Goal: Transaction & Acquisition: Purchase product/service

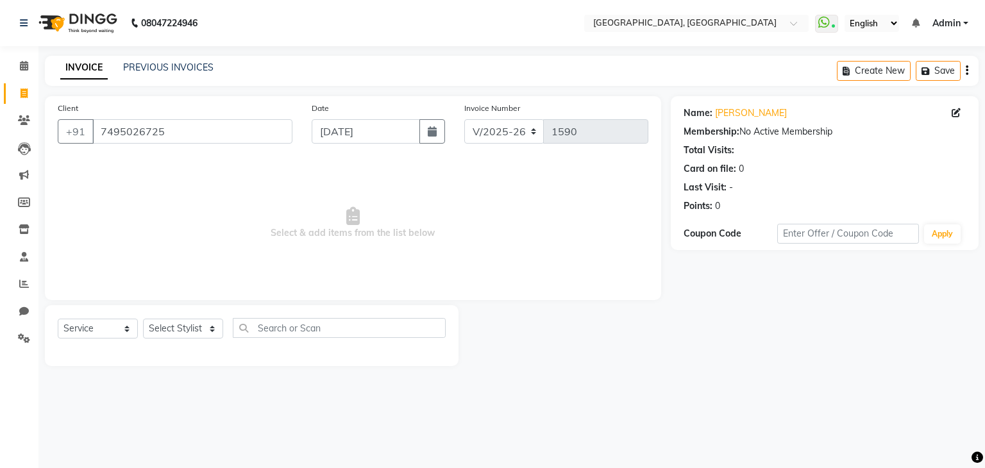
select select "6682"
select select "service"
click at [156, 337] on select "Select Stylist Aarti paswan Ankit Arjun Athing Femita [PERSON_NAME] [PERSON_NAM…" at bounding box center [183, 329] width 80 height 20
select select "52261"
click at [143, 319] on select "Select Stylist Aarti paswan Ankit Arjun Athing Femita [PERSON_NAME] [PERSON_NAM…" at bounding box center [183, 329] width 80 height 20
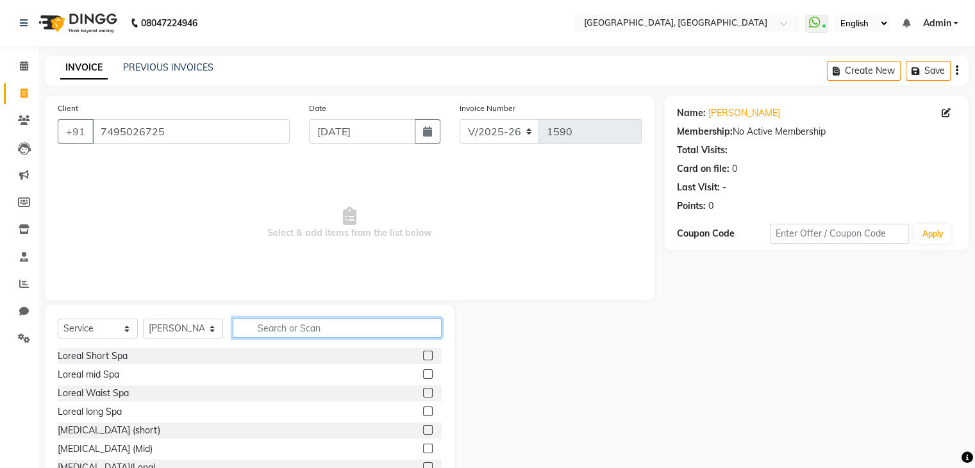
click at [278, 337] on input "text" at bounding box center [337, 328] width 209 height 20
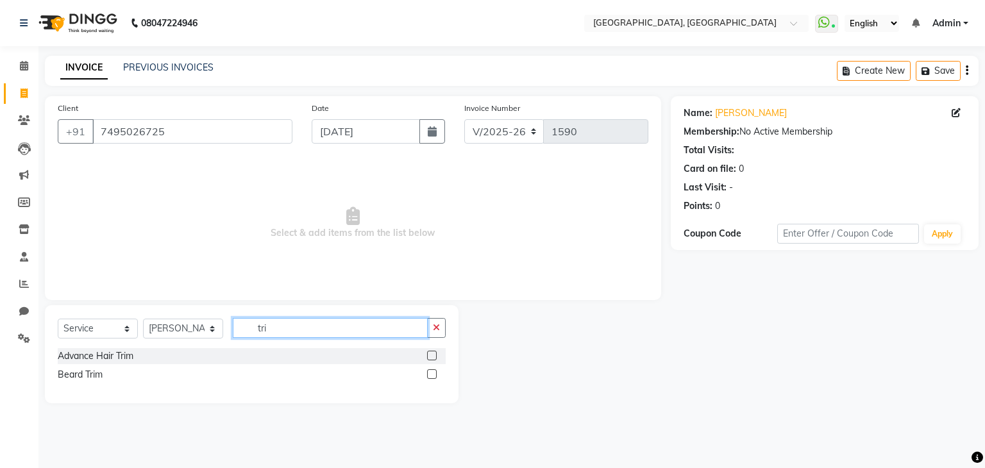
type input "tri"
click at [433, 356] on label at bounding box center [432, 356] width 10 height 10
click at [433, 356] on input "checkbox" at bounding box center [431, 356] width 8 height 8
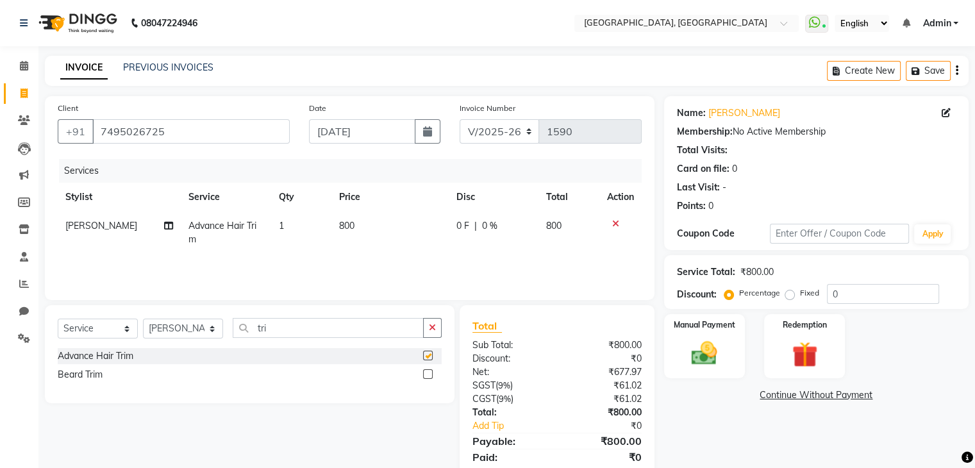
checkbox input "false"
click at [402, 233] on td "800" at bounding box center [389, 233] width 117 height 42
select select "52261"
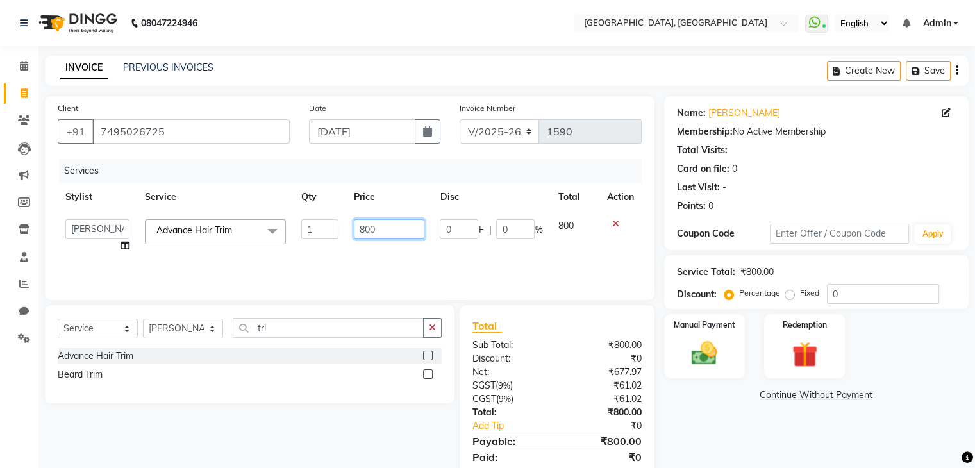
click at [394, 231] on input "800" at bounding box center [389, 229] width 71 height 20
type input "8"
type input "900"
click at [734, 336] on div "Manual Payment" at bounding box center [704, 346] width 84 height 66
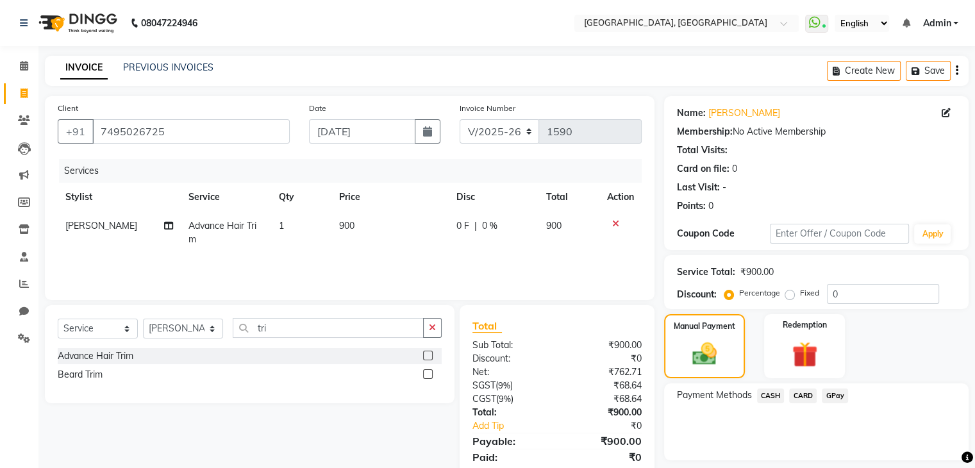
click at [844, 403] on span "GPay" at bounding box center [835, 396] width 26 height 15
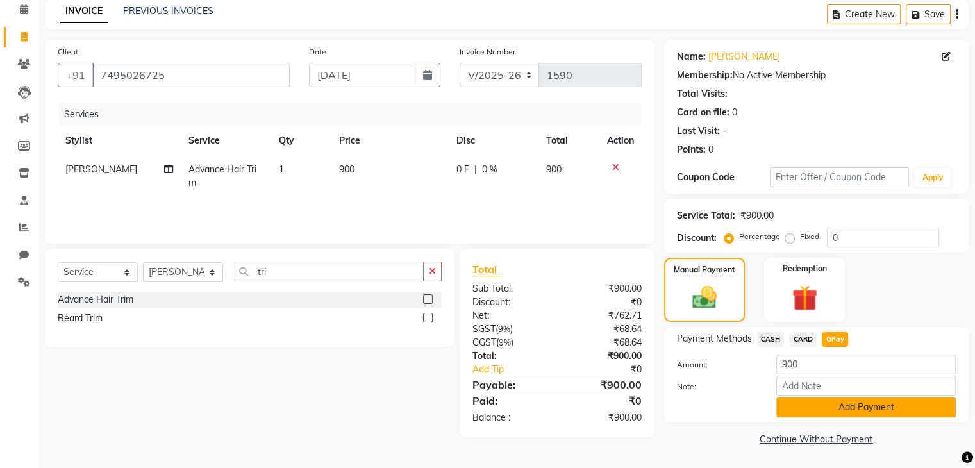
click at [832, 398] on button "Add Payment" at bounding box center [866, 408] width 180 height 20
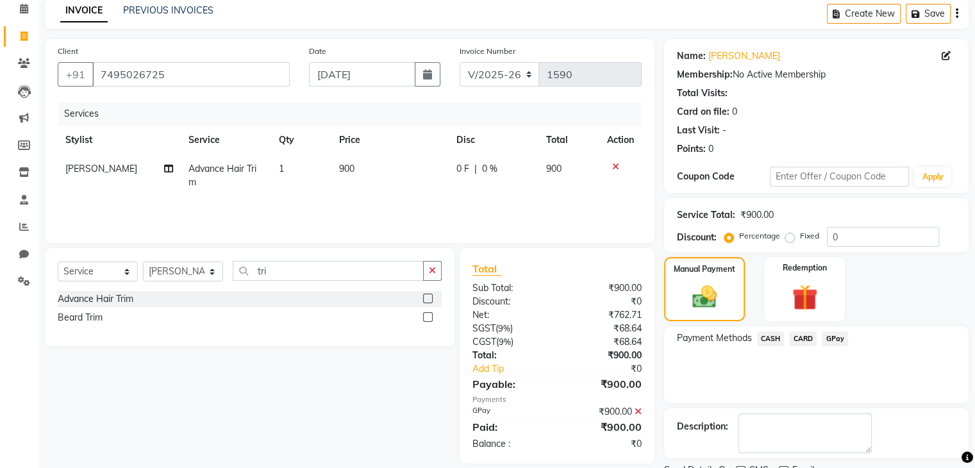
scroll to position [110, 0]
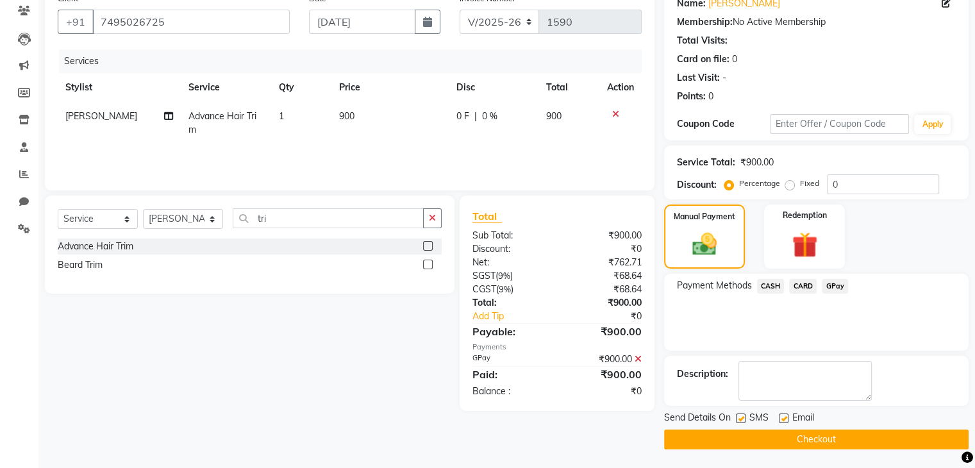
click at [832, 439] on button "Checkout" at bounding box center [816, 440] width 305 height 20
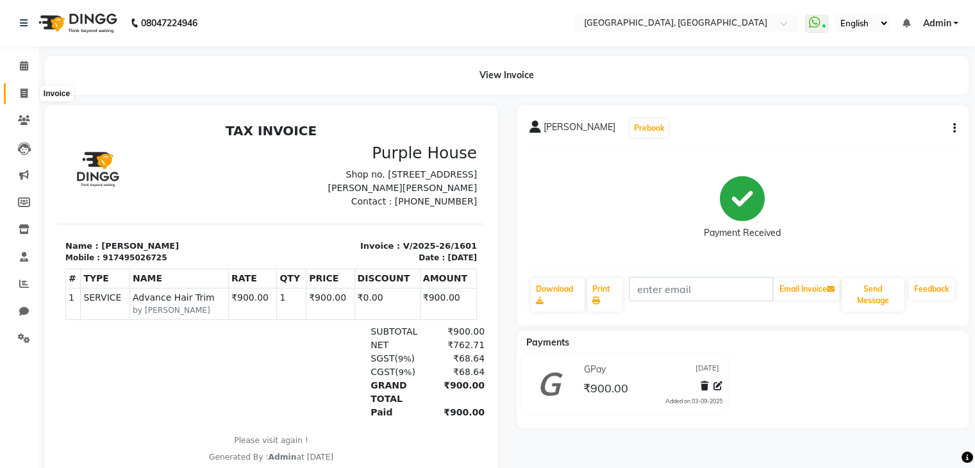
click at [13, 87] on span at bounding box center [24, 94] width 22 height 15
select select "6682"
select select "service"
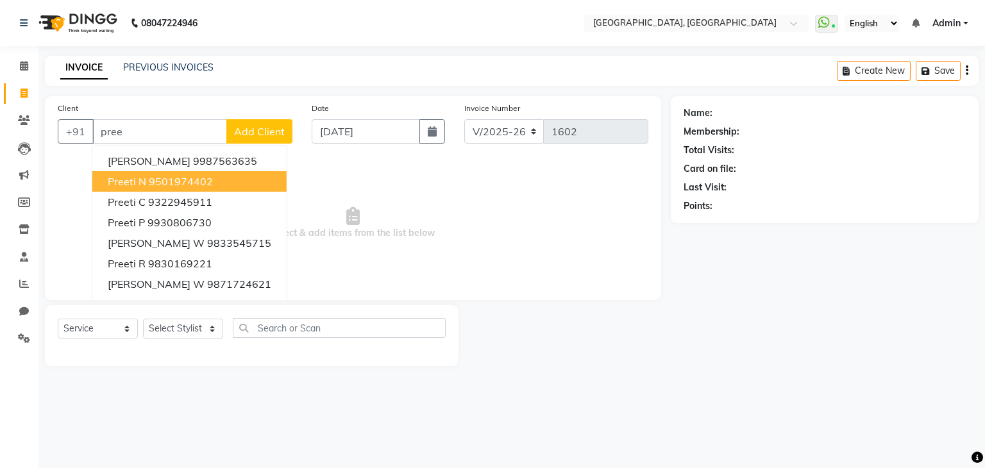
click at [144, 189] on button "Preeti N 9501974402" at bounding box center [189, 181] width 194 height 21
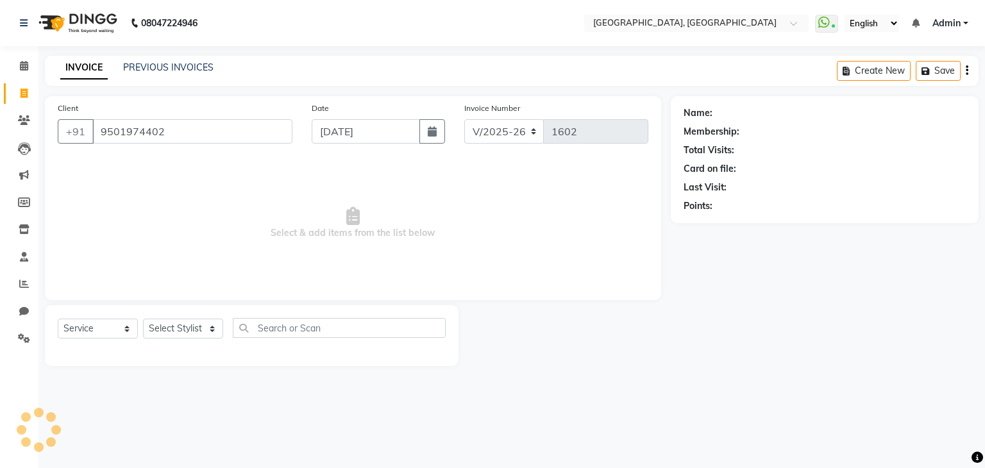
type input "9501974402"
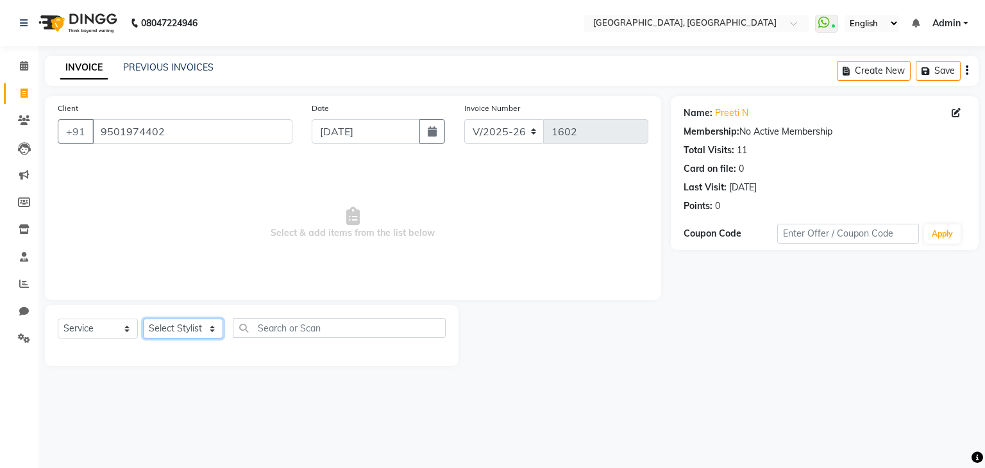
click at [180, 337] on select "Select Stylist Aarti paswan Ankit Arjun Athing Femita [PERSON_NAME] [PERSON_NAM…" at bounding box center [183, 329] width 80 height 20
select select "67963"
click at [143, 319] on select "Select Stylist Aarti paswan Ankit Arjun Athing Femita [PERSON_NAME] [PERSON_NAM…" at bounding box center [183, 329] width 80 height 20
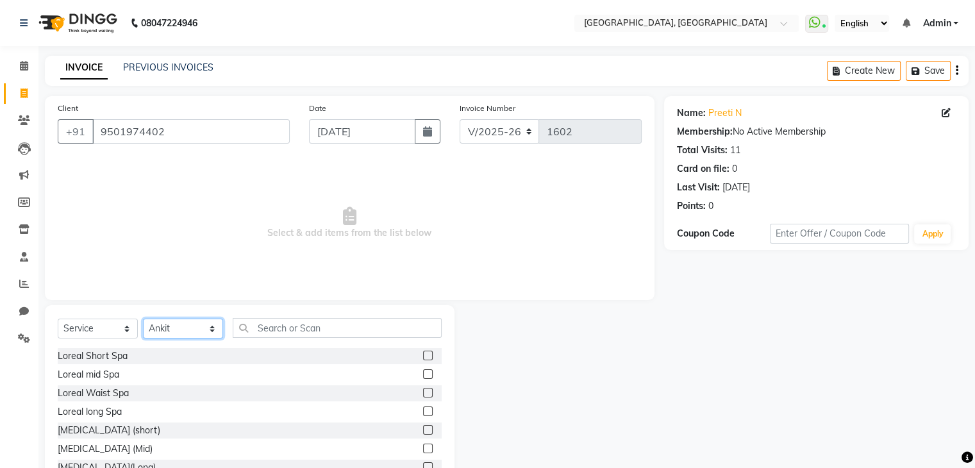
click at [196, 324] on select "Select Stylist Aarti paswan Ankit Arjun Athing Femita [PERSON_NAME] [PERSON_NAM…" at bounding box center [183, 329] width 80 height 20
select select
click at [143, 319] on select "Select Stylist Aarti paswan Ankit Arjun Athing Femita [PERSON_NAME] [PERSON_NAM…" at bounding box center [183, 329] width 80 height 20
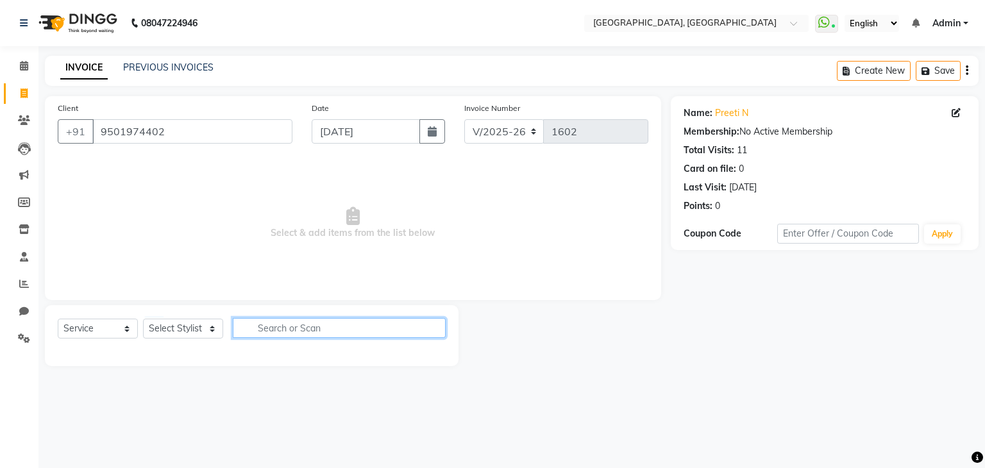
click at [314, 333] on input "text" at bounding box center [339, 328] width 213 height 20
type input "ref"
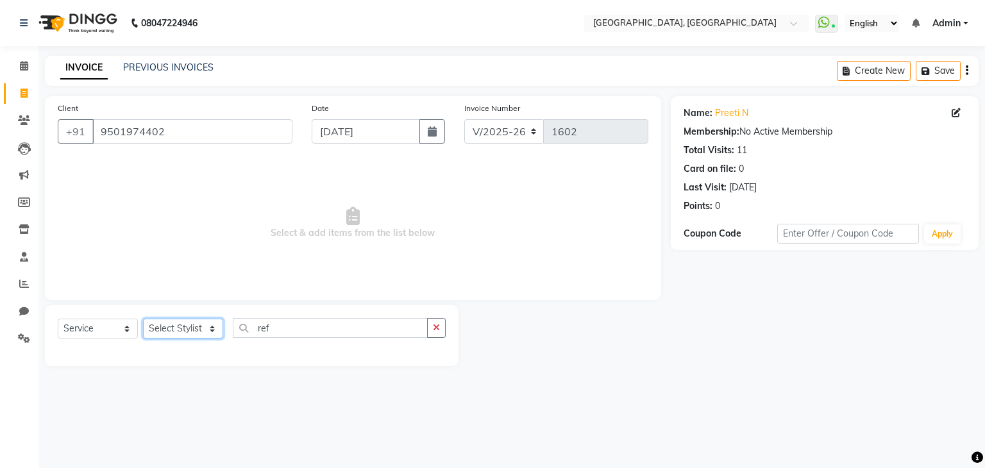
click at [210, 332] on select "Select Stylist Aarti paswan Ankit Arjun Athing Femita [PERSON_NAME] [PERSON_NAM…" at bounding box center [183, 329] width 80 height 20
select select "52151"
click at [143, 319] on select "Select Stylist Aarti paswan Ankit Arjun Athing Femita [PERSON_NAME] [PERSON_NAM…" at bounding box center [183, 329] width 80 height 20
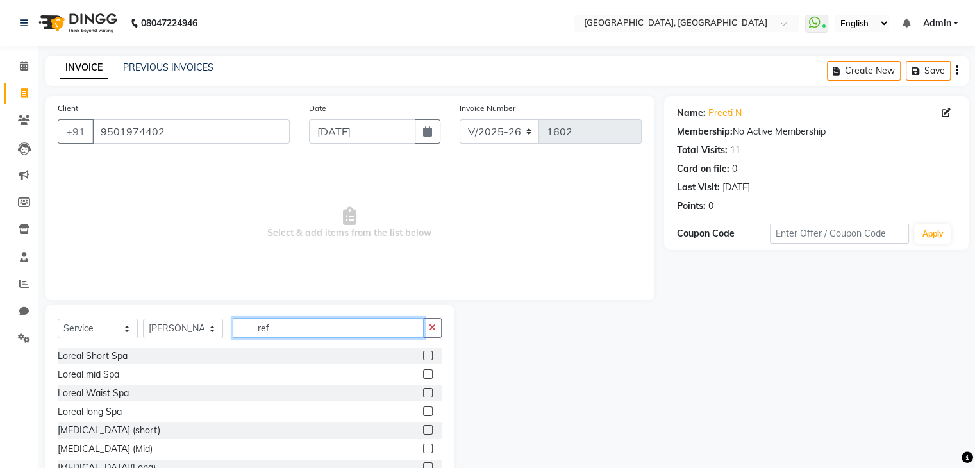
click at [318, 331] on input "ref" at bounding box center [328, 328] width 191 height 20
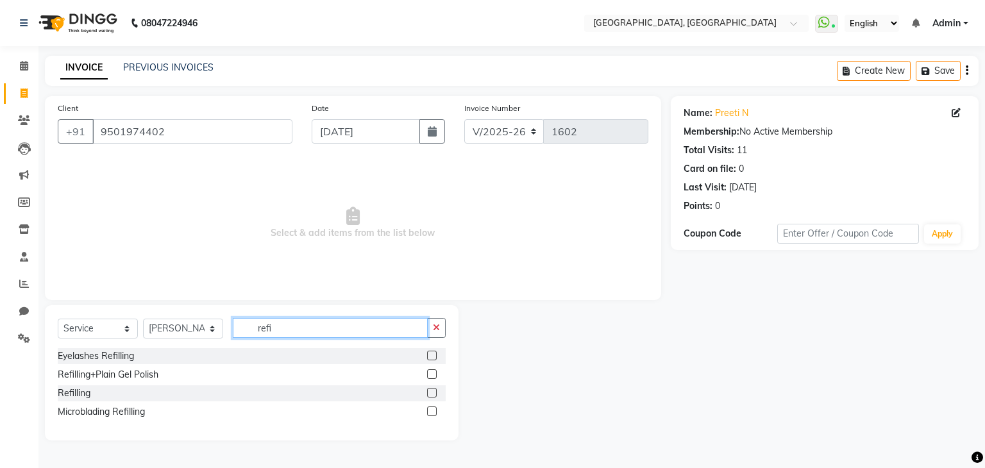
type input "refi"
click at [433, 390] on label at bounding box center [432, 393] width 10 height 10
click at [433, 390] on input "checkbox" at bounding box center [431, 393] width 8 height 8
checkbox input "true"
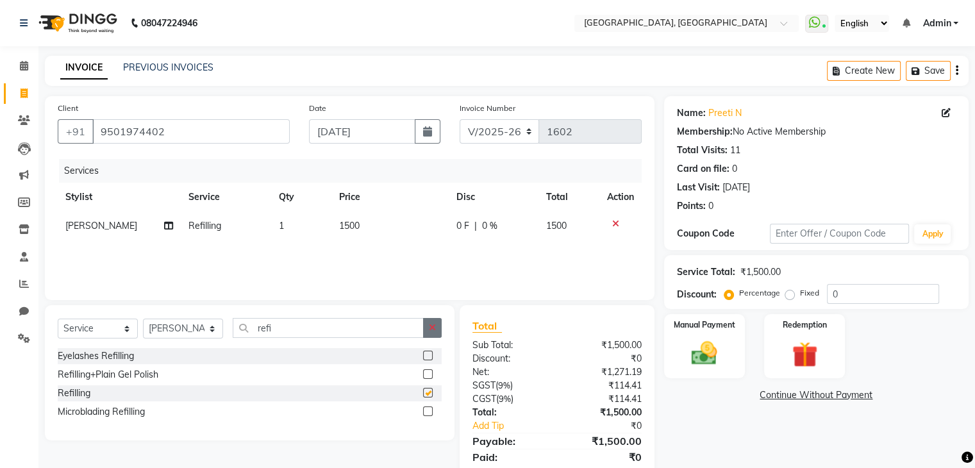
click at [440, 333] on button "button" at bounding box center [432, 328] width 19 height 20
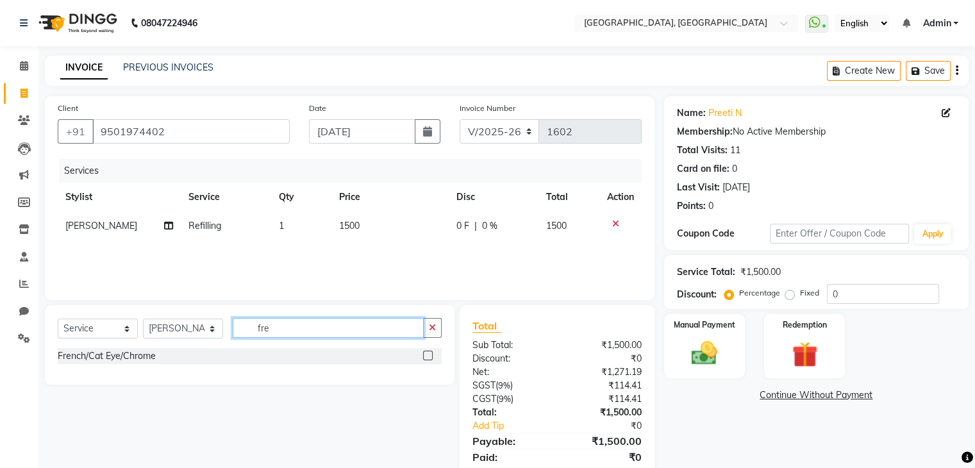
type input "fre"
click at [428, 359] on label at bounding box center [428, 356] width 10 height 10
click at [428, 359] on input "checkbox" at bounding box center [427, 356] width 8 height 8
checkbox input "true"
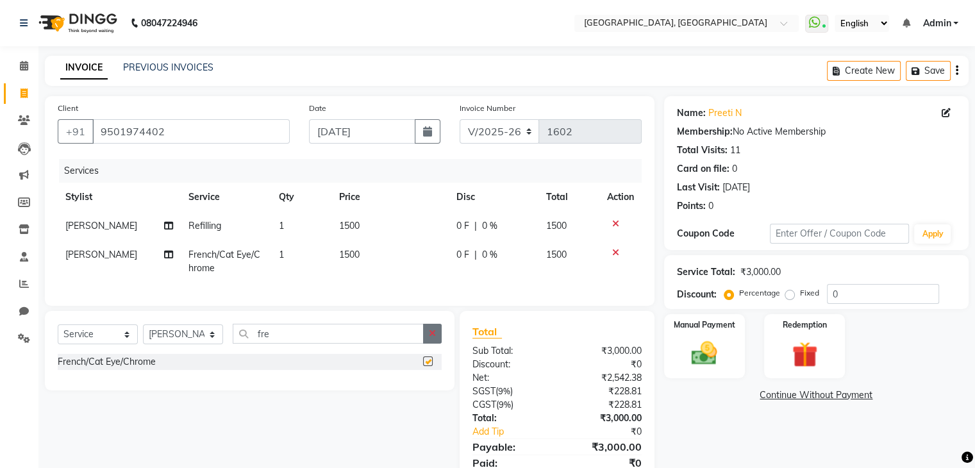
click at [441, 344] on button "button" at bounding box center [432, 334] width 19 height 20
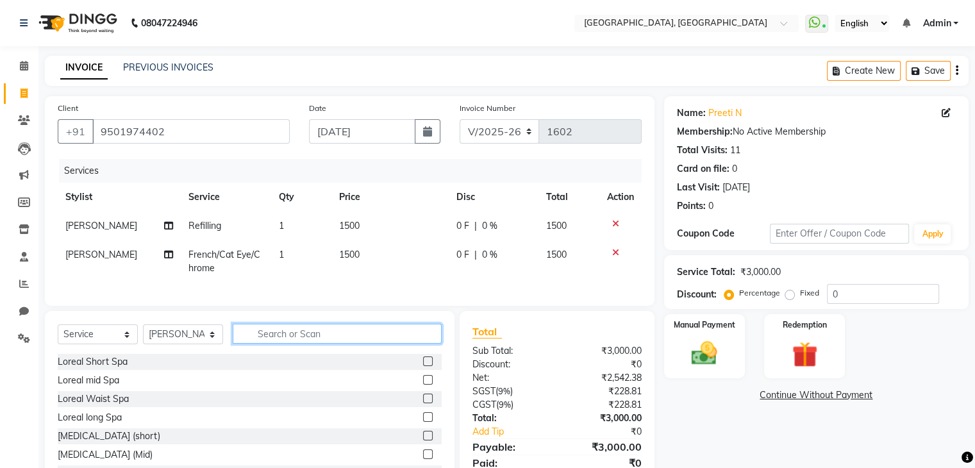
click at [235, 344] on input "text" at bounding box center [337, 334] width 209 height 20
click at [215, 344] on select "Select Stylist Aarti paswan Ankit Arjun Athing Femita Junu Mansi Mustafa Noor k…" at bounding box center [183, 334] width 80 height 20
select select "56705"
click at [143, 335] on select "Select Stylist Aarti paswan Ankit Arjun Athing Femita Junu Mansi Mustafa Noor k…" at bounding box center [183, 334] width 80 height 20
click at [318, 344] on input "text" at bounding box center [337, 334] width 209 height 20
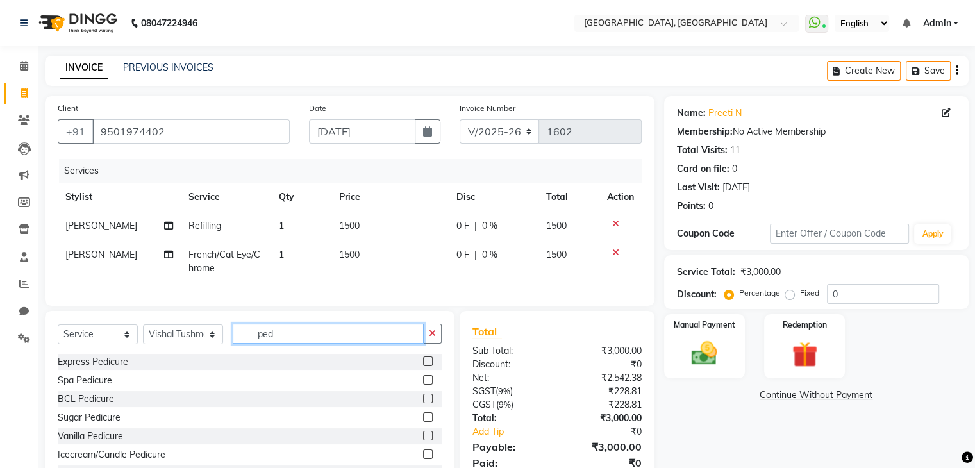
type input "ped"
click at [423, 366] on label at bounding box center [428, 361] width 10 height 10
click at [423, 366] on input "checkbox" at bounding box center [427, 362] width 8 height 8
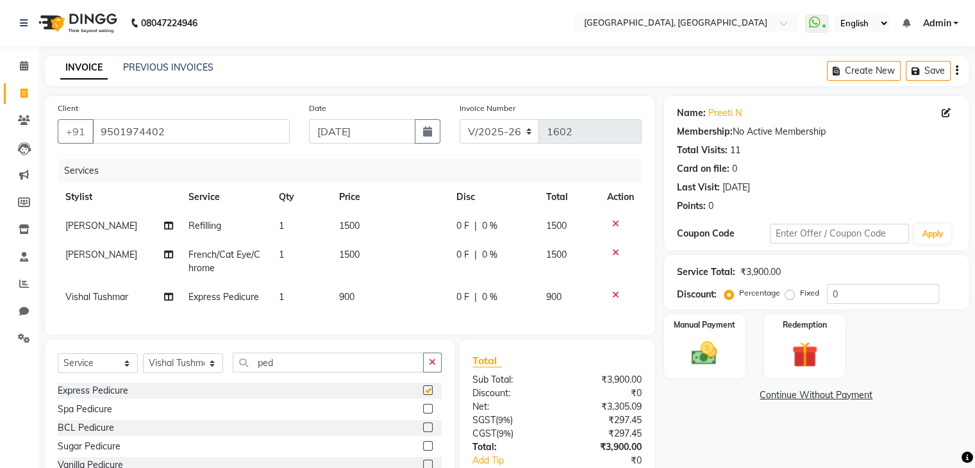
checkbox input "false"
click at [693, 346] on img at bounding box center [704, 354] width 43 height 31
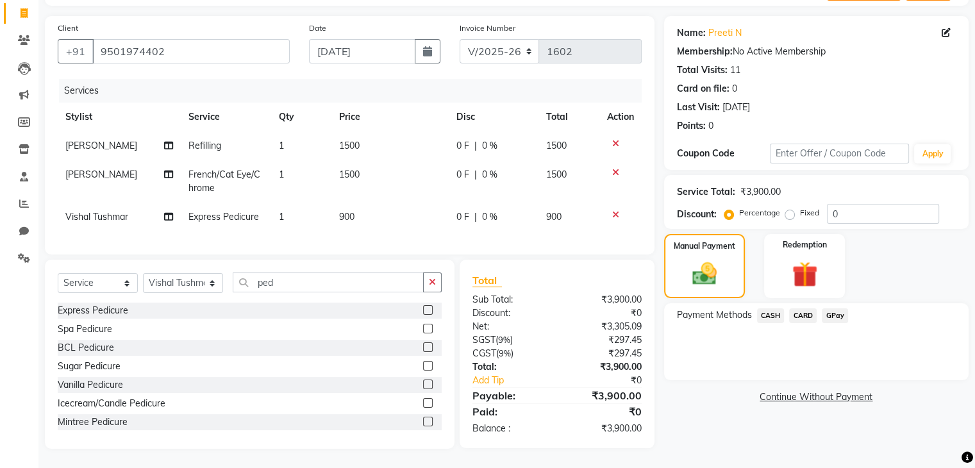
click at [839, 308] on span "GPay" at bounding box center [835, 315] width 26 height 15
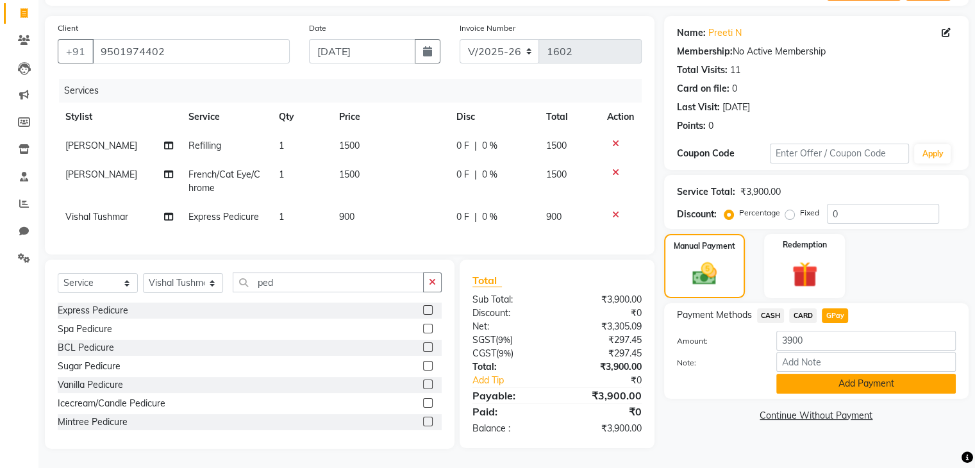
click at [846, 375] on button "Add Payment" at bounding box center [866, 384] width 180 height 20
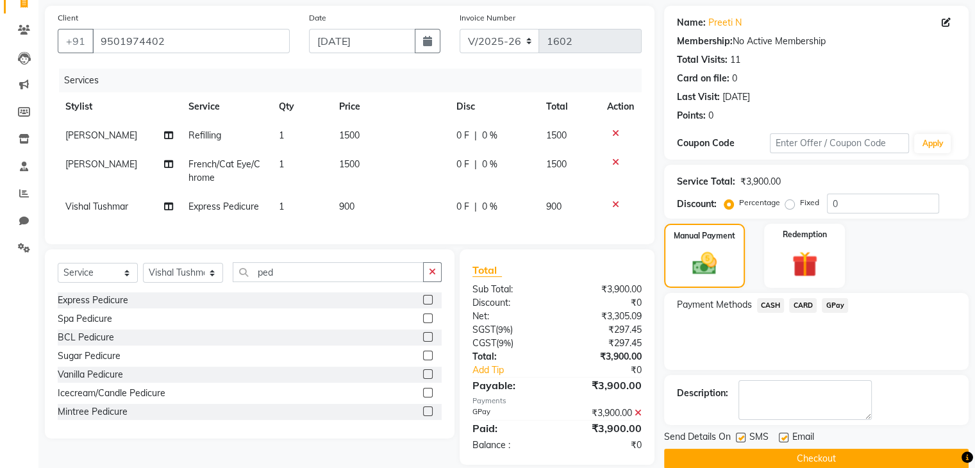
scroll to position [117, 0]
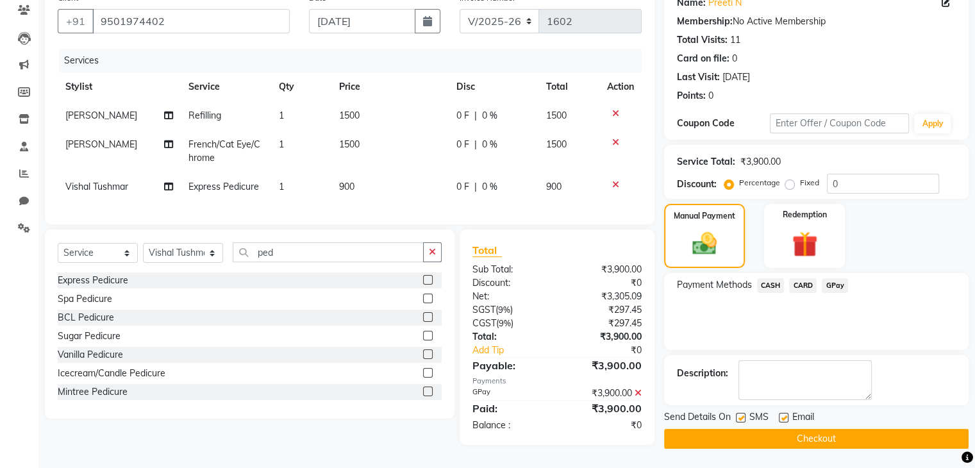
click at [817, 432] on button "Checkout" at bounding box center [816, 439] width 305 height 20
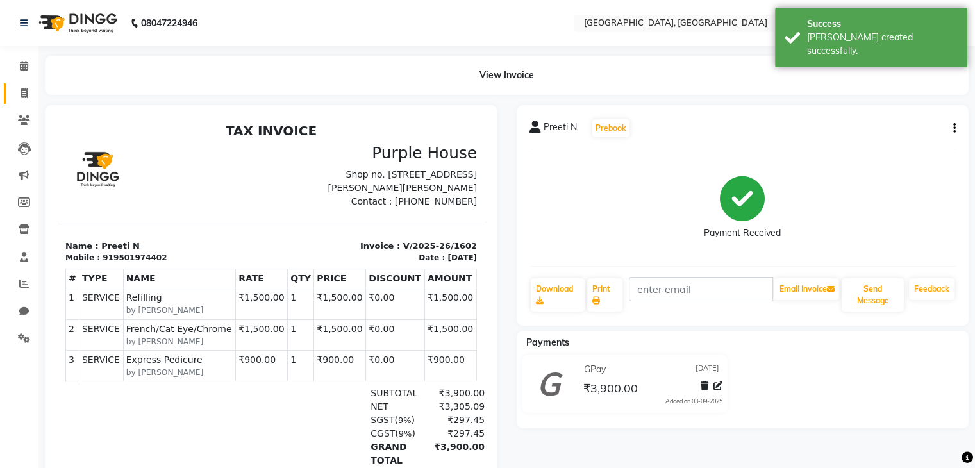
click at [7, 85] on link "Invoice" at bounding box center [19, 93] width 31 height 21
select select "6682"
select select "service"
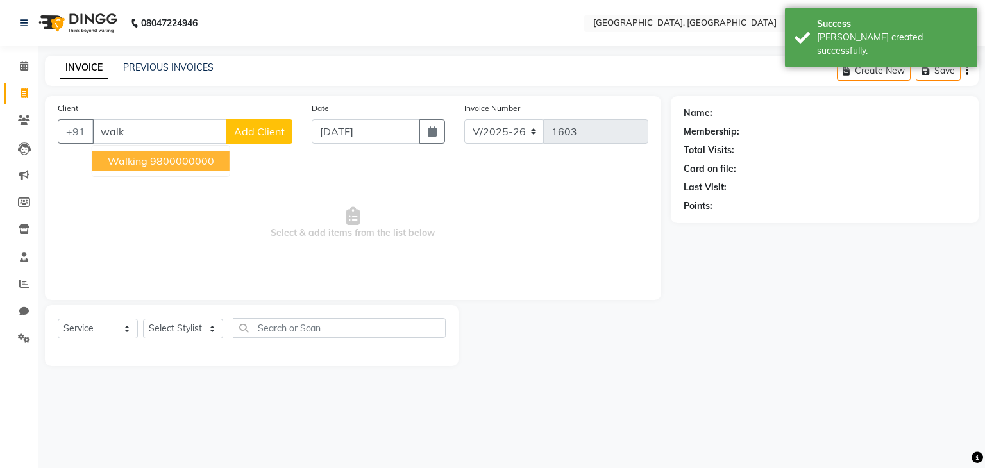
click at [205, 171] on button "walking 9800000000" at bounding box center [160, 161] width 137 height 21
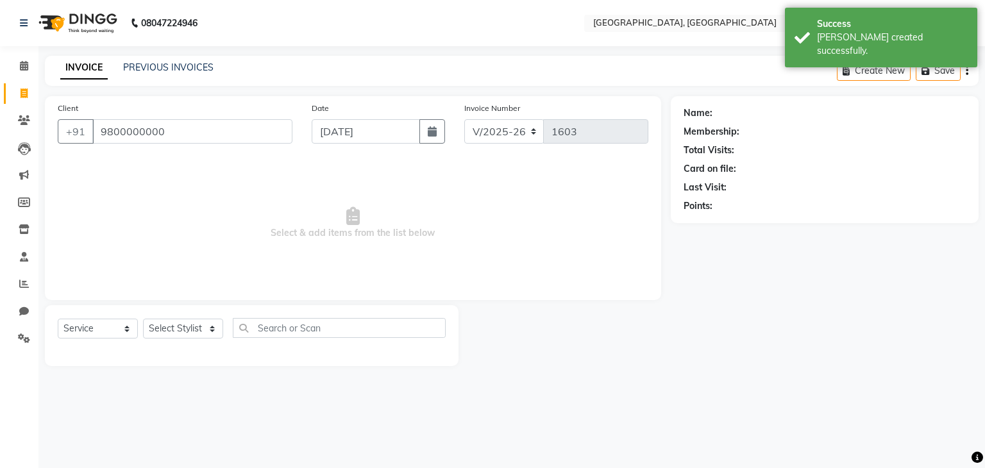
type input "9800000000"
click at [205, 346] on div "Select Service Product Membership Package Voucher Prepaid Gift Card Select Styl…" at bounding box center [252, 333] width 388 height 30
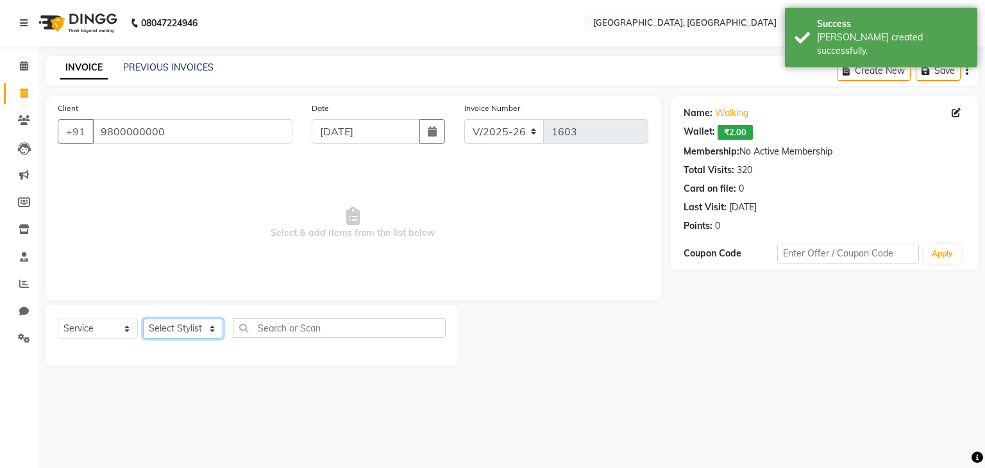
click at [193, 331] on select "Select Stylist Aarti paswan Ankit Arjun Athing Femita [PERSON_NAME] [PERSON_NAM…" at bounding box center [183, 329] width 80 height 20
select select "75783"
click at [143, 319] on select "Select Stylist Aarti paswan Ankit Arjun Athing Femita [PERSON_NAME] [PERSON_NAM…" at bounding box center [183, 329] width 80 height 20
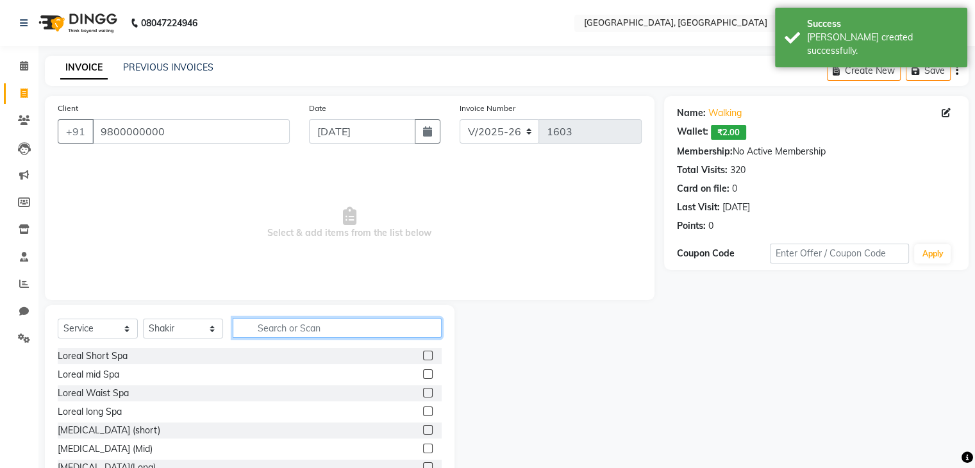
click at [281, 331] on input "text" at bounding box center [337, 328] width 209 height 20
type input "tou"
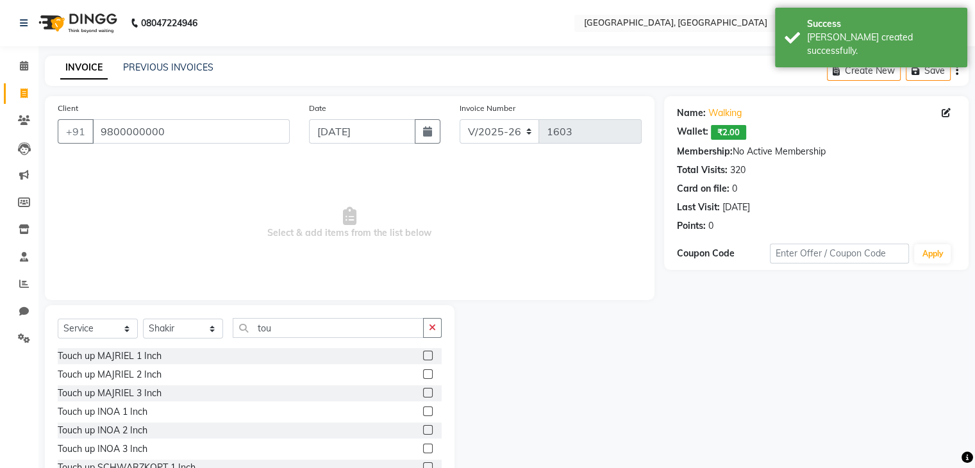
click at [423, 356] on label at bounding box center [428, 356] width 10 height 10
click at [423, 356] on input "checkbox" at bounding box center [427, 356] width 8 height 8
checkbox input "true"
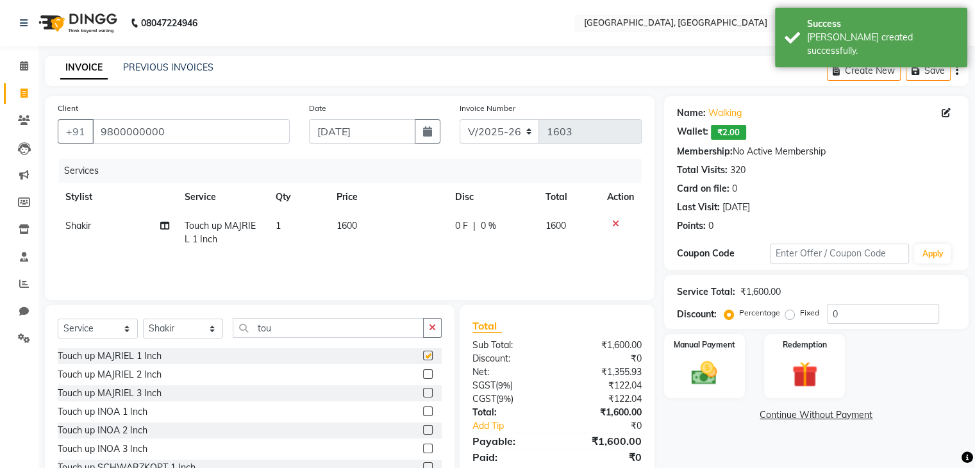
click at [388, 253] on td "1600" at bounding box center [388, 233] width 119 height 42
select select "75783"
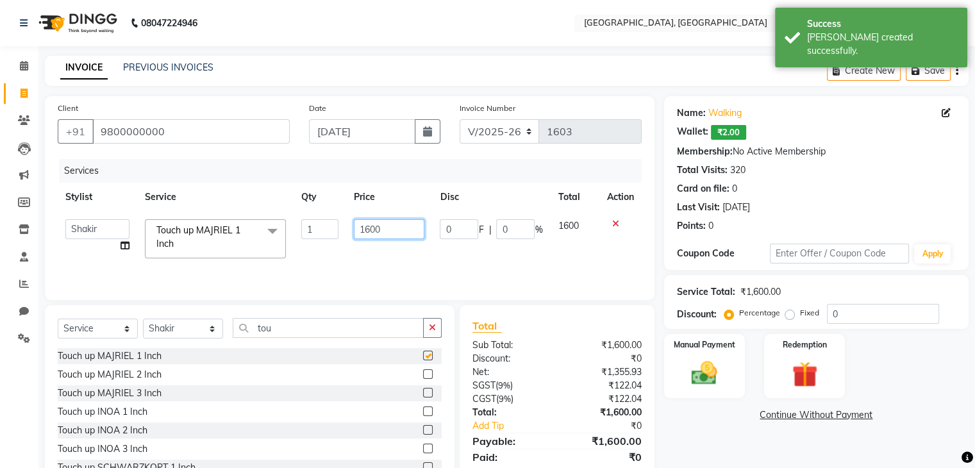
click at [398, 233] on input "1600" at bounding box center [389, 229] width 71 height 20
checkbox input "false"
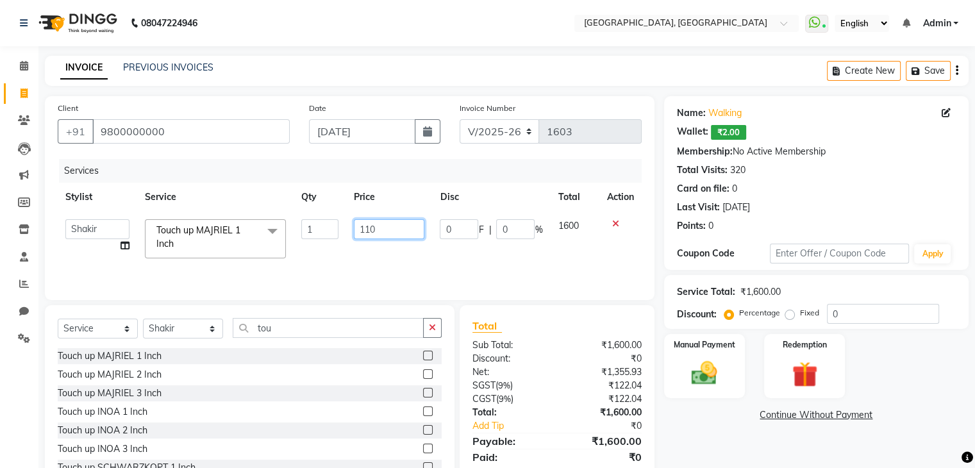
type input "1100"
click at [714, 364] on img at bounding box center [704, 373] width 43 height 31
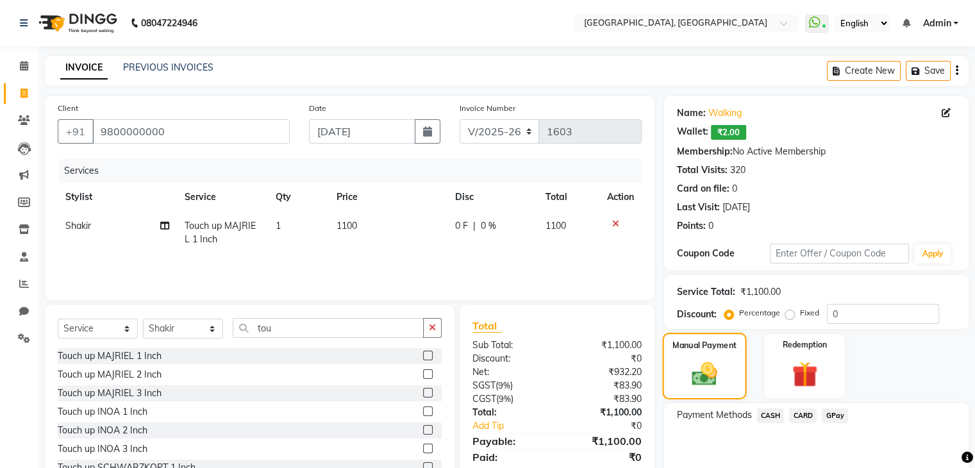
click at [803, 421] on span "CARD" at bounding box center [803, 415] width 28 height 15
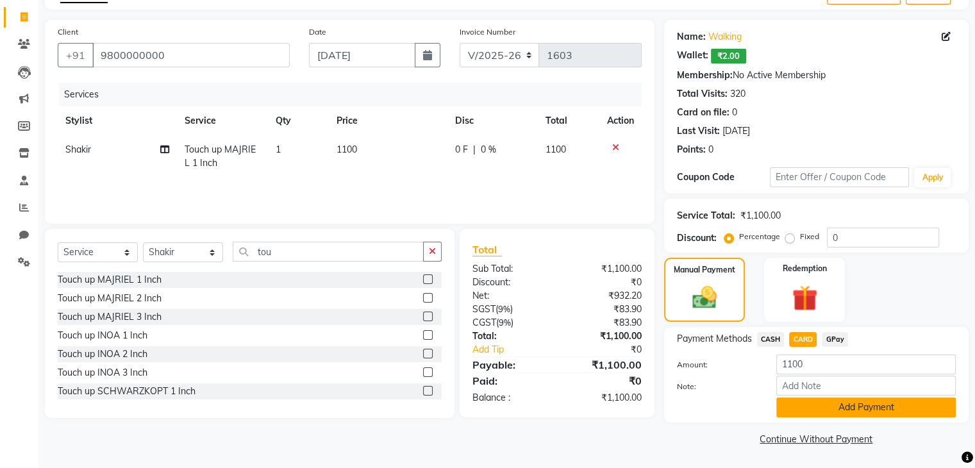
click at [797, 415] on button "Add Payment" at bounding box center [866, 408] width 180 height 20
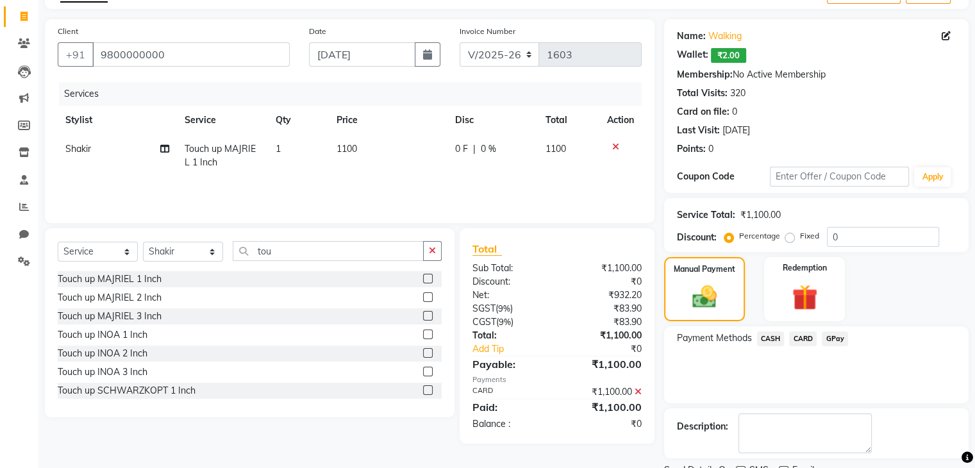
scroll to position [129, 0]
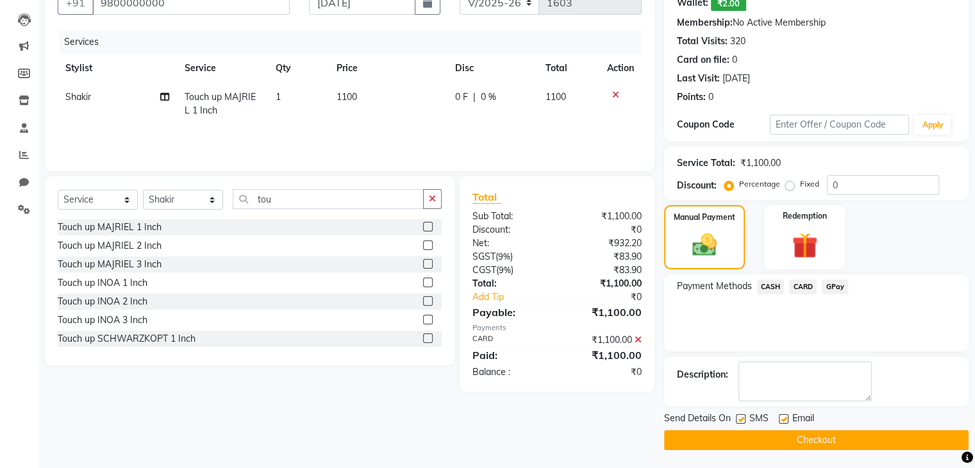
click at [808, 435] on button "Checkout" at bounding box center [816, 440] width 305 height 20
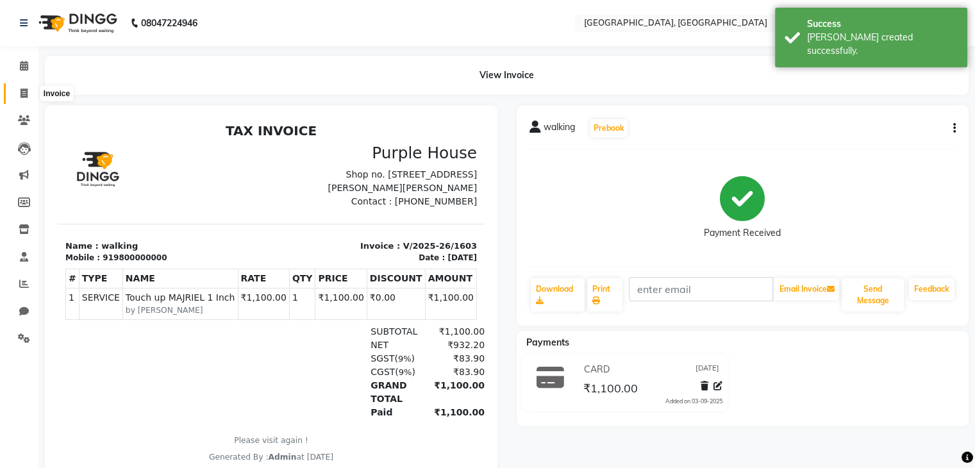
click at [23, 87] on span at bounding box center [24, 94] width 22 height 15
select select "service"
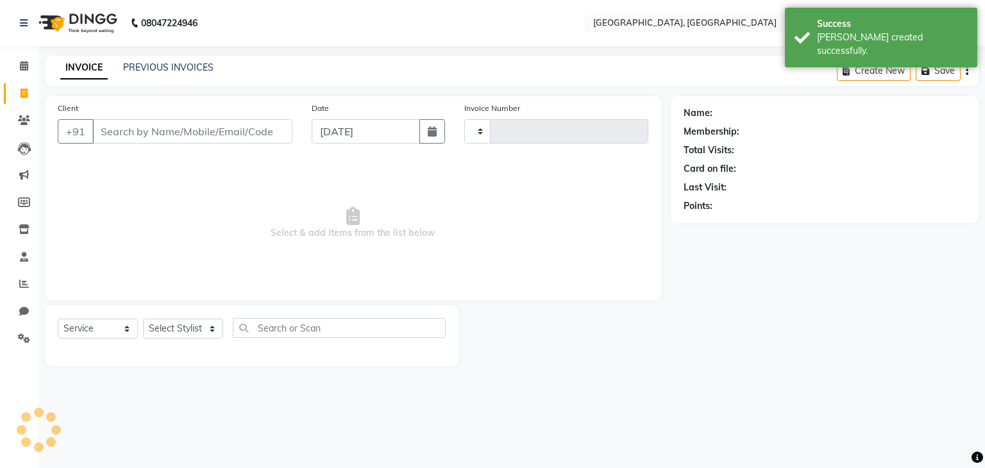
type input "w"
type input "1604"
select select "6682"
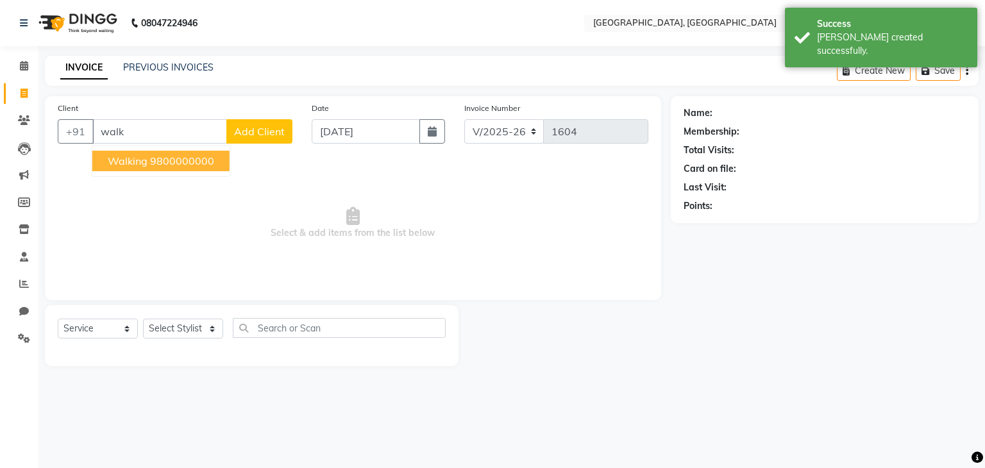
click at [196, 171] on button "walking 9800000000" at bounding box center [160, 161] width 137 height 21
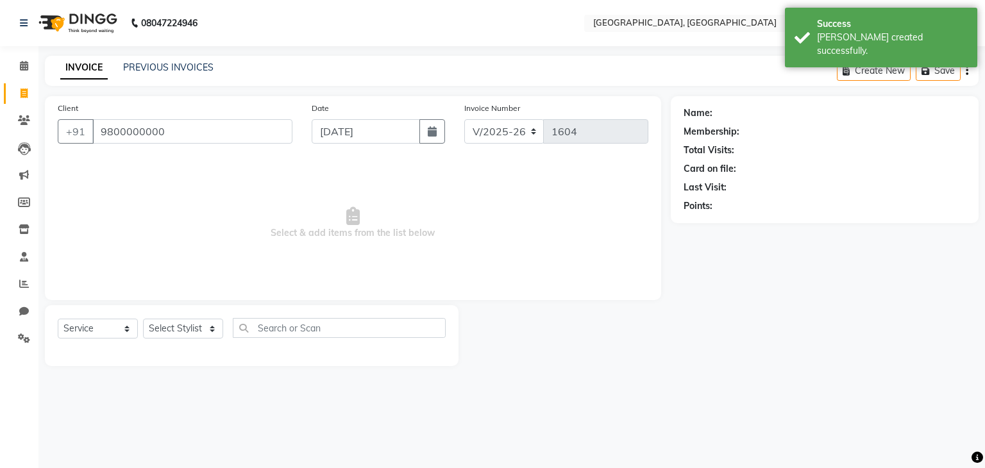
type input "9800000000"
click at [186, 338] on select "Select Stylist Aarti paswan Ankit Arjun Athing Femita [PERSON_NAME] [PERSON_NAM…" at bounding box center [183, 329] width 80 height 20
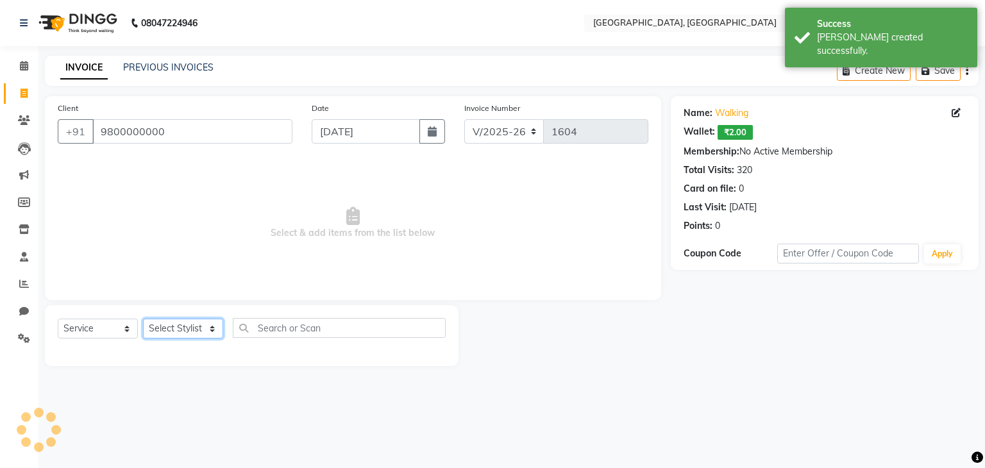
select select "68292"
click at [143, 319] on select "Select Stylist Aarti paswan Ankit Arjun Athing Femita [PERSON_NAME] [PERSON_NAM…" at bounding box center [183, 329] width 80 height 20
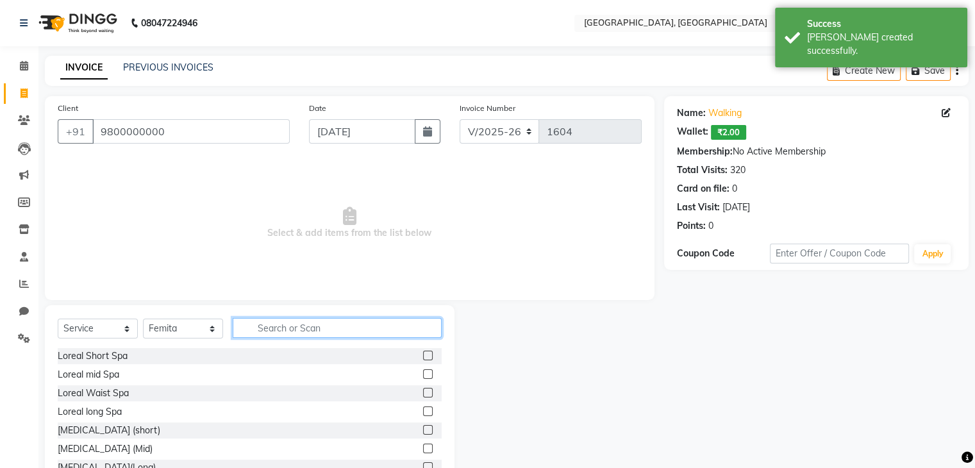
click at [280, 328] on input "text" at bounding box center [337, 328] width 209 height 20
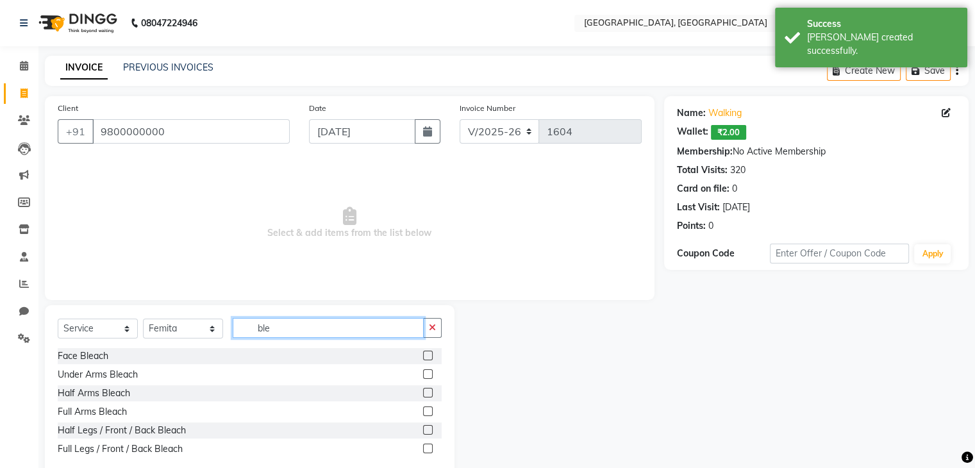
type input "ble"
click at [423, 351] on div at bounding box center [427, 357] width 8 height 13
click at [428, 356] on label at bounding box center [428, 356] width 10 height 10
click at [428, 356] on input "checkbox" at bounding box center [427, 356] width 8 height 8
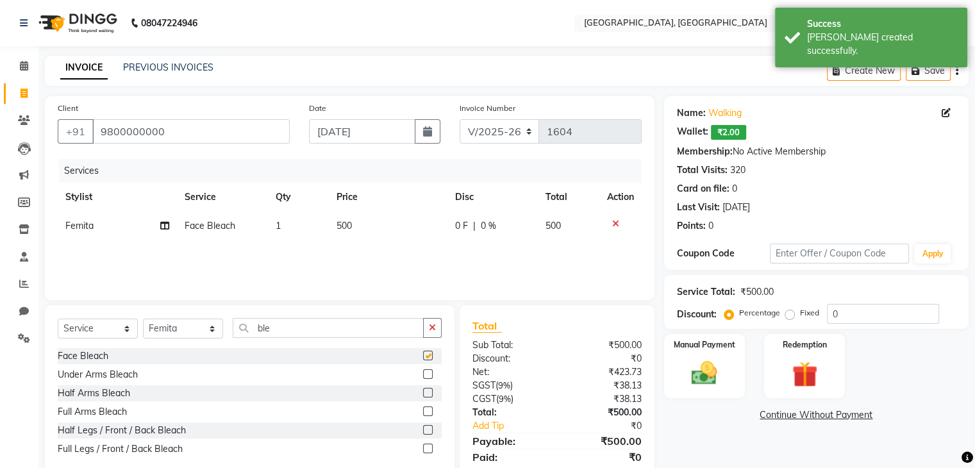
checkbox input "false"
click at [698, 353] on div "Manual Payment" at bounding box center [704, 366] width 84 height 66
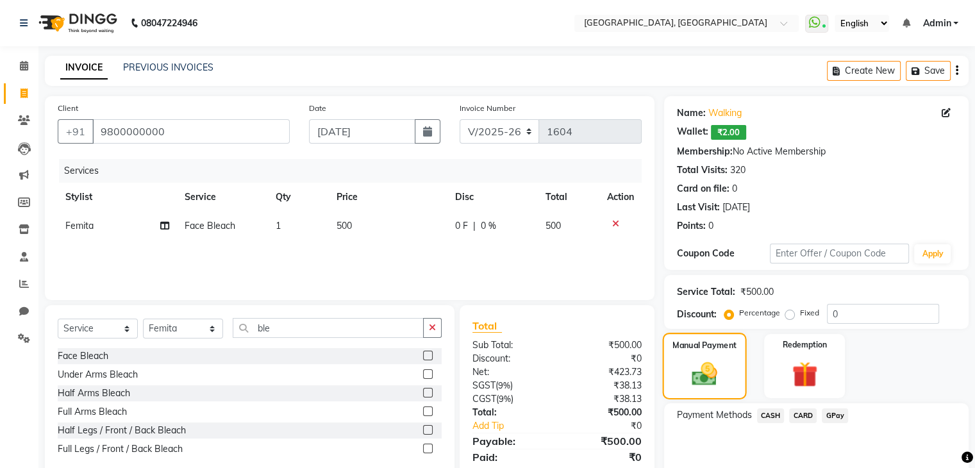
scroll to position [57, 0]
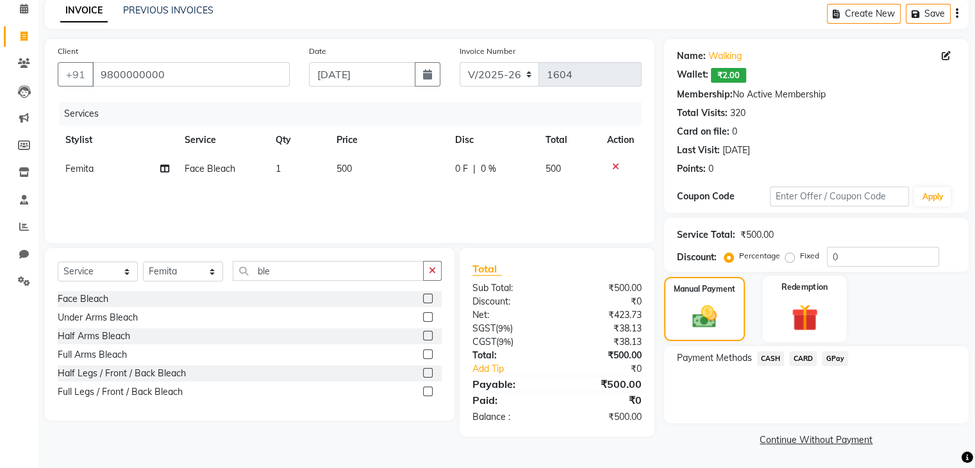
click at [841, 339] on div "Redemption" at bounding box center [804, 309] width 84 height 66
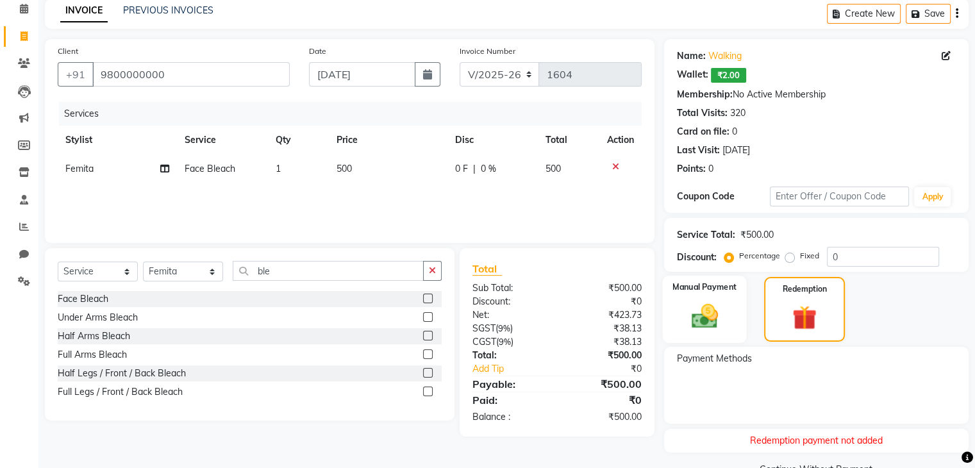
click at [741, 331] on div "Manual Payment" at bounding box center [704, 309] width 84 height 67
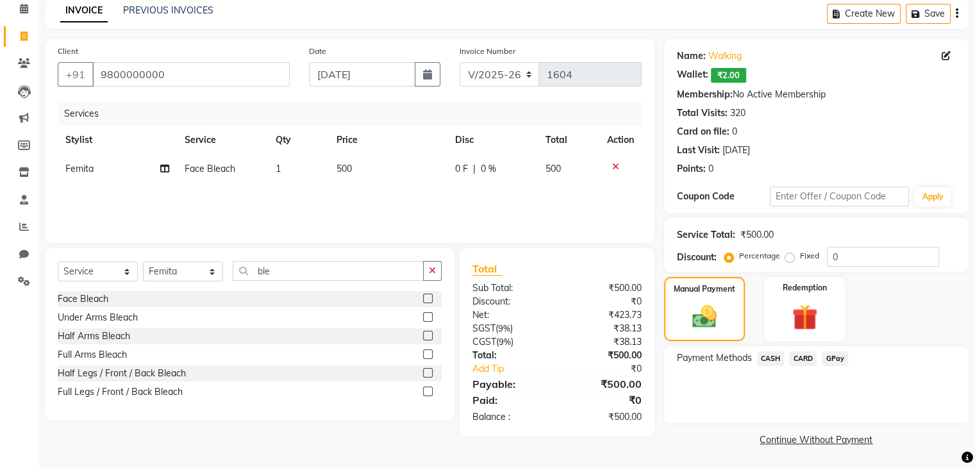
click at [834, 361] on span "GPay" at bounding box center [835, 358] width 26 height 15
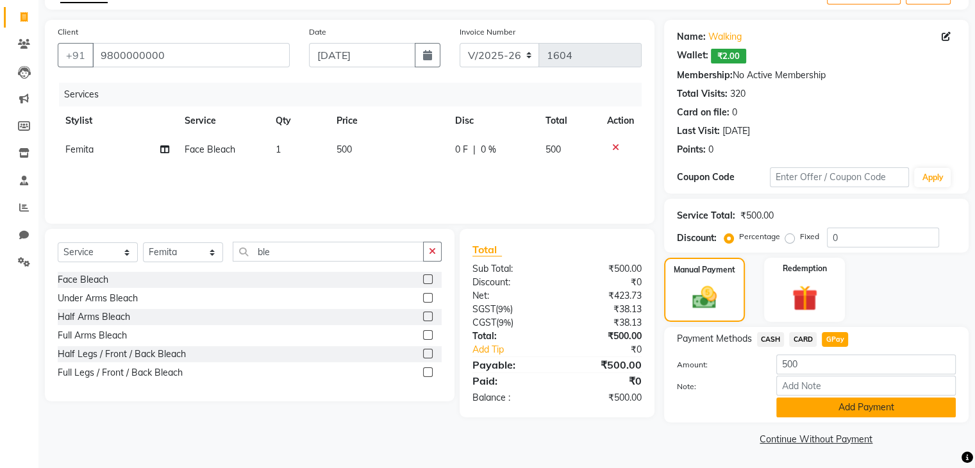
click at [871, 415] on button "Add Payment" at bounding box center [866, 408] width 180 height 20
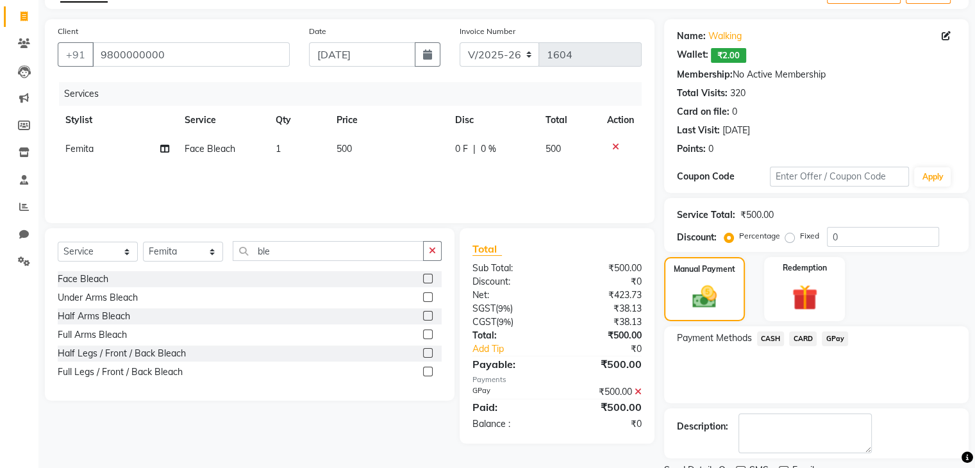
scroll to position [129, 0]
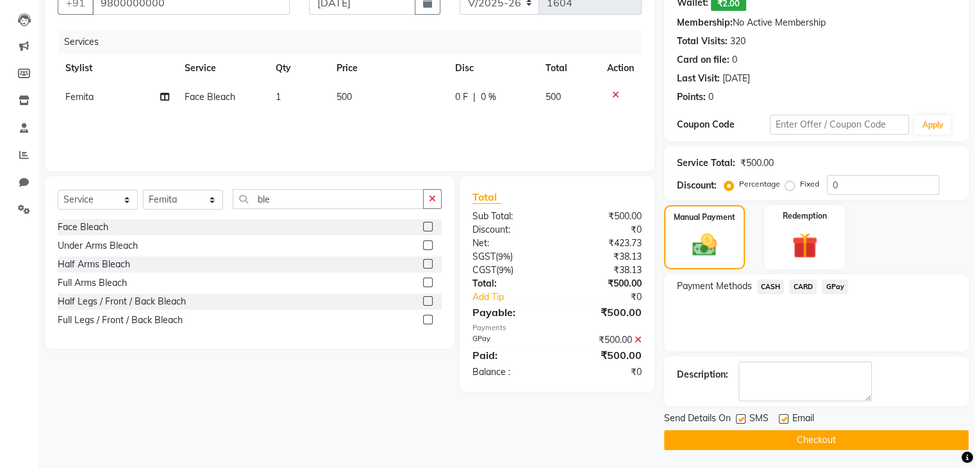
click at [860, 430] on button "Checkout" at bounding box center [816, 440] width 305 height 20
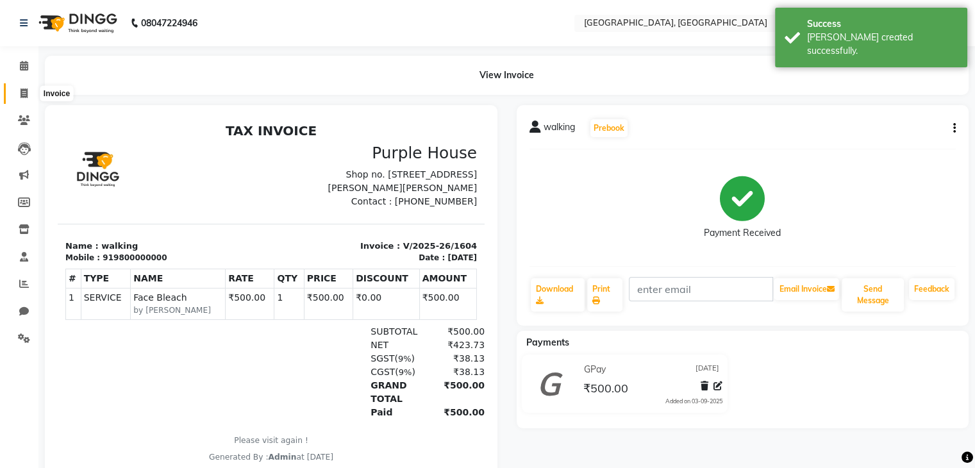
click at [14, 98] on span at bounding box center [24, 94] width 22 height 15
select select "service"
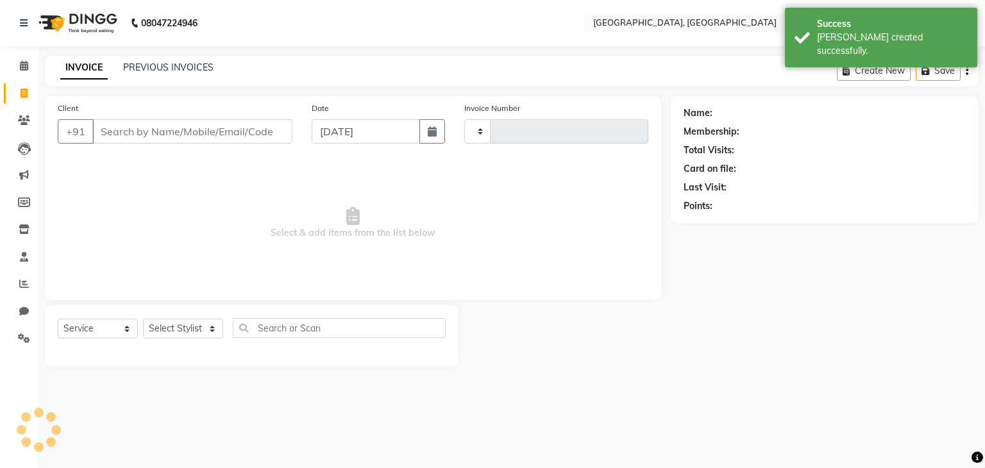
type input "1605"
select select "6682"
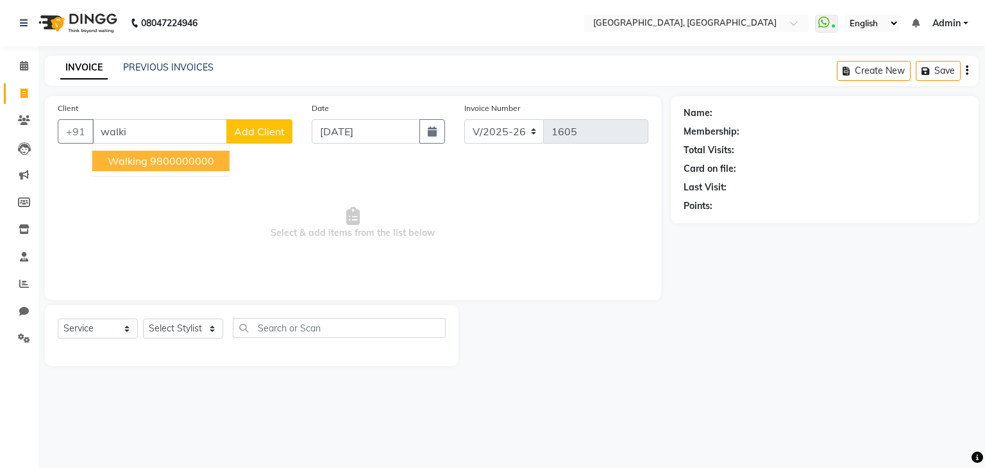
click at [153, 155] on ngb-highlight "9800000000" at bounding box center [182, 161] width 64 height 13
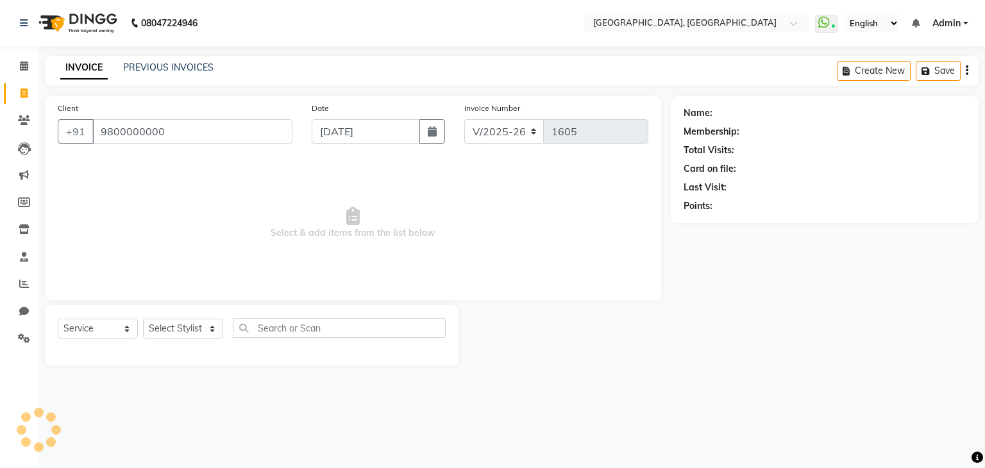
type input "9800000000"
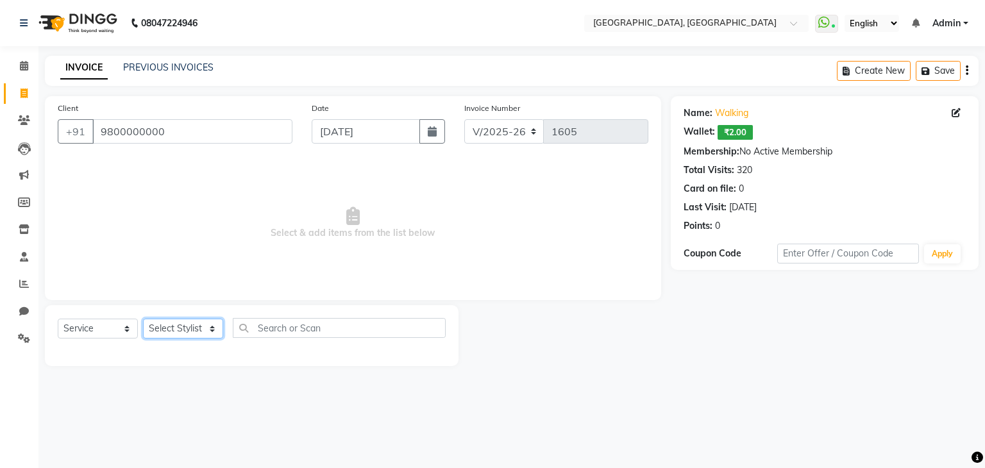
click at [157, 331] on select "Select Stylist Aarti paswan Ankit Arjun Athing Femita [PERSON_NAME] [PERSON_NAM…" at bounding box center [183, 329] width 80 height 20
select select "52158"
click at [143, 319] on select "Select Stylist Aarti paswan Ankit Arjun Athing Femita [PERSON_NAME] [PERSON_NAM…" at bounding box center [183, 329] width 80 height 20
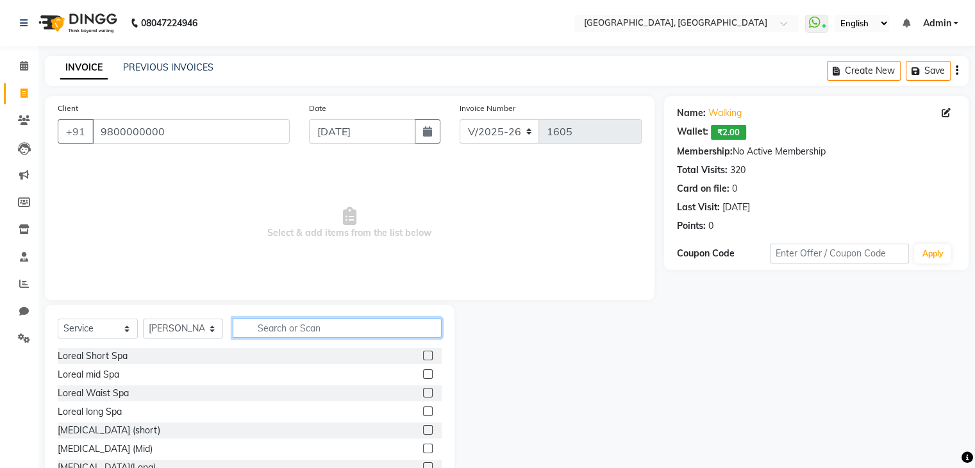
click at [290, 323] on input "text" at bounding box center [337, 328] width 209 height 20
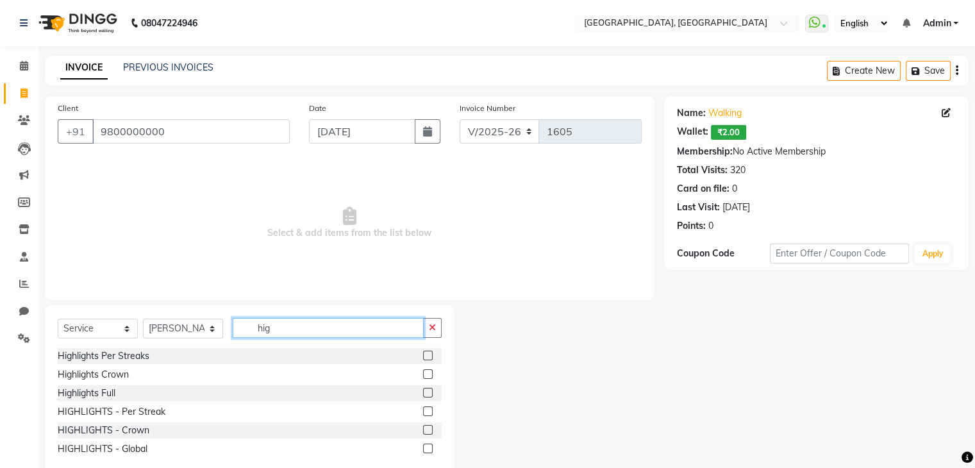
type input "hig"
click at [412, 389] on div "Highlights Full" at bounding box center [250, 393] width 384 height 16
click at [425, 394] on label at bounding box center [428, 393] width 10 height 10
click at [425, 394] on input "checkbox" at bounding box center [427, 393] width 8 height 8
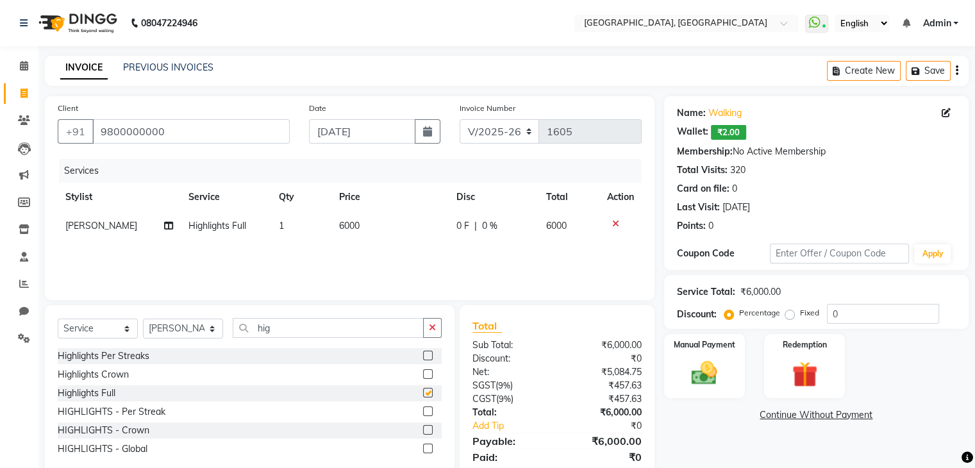
click at [407, 231] on td "6000" at bounding box center [389, 226] width 117 height 29
checkbox input "false"
select select "52158"
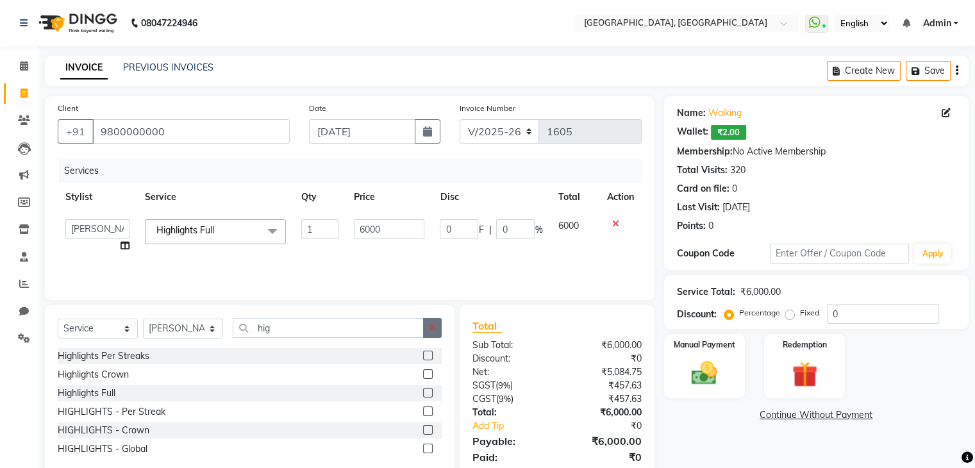
click at [433, 331] on icon "button" at bounding box center [432, 327] width 7 height 9
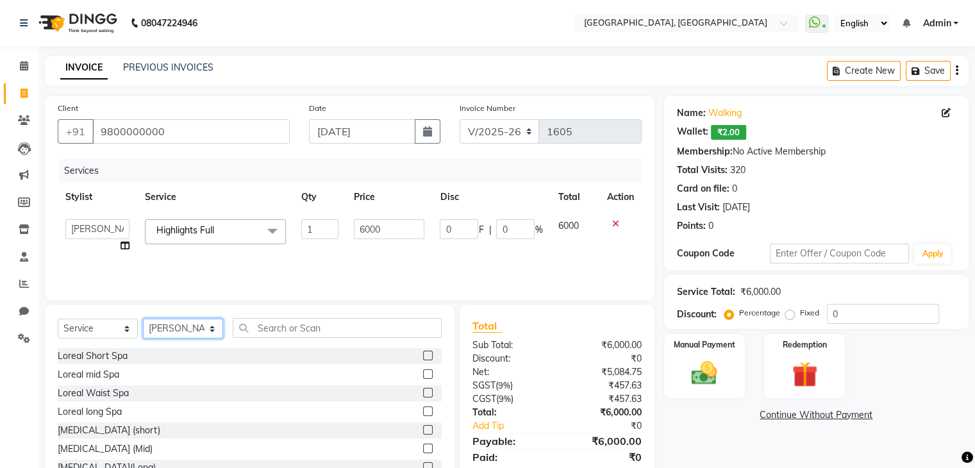
click at [210, 324] on select "Select Stylist Aarti paswan Ankit Arjun Athing Femita [PERSON_NAME] [PERSON_NAM…" at bounding box center [183, 329] width 80 height 20
select select "68292"
click at [143, 319] on select "Select Stylist Aarti paswan Ankit Arjun Athing Femita [PERSON_NAME] [PERSON_NAM…" at bounding box center [183, 329] width 80 height 20
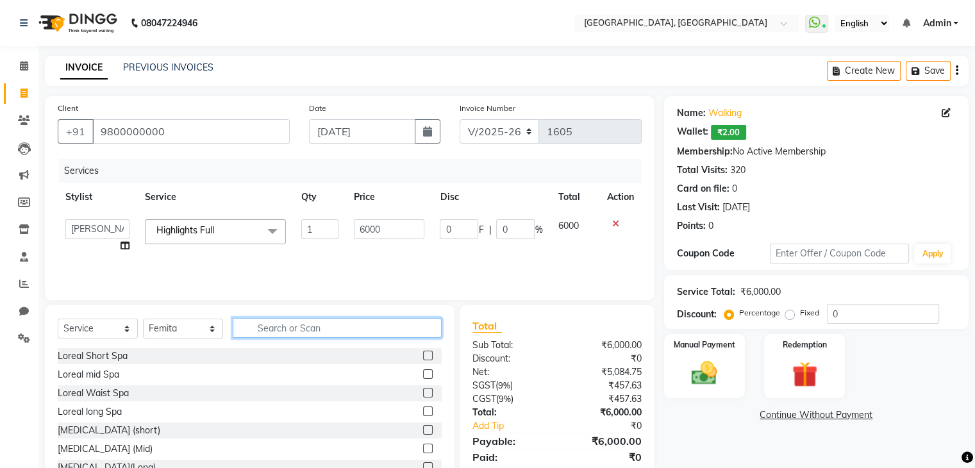
click at [303, 333] on input "text" at bounding box center [337, 328] width 209 height 20
type input "wax"
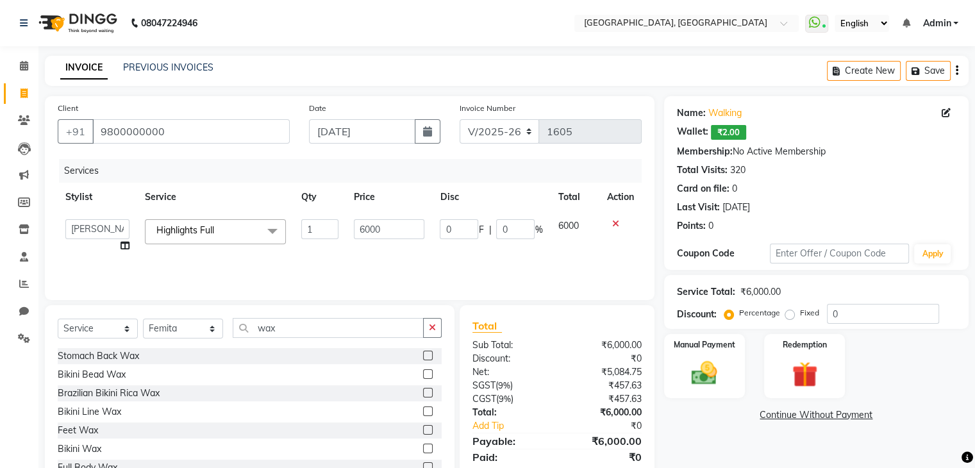
click at [423, 445] on label at bounding box center [428, 449] width 10 height 10
click at [423, 445] on input "checkbox" at bounding box center [427, 449] width 8 height 8
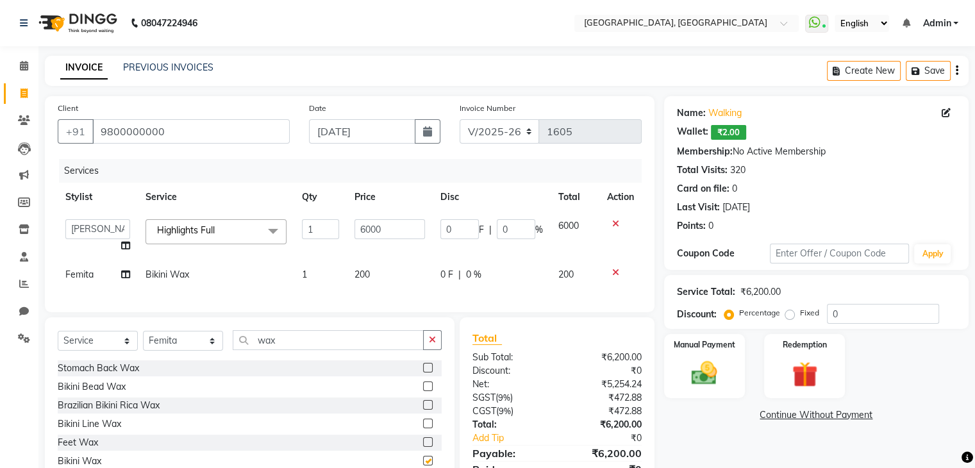
click at [399, 283] on td "200" at bounding box center [390, 274] width 86 height 29
checkbox input "false"
select select "68292"
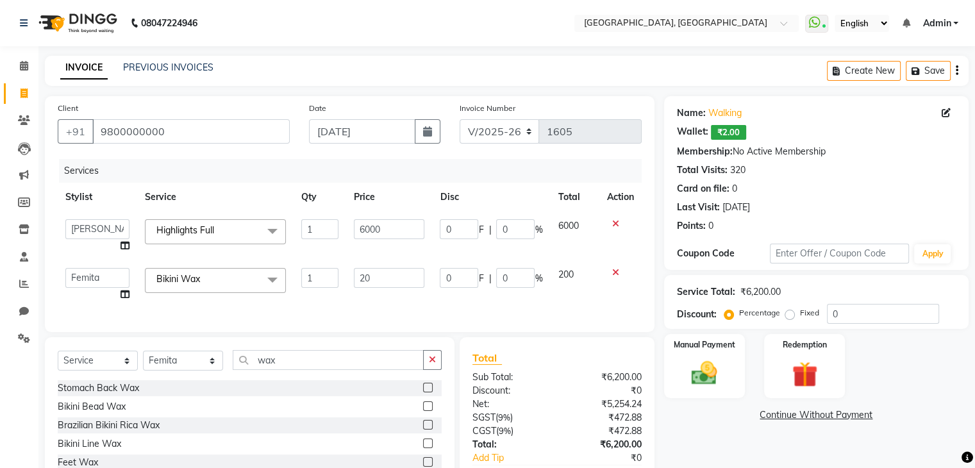
type input "2"
type input "500"
click at [439, 362] on div "Select Service Product Membership Package Voucher Prepaid Gift Card Select Styl…" at bounding box center [250, 365] width 384 height 30
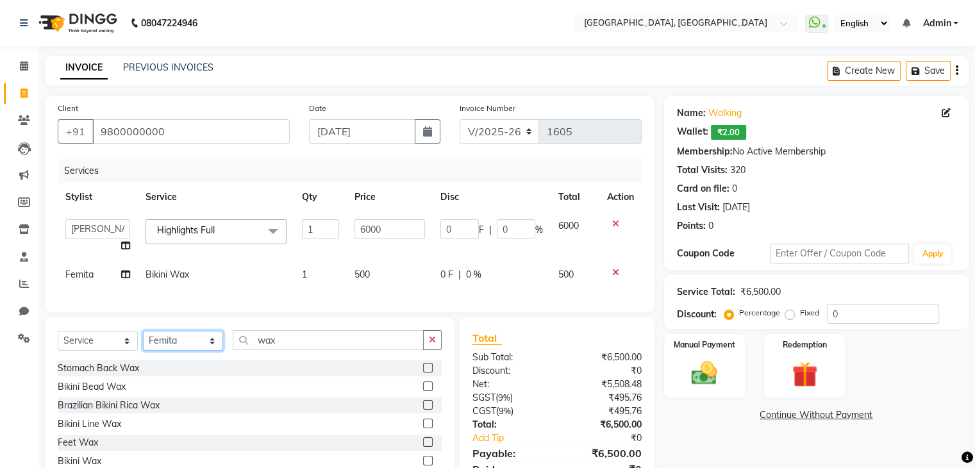
click at [208, 351] on select "Select Stylist Aarti paswan Ankit Arjun Athing Femita [PERSON_NAME] [PERSON_NAM…" at bounding box center [183, 341] width 80 height 20
click at [223, 324] on div "Client +91 9800000000 Date 03-09-2025 Invoice Number V/2025 V/2025-26 1605 Serv…" at bounding box center [349, 301] width 629 height 410
click at [433, 344] on icon "button" at bounding box center [432, 339] width 7 height 9
click at [210, 351] on select "Select Stylist Aarti paswan Ankit Arjun Athing Femita [PERSON_NAME] [PERSON_NAM…" at bounding box center [183, 341] width 80 height 20
select select "56705"
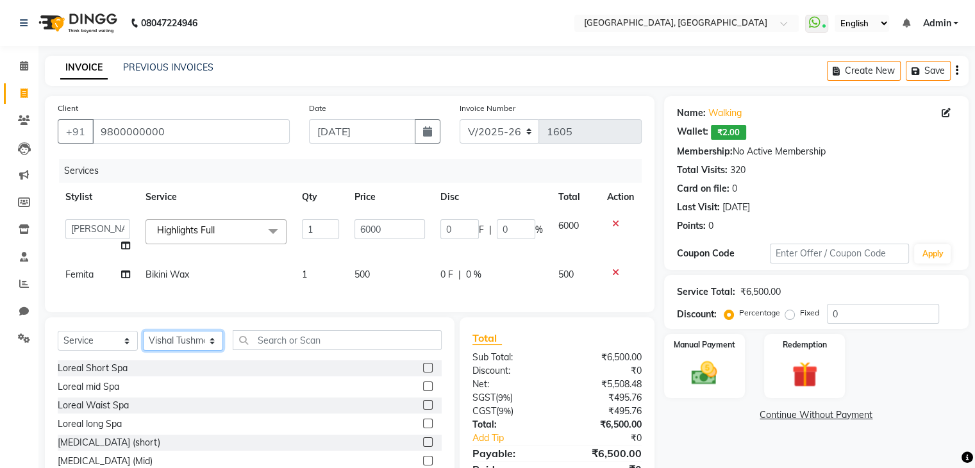
click at [143, 342] on select "Select Stylist Aarti paswan Ankit Arjun Athing Femita [PERSON_NAME] [PERSON_NAM…" at bounding box center [183, 341] width 80 height 20
click at [330, 350] on input "text" at bounding box center [337, 340] width 209 height 20
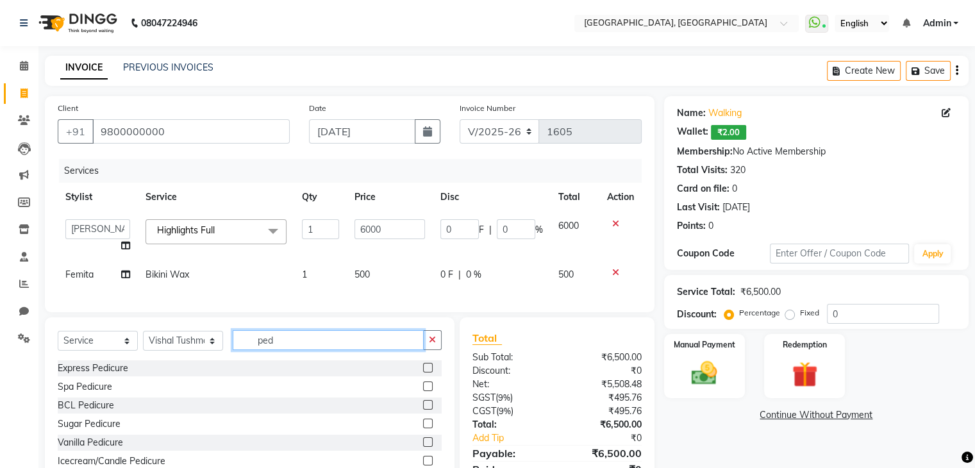
type input "ped"
click at [423, 373] on label at bounding box center [428, 368] width 10 height 10
click at [423, 373] on input "checkbox" at bounding box center [427, 368] width 8 height 8
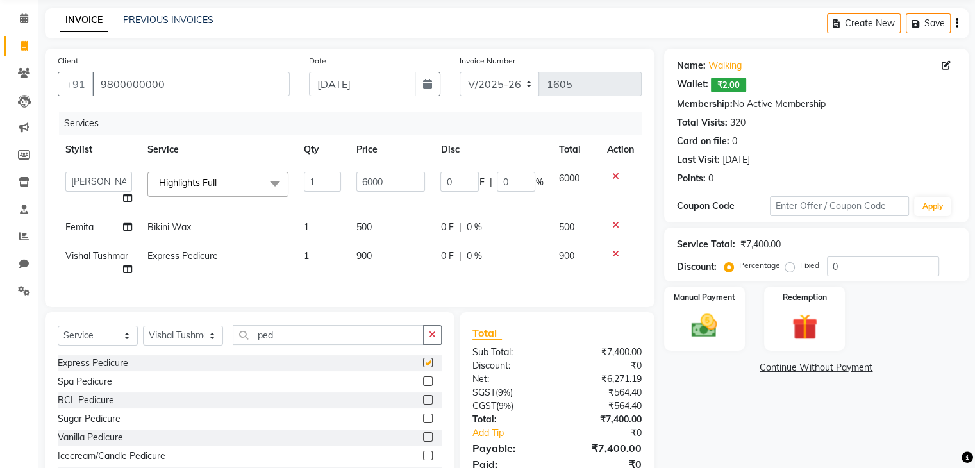
scroll to position [110, 0]
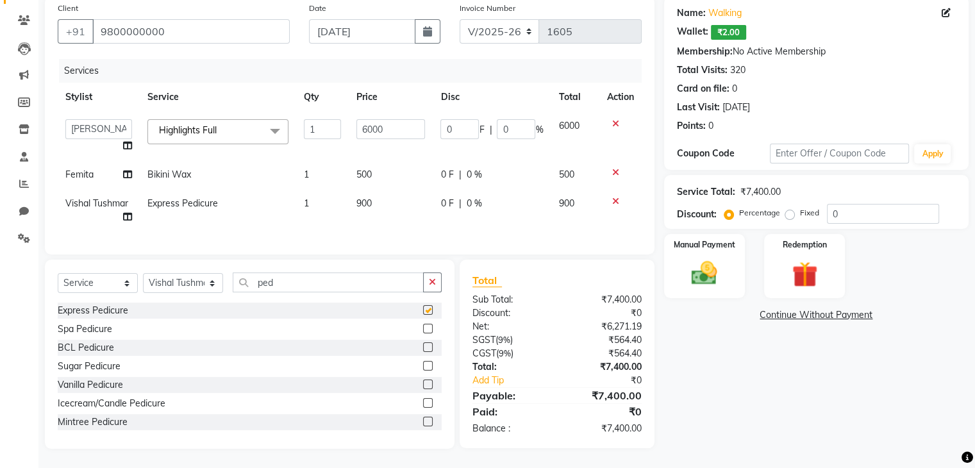
checkbox input "false"
click at [709, 270] on img at bounding box center [704, 273] width 43 height 31
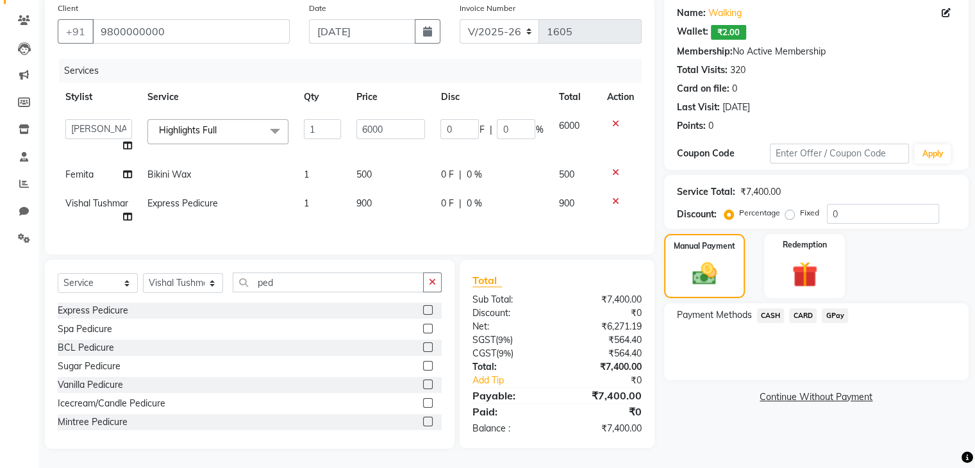
click at [794, 308] on span "CARD" at bounding box center [803, 315] width 28 height 15
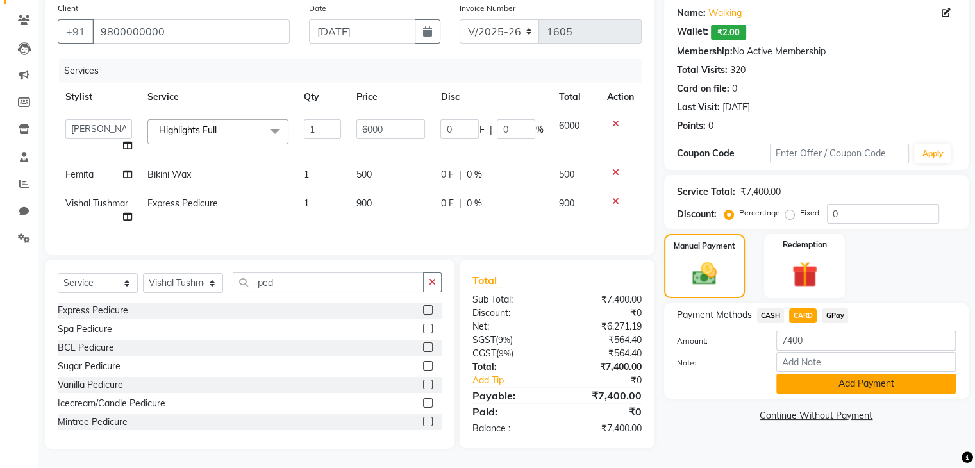
click at [816, 374] on button "Add Payment" at bounding box center [866, 384] width 180 height 20
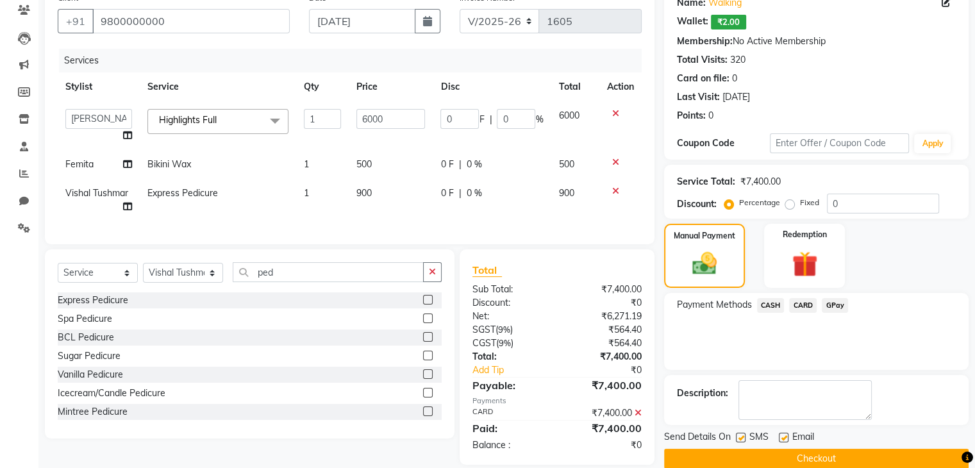
scroll to position [136, 0]
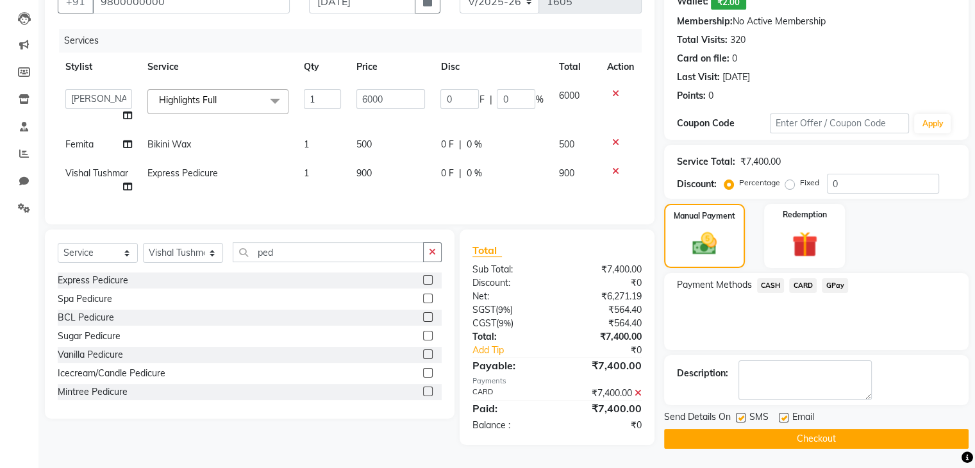
click at [741, 438] on button "Checkout" at bounding box center [816, 439] width 305 height 20
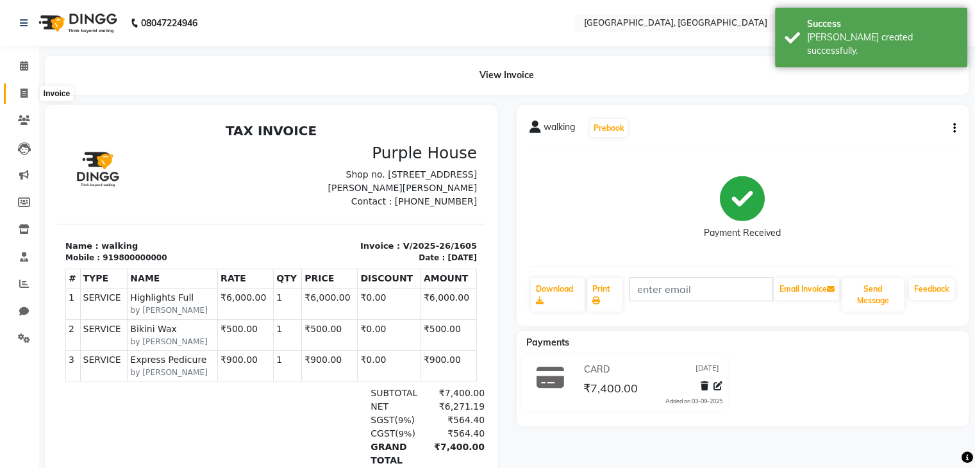
click at [19, 88] on span at bounding box center [24, 94] width 22 height 15
select select "service"
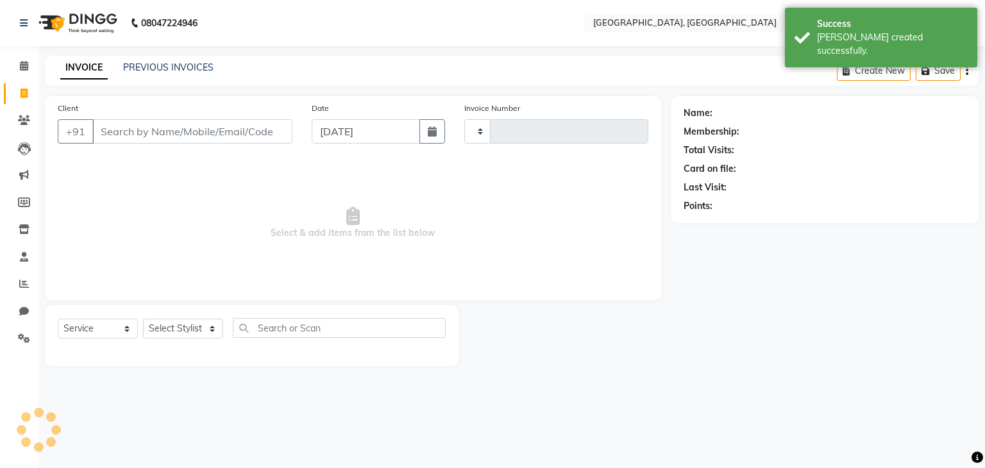
type input "1606"
select select "6682"
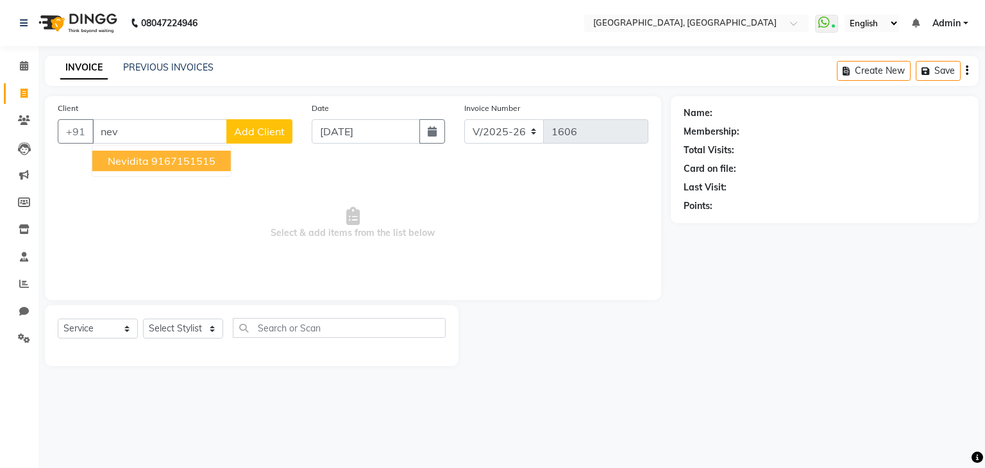
click at [205, 171] on button "Nevidita 9167151515" at bounding box center [161, 161] width 138 height 21
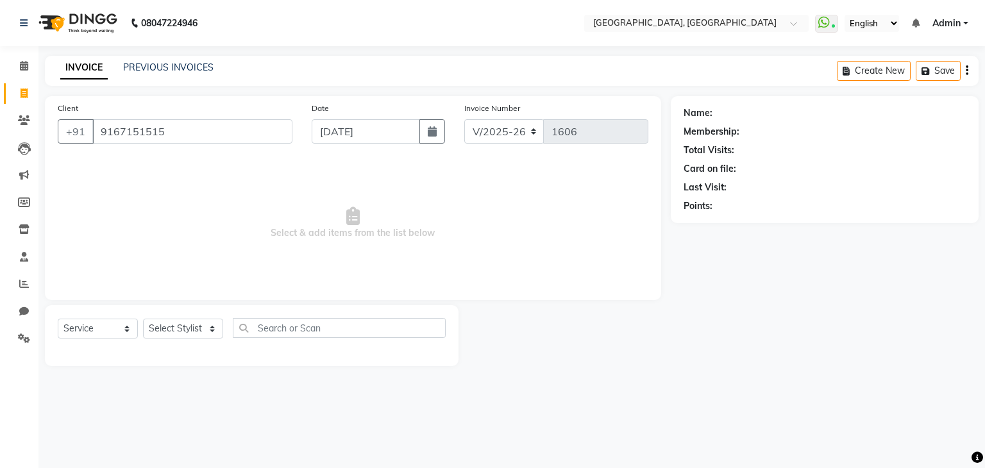
type input "9167151515"
click at [199, 322] on select "Select Stylist Aarti paswan Ankit Arjun Athing Femita [PERSON_NAME] [PERSON_NAM…" at bounding box center [183, 329] width 80 height 20
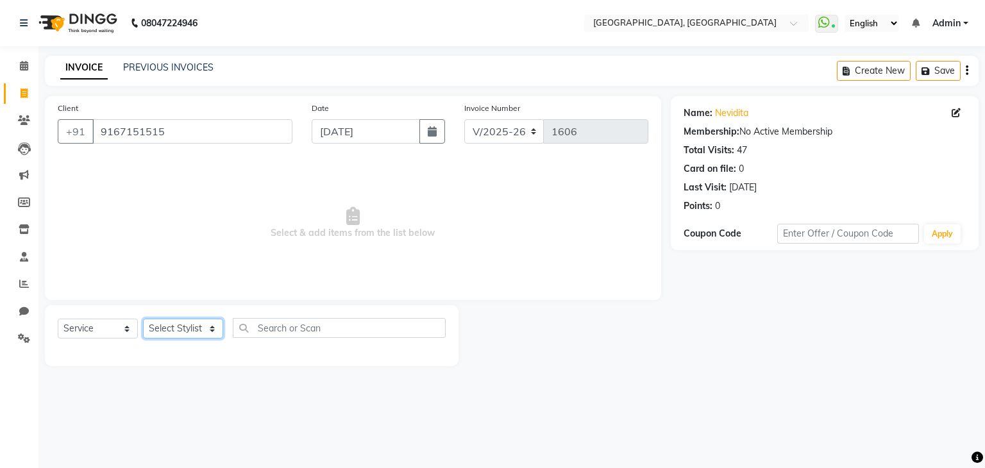
select select "75783"
click at [143, 319] on select "Select Stylist Aarti paswan Ankit Arjun Athing Femita [PERSON_NAME] [PERSON_NAM…" at bounding box center [183, 329] width 80 height 20
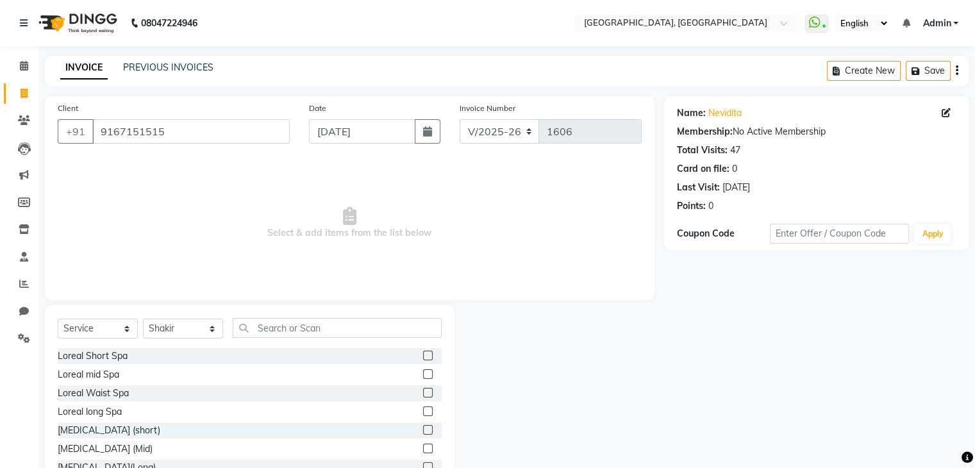
click at [256, 351] on div "Loreal Short Spa" at bounding box center [250, 356] width 384 height 16
click at [290, 323] on input "text" at bounding box center [337, 328] width 209 height 20
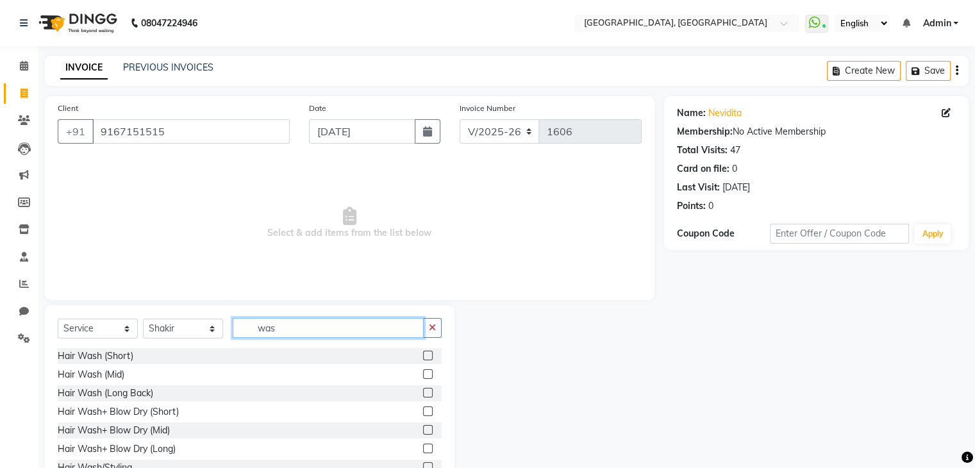
type input "was"
click at [423, 412] on label at bounding box center [428, 412] width 10 height 10
click at [423, 412] on input "checkbox" at bounding box center [427, 412] width 8 height 8
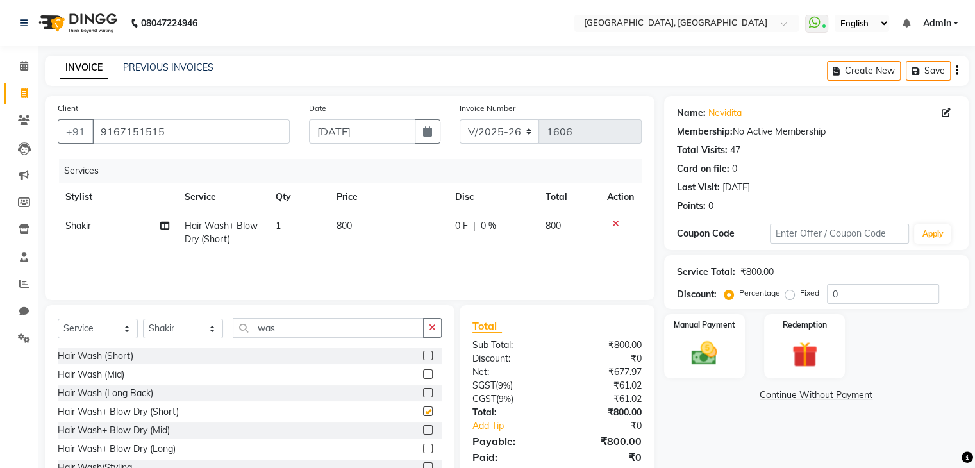
checkbox input "false"
click at [646, 360] on div "₹0" at bounding box center [604, 358] width 94 height 13
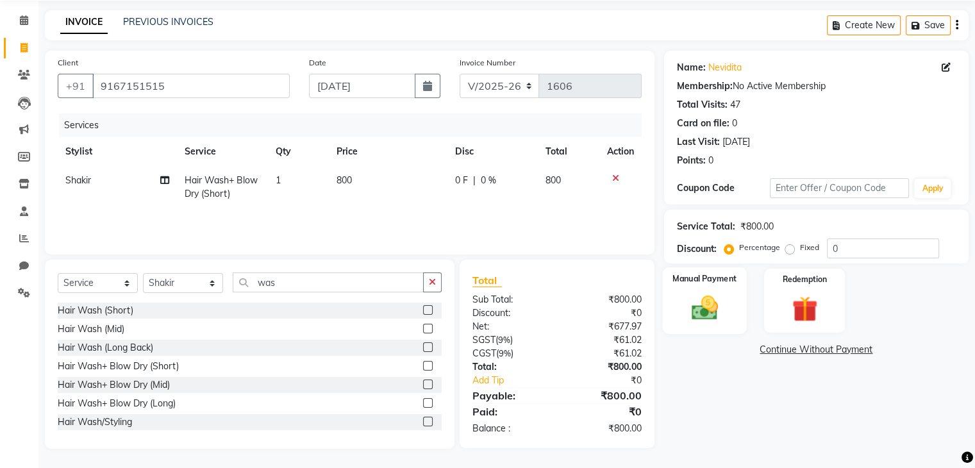
click at [737, 315] on div "Manual Payment" at bounding box center [704, 300] width 84 height 66
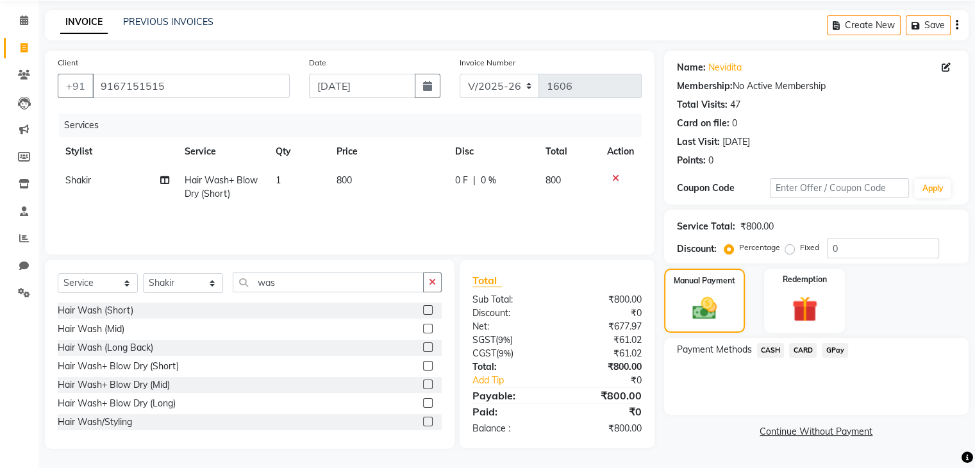
click at [764, 354] on span "CASH" at bounding box center [771, 350] width 28 height 15
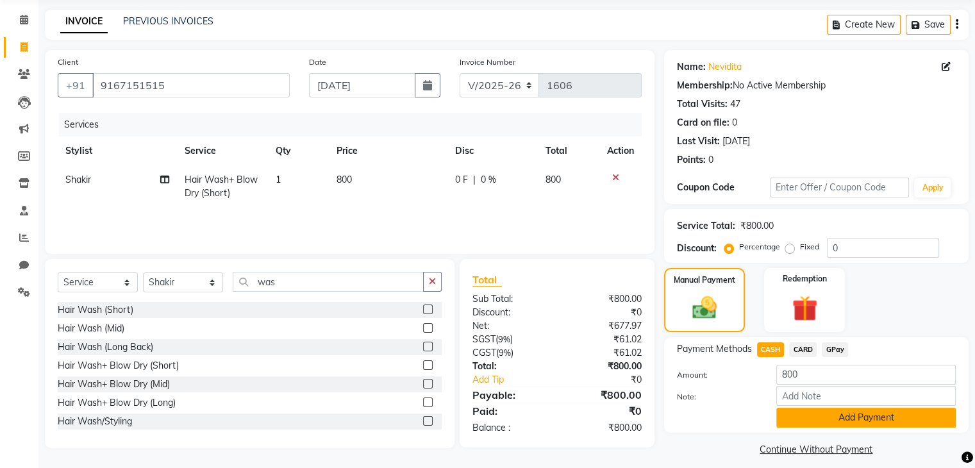
click at [788, 427] on button "Add Payment" at bounding box center [866, 418] width 180 height 20
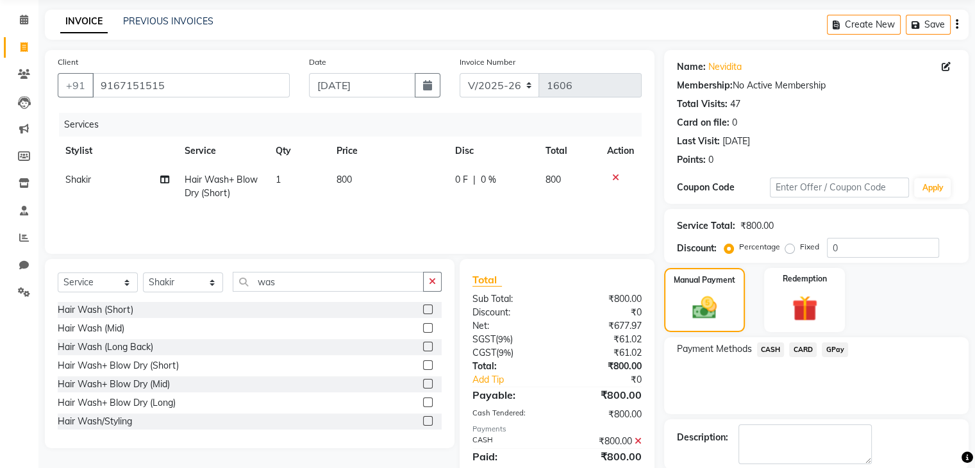
scroll to position [110, 0]
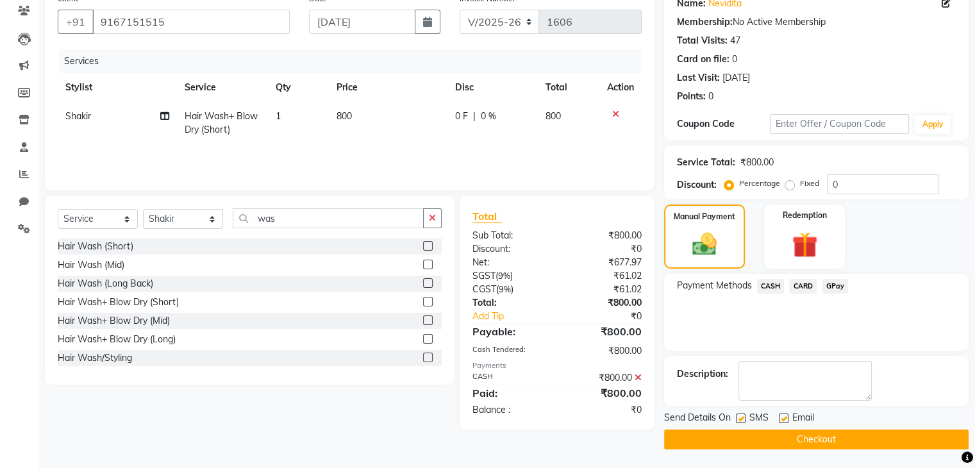
click at [791, 438] on button "Checkout" at bounding box center [816, 440] width 305 height 20
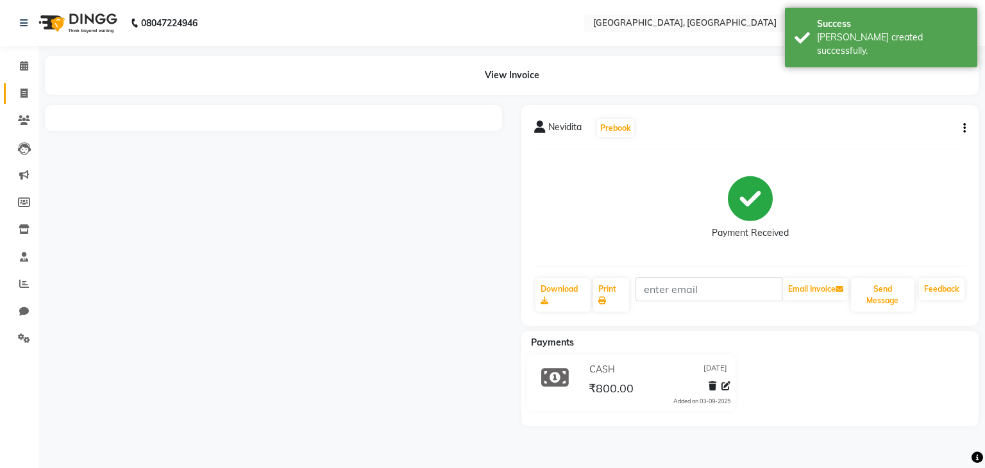
click at [24, 94] on icon at bounding box center [24, 93] width 7 height 10
select select "service"
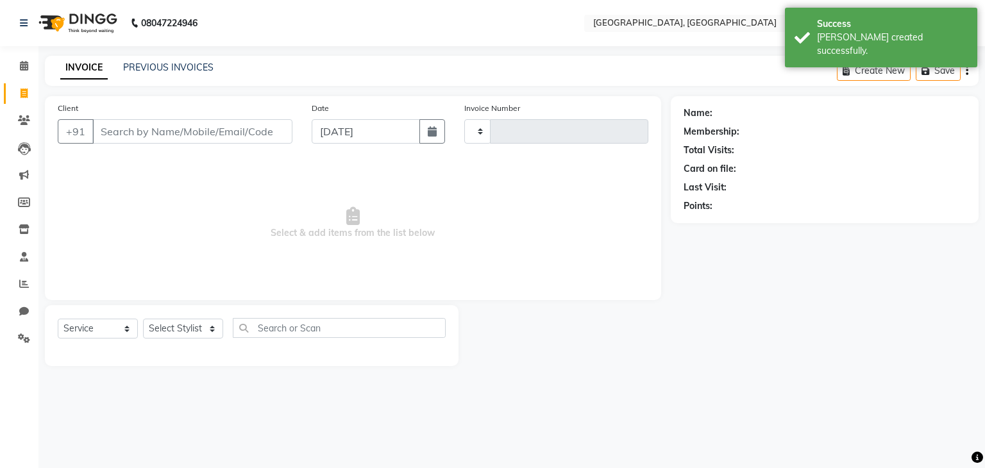
type input "1607"
select select "6682"
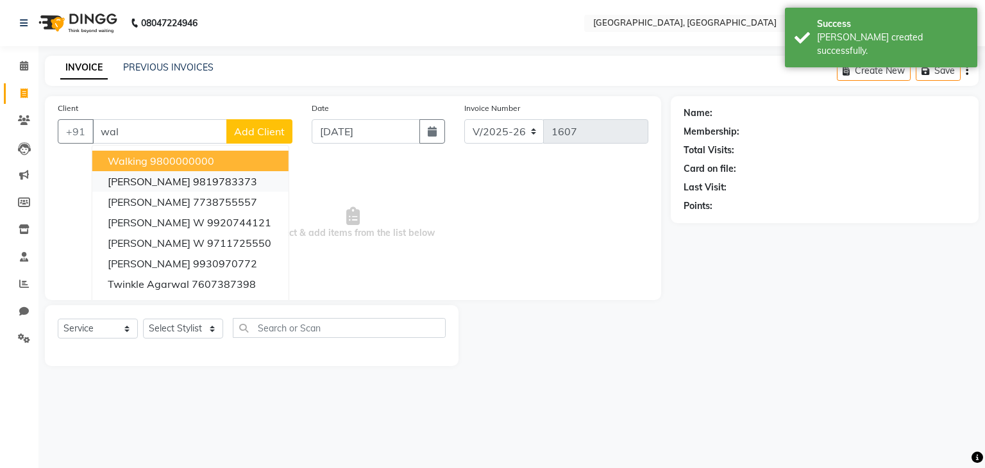
click at [182, 173] on button "Savitri Agarwal 9819783373" at bounding box center [190, 181] width 196 height 21
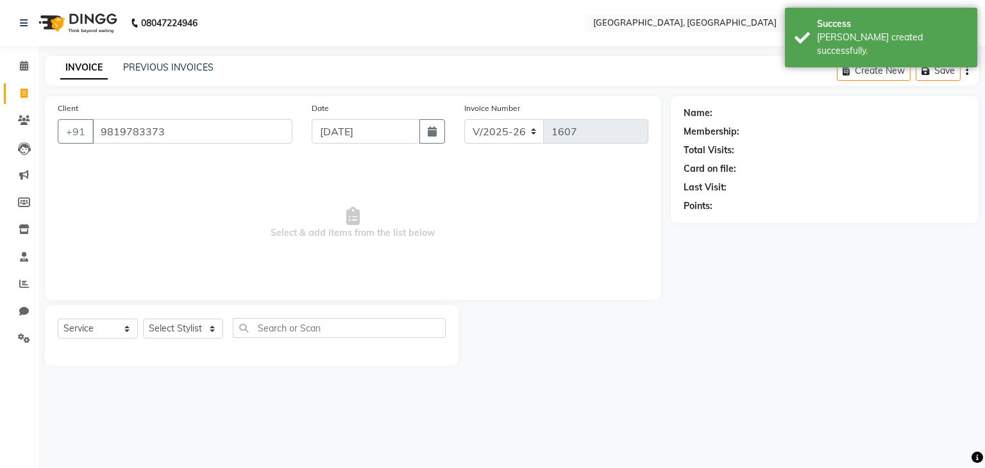
type input "9819783373"
click at [197, 319] on select "Select Stylist Aarti paswan Ankit Arjun Athing Femita Junu Mansi Mustafa Noor k…" at bounding box center [183, 329] width 80 height 20
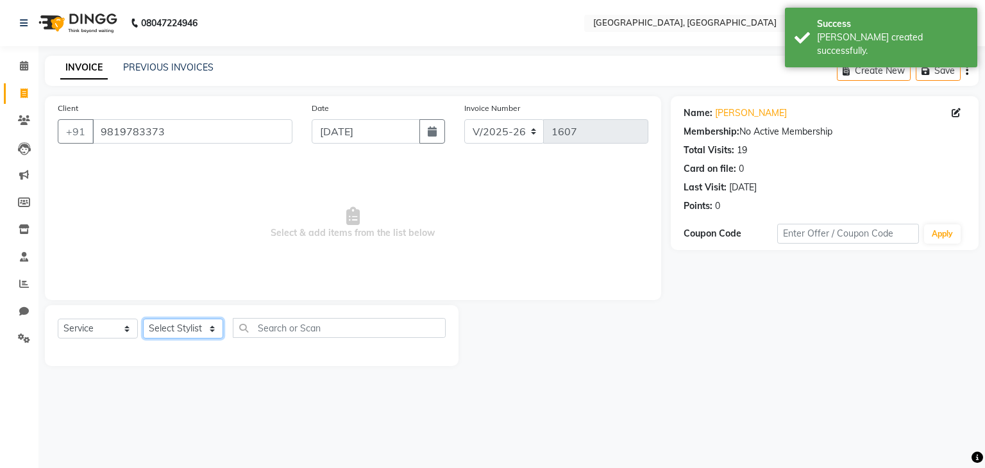
select select "71762"
click at [143, 319] on select "Select Stylist Aarti paswan Ankit Arjun Athing Femita Junu Mansi Mustafa Noor k…" at bounding box center [183, 329] width 80 height 20
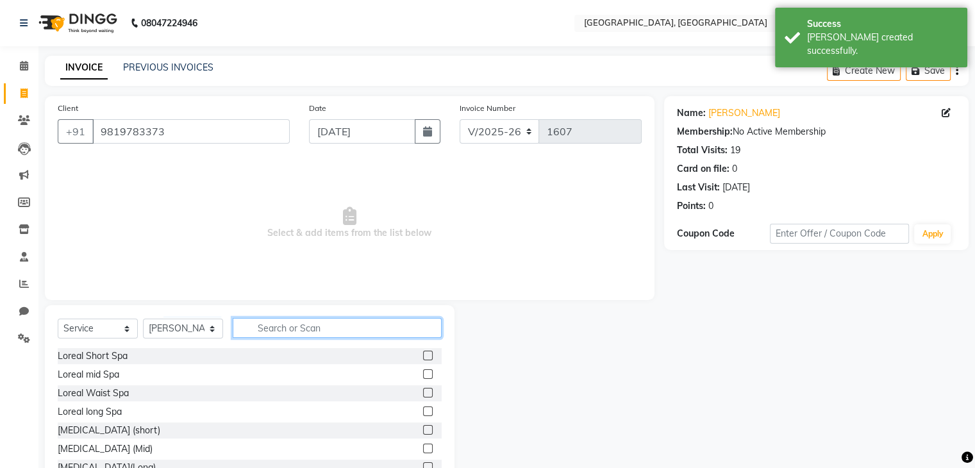
click at [306, 331] on input "text" at bounding box center [337, 328] width 209 height 20
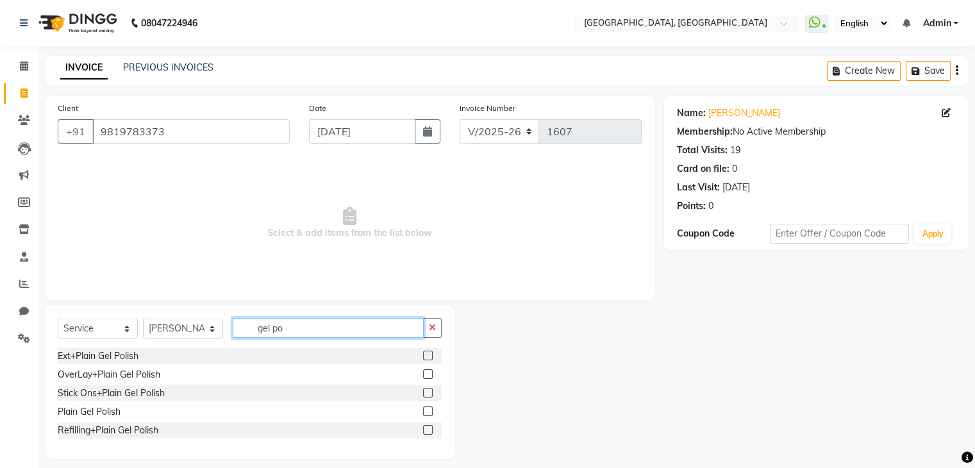
scroll to position [11, 0]
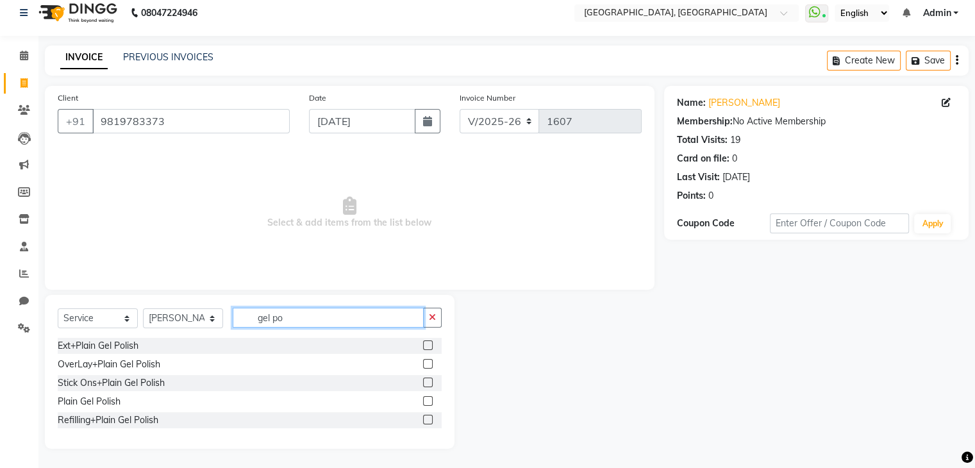
type input "gel po"
click at [423, 401] on label at bounding box center [428, 401] width 10 height 10
click at [423, 401] on input "checkbox" at bounding box center [427, 402] width 8 height 8
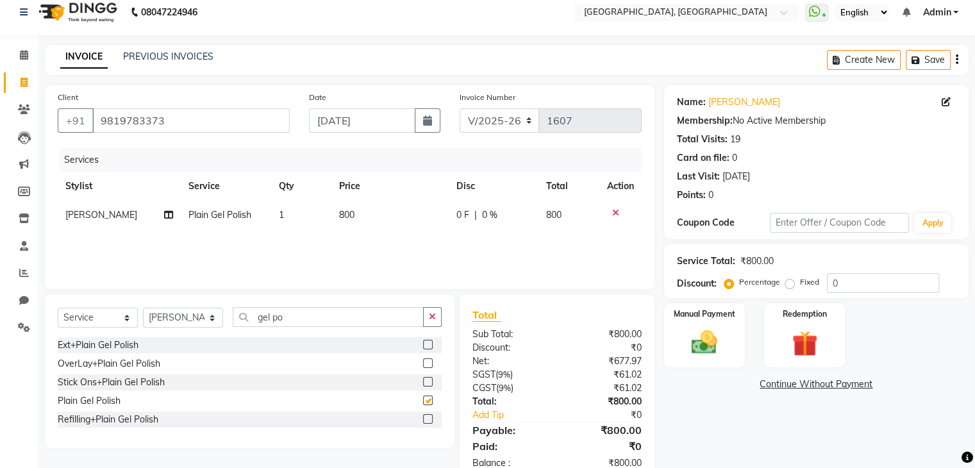
checkbox input "false"
click at [419, 223] on td "800" at bounding box center [389, 215] width 117 height 29
select select "71762"
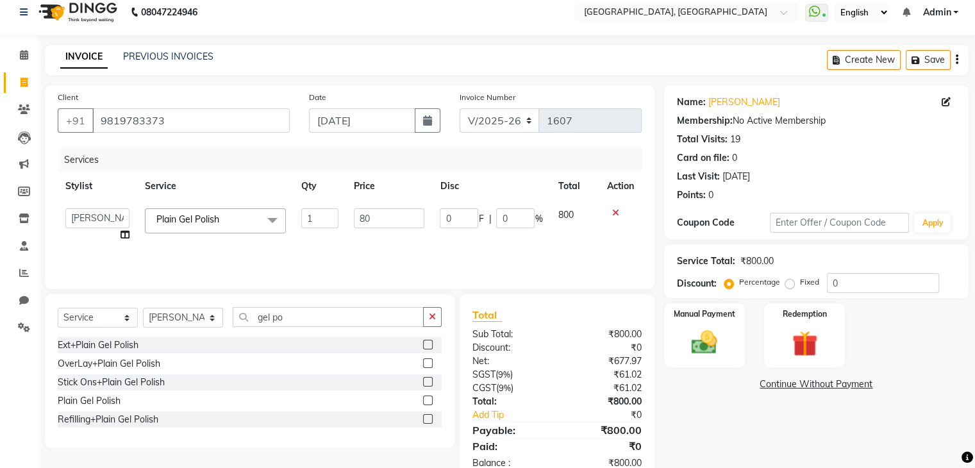
type input "8"
type input "1000"
click at [447, 342] on div "Select Service Product Membership Package Voucher Prepaid Gift Card Select Styl…" at bounding box center [250, 371] width 410 height 154
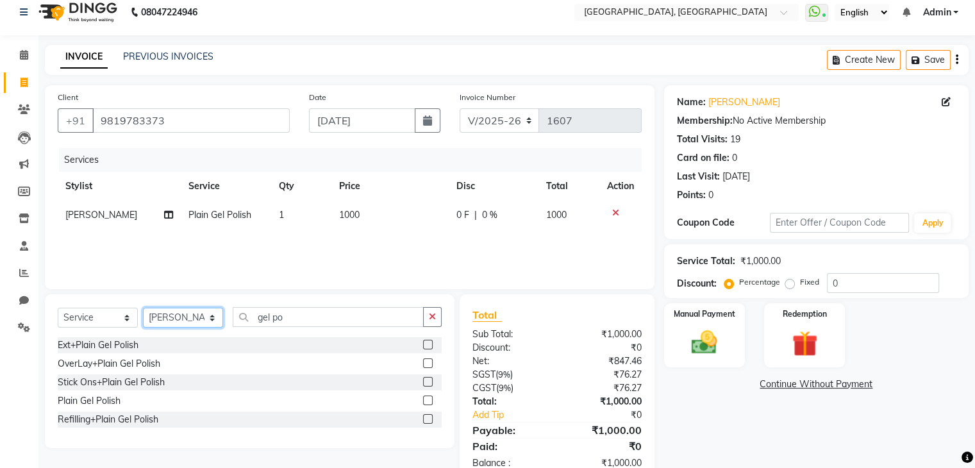
click at [203, 319] on select "Select Stylist Aarti paswan Ankit Arjun Athing Femita [PERSON_NAME] [PERSON_NAM…" at bounding box center [183, 318] width 80 height 20
select select "52151"
click at [143, 308] on select "Select Stylist Aarti paswan Ankit Arjun Athing Femita [PERSON_NAME] [PERSON_NAM…" at bounding box center [183, 318] width 80 height 20
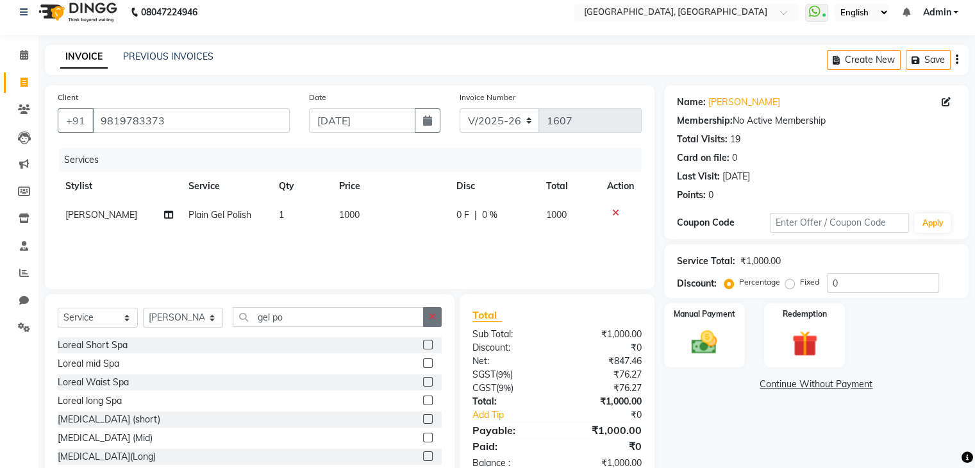
click at [440, 319] on button "button" at bounding box center [432, 317] width 19 height 20
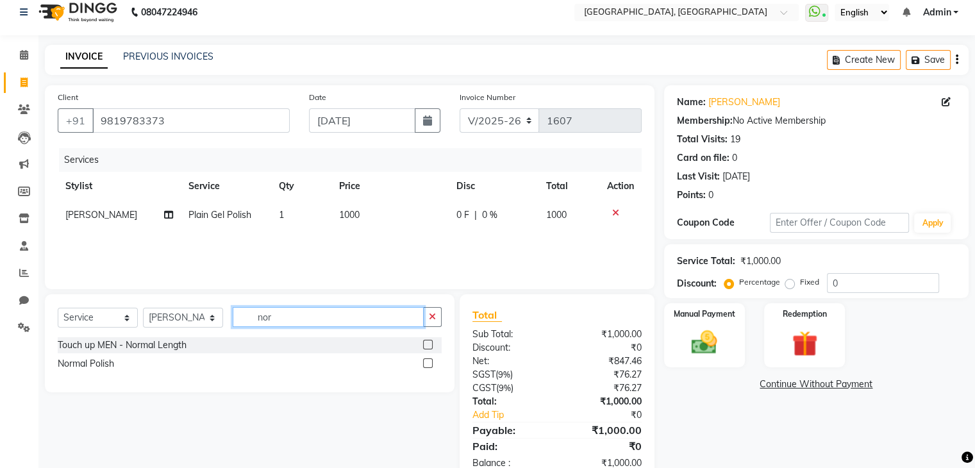
type input "nor"
click at [430, 367] on label at bounding box center [428, 363] width 10 height 10
click at [430, 367] on input "checkbox" at bounding box center [427, 364] width 8 height 8
checkbox input "true"
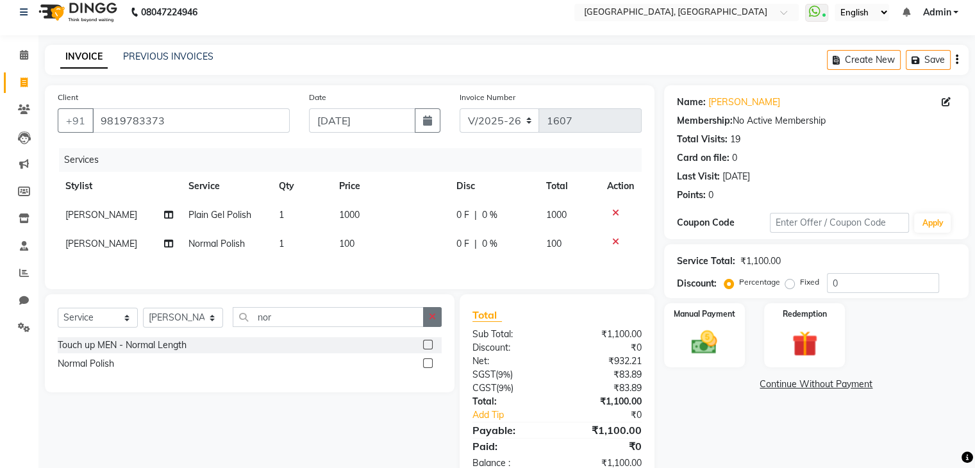
click at [437, 326] on button "button" at bounding box center [432, 317] width 19 height 20
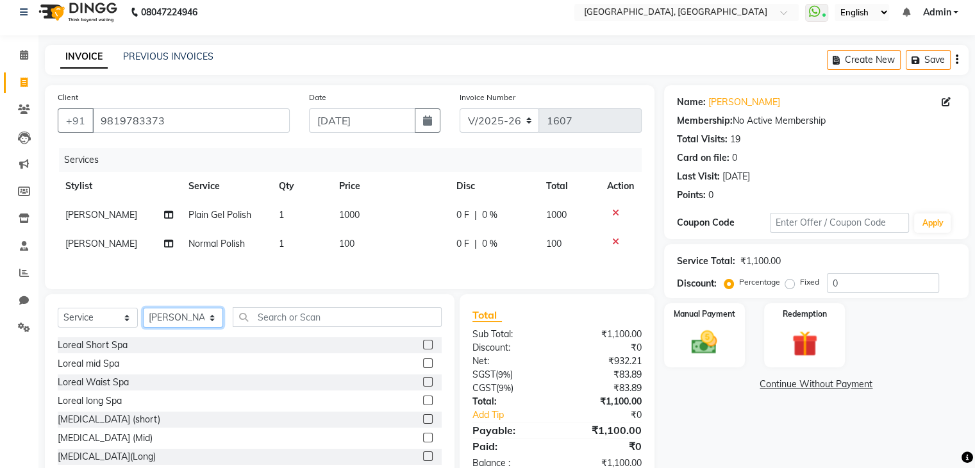
click at [212, 321] on select "Select Stylist Aarti paswan Ankit Arjun Athing Femita [PERSON_NAME] [PERSON_NAM…" at bounding box center [183, 318] width 80 height 20
select select "52261"
click at [143, 310] on select "Select Stylist Aarti paswan Ankit Arjun Athing Femita [PERSON_NAME] [PERSON_NAM…" at bounding box center [183, 318] width 80 height 20
click at [326, 323] on input "text" at bounding box center [337, 317] width 209 height 20
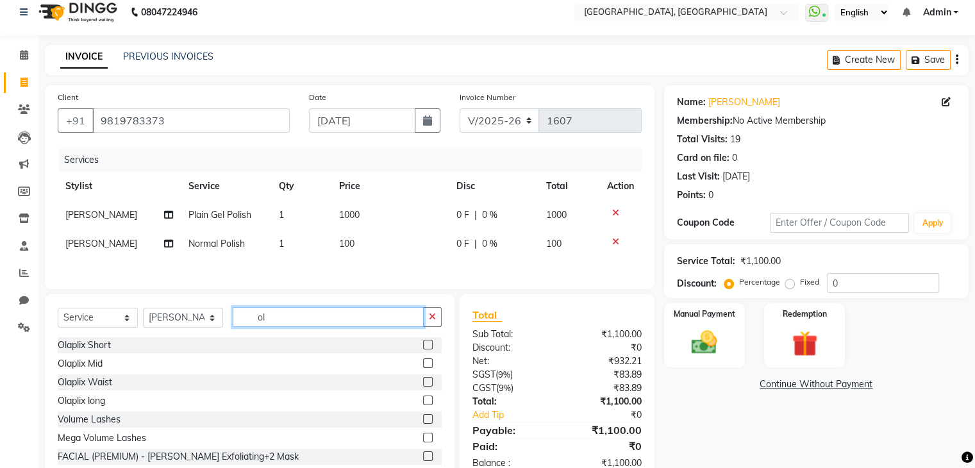
type input "ol"
click at [423, 403] on label at bounding box center [428, 401] width 10 height 10
click at [423, 403] on input "checkbox" at bounding box center [427, 401] width 8 height 8
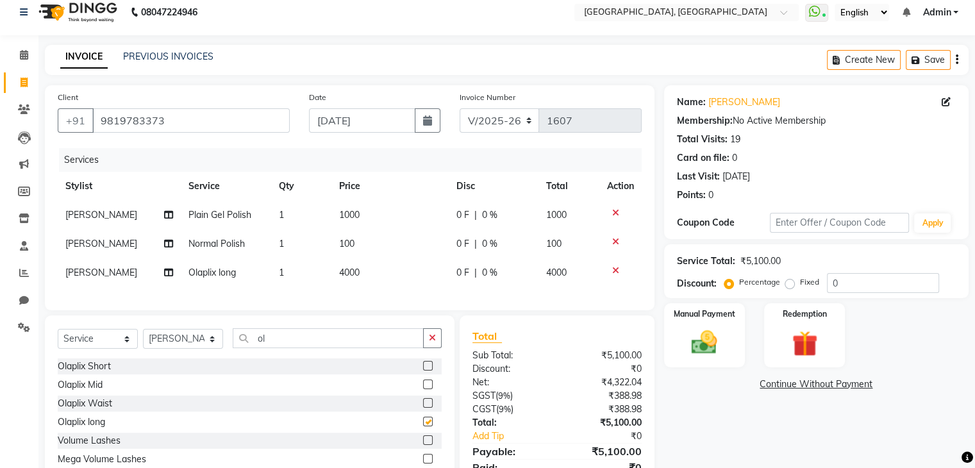
checkbox input "false"
click at [420, 285] on td "4000" at bounding box center [389, 272] width 117 height 29
select select "52261"
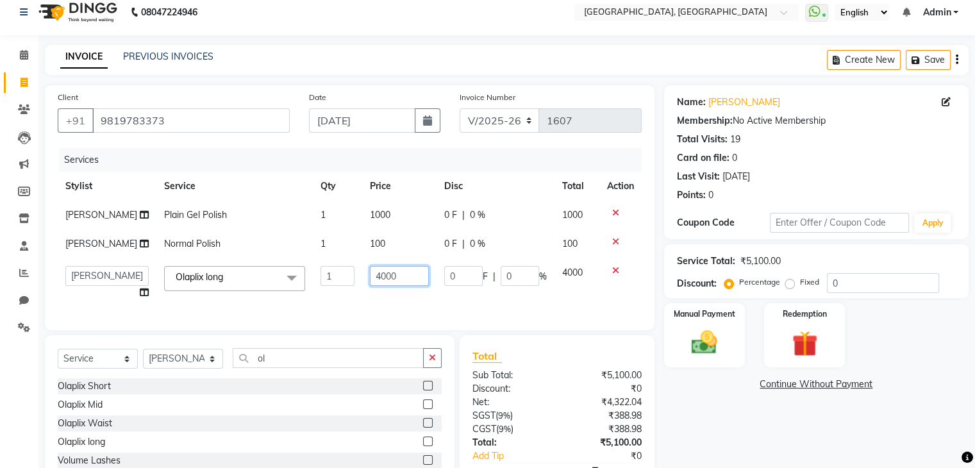
click at [419, 274] on input "4000" at bounding box center [399, 276] width 59 height 20
type input "4"
type input "5100"
click at [692, 337] on img at bounding box center [704, 343] width 43 height 31
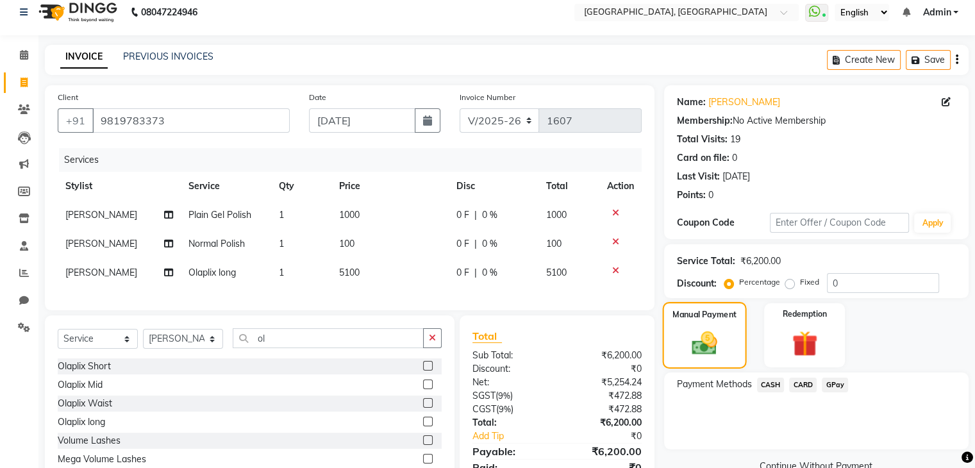
scroll to position [77, 0]
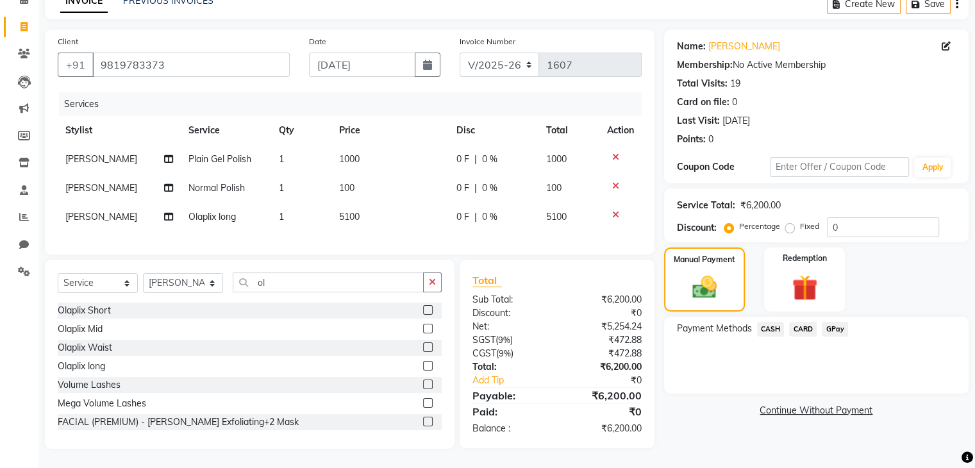
click at [770, 322] on span "CASH" at bounding box center [771, 329] width 28 height 15
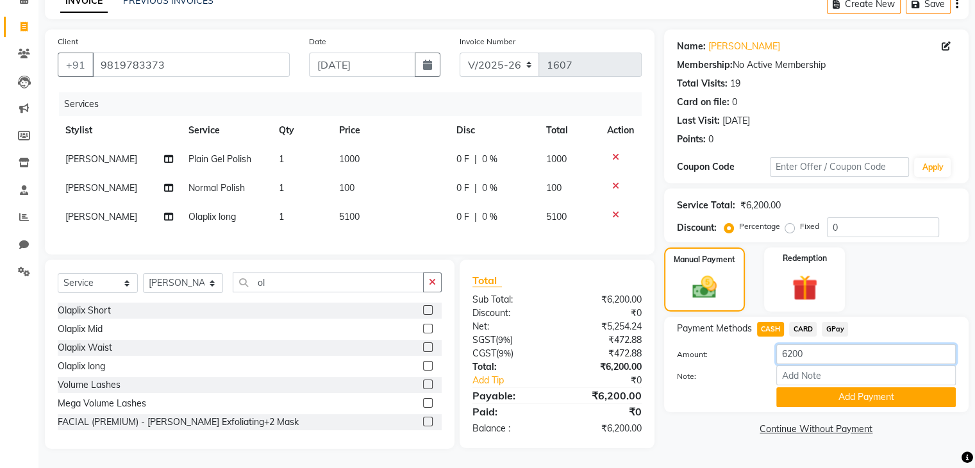
click at [834, 344] on input "6200" at bounding box center [866, 354] width 180 height 20
type input "6"
type input "4"
click at [830, 322] on span "GPay" at bounding box center [835, 329] width 26 height 15
click at [841, 346] on input "6200" at bounding box center [866, 354] width 180 height 20
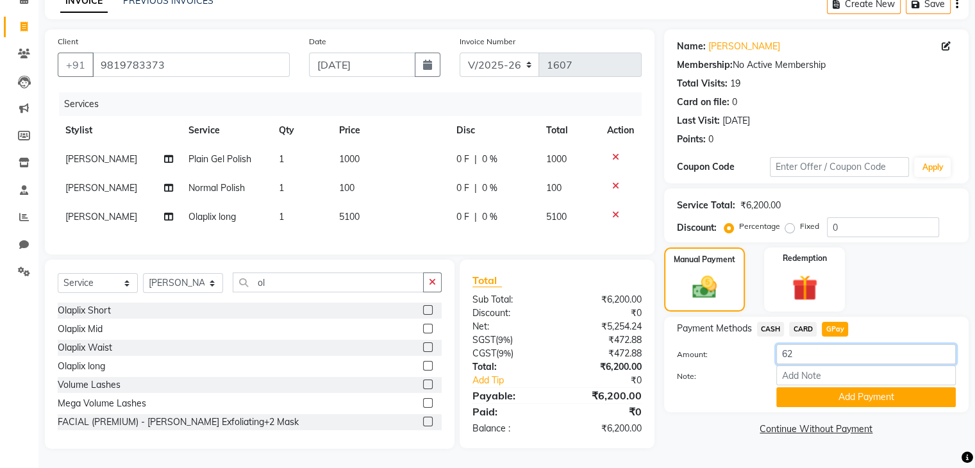
type input "6"
type input "4500"
click at [860, 392] on button "Add Payment" at bounding box center [866, 397] width 180 height 20
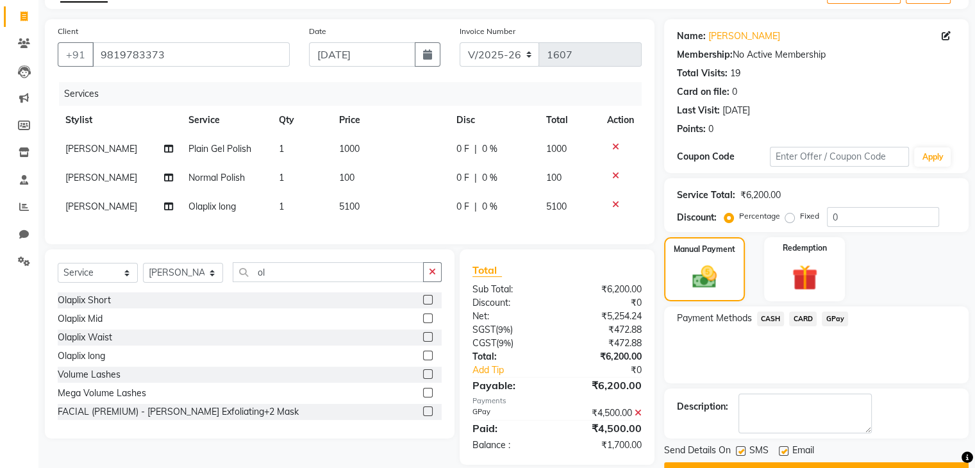
click at [776, 321] on span "CASH" at bounding box center [771, 319] width 28 height 15
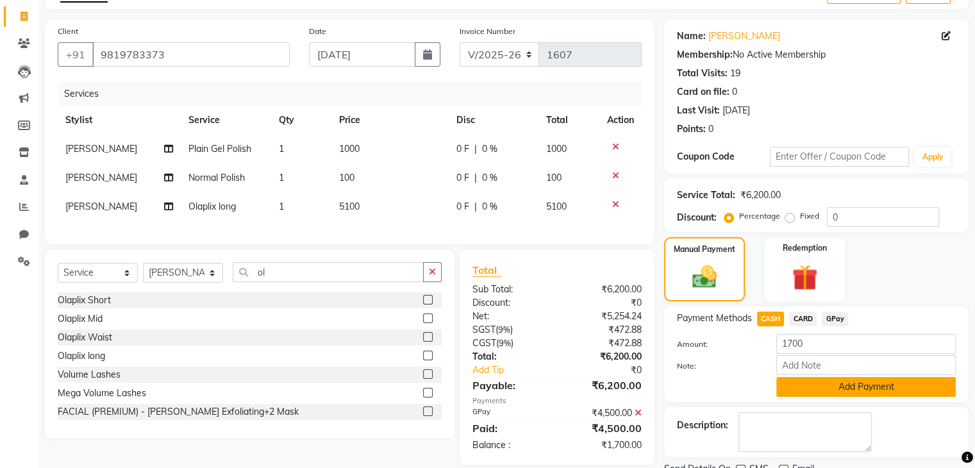
click at [806, 385] on button "Add Payment" at bounding box center [866, 387] width 180 height 20
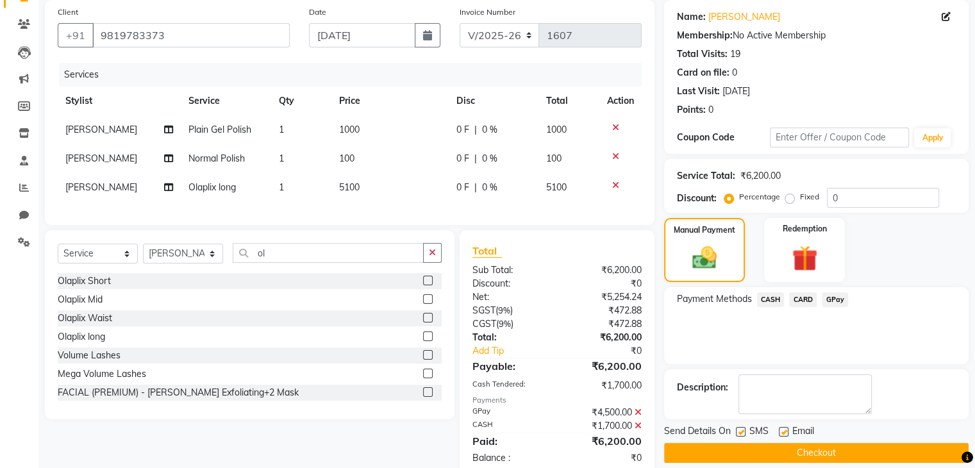
scroll to position [135, 0]
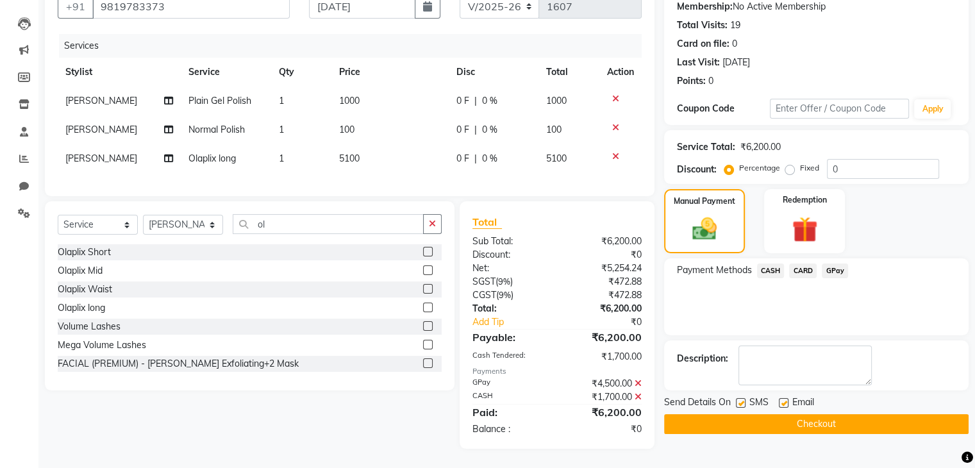
click at [772, 416] on button "Checkout" at bounding box center [816, 424] width 305 height 20
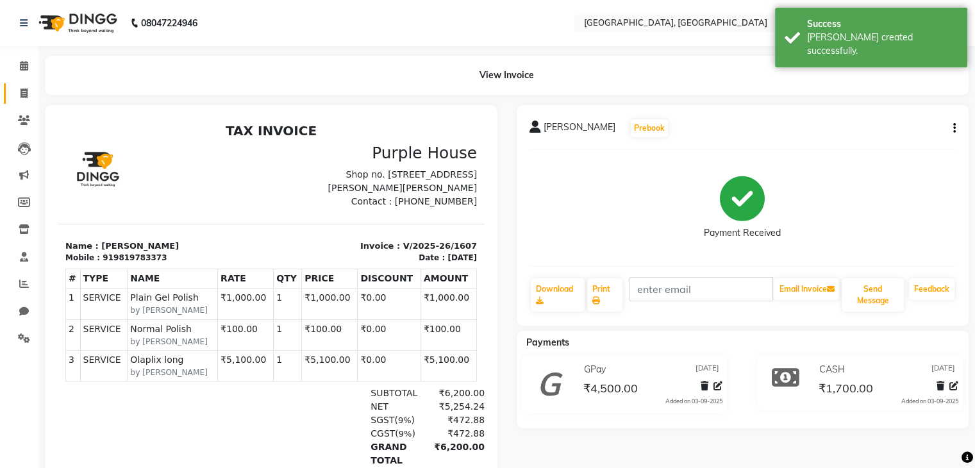
click at [12, 94] on link "Invoice" at bounding box center [19, 93] width 31 height 21
select select "6682"
select select "service"
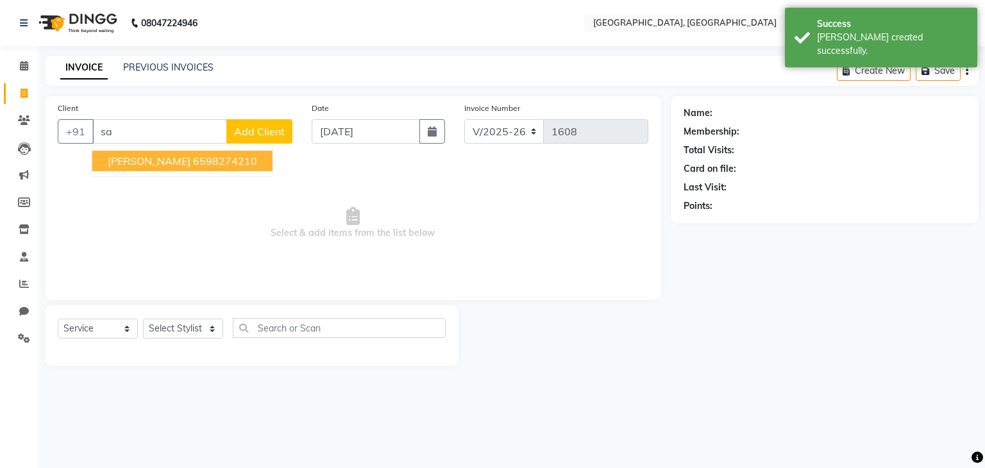
type input "s"
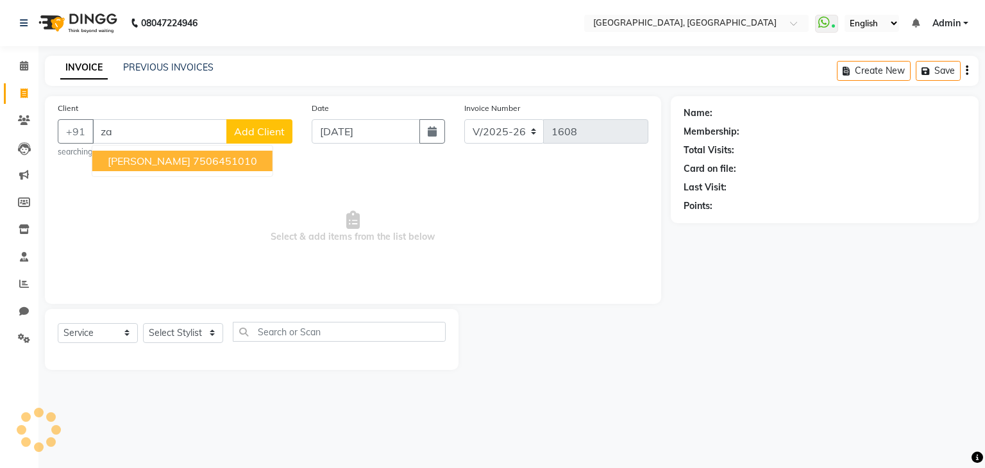
type input "z"
click at [182, 162] on ngb-highlight "9800000000" at bounding box center [182, 161] width 64 height 13
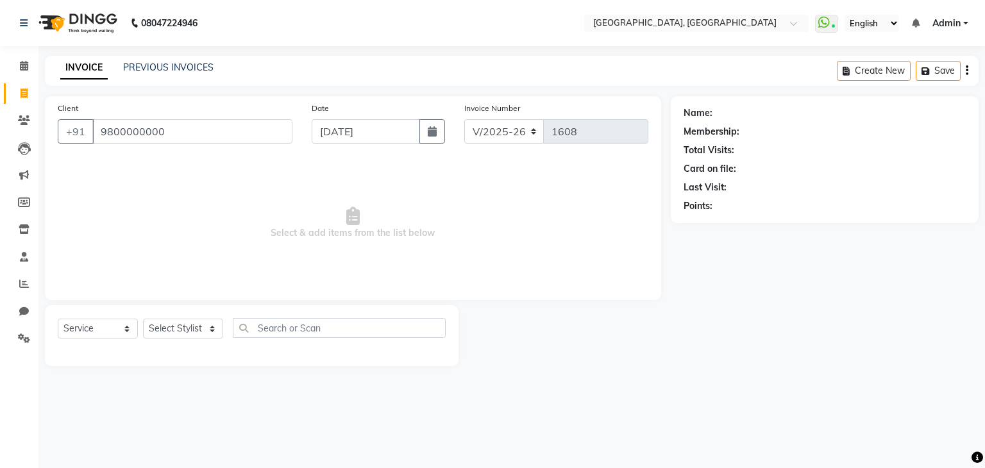
type input "9800000000"
click at [182, 339] on select "Select Stylist Aarti paswan Ankit Arjun Athing Femita [PERSON_NAME] [PERSON_NAM…" at bounding box center [183, 329] width 80 height 20
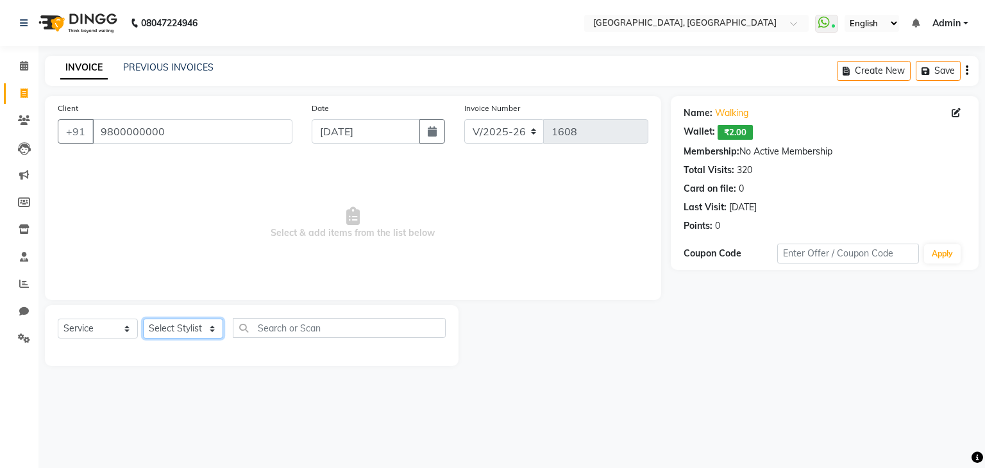
select select "71762"
click at [143, 319] on select "Select Stylist Aarti paswan Ankit Arjun Athing Femita [PERSON_NAME] [PERSON_NAM…" at bounding box center [183, 329] width 80 height 20
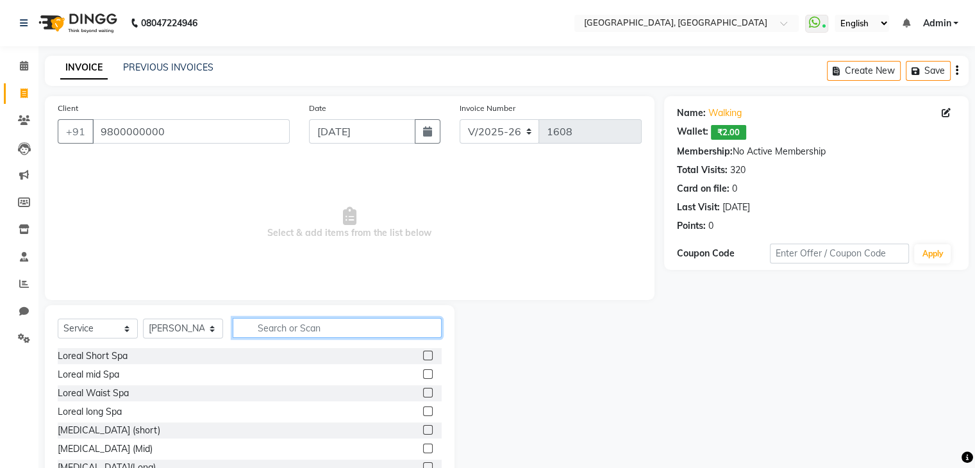
click at [300, 331] on input "text" at bounding box center [337, 328] width 209 height 20
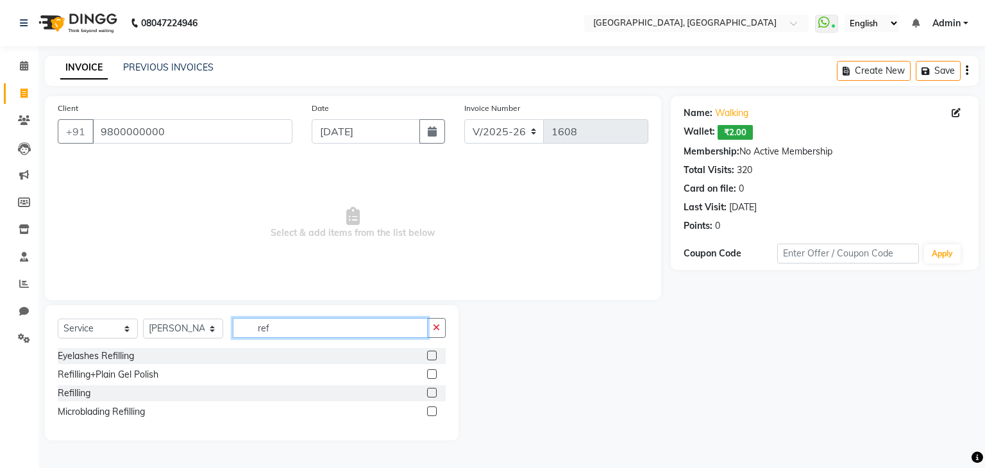
type input "ref"
click at [433, 374] on label at bounding box center [432, 374] width 10 height 10
click at [433, 374] on input "checkbox" at bounding box center [431, 375] width 8 height 8
checkbox input "true"
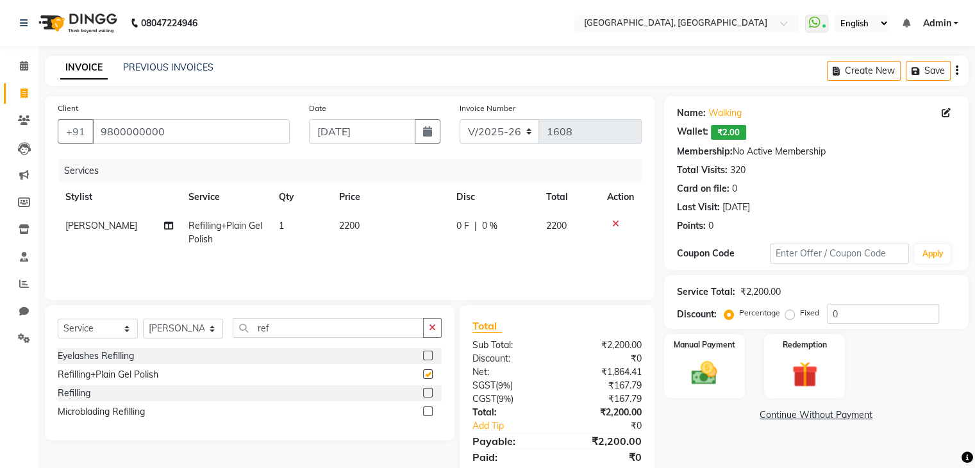
click at [396, 246] on td "2200" at bounding box center [389, 233] width 117 height 42
select select "71762"
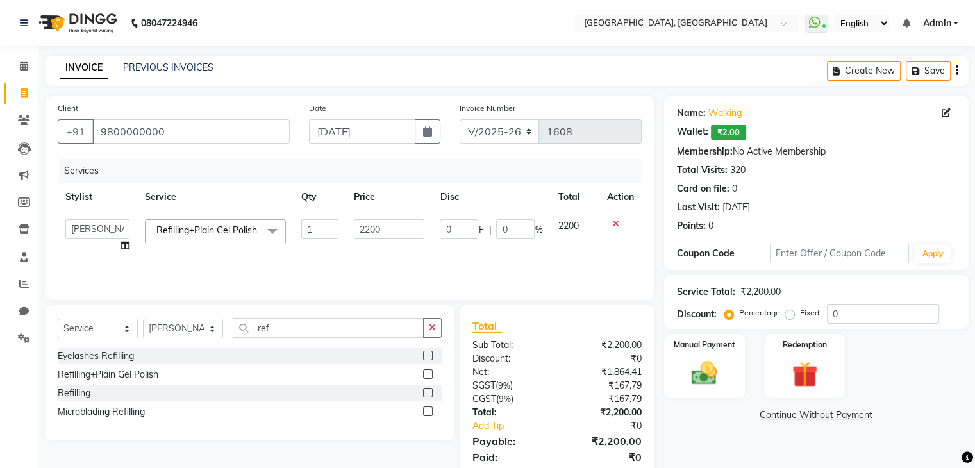
checkbox input "false"
type input "2900"
click at [703, 371] on img at bounding box center [704, 373] width 43 height 31
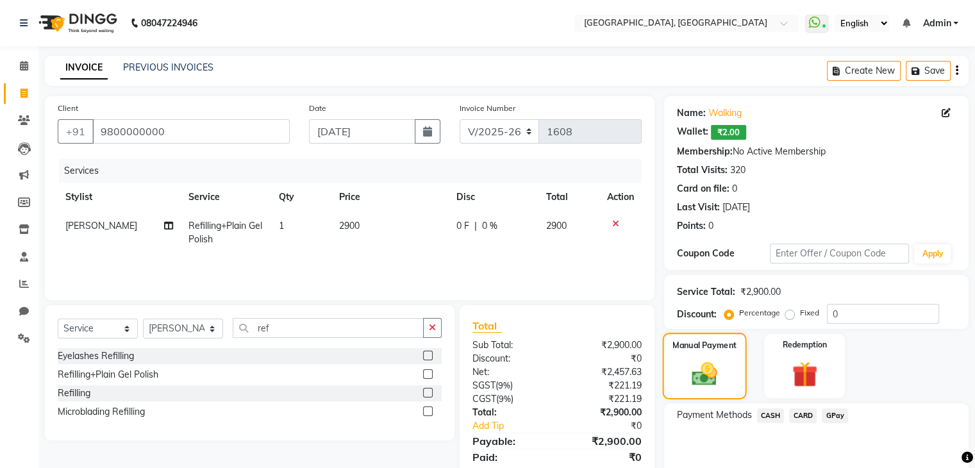
scroll to position [57, 0]
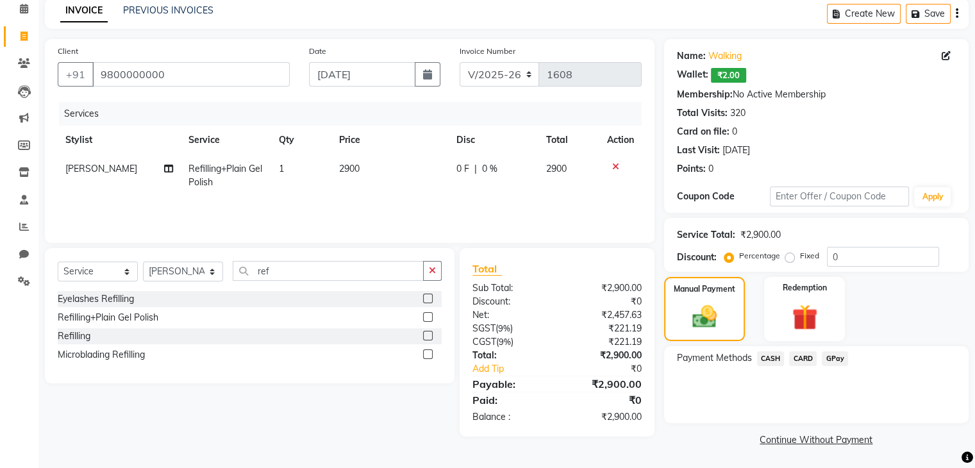
click at [803, 359] on span "CARD" at bounding box center [803, 358] width 28 height 15
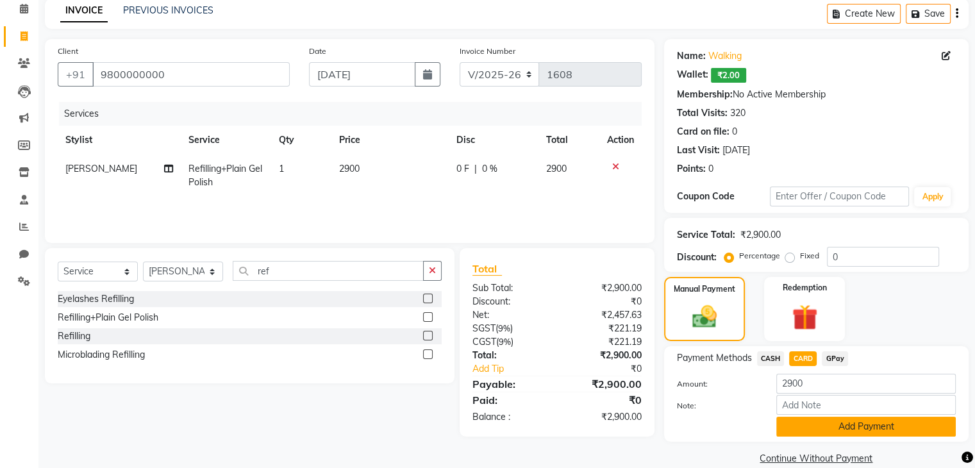
click at [821, 422] on button "Add Payment" at bounding box center [866, 427] width 180 height 20
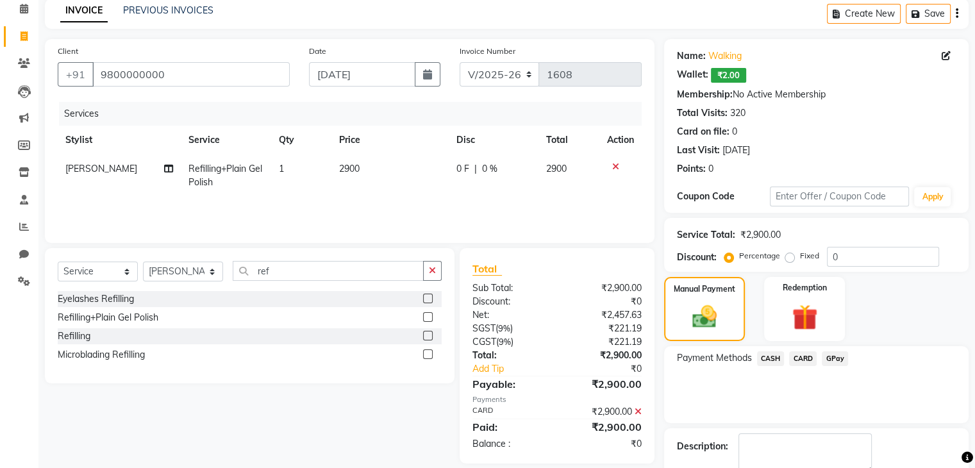
scroll to position [129, 0]
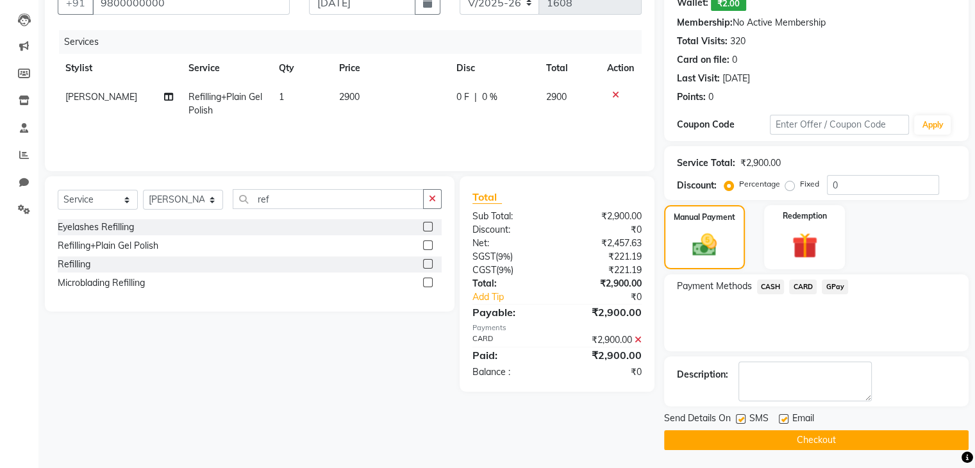
click at [770, 433] on button "Checkout" at bounding box center [816, 440] width 305 height 20
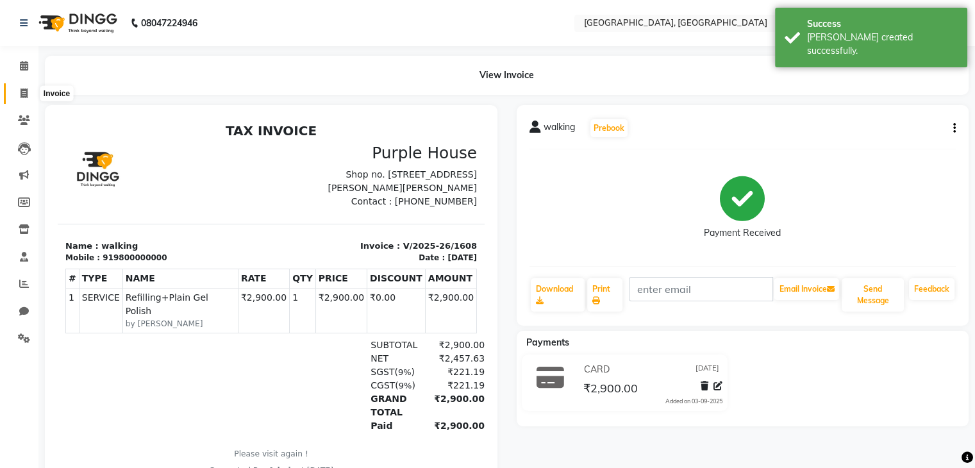
click at [21, 97] on icon at bounding box center [24, 93] width 7 height 10
select select "service"
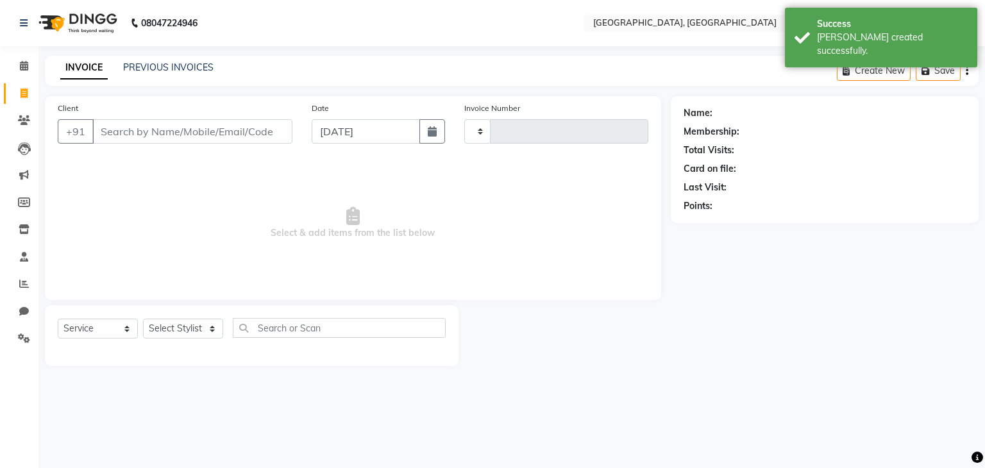
type input "1609"
select select "6682"
click at [152, 63] on link "PREVIOUS INVOICES" at bounding box center [168, 68] width 90 height 12
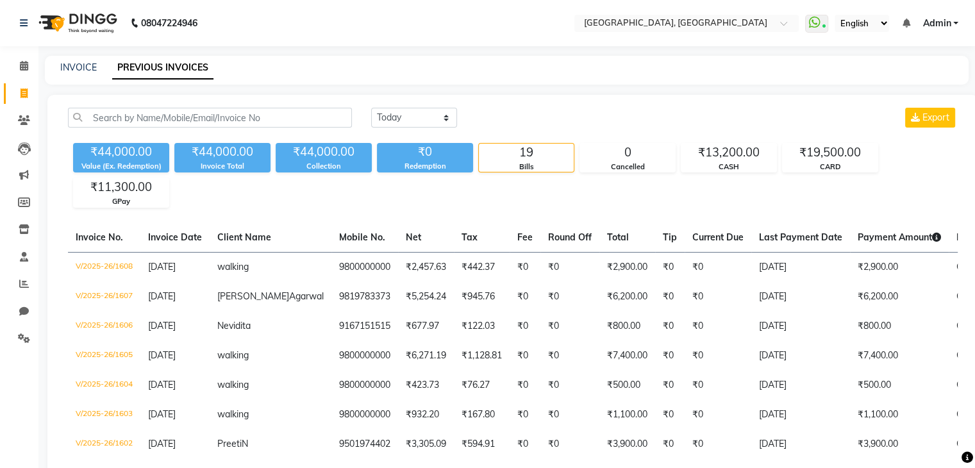
click at [17, 79] on li "Calendar" at bounding box center [19, 67] width 38 height 28
click at [23, 62] on icon at bounding box center [24, 66] width 8 height 10
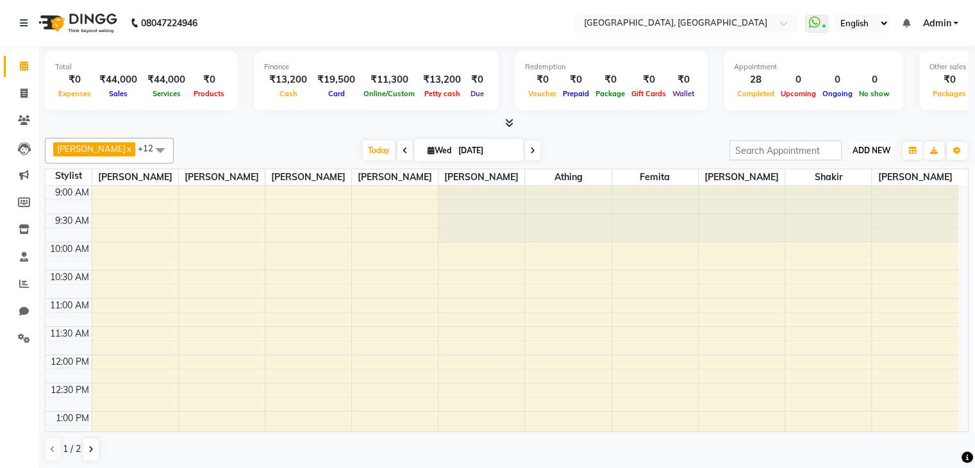
click at [872, 149] on span "ADD NEW" at bounding box center [872, 151] width 38 height 10
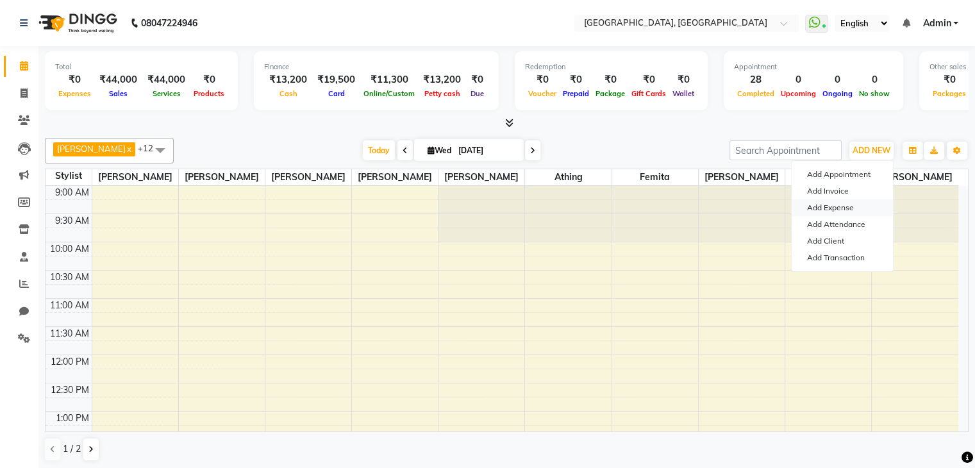
click at [846, 210] on link "Add Expense" at bounding box center [842, 207] width 101 height 17
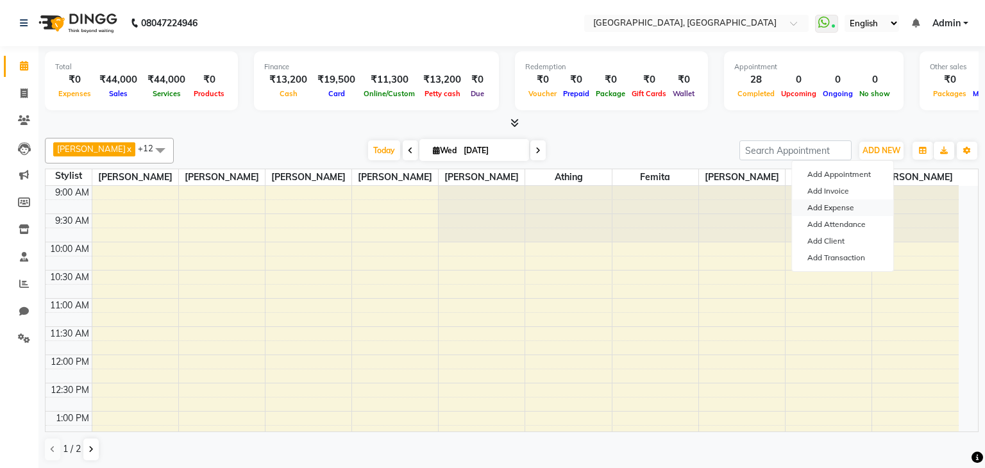
select select "1"
select select "5717"
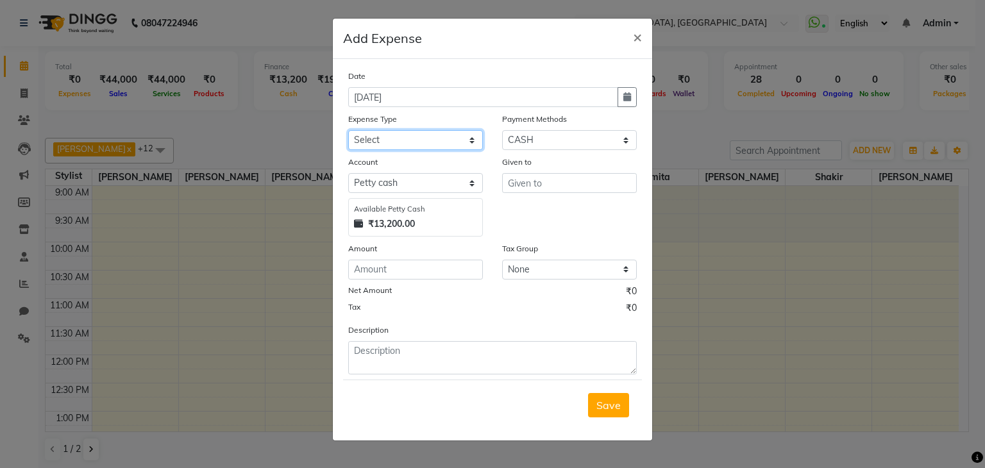
click at [430, 135] on select "Select Advance Salary Bank charges Car maintenance Cash transfer to bank Cash t…" at bounding box center [415, 140] width 135 height 20
select select "9"
click at [348, 131] on select "Select Advance Salary Bank charges Car maintenance Cash transfer to bank Cash t…" at bounding box center [415, 140] width 135 height 20
click at [392, 276] on input "number" at bounding box center [415, 270] width 135 height 20
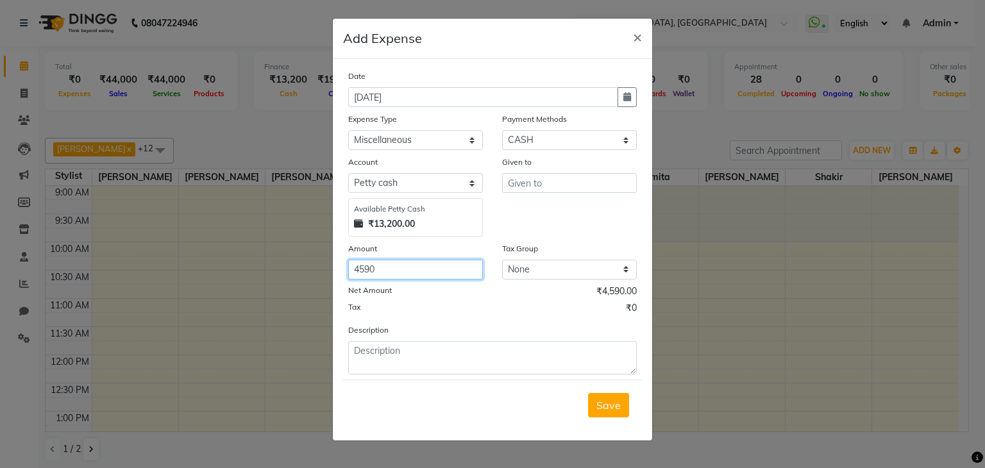
type input "4590"
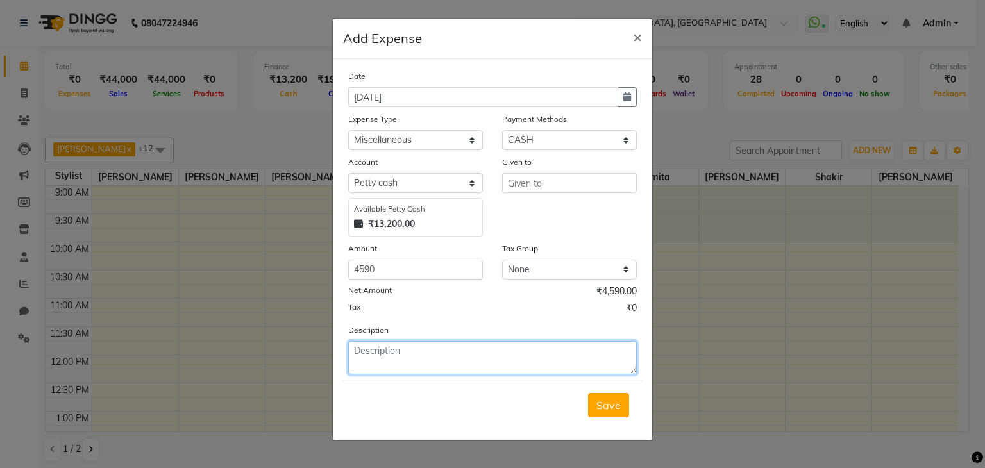
click at [476, 370] on textarea at bounding box center [492, 357] width 289 height 33
type textarea "jj"
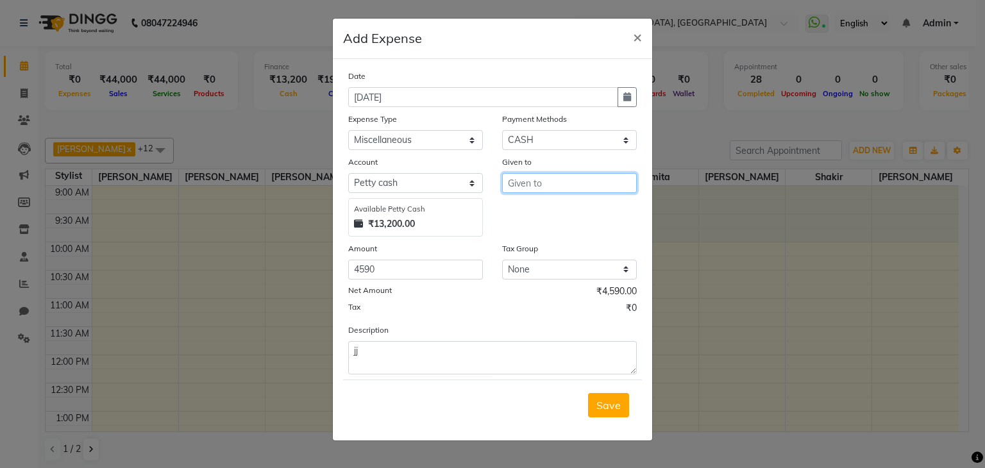
click at [576, 193] on input "text" at bounding box center [569, 183] width 135 height 20
type input "kk"
click at [610, 412] on span "Save" at bounding box center [608, 405] width 24 height 13
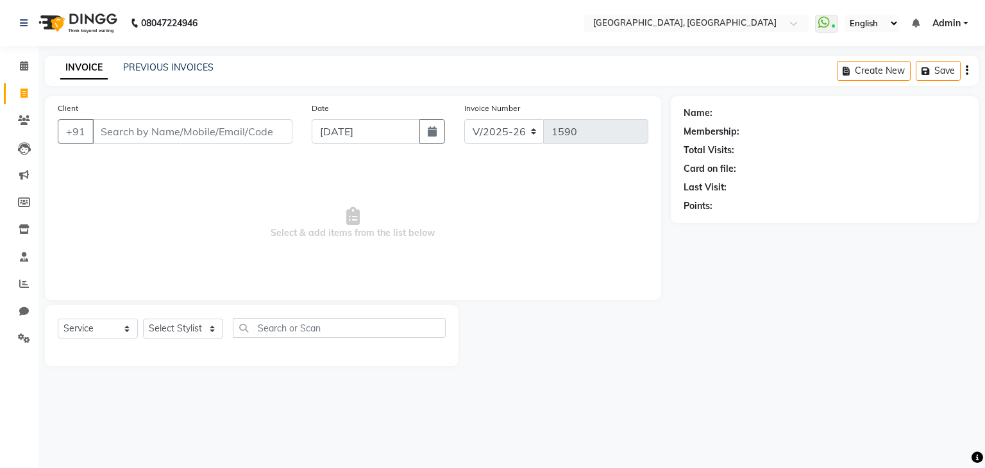
select select "6682"
select select "service"
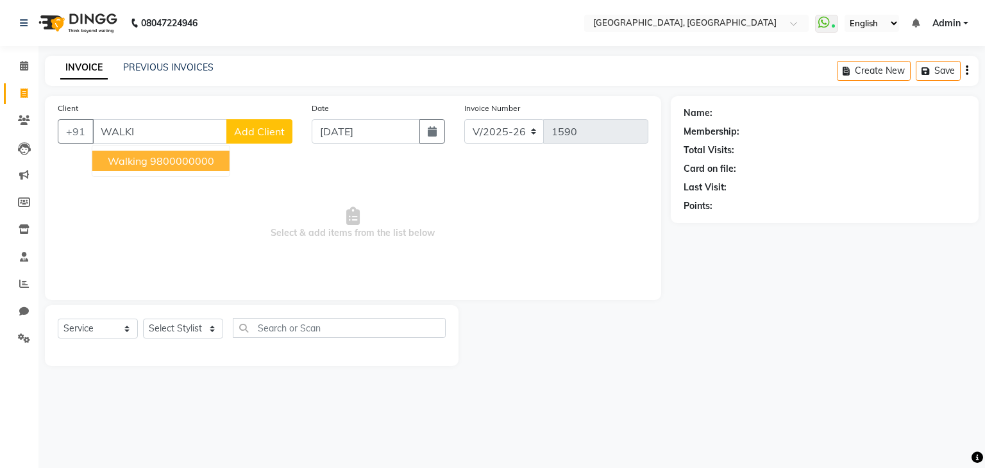
click at [144, 155] on span "walking" at bounding box center [128, 161] width 40 height 13
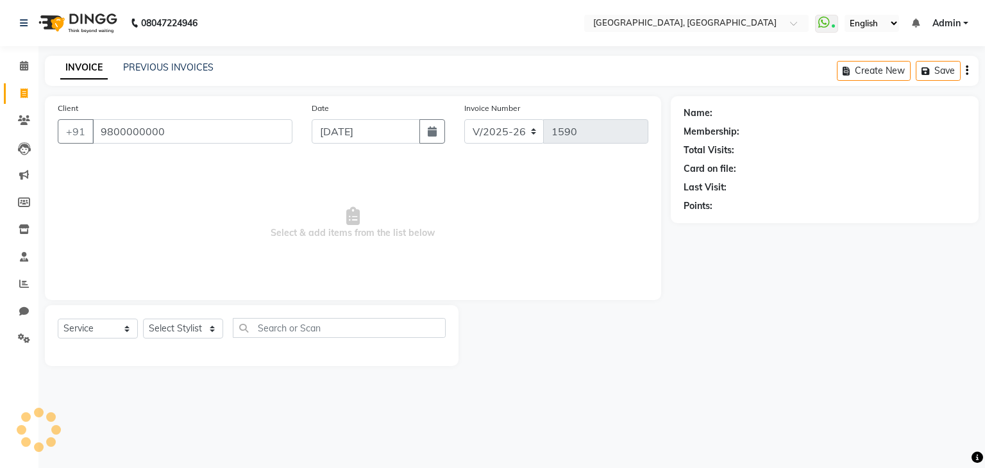
type input "9800000000"
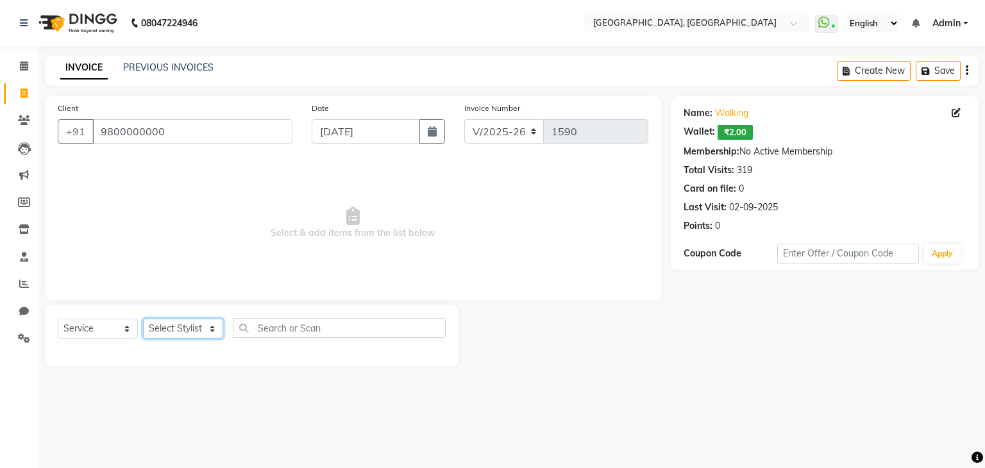
click at [176, 329] on select "Select Stylist Aarti paswan Ankit Arjun Athing Femita [PERSON_NAME] [PERSON_NAM…" at bounding box center [183, 329] width 80 height 20
select select "75783"
click at [143, 319] on select "Select Stylist Aarti paswan Ankit Arjun Athing Femita [PERSON_NAME] [PERSON_NAM…" at bounding box center [183, 329] width 80 height 20
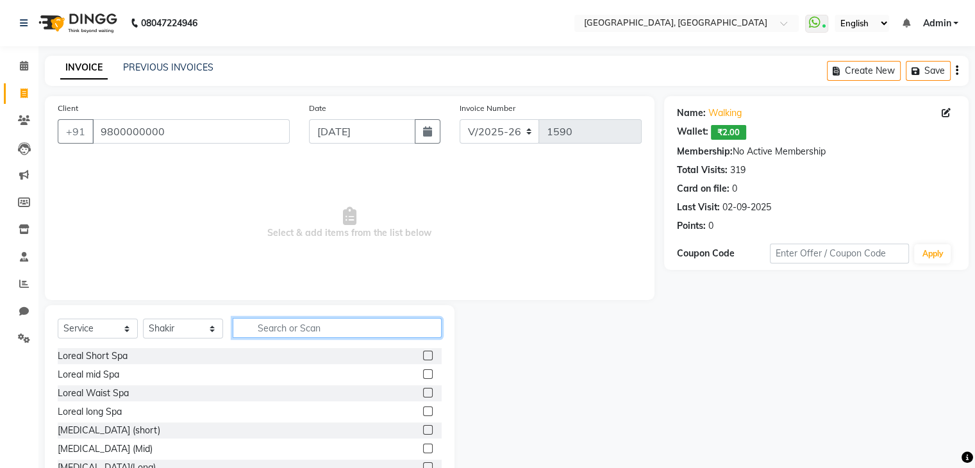
click at [305, 332] on input "text" at bounding box center [337, 328] width 209 height 20
type input "TOUCH"
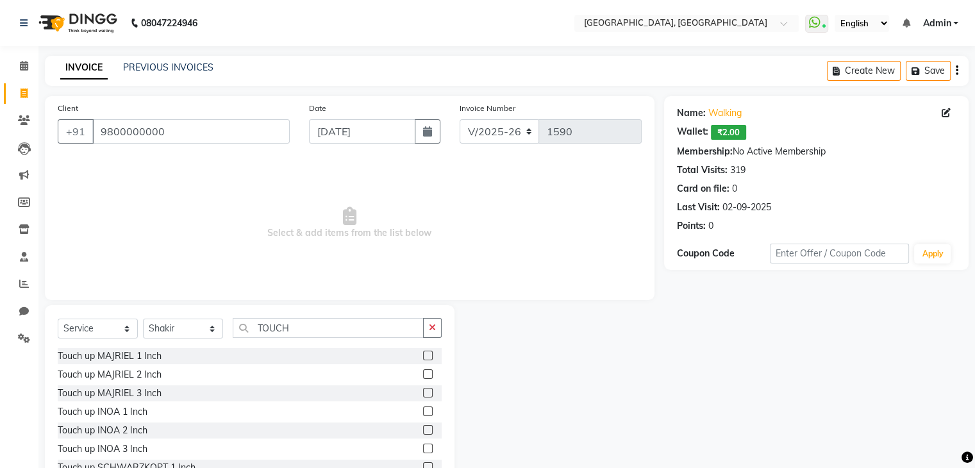
click at [423, 374] on label at bounding box center [428, 374] width 10 height 10
click at [423, 374] on input "checkbox" at bounding box center [427, 375] width 8 height 8
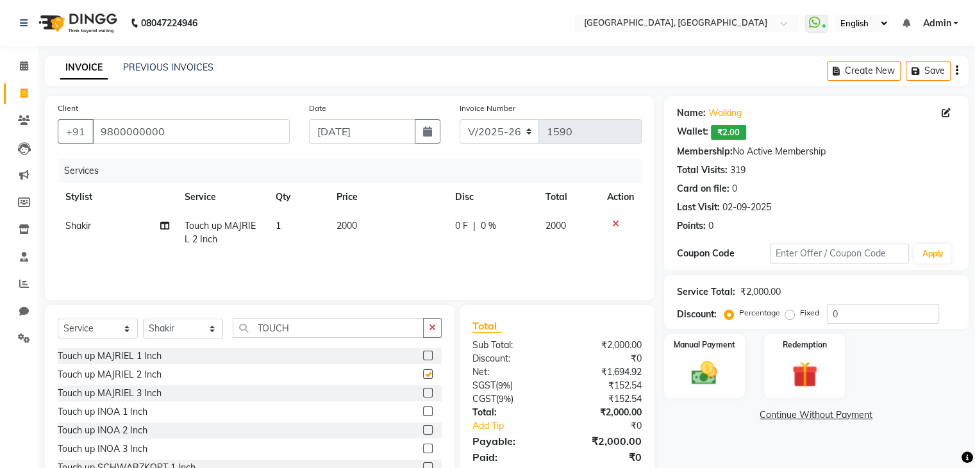
click at [390, 240] on td "2000" at bounding box center [388, 233] width 119 height 42
checkbox input "false"
select select "75783"
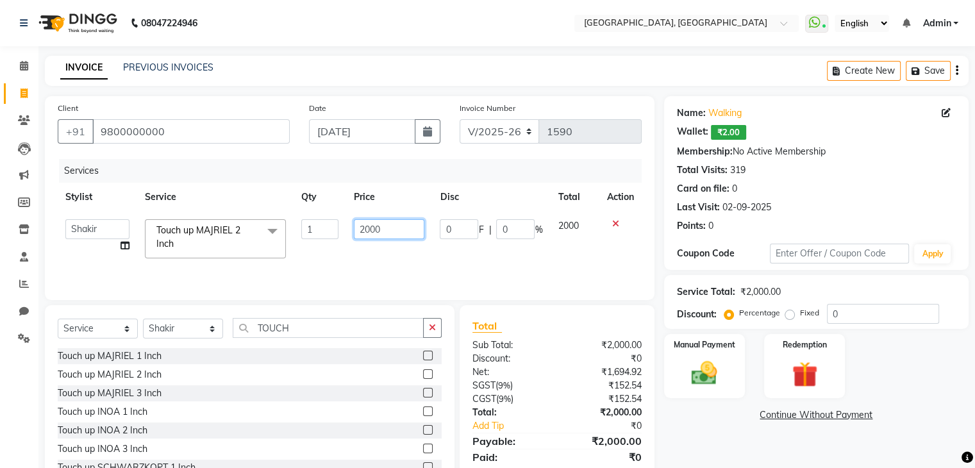
click at [390, 224] on input "2000" at bounding box center [389, 229] width 71 height 20
type input "2"
type input "1800"
click at [705, 367] on img at bounding box center [704, 373] width 43 height 31
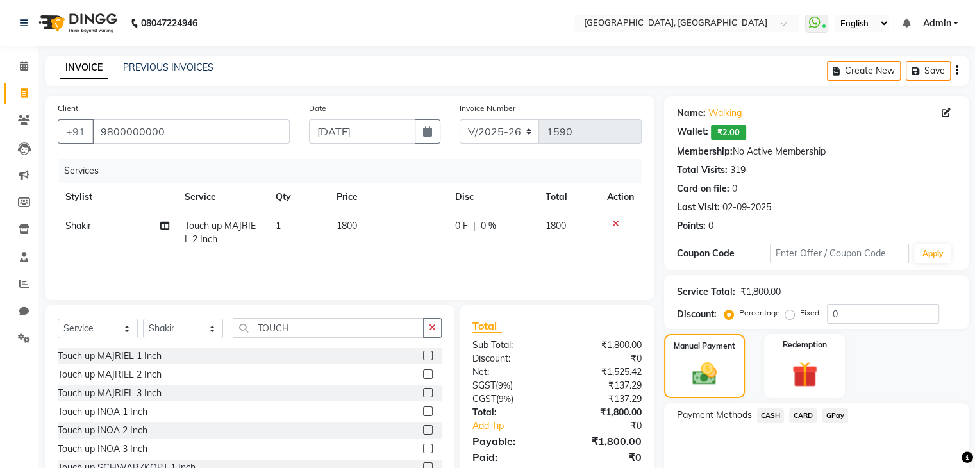
click at [800, 413] on span "CARD" at bounding box center [803, 415] width 28 height 15
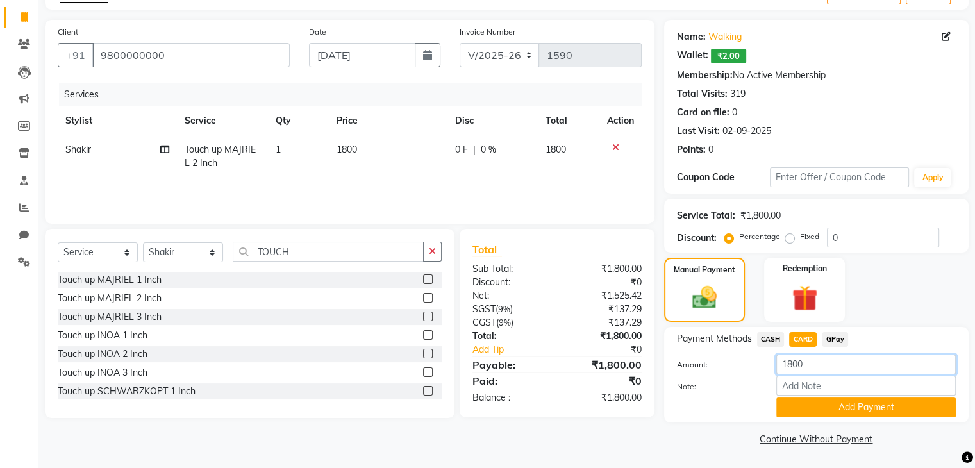
click at [795, 370] on input "1800" at bounding box center [866, 365] width 180 height 20
type input "1300"
click at [864, 399] on button "Add Payment" at bounding box center [866, 408] width 180 height 20
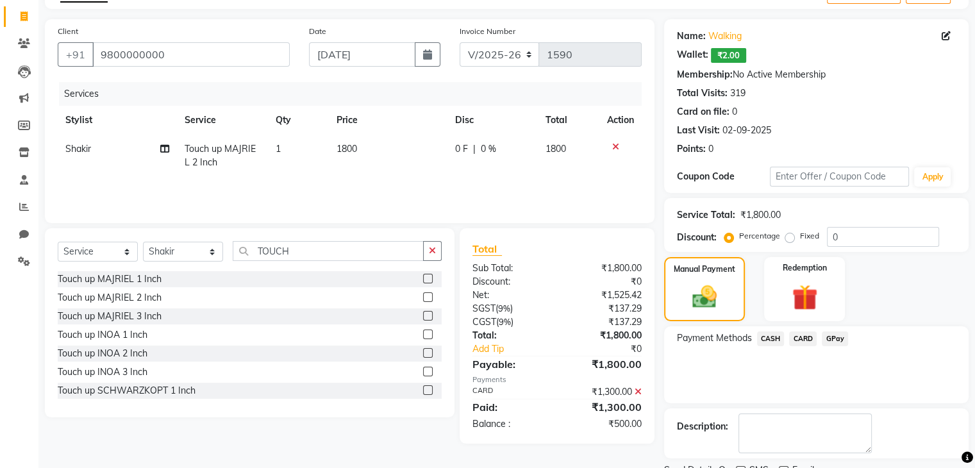
click at [762, 339] on span "CASH" at bounding box center [771, 338] width 28 height 15
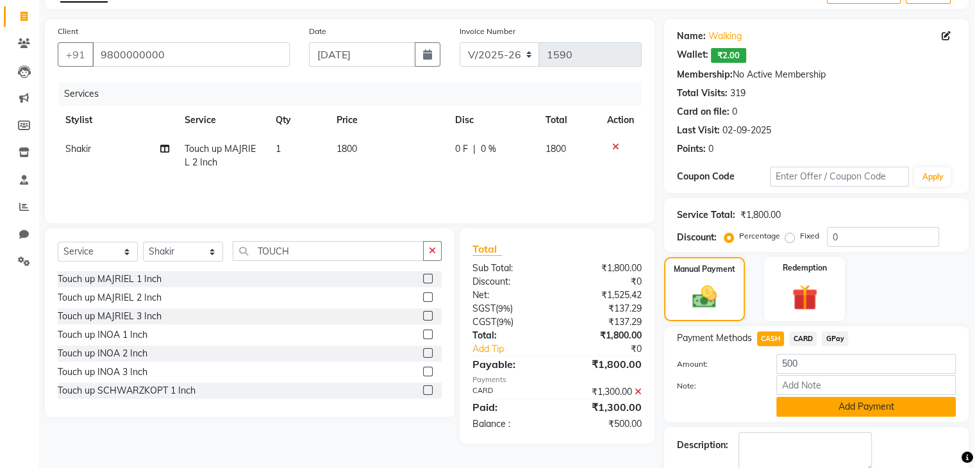
click at [814, 411] on button "Add Payment" at bounding box center [866, 407] width 180 height 20
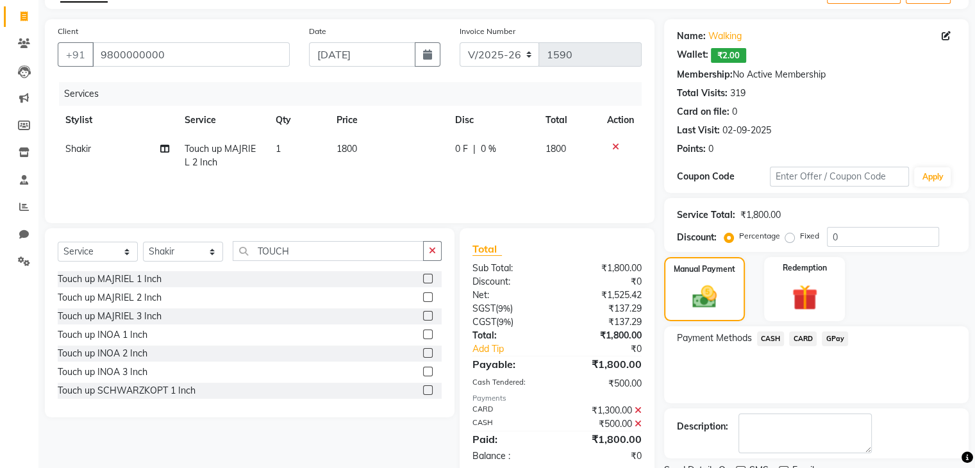
scroll to position [129, 0]
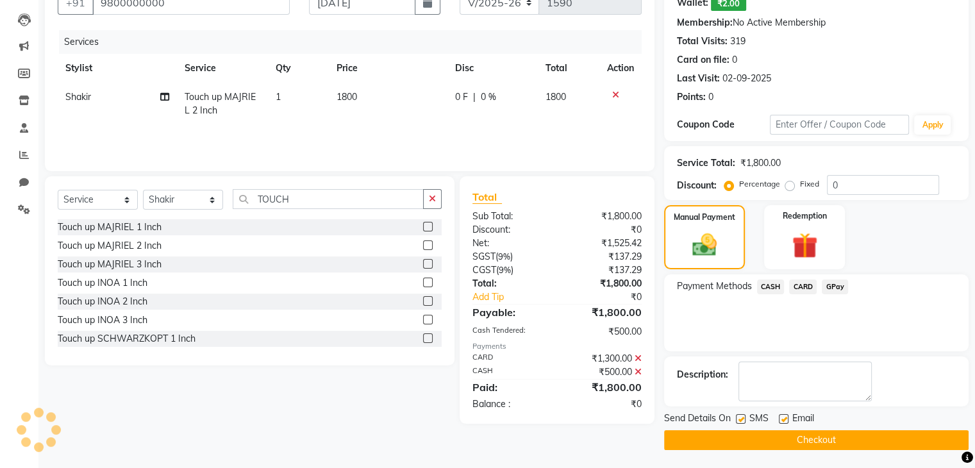
click at [815, 442] on button "Checkout" at bounding box center [816, 440] width 305 height 20
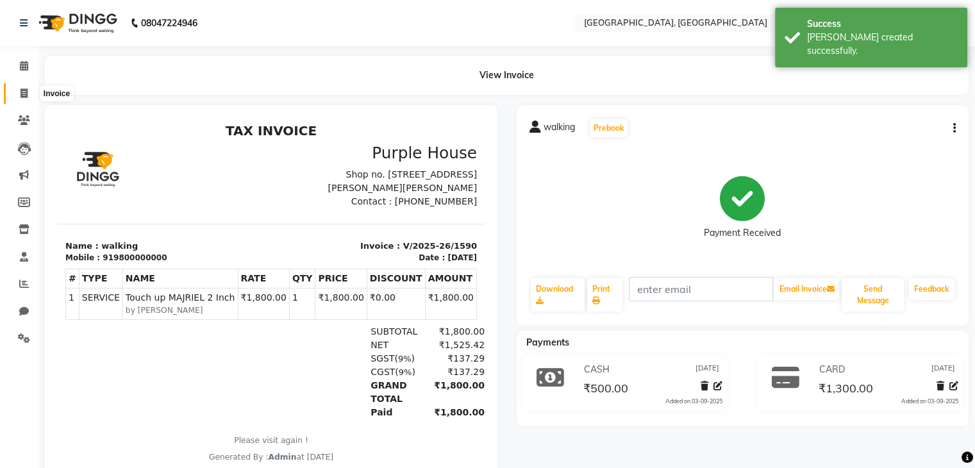
click at [24, 96] on icon at bounding box center [24, 93] width 7 height 10
select select "6682"
select select "service"
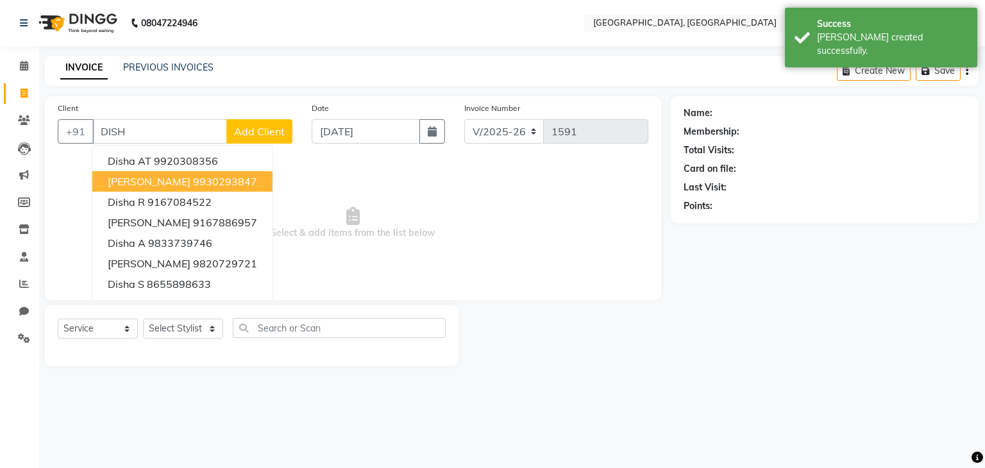
click at [146, 182] on span "Disha Parmar" at bounding box center [149, 181] width 83 height 13
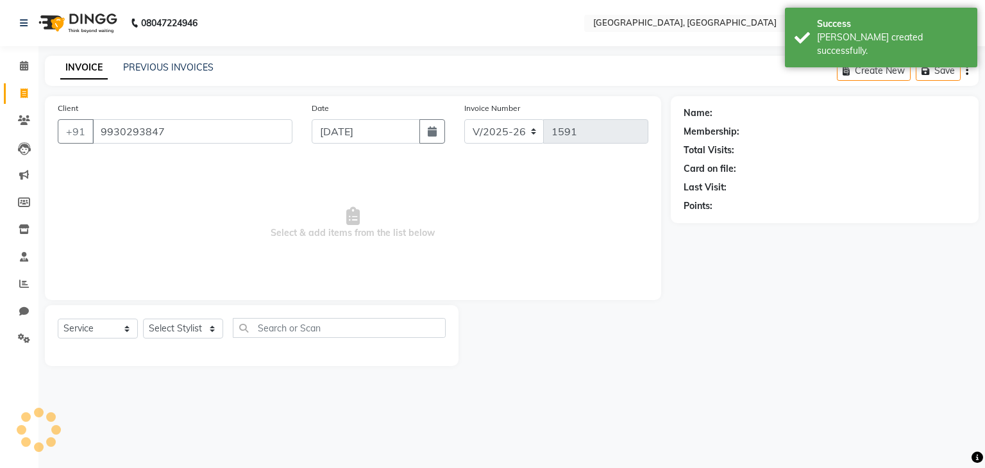
type input "9930293847"
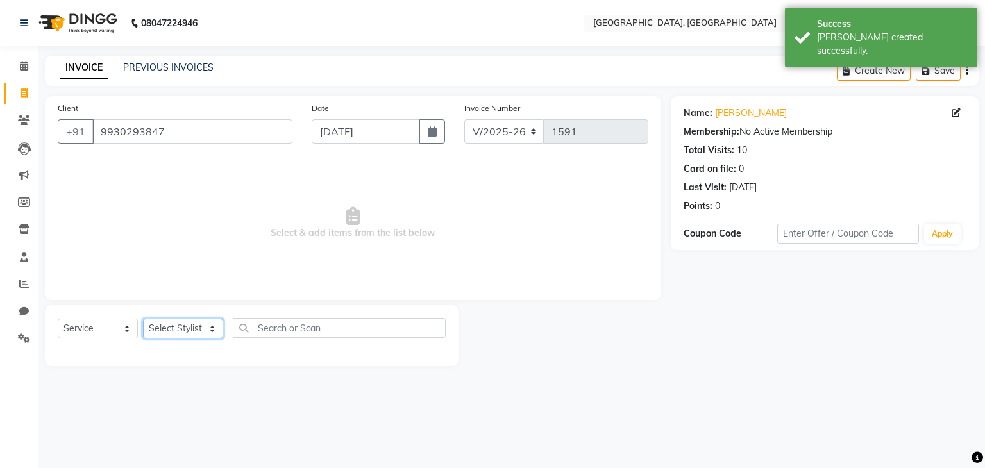
click at [169, 324] on select "Select Stylist Aarti paswan Ankit Arjun Athing Femita Junu Mansi Mustafa Noor k…" at bounding box center [183, 329] width 80 height 20
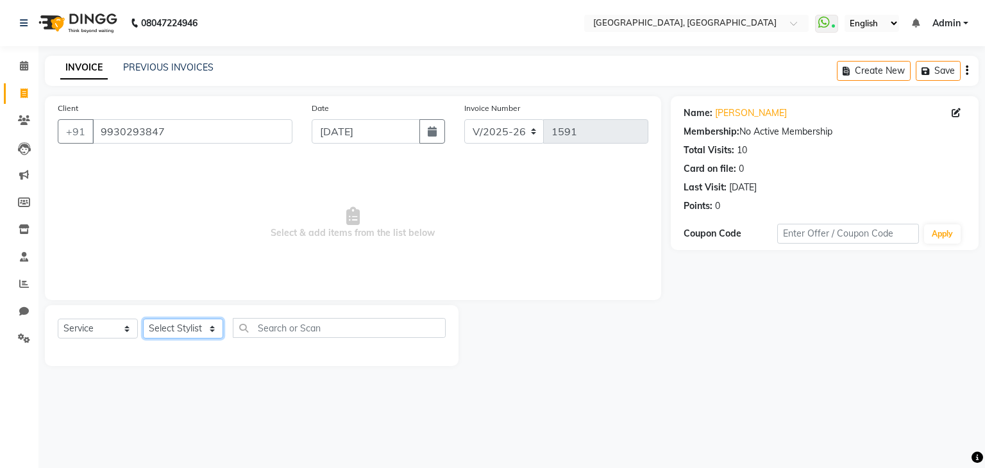
select select "67961"
click at [143, 319] on select "Select Stylist Aarti paswan Ankit Arjun Athing Femita Junu Mansi Mustafa Noor k…" at bounding box center [183, 329] width 80 height 20
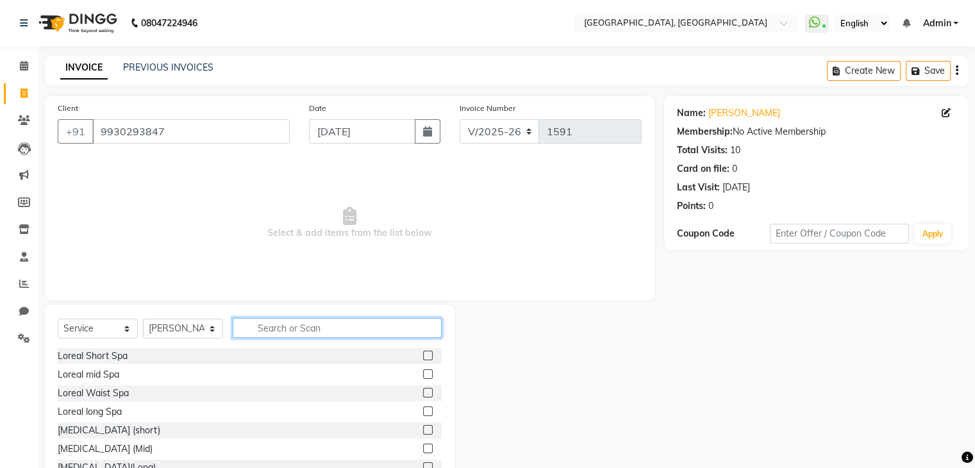
click at [254, 328] on input "text" at bounding box center [337, 328] width 209 height 20
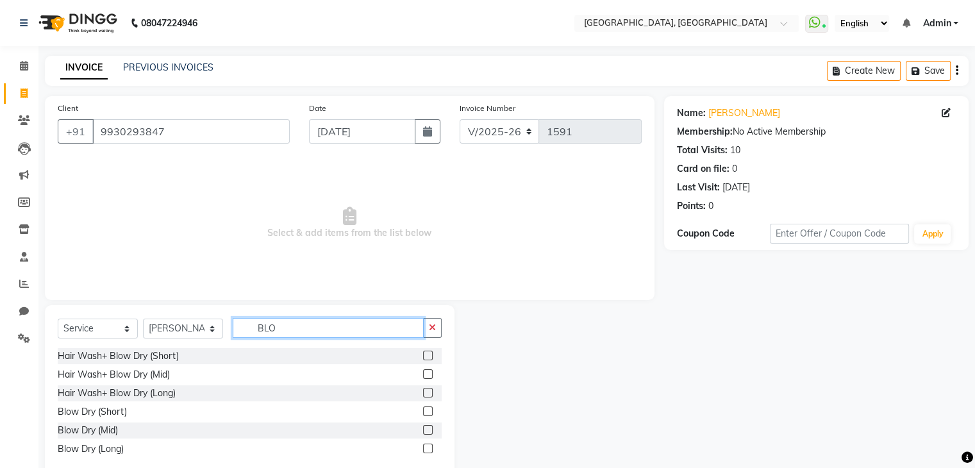
type input "BLO"
click at [428, 410] on label at bounding box center [428, 412] width 10 height 10
click at [428, 410] on input "checkbox" at bounding box center [427, 412] width 8 height 8
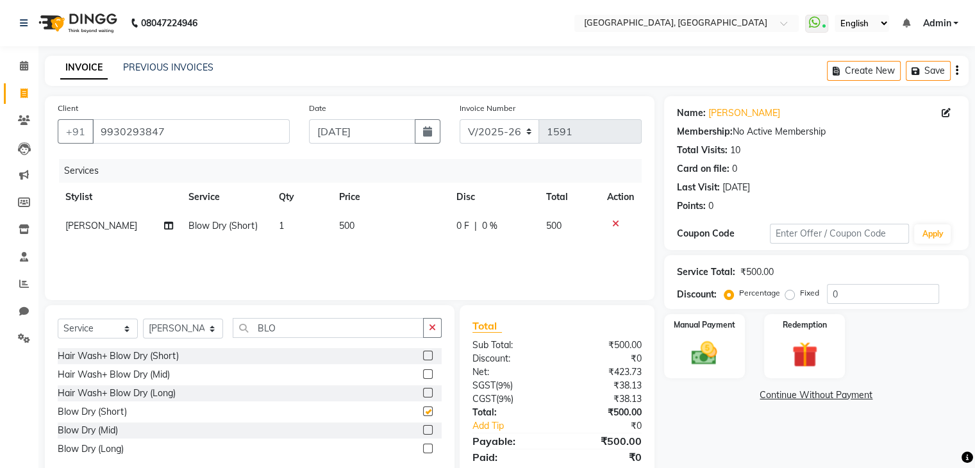
checkbox input "false"
click at [694, 367] on img at bounding box center [704, 354] width 43 height 31
click at [841, 391] on span "GPay" at bounding box center [835, 396] width 26 height 15
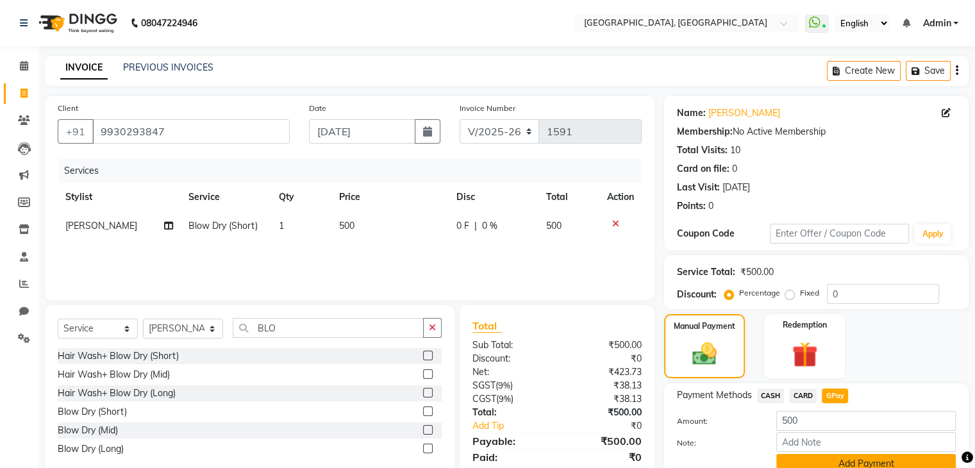
click at [815, 464] on button "Add Payment" at bounding box center [866, 464] width 180 height 20
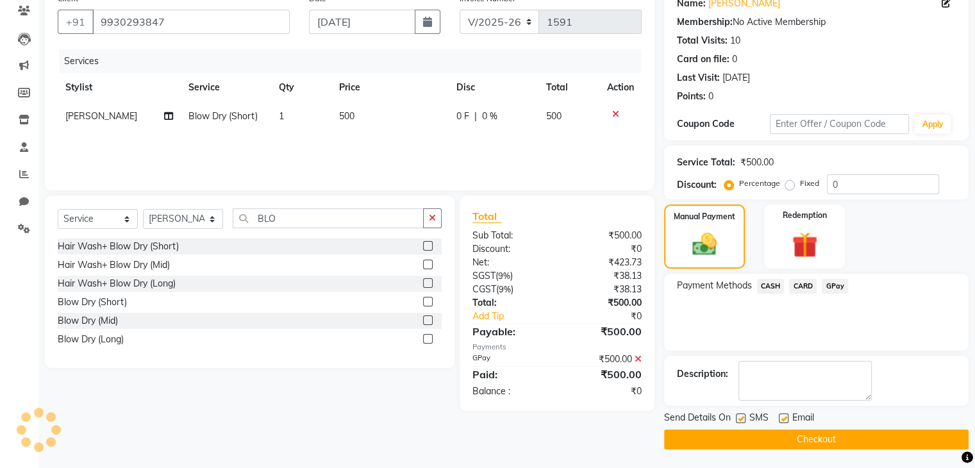
scroll to position [109, 0]
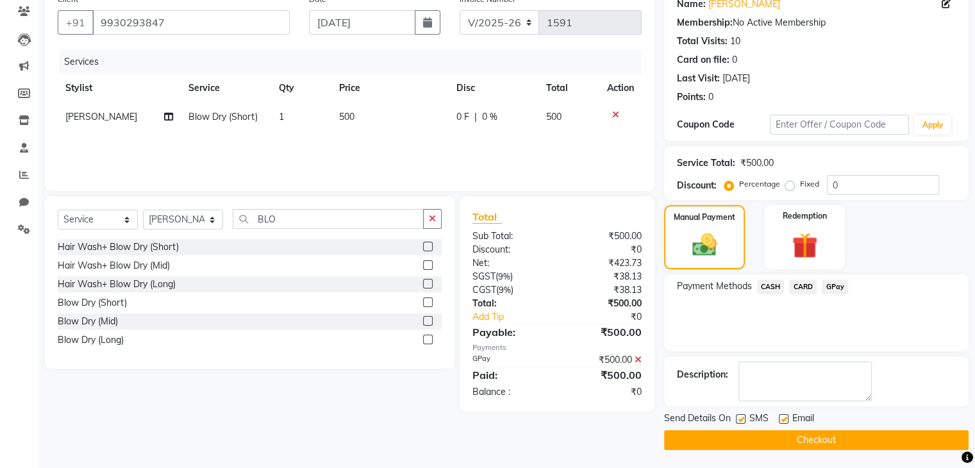
click at [818, 446] on button "Checkout" at bounding box center [816, 440] width 305 height 20
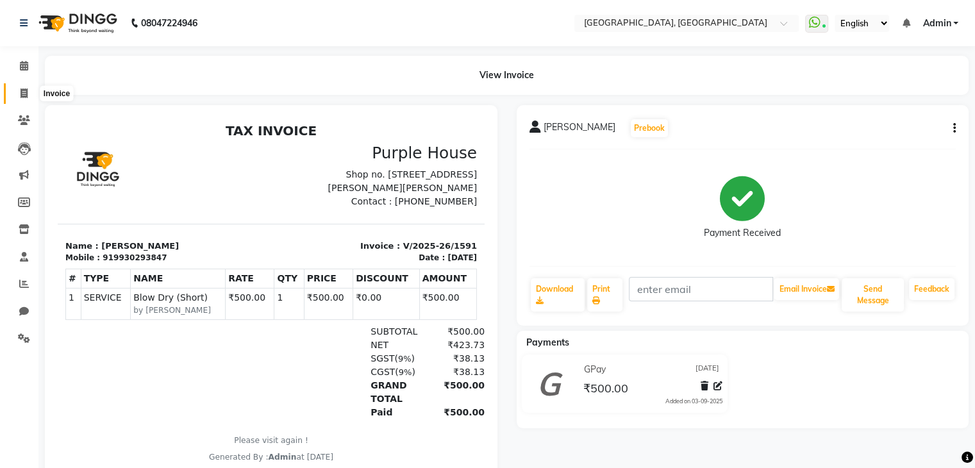
click at [18, 90] on span at bounding box center [24, 94] width 22 height 15
select select "service"
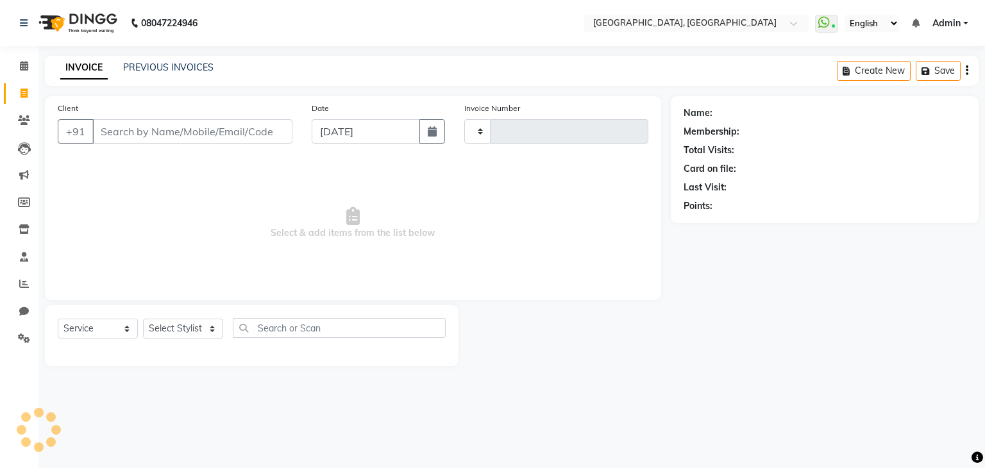
type input "1592"
select select "6682"
type input "7738177484"
click at [265, 134] on span "Add Client" at bounding box center [259, 131] width 51 height 13
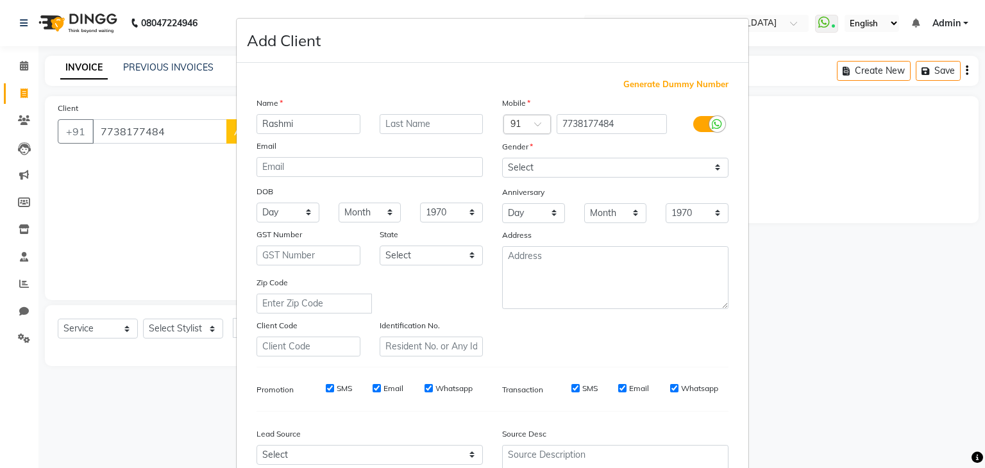
type input "Rashmi"
click at [409, 126] on input "text" at bounding box center [432, 124] width 104 height 20
type input "Singh VI"
drag, startPoint x: 532, startPoint y: 169, endPoint x: 520, endPoint y: 217, distance: 48.8
click at [520, 217] on div "Mobile Country Code × 91 7738177484 Gender Select Male Female Other Prefer Not …" at bounding box center [615, 226] width 246 height 260
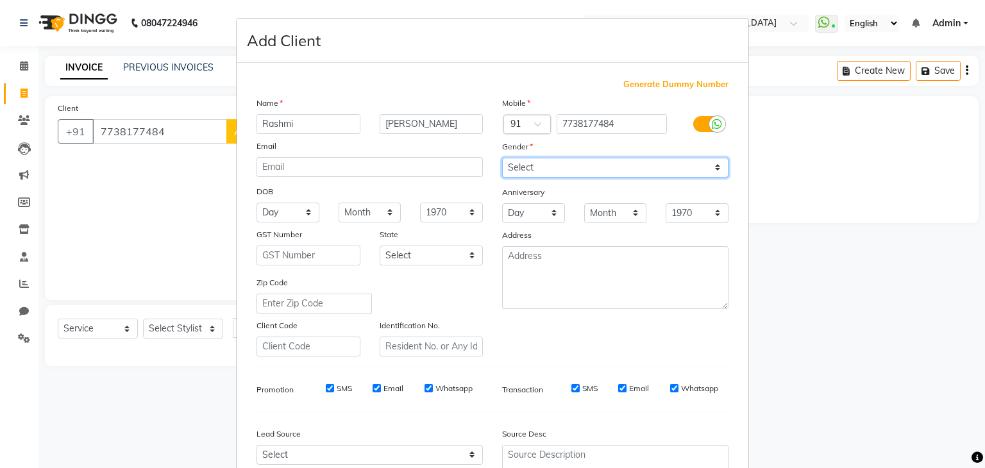
select select "female"
click at [502, 158] on select "Select Male Female Other Prefer Not To Say" at bounding box center [615, 168] width 226 height 20
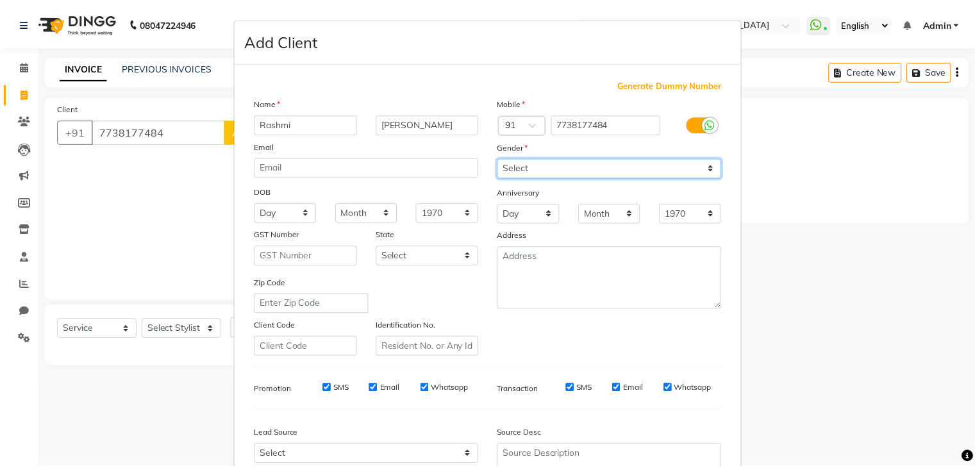
scroll to position [130, 0]
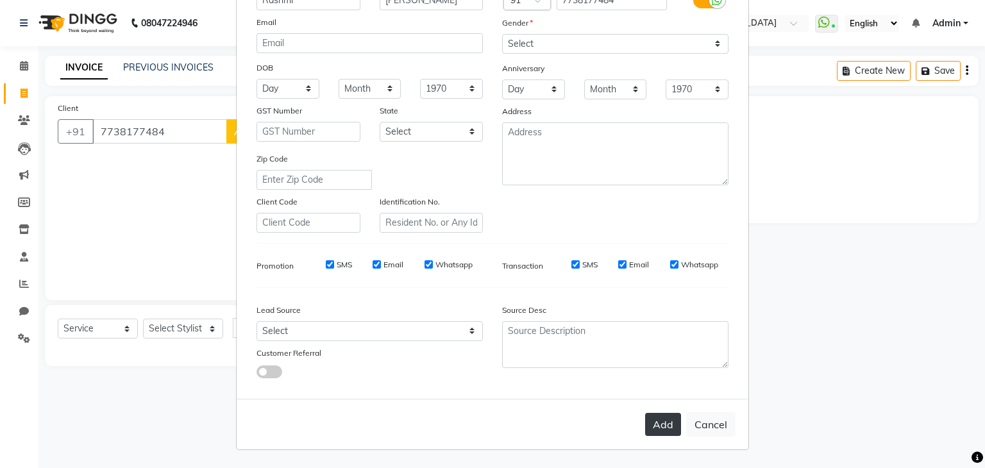
click at [667, 429] on button "Add" at bounding box center [663, 424] width 36 height 23
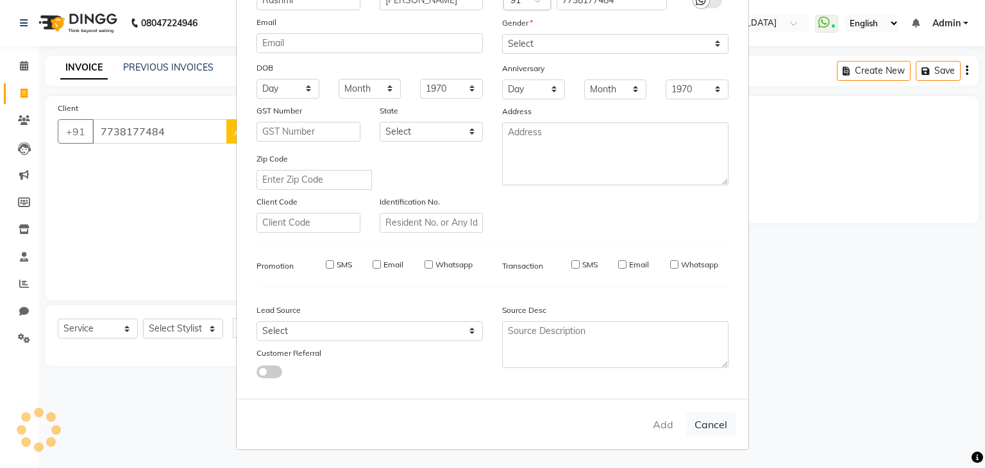
select select
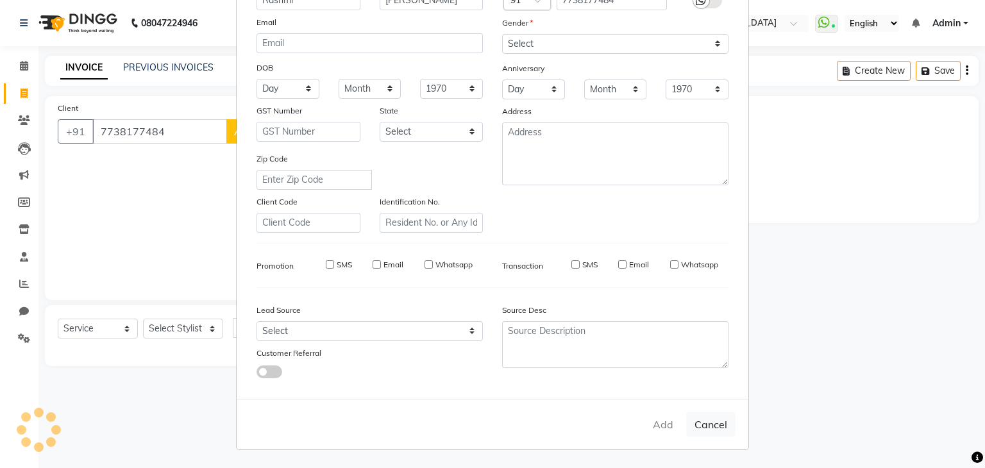
select select
checkbox input "false"
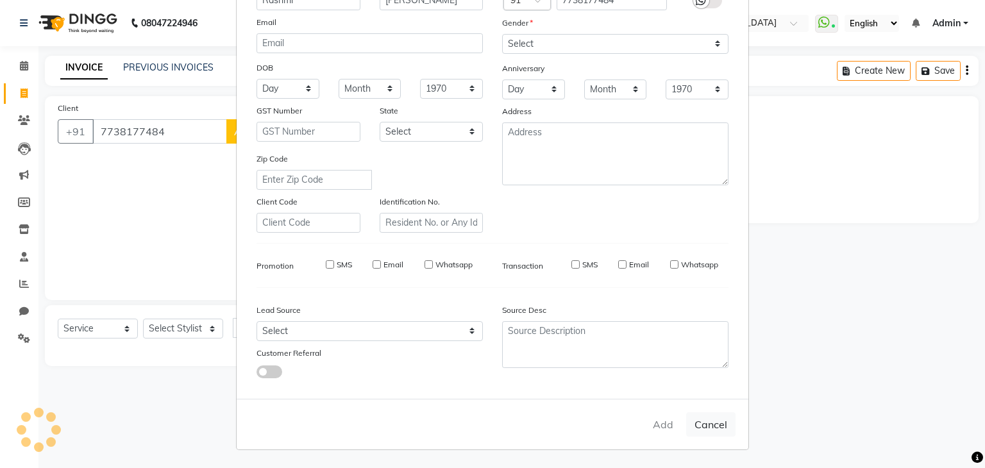
checkbox input "false"
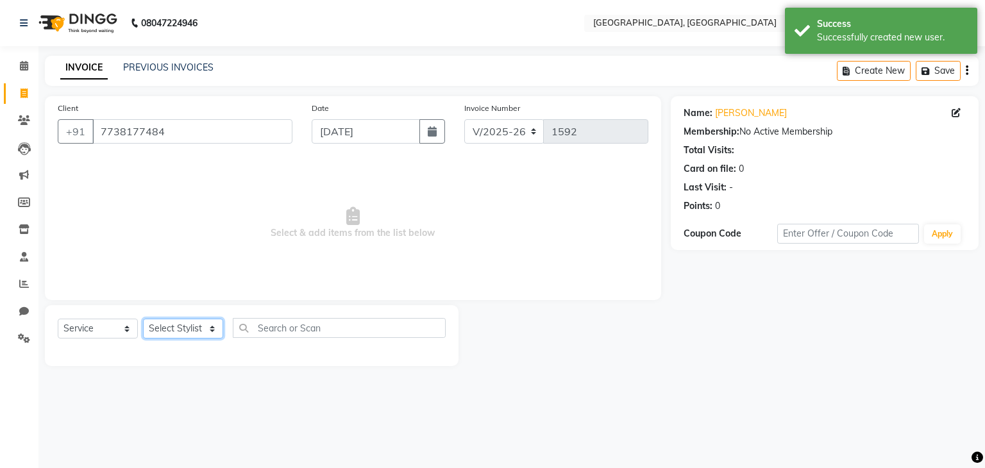
click at [181, 331] on select "Select Stylist Aarti paswan Ankit Arjun Athing Femita [PERSON_NAME] [PERSON_NAM…" at bounding box center [183, 329] width 80 height 20
select select "56705"
click at [143, 319] on select "Select Stylist Aarti paswan Ankit Arjun Athing Femita [PERSON_NAME] [PERSON_NAM…" at bounding box center [183, 329] width 80 height 20
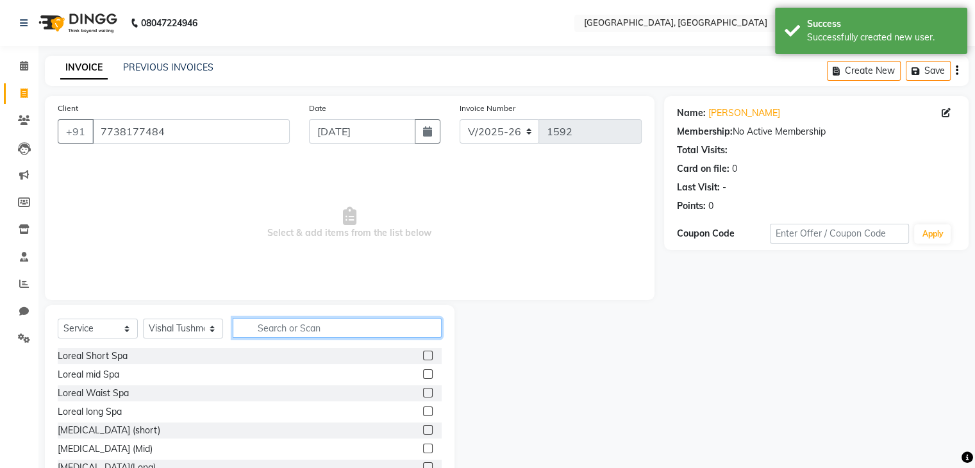
click at [305, 331] on input "text" at bounding box center [337, 328] width 209 height 20
type input "PED"
click at [392, 231] on span "Select & add items from the list below" at bounding box center [350, 223] width 584 height 128
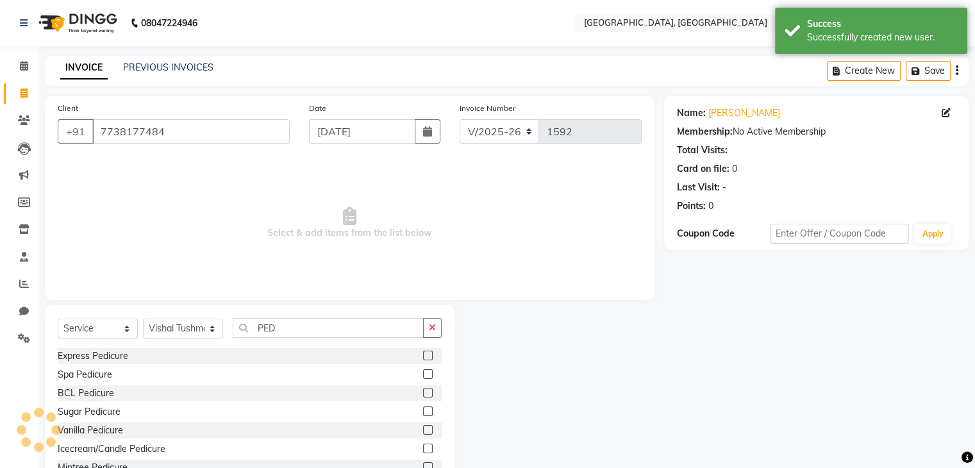
click at [423, 356] on label at bounding box center [428, 356] width 10 height 10
click at [423, 356] on input "checkbox" at bounding box center [427, 356] width 8 height 8
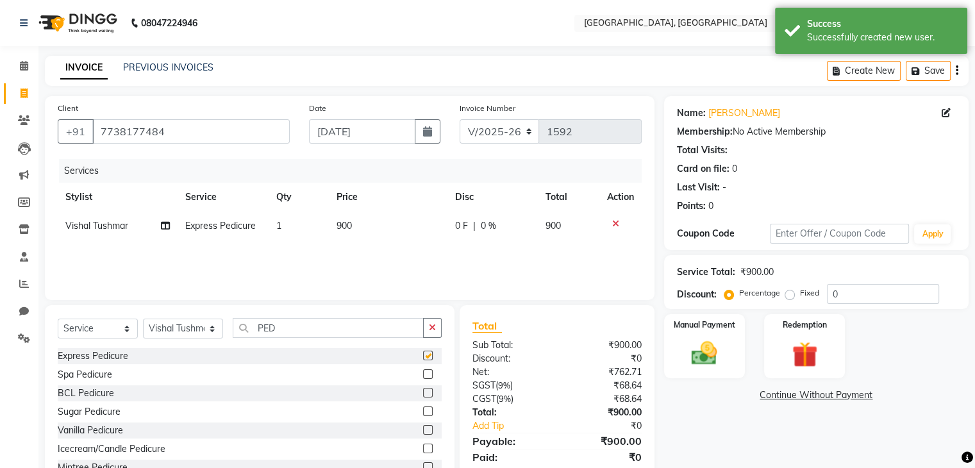
click at [382, 235] on td "900" at bounding box center [388, 226] width 119 height 29
checkbox input "false"
select select "56705"
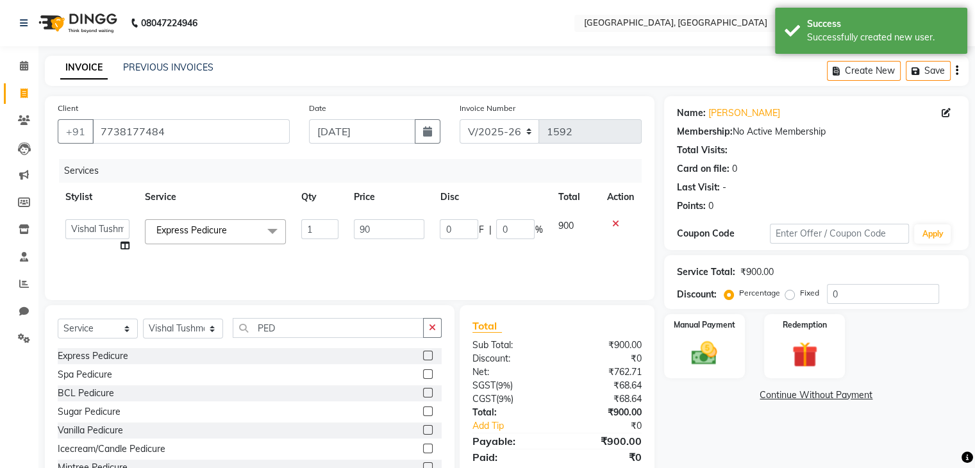
type input "9"
type input "800"
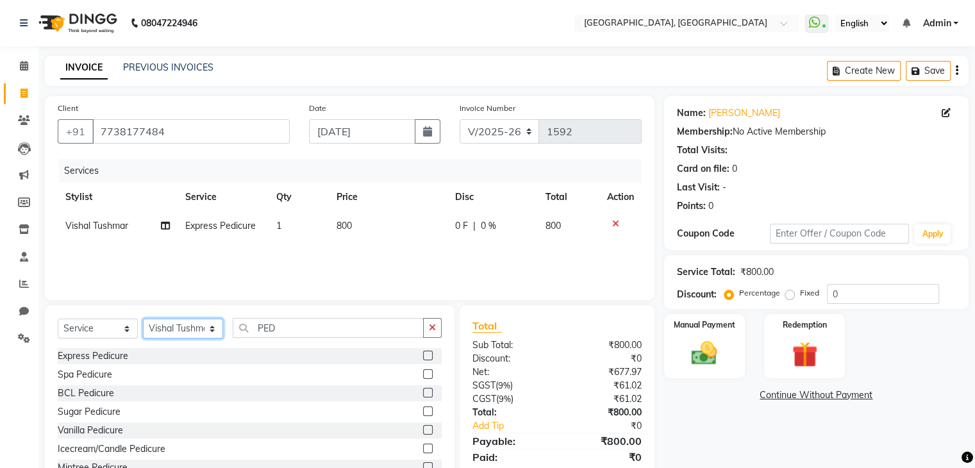
click at [205, 330] on select "Select Stylist Aarti paswan Ankit Arjun Athing Femita [PERSON_NAME] [PERSON_NAM…" at bounding box center [183, 329] width 80 height 20
select select "52150"
click at [143, 319] on select "Select Stylist Aarti paswan Ankit Arjun Athing Femita [PERSON_NAME] [PERSON_NAM…" at bounding box center [183, 329] width 80 height 20
click at [440, 333] on button "button" at bounding box center [432, 328] width 19 height 20
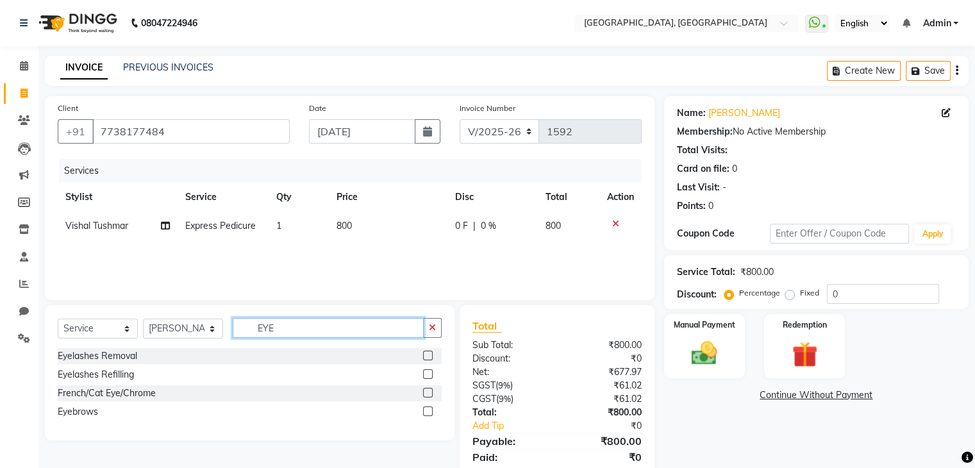
type input "EYE"
click at [436, 412] on div at bounding box center [432, 412] width 19 height 16
click at [432, 412] on label at bounding box center [428, 412] width 10 height 10
click at [432, 412] on input "checkbox" at bounding box center [427, 412] width 8 height 8
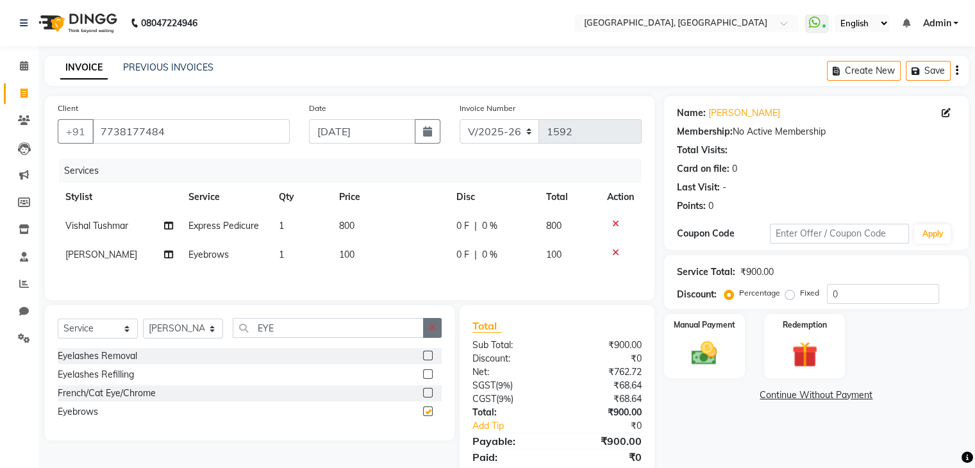
checkbox input "false"
click at [428, 333] on button "button" at bounding box center [432, 328] width 19 height 20
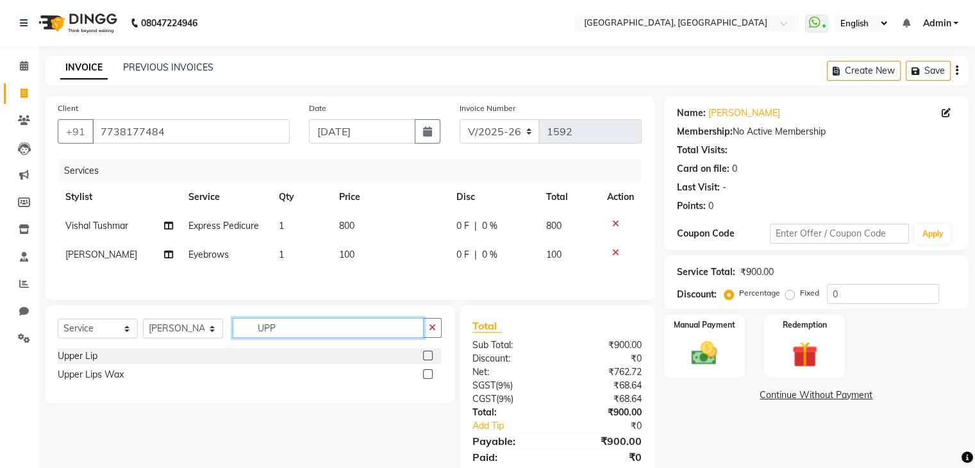
type input "UPP"
click at [430, 360] on label at bounding box center [428, 356] width 10 height 10
click at [430, 360] on input "checkbox" at bounding box center [427, 356] width 8 height 8
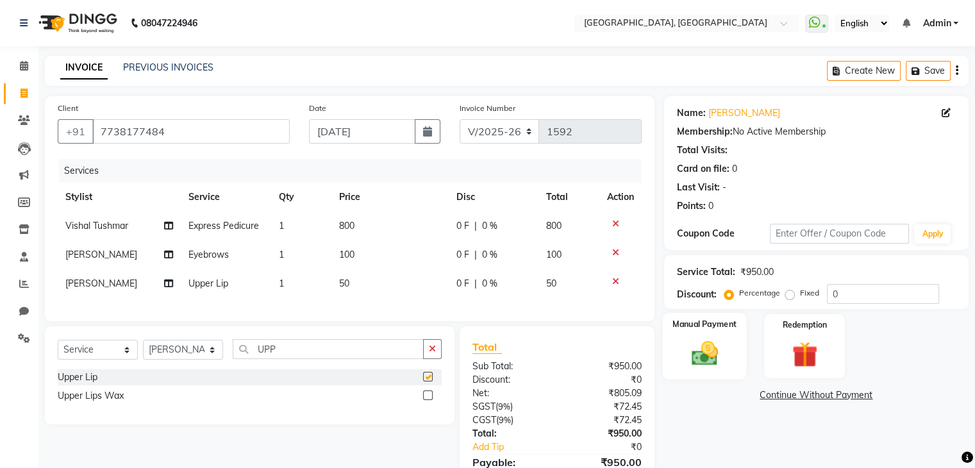
checkbox input "false"
click at [705, 363] on img at bounding box center [704, 354] width 43 height 31
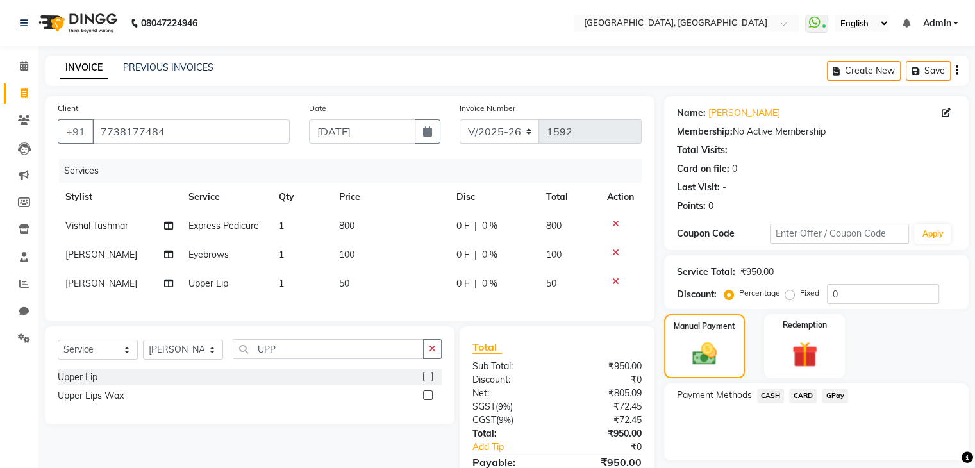
click at [371, 295] on td "50" at bounding box center [389, 283] width 117 height 29
select select "52150"
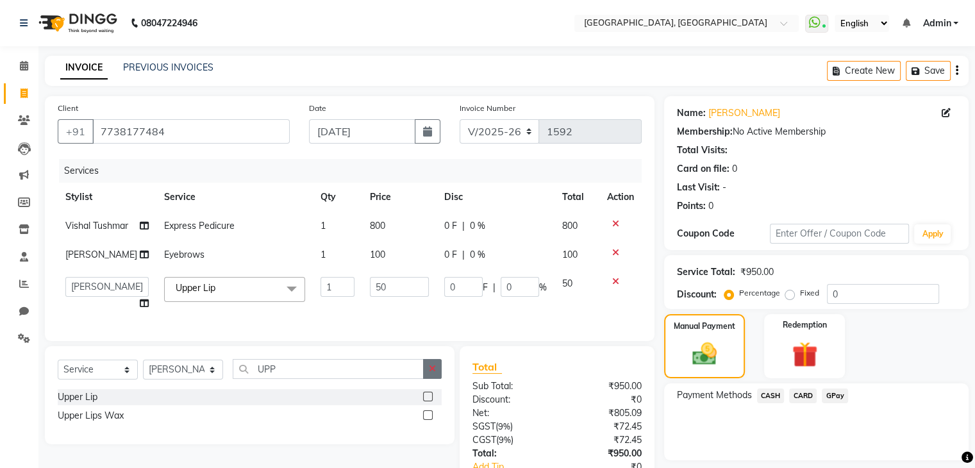
click at [426, 379] on button "button" at bounding box center [432, 369] width 19 height 20
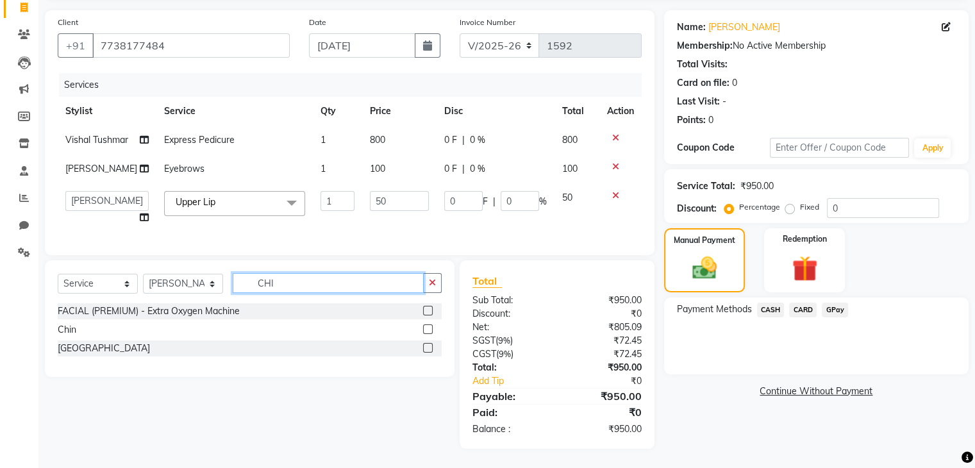
scroll to position [121, 0]
type input "CHI"
click at [426, 333] on label at bounding box center [428, 329] width 10 height 10
click at [426, 333] on input "checkbox" at bounding box center [427, 330] width 8 height 8
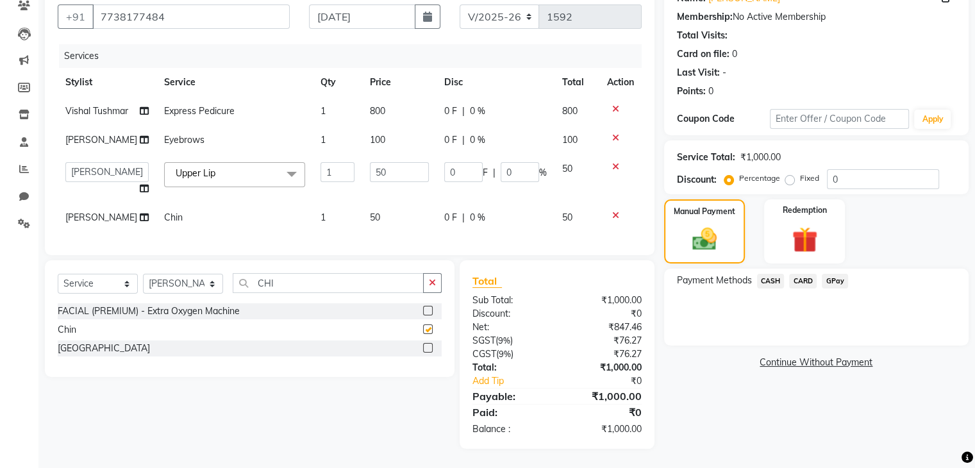
checkbox input "false"
click at [428, 353] on label at bounding box center [428, 348] width 10 height 10
click at [428, 353] on input "checkbox" at bounding box center [427, 348] width 8 height 8
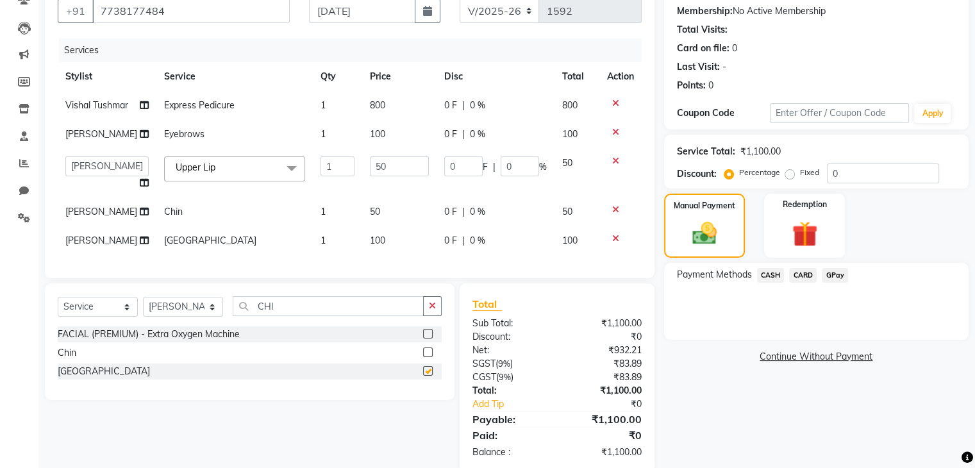
checkbox input "false"
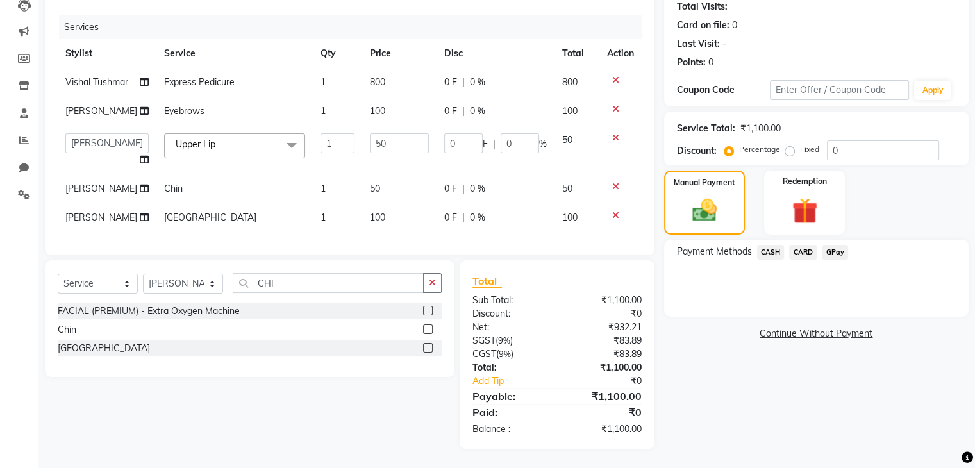
click at [614, 182] on icon at bounding box center [615, 186] width 7 height 9
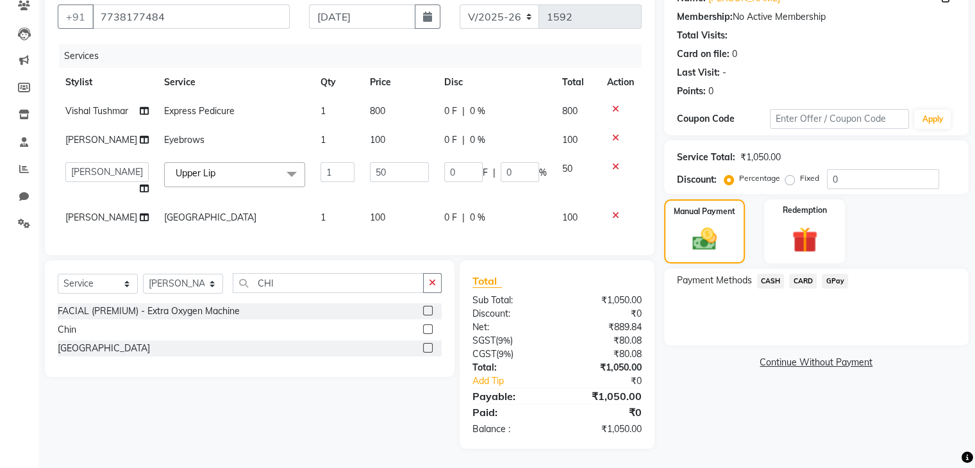
scroll to position [165, 0]
click at [760, 274] on span "CASH" at bounding box center [771, 281] width 28 height 15
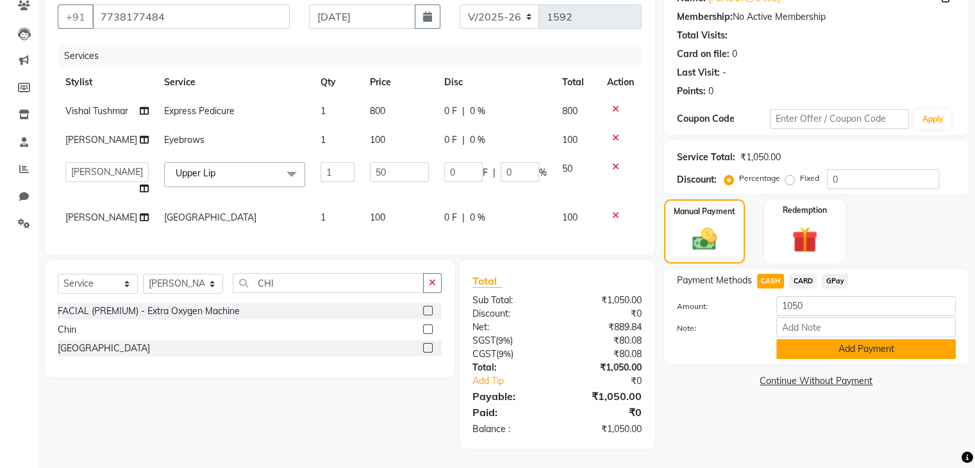
click at [803, 339] on button "Add Payment" at bounding box center [866, 349] width 180 height 20
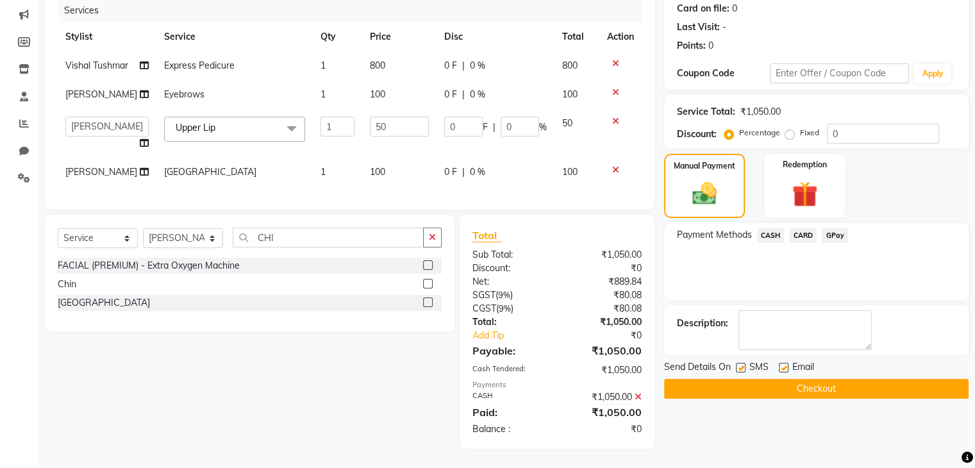
scroll to position [210, 0]
click at [779, 363] on div at bounding box center [783, 369] width 8 height 13
drag, startPoint x: 766, startPoint y: 331, endPoint x: 436, endPoint y: 198, distance: 355.9
click at [436, 198] on div "Client +91 7738177484 Date 03-09-2025 Invoice Number V/2025 V/2025-26 1592 Serv…" at bounding box center [506, 192] width 943 height 513
click at [692, 379] on button "Checkout" at bounding box center [816, 389] width 305 height 20
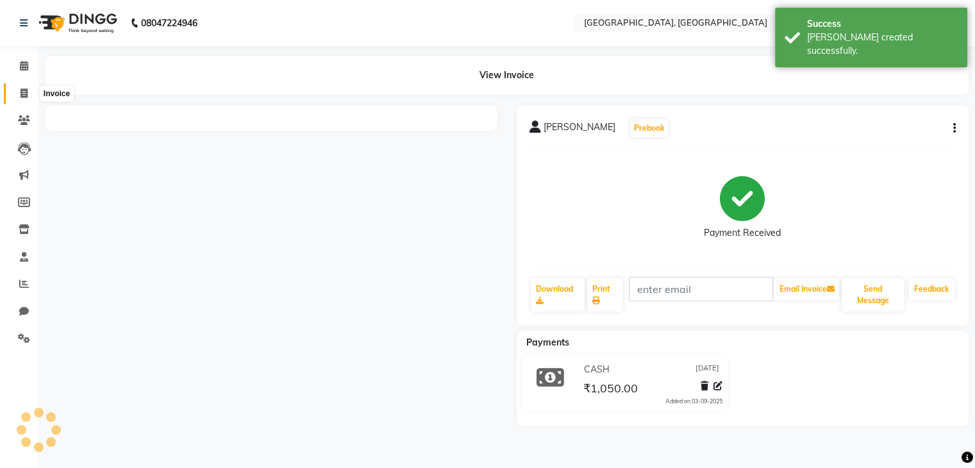
click at [21, 95] on icon at bounding box center [24, 93] width 7 height 10
select select "service"
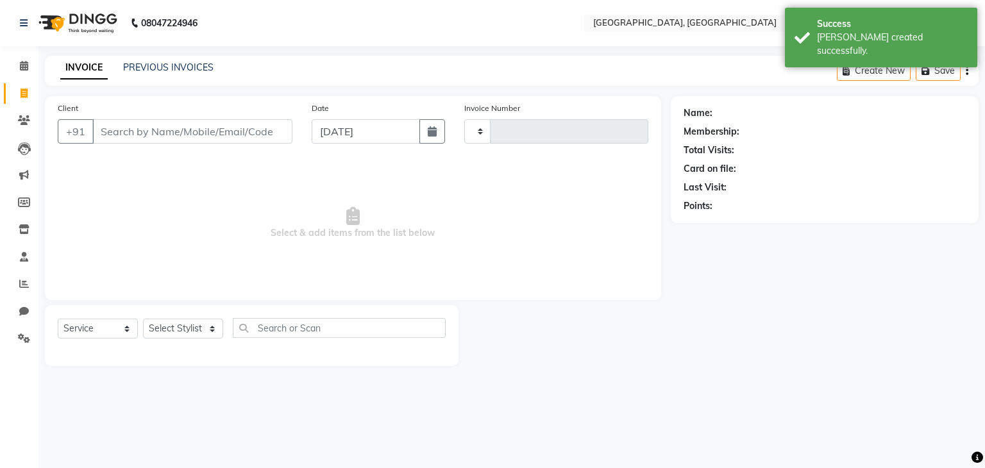
type input "1593"
select select "6682"
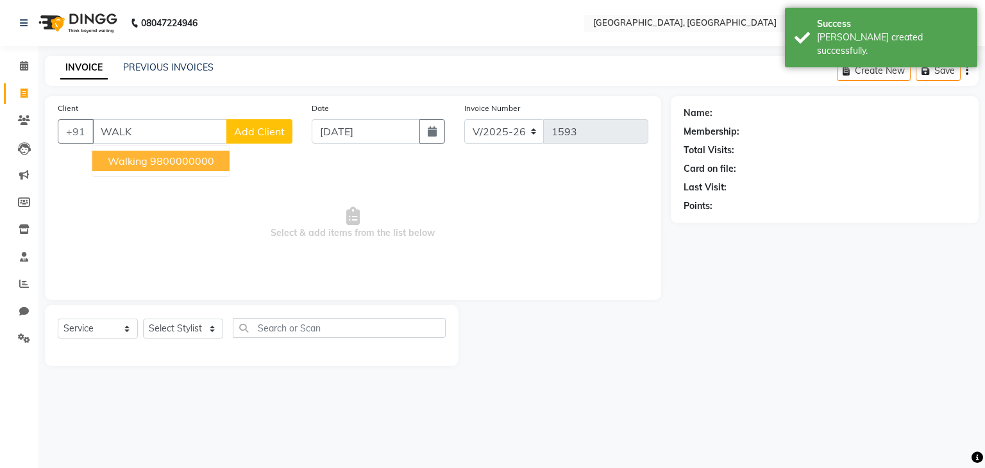
click at [113, 162] on span "walking" at bounding box center [128, 161] width 40 height 13
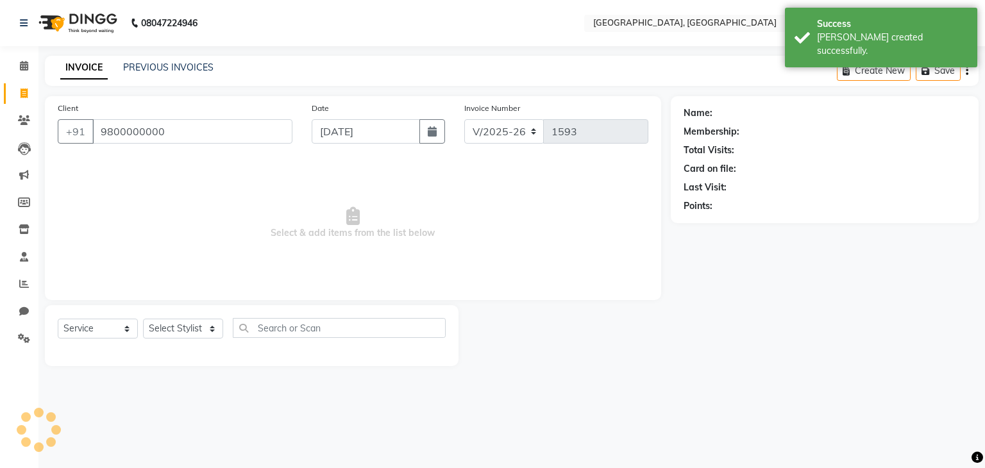
type input "9800000000"
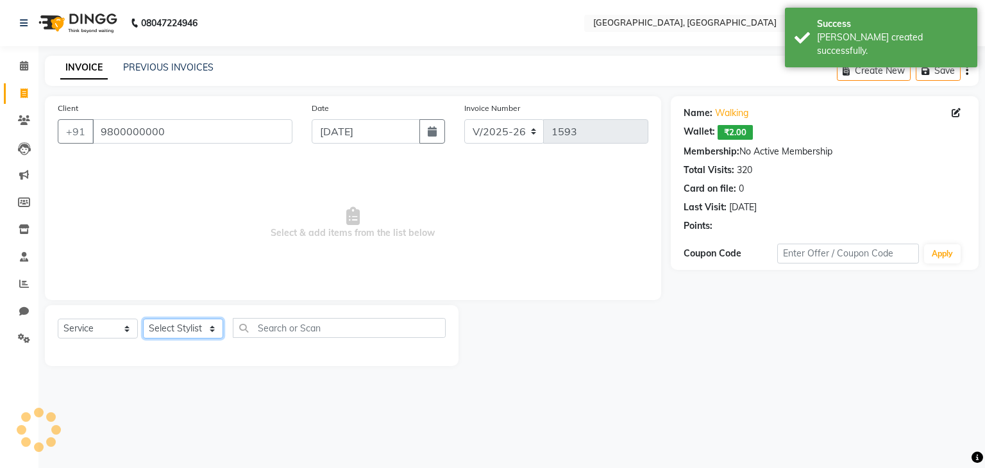
click at [174, 330] on select "Select Stylist Aarti paswan Ankit Arjun Athing Femita Junu Mansi Mustafa Noor k…" at bounding box center [183, 329] width 80 height 20
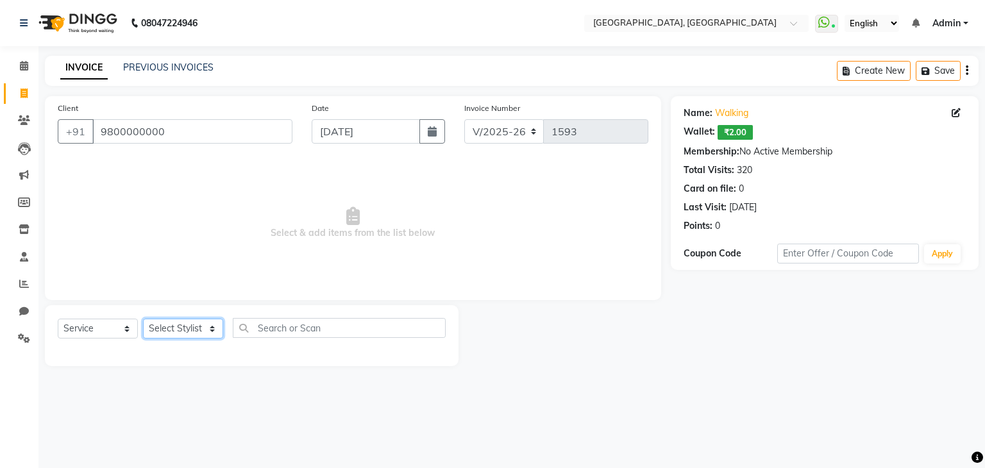
select select "52261"
click at [143, 319] on select "Select Stylist Aarti paswan Ankit Arjun Athing Femita Junu Mansi Mustafa Noor k…" at bounding box center [183, 329] width 80 height 20
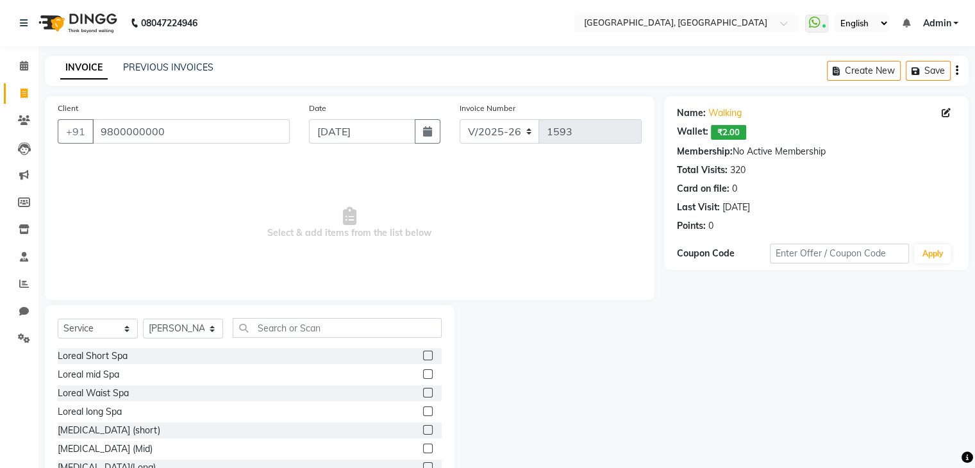
click at [286, 316] on div "Select Service Product Membership Package Voucher Prepaid Gift Card Select Styl…" at bounding box center [250, 399] width 410 height 189
click at [279, 326] on input "text" at bounding box center [337, 328] width 209 height 20
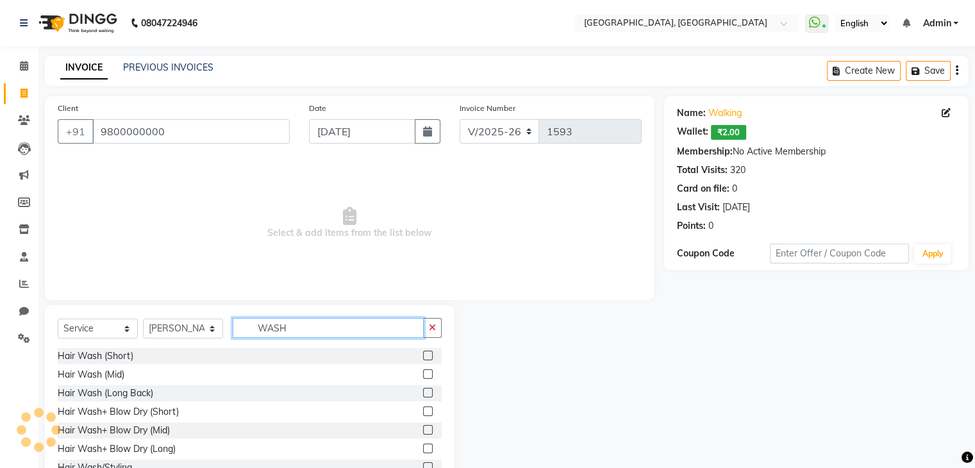
type input "WASH"
click at [423, 355] on label at bounding box center [428, 356] width 10 height 10
click at [423, 355] on input "checkbox" at bounding box center [427, 356] width 8 height 8
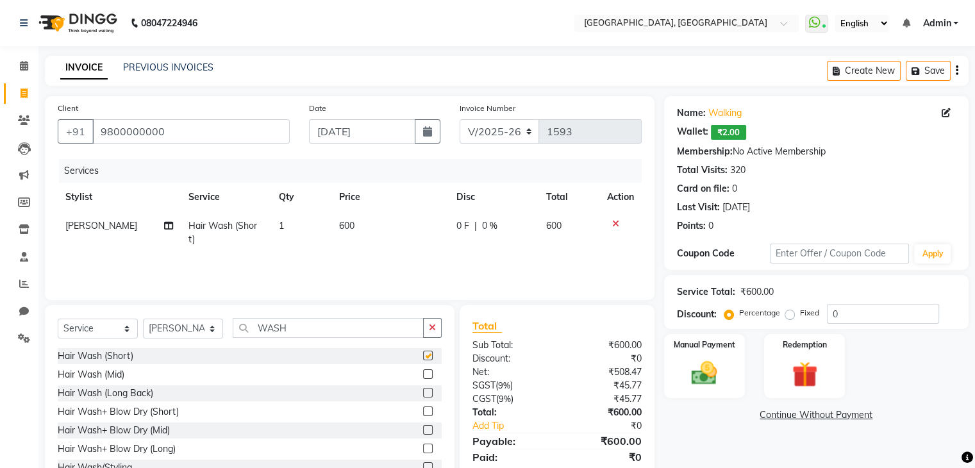
checkbox input "false"
click at [362, 214] on td "600" at bounding box center [389, 233] width 117 height 42
select select "52261"
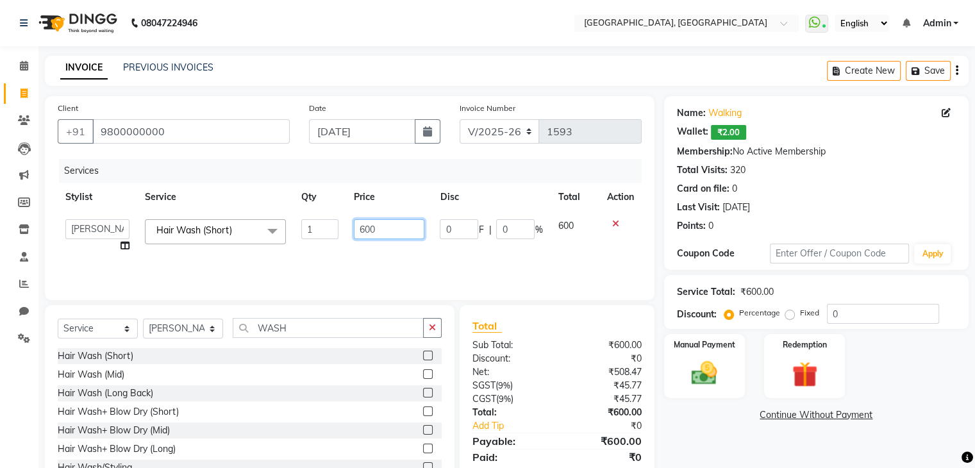
click at [362, 231] on input "600" at bounding box center [389, 229] width 71 height 20
click at [366, 232] on input "600" at bounding box center [389, 229] width 71 height 20
type input "500"
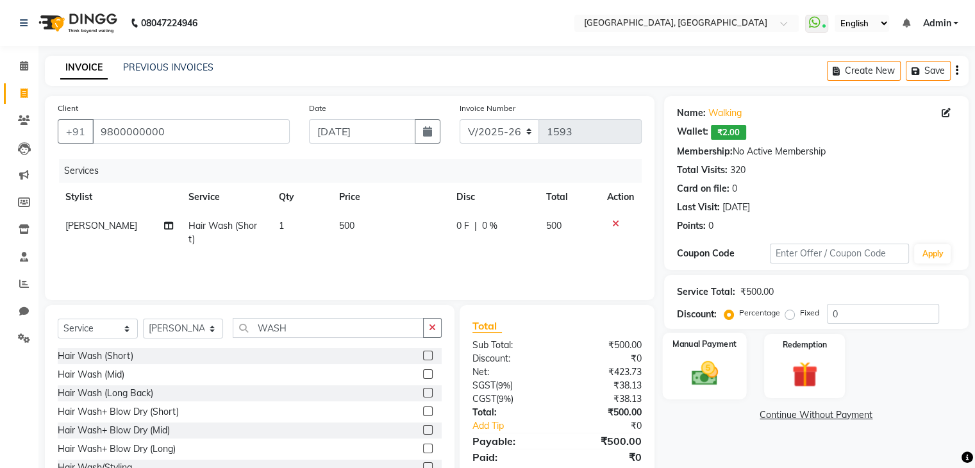
click at [707, 381] on img at bounding box center [704, 373] width 43 height 31
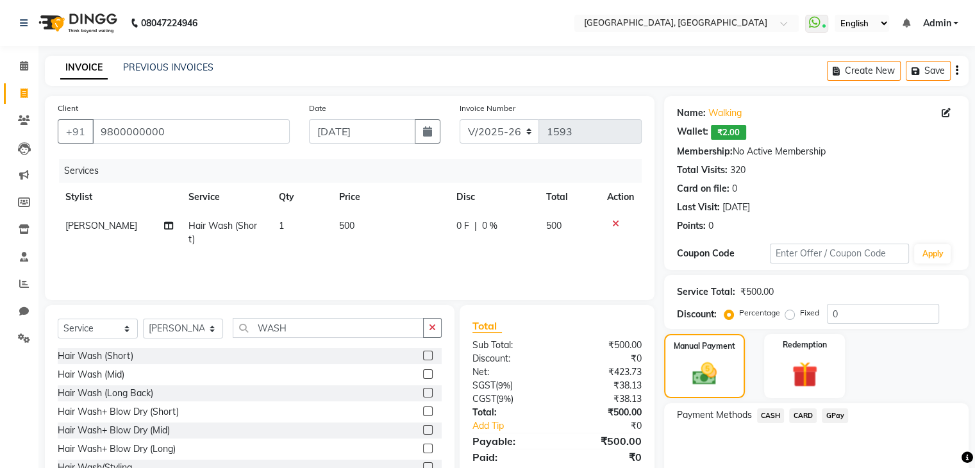
click at [838, 427] on div "Payment Methods CASH CARD GPay" at bounding box center [816, 441] width 305 height 77
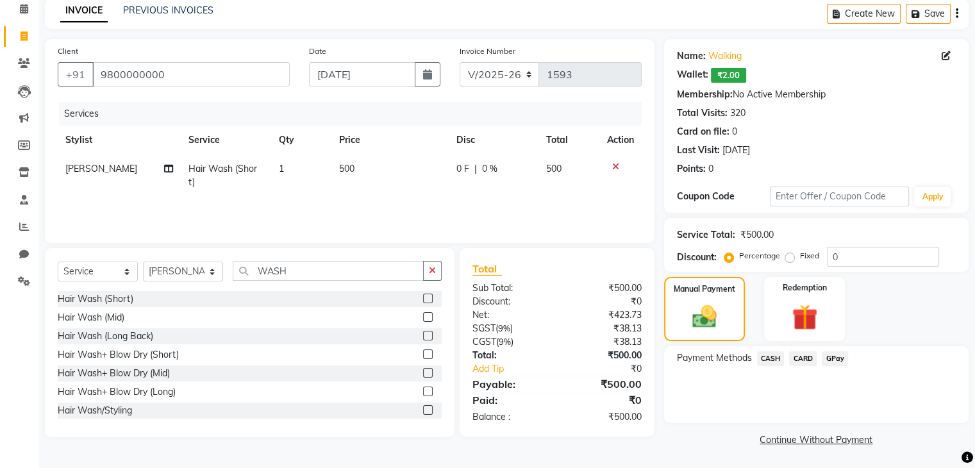
click at [826, 363] on span "GPay" at bounding box center [835, 358] width 26 height 15
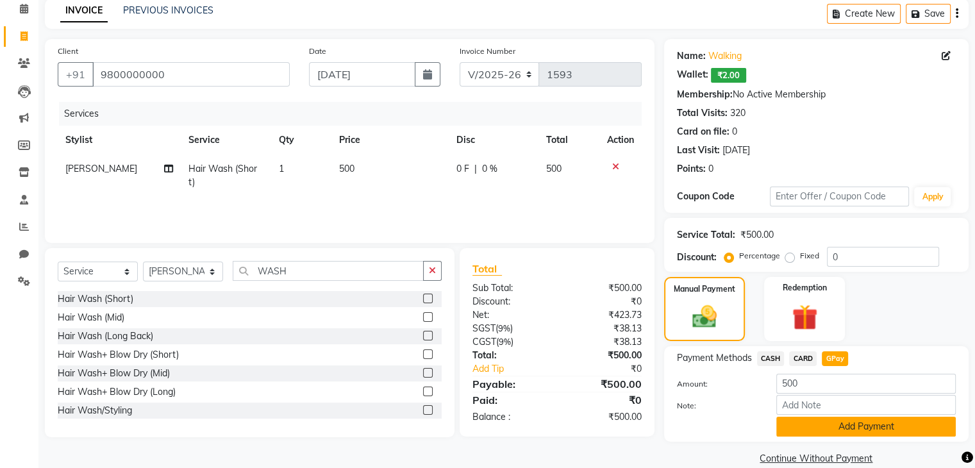
click at [832, 428] on button "Add Payment" at bounding box center [866, 427] width 180 height 20
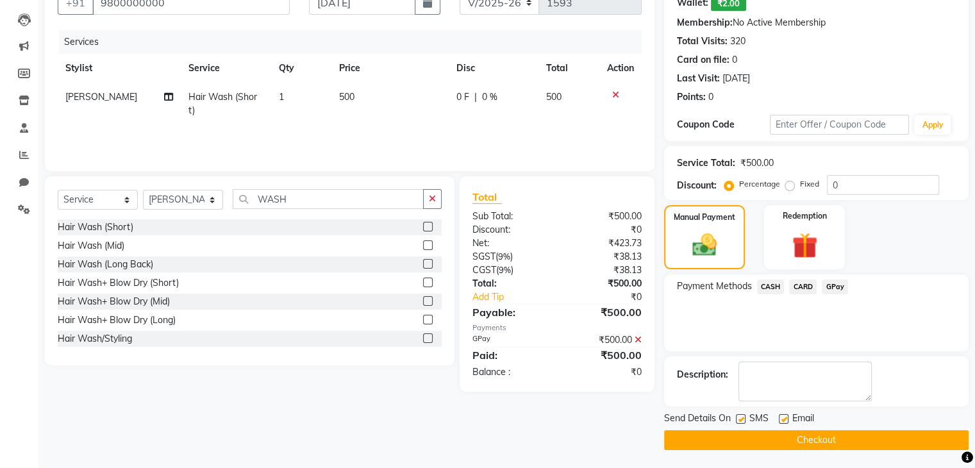
click at [829, 431] on button "Checkout" at bounding box center [816, 440] width 305 height 20
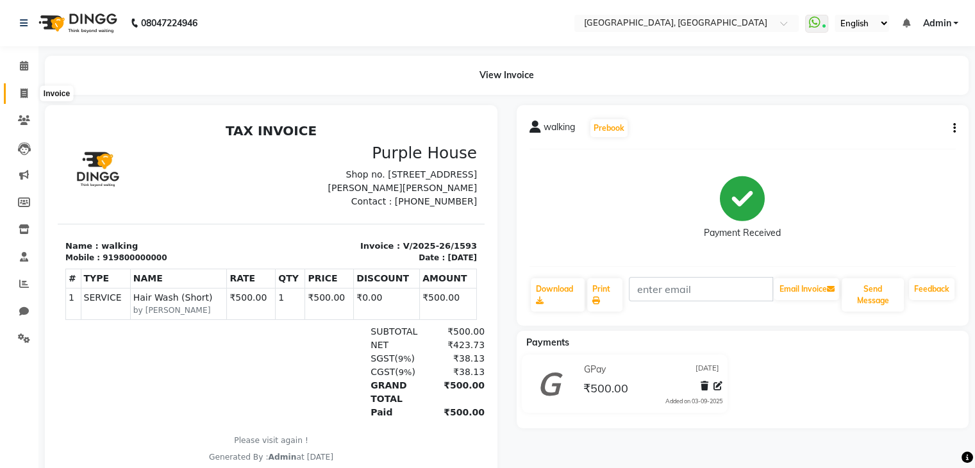
click at [14, 99] on span at bounding box center [24, 94] width 22 height 15
select select "service"
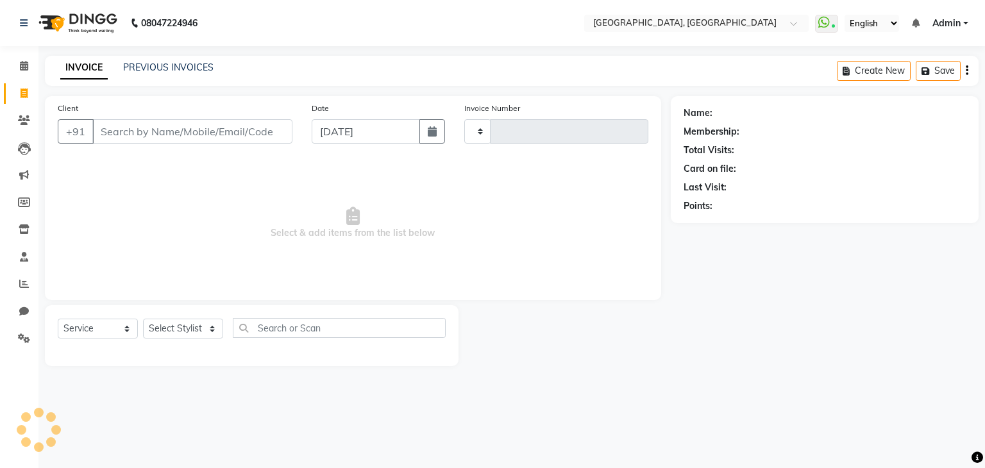
type input "1594"
select select "6682"
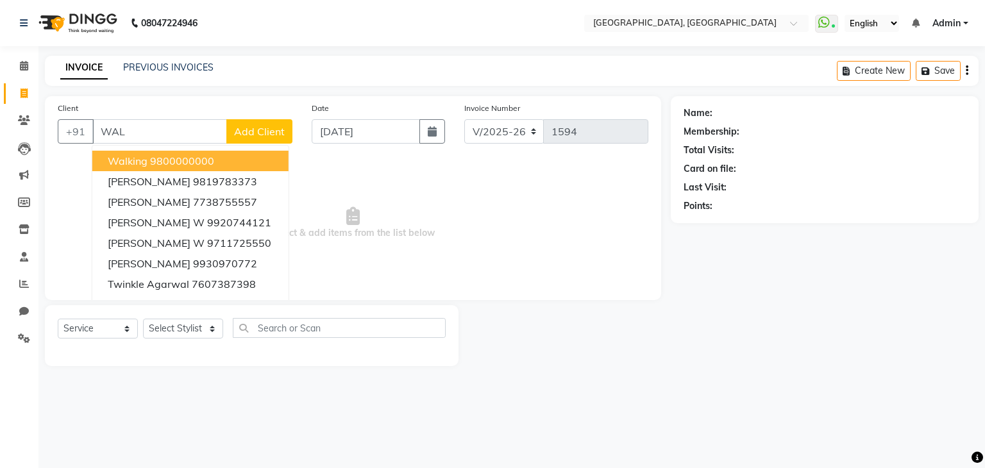
click at [161, 162] on ngb-highlight "9800000000" at bounding box center [182, 161] width 64 height 13
type input "9800000000"
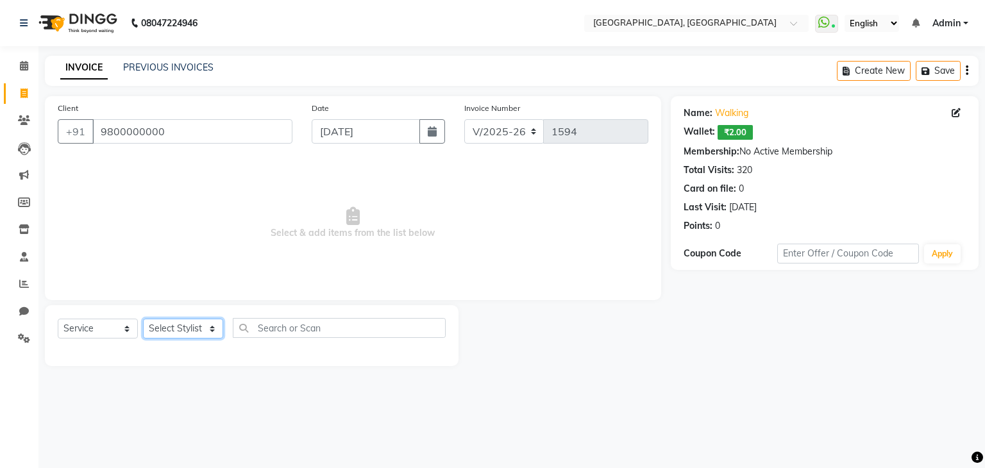
click at [149, 331] on select "Select Stylist Aarti paswan Ankit Arjun Athing Femita [PERSON_NAME] [PERSON_NAM…" at bounding box center [183, 329] width 80 height 20
select select "75783"
click at [143, 319] on select "Select Stylist Aarti paswan Ankit Arjun Athing Femita [PERSON_NAME] [PERSON_NAM…" at bounding box center [183, 329] width 80 height 20
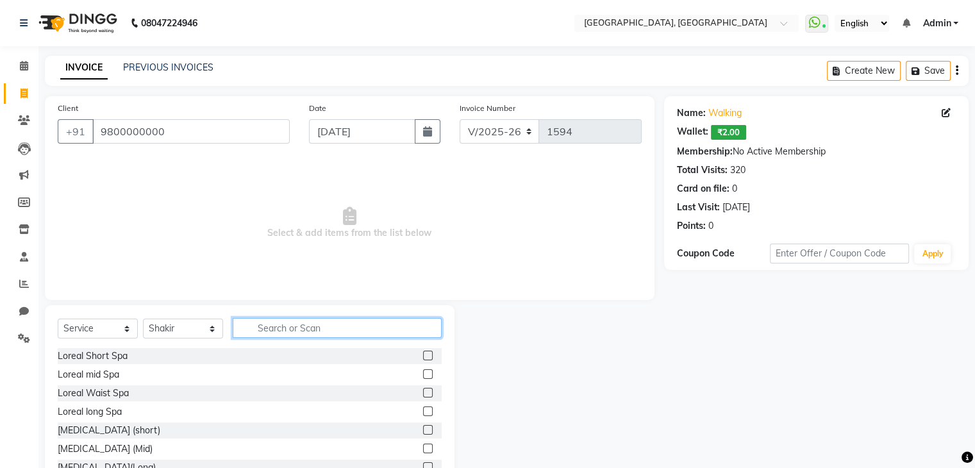
click at [277, 325] on input "text" at bounding box center [337, 328] width 209 height 20
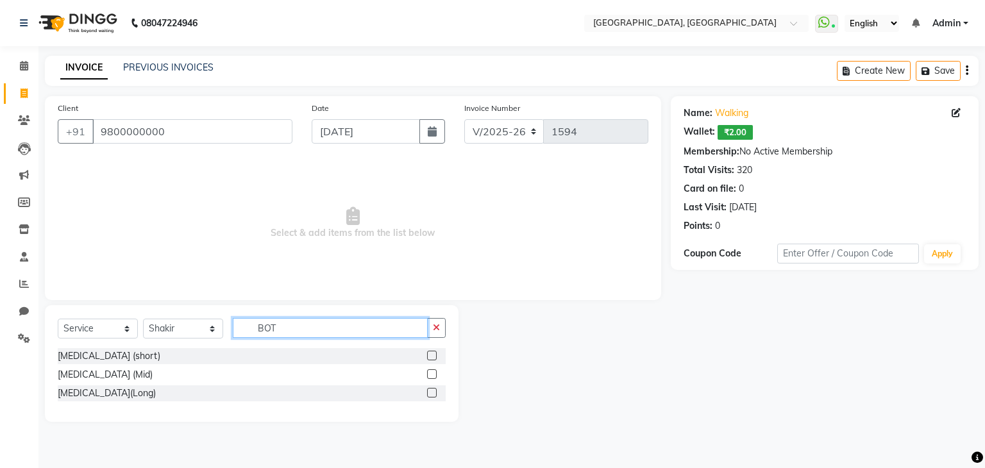
type input "BOT"
click at [433, 356] on label at bounding box center [432, 356] width 10 height 10
click at [433, 356] on input "checkbox" at bounding box center [431, 356] width 8 height 8
checkbox input "true"
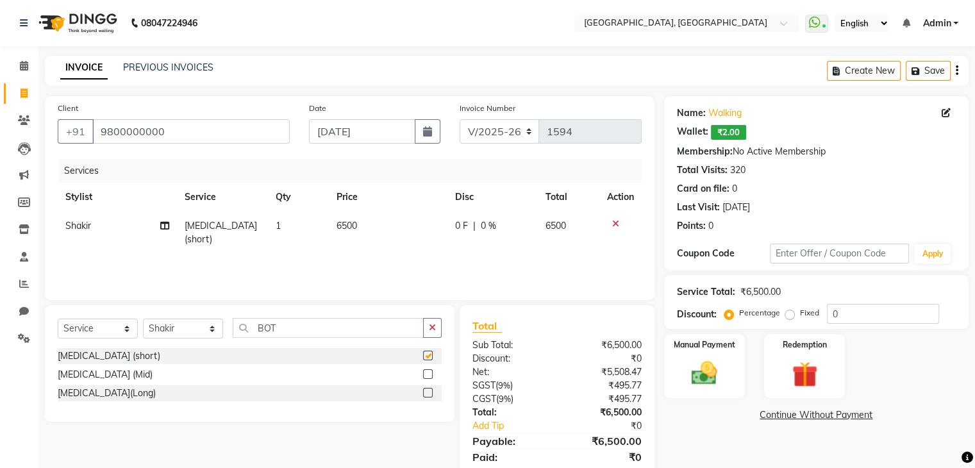
click at [388, 239] on td "6500" at bounding box center [388, 233] width 119 height 42
select select "75783"
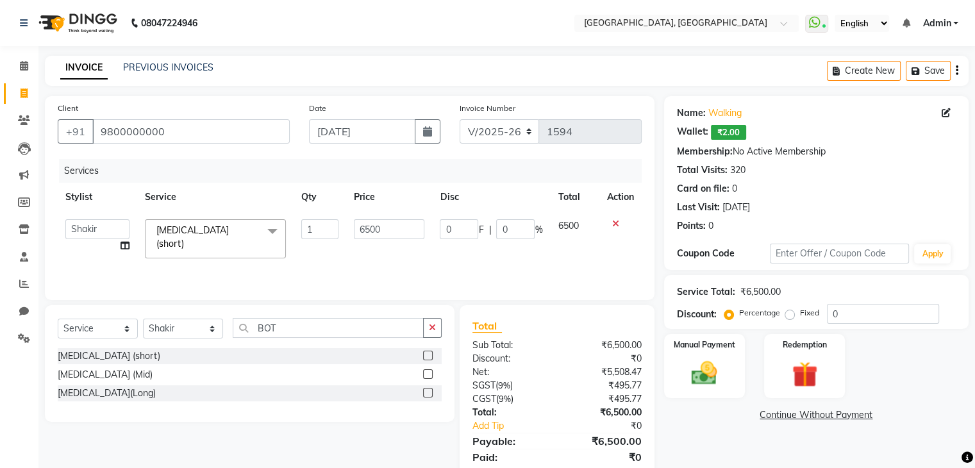
checkbox input "false"
click at [393, 233] on input "6500" at bounding box center [389, 229] width 71 height 20
type input "6"
type input "4500"
click at [725, 365] on img at bounding box center [704, 373] width 43 height 31
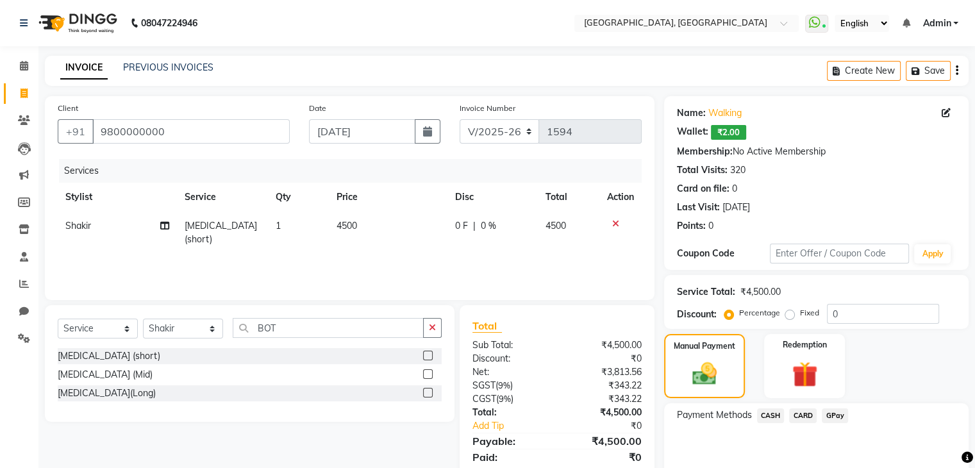
click at [767, 417] on span "CASH" at bounding box center [771, 415] width 28 height 15
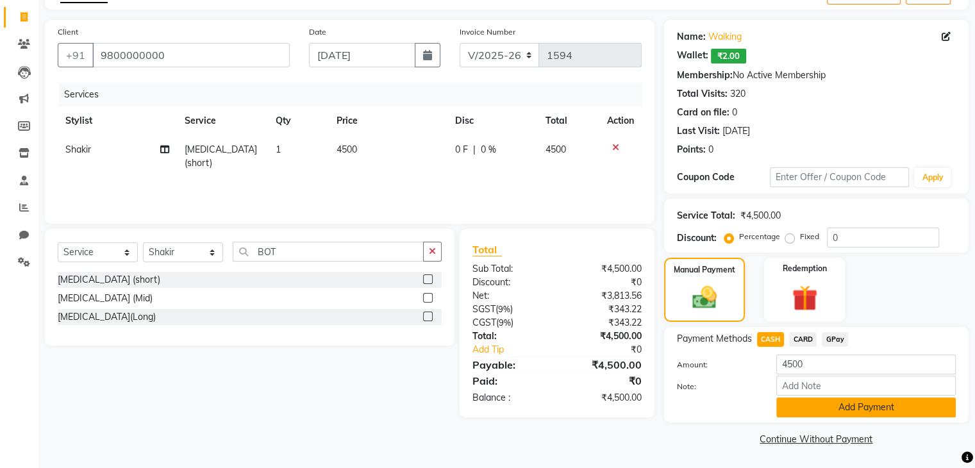
click at [829, 398] on button "Add Payment" at bounding box center [866, 408] width 180 height 20
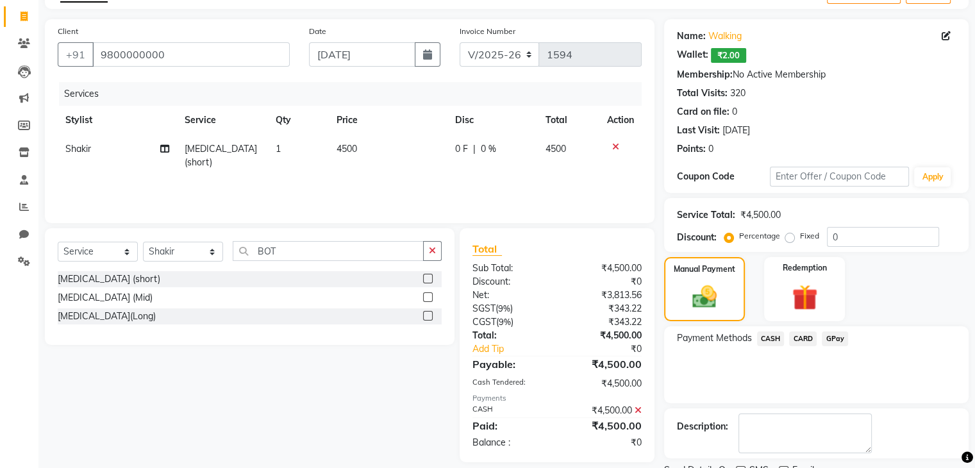
scroll to position [129, 0]
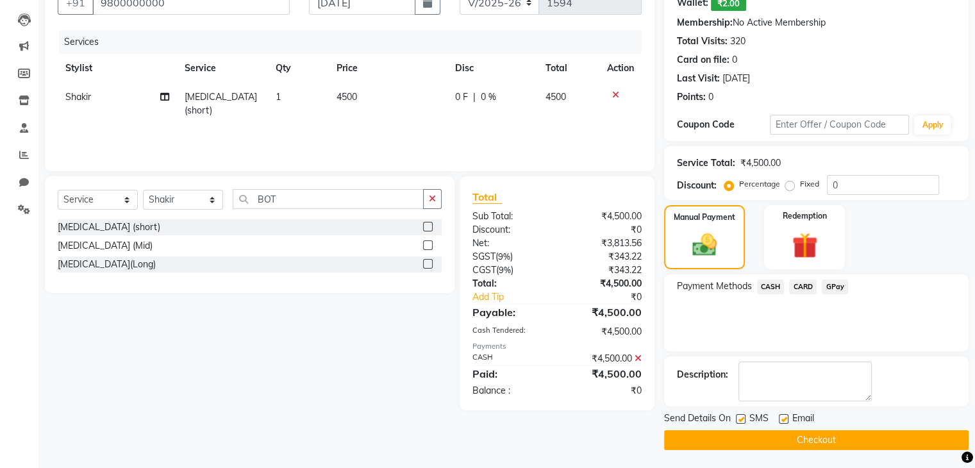
click at [763, 442] on button "Checkout" at bounding box center [816, 440] width 305 height 20
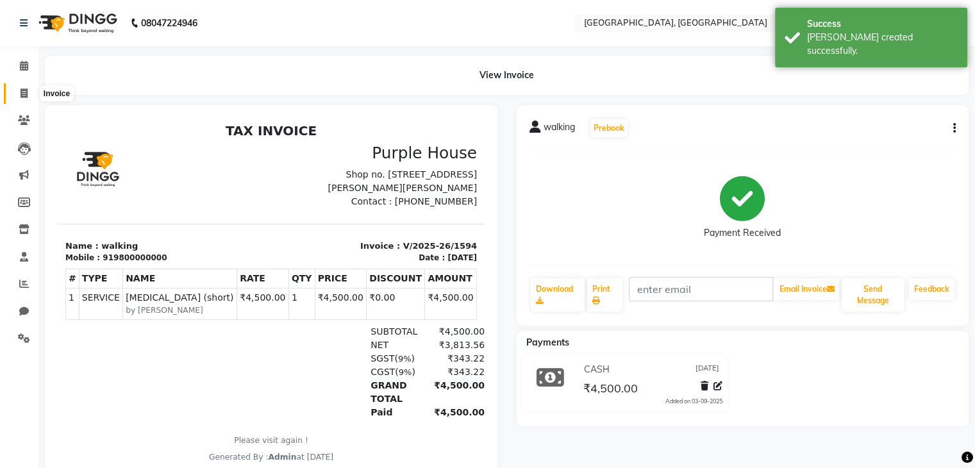
click at [29, 94] on span at bounding box center [24, 94] width 22 height 15
select select "service"
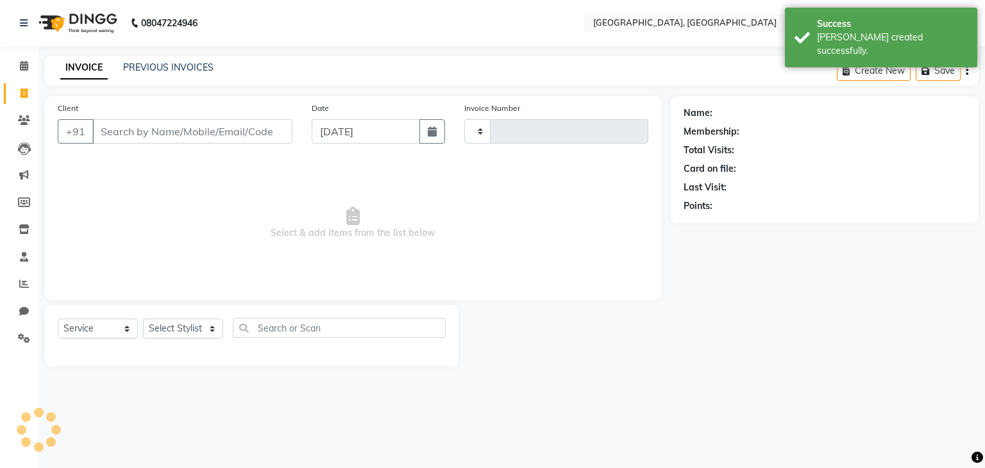
type input "1595"
select select "6682"
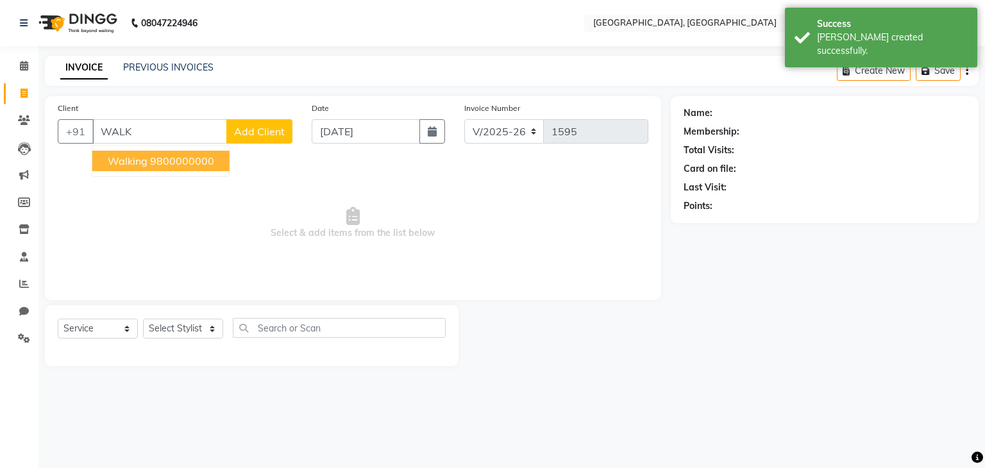
click at [181, 164] on ngb-highlight "9800000000" at bounding box center [182, 161] width 64 height 13
type input "9800000000"
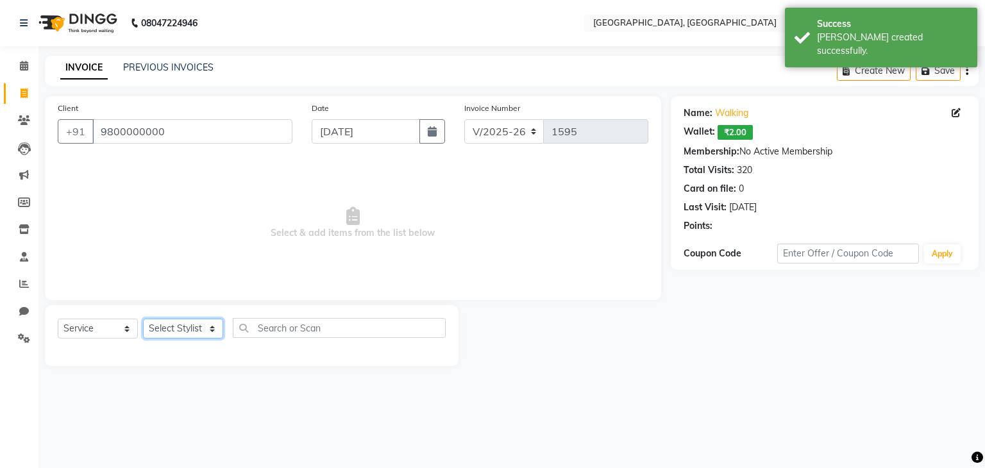
click at [187, 330] on select "Select Stylist Aarti paswan Ankit Arjun Athing Femita [PERSON_NAME] [PERSON_NAM…" at bounding box center [183, 329] width 80 height 20
select select "52150"
click at [143, 319] on select "Select Stylist Aarti paswan Ankit Arjun Athing Femita [PERSON_NAME] [PERSON_NAM…" at bounding box center [183, 329] width 80 height 20
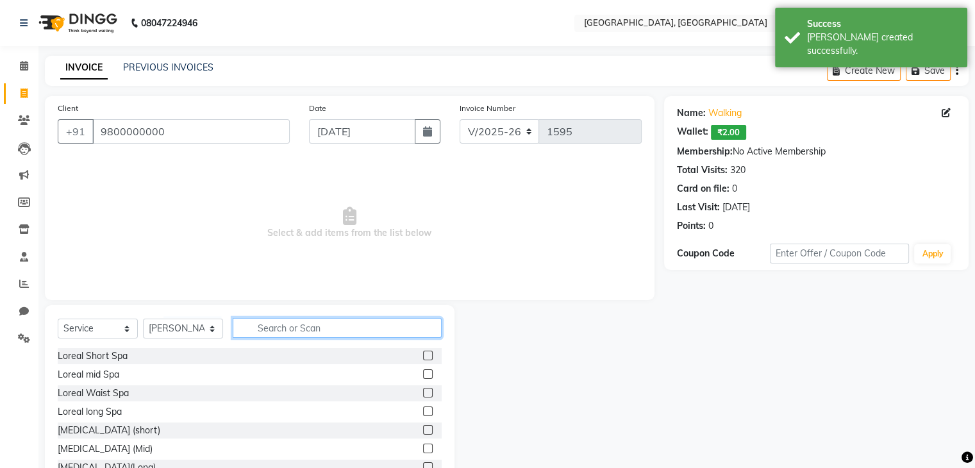
click at [269, 336] on input "text" at bounding box center [337, 328] width 209 height 20
type input "WAX"
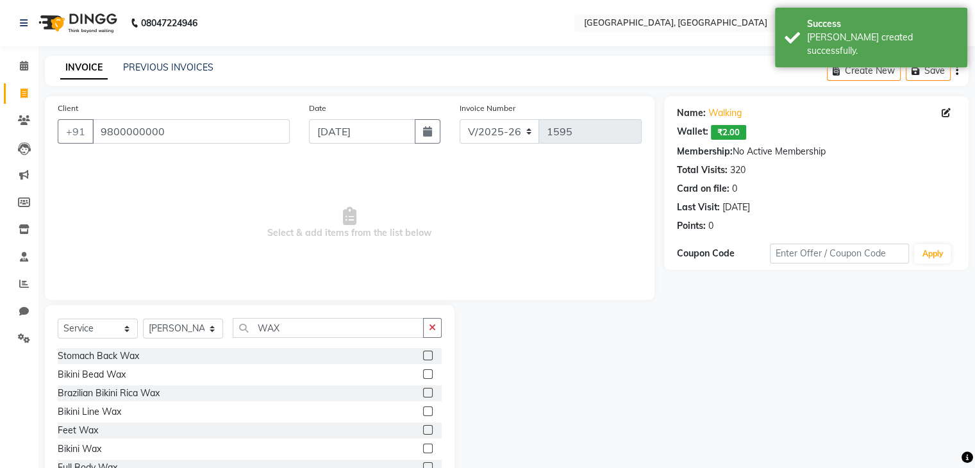
click at [423, 356] on label at bounding box center [428, 356] width 10 height 10
click at [423, 356] on input "checkbox" at bounding box center [427, 356] width 8 height 8
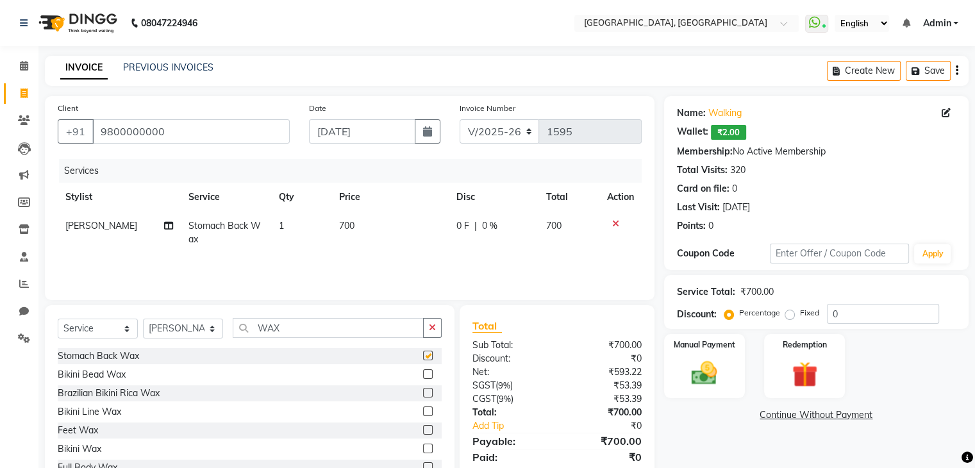
click at [404, 240] on td "700" at bounding box center [389, 233] width 117 height 42
checkbox input "false"
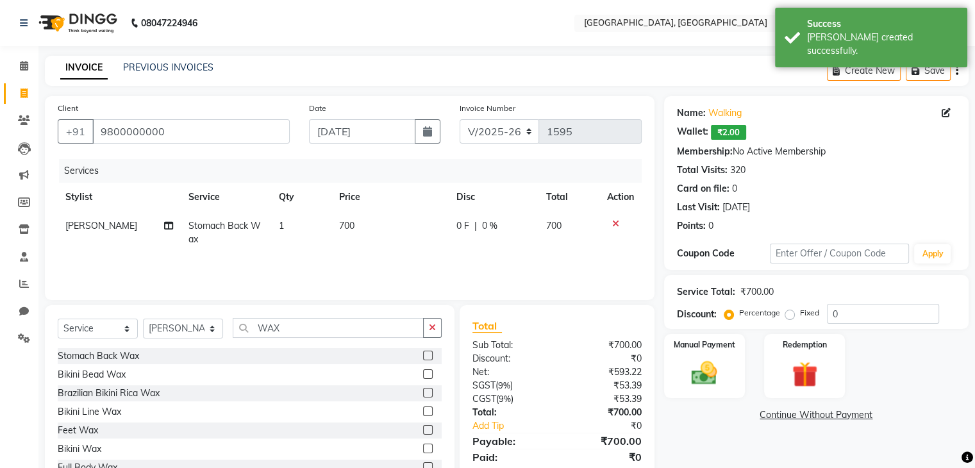
select select "52150"
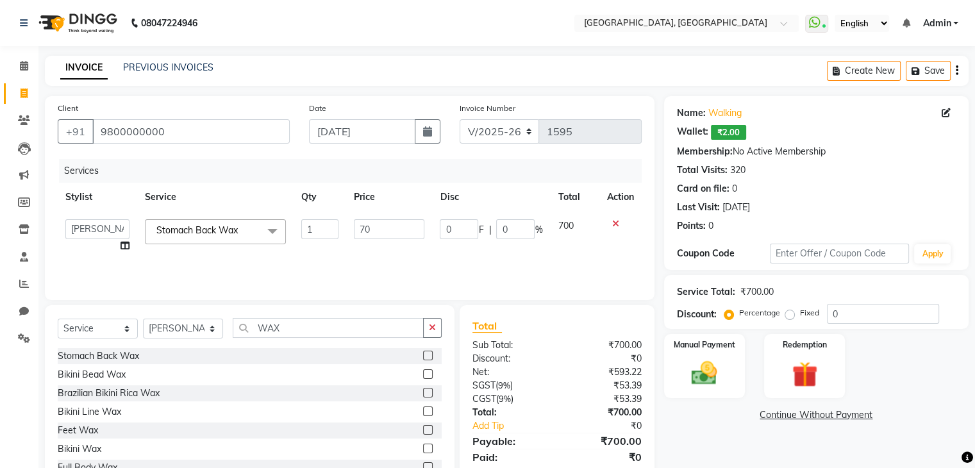
type input "7"
type input "800"
click at [439, 336] on button "button" at bounding box center [432, 328] width 19 height 20
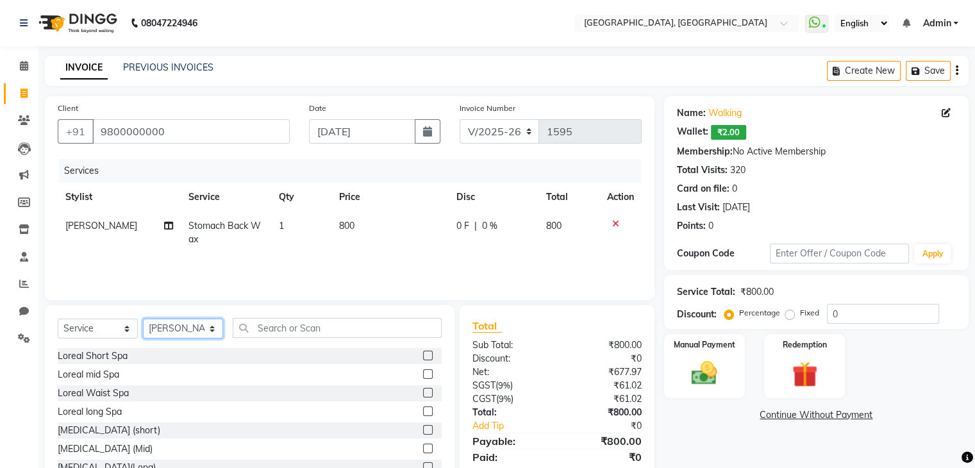
click at [198, 335] on select "Select Stylist Aarti paswan Ankit Arjun Athing Femita [PERSON_NAME] [PERSON_NAM…" at bounding box center [183, 329] width 80 height 20
select select "75783"
click at [143, 319] on select "Select Stylist Aarti paswan Ankit Arjun Athing Femita [PERSON_NAME] [PERSON_NAM…" at bounding box center [183, 329] width 80 height 20
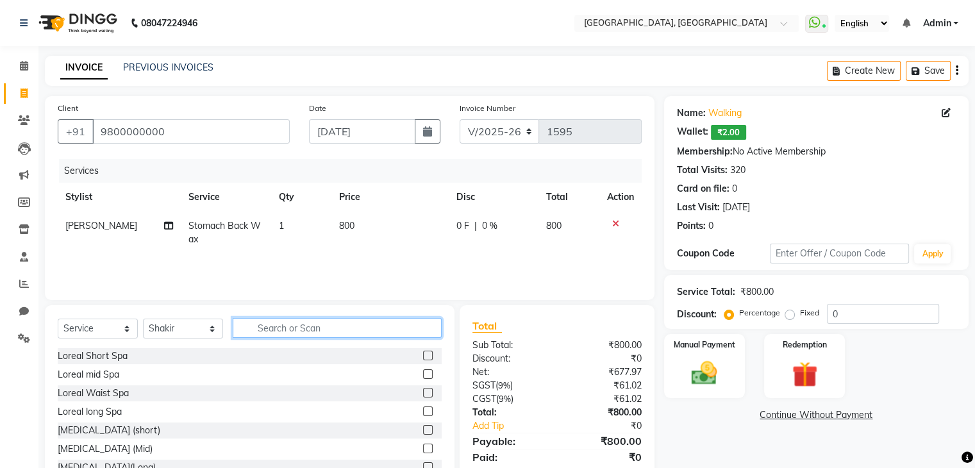
click at [283, 331] on input "text" at bounding box center [337, 328] width 209 height 20
type input "WASH"
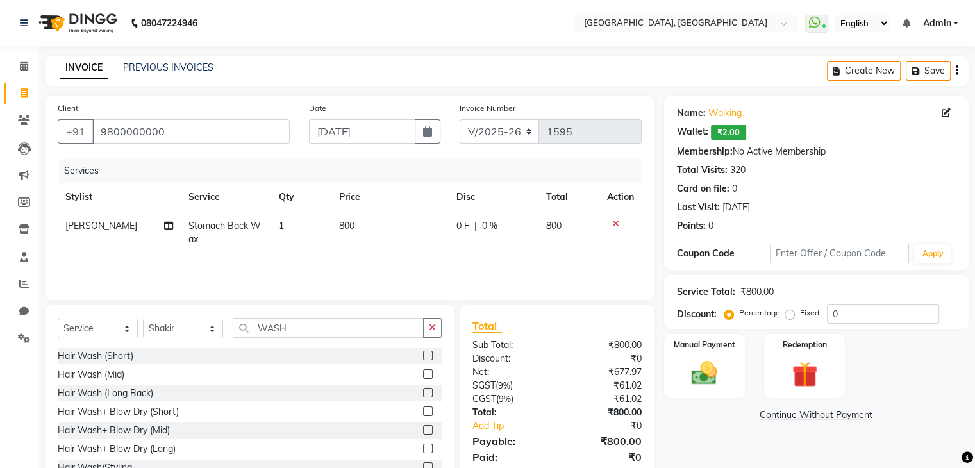
click at [423, 353] on label at bounding box center [428, 356] width 10 height 10
click at [423, 353] on input "checkbox" at bounding box center [427, 356] width 8 height 8
checkbox input "true"
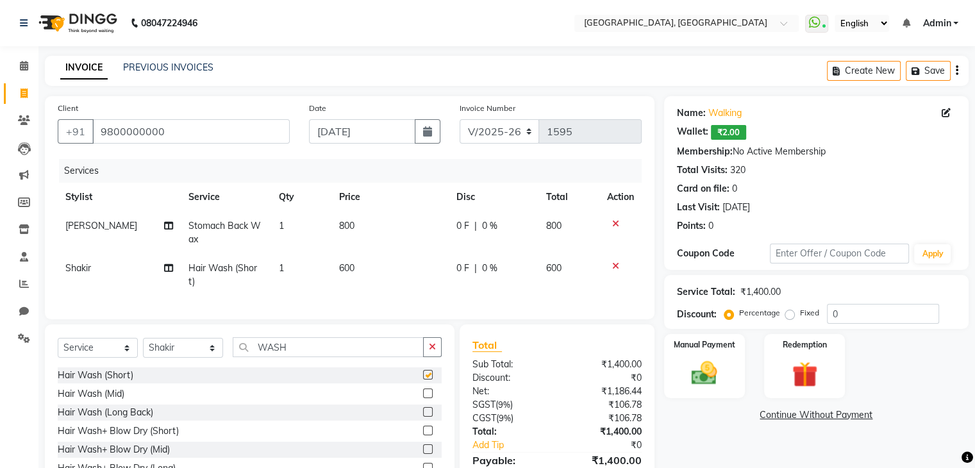
click at [390, 283] on td "600" at bounding box center [389, 275] width 117 height 42
select select "75783"
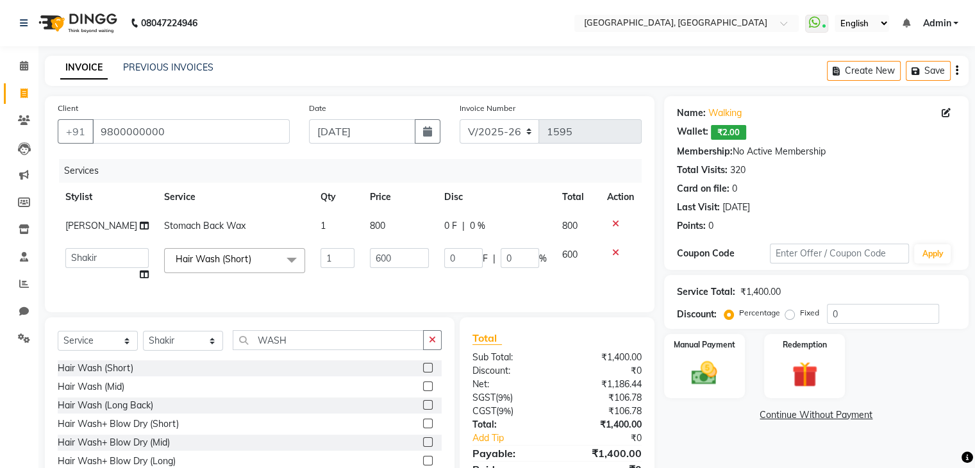
checkbox input "false"
click at [387, 268] on input "600" at bounding box center [399, 258] width 59 height 20
type input "6"
type input "1000"
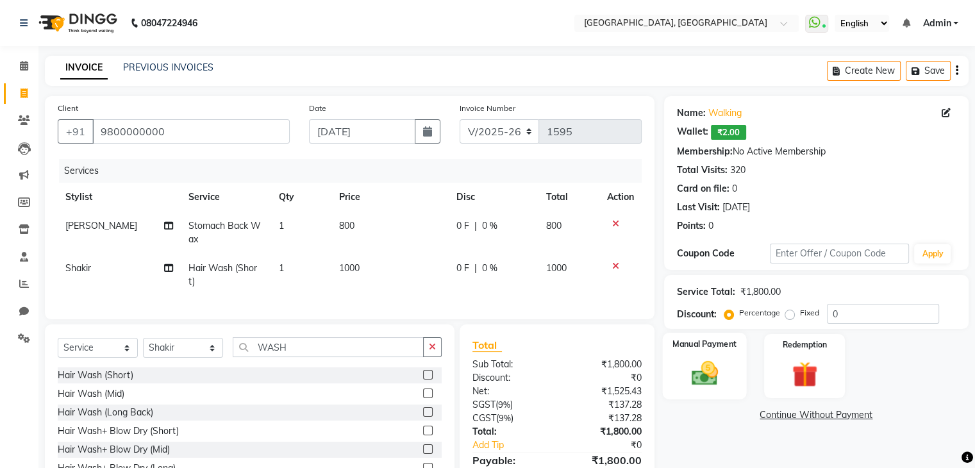
click at [700, 371] on img at bounding box center [704, 373] width 43 height 31
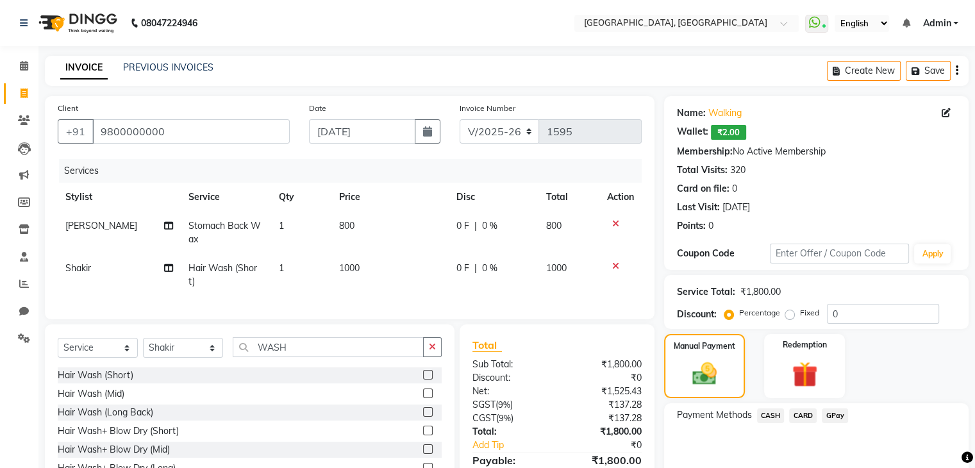
click at [766, 414] on span "CASH" at bounding box center [771, 415] width 28 height 15
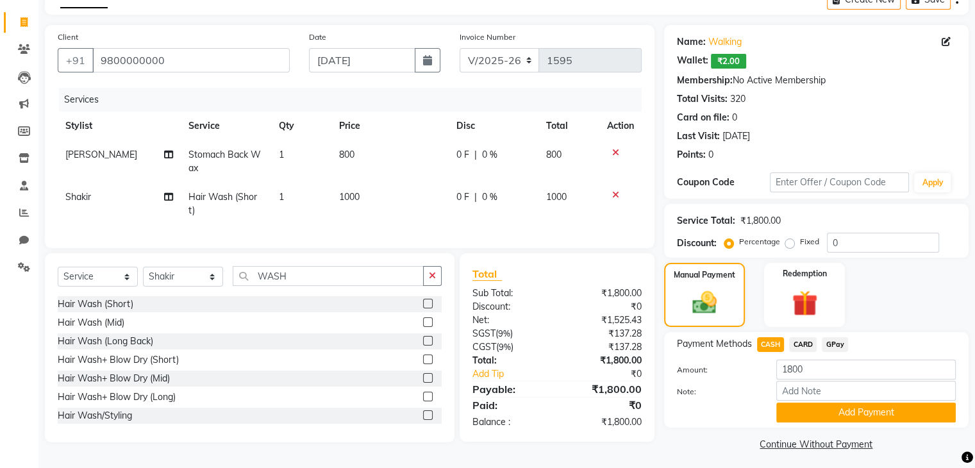
scroll to position [77, 0]
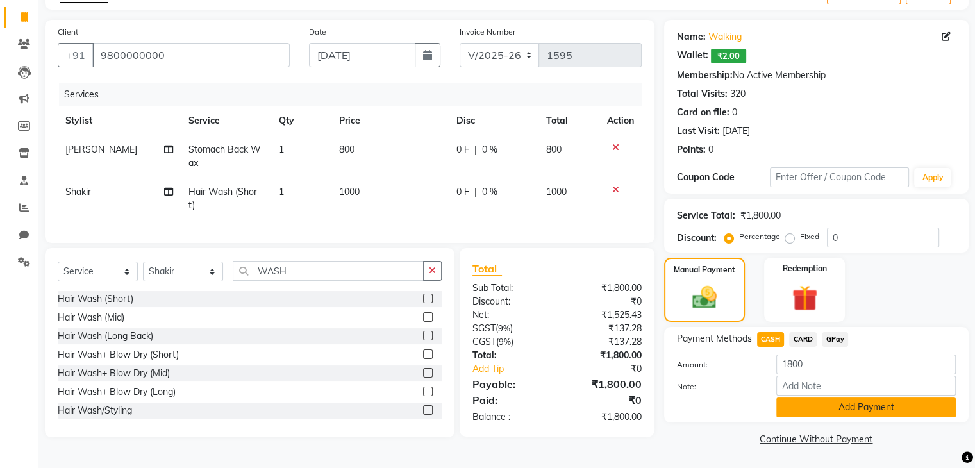
click at [796, 414] on button "Add Payment" at bounding box center [866, 408] width 180 height 20
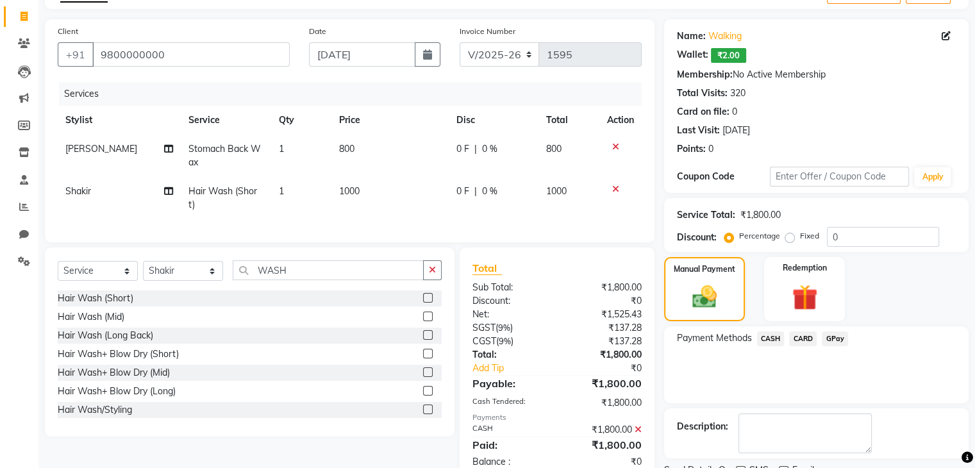
scroll to position [129, 0]
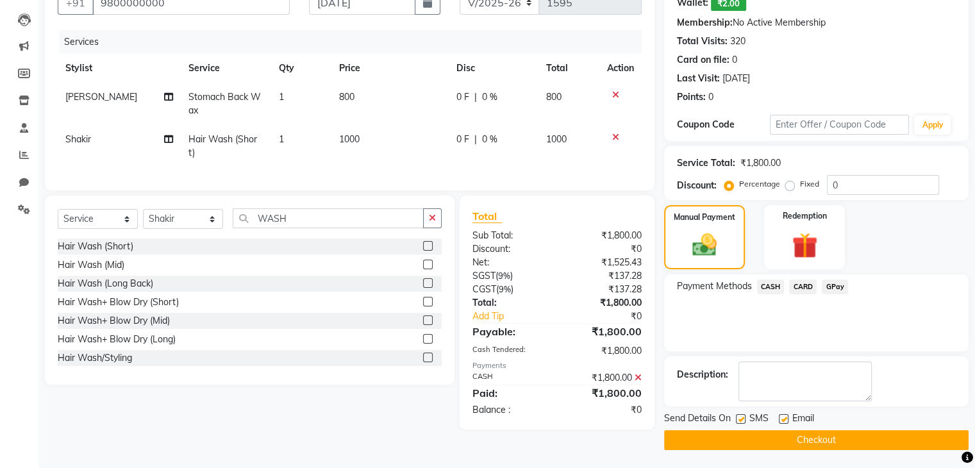
click at [798, 440] on button "Checkout" at bounding box center [816, 440] width 305 height 20
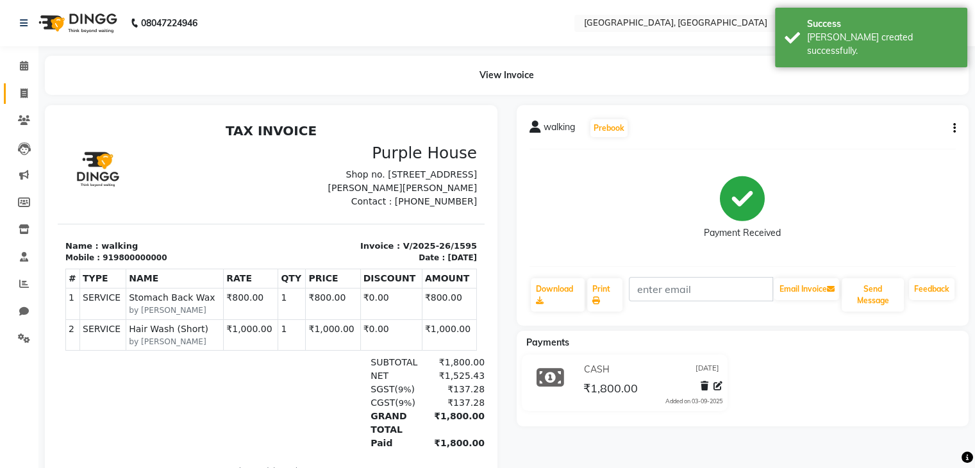
click at [7, 88] on link "Invoice" at bounding box center [19, 93] width 31 height 21
select select "6682"
select select "service"
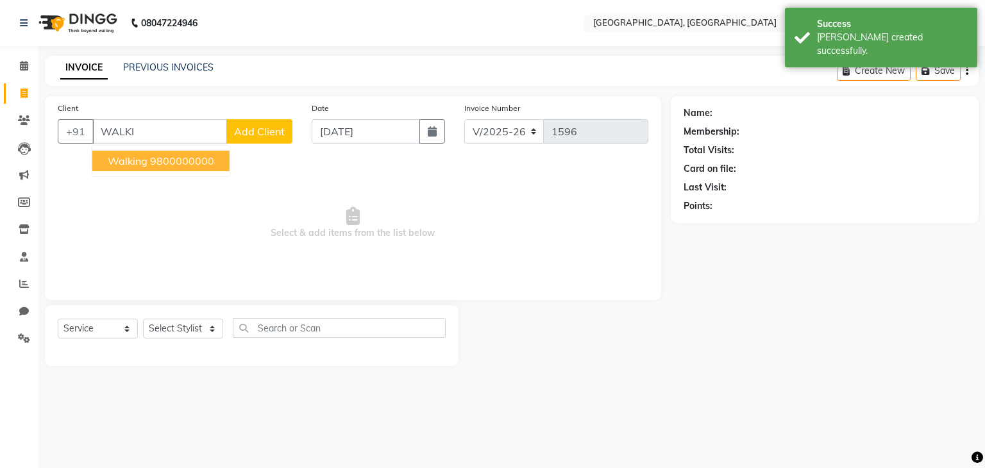
click at [133, 162] on span "walking" at bounding box center [128, 161] width 40 height 13
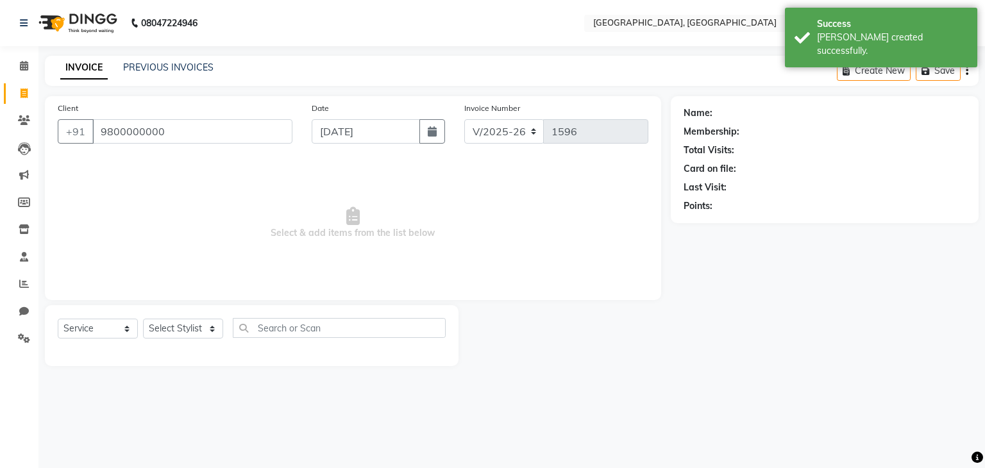
type input "9800000000"
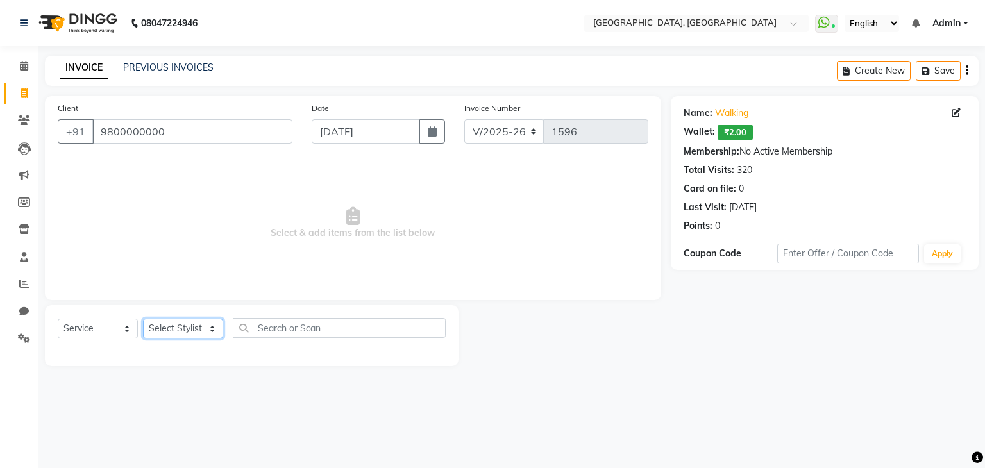
click at [181, 331] on select "Select Stylist Aarti paswan Ankit Arjun Athing Femita [PERSON_NAME] [PERSON_NAM…" at bounding box center [183, 329] width 80 height 20
select select "88735"
click at [143, 319] on select "Select Stylist Aarti paswan Ankit Arjun Athing Femita [PERSON_NAME] [PERSON_NAM…" at bounding box center [183, 329] width 80 height 20
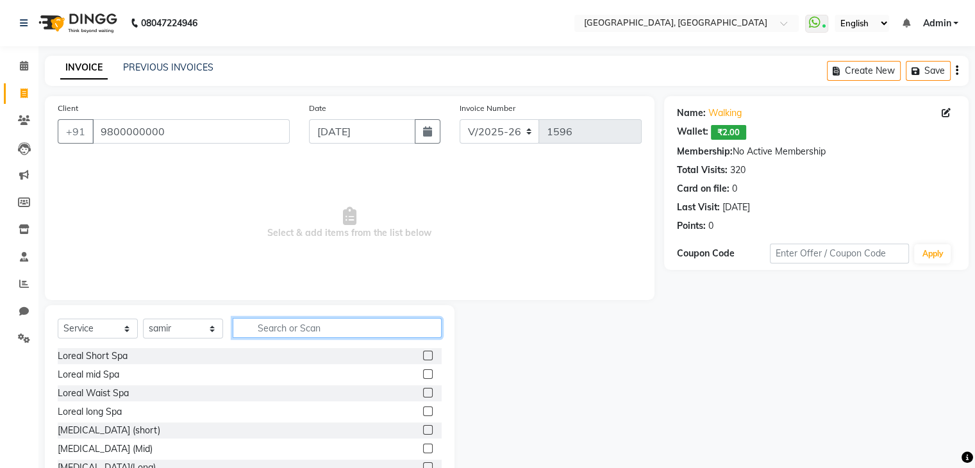
click at [292, 328] on input "text" at bounding box center [337, 328] width 209 height 20
type input "WASH"
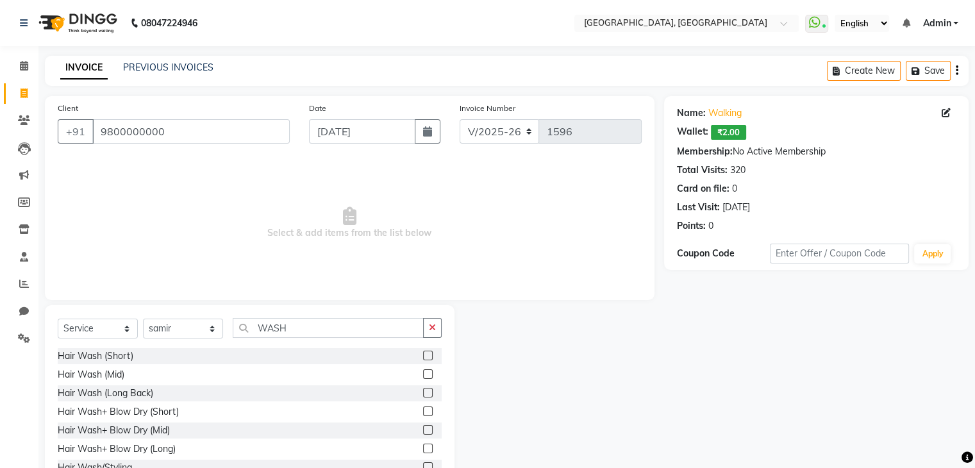
click at [423, 371] on label at bounding box center [428, 374] width 10 height 10
click at [423, 371] on input "checkbox" at bounding box center [427, 375] width 8 height 8
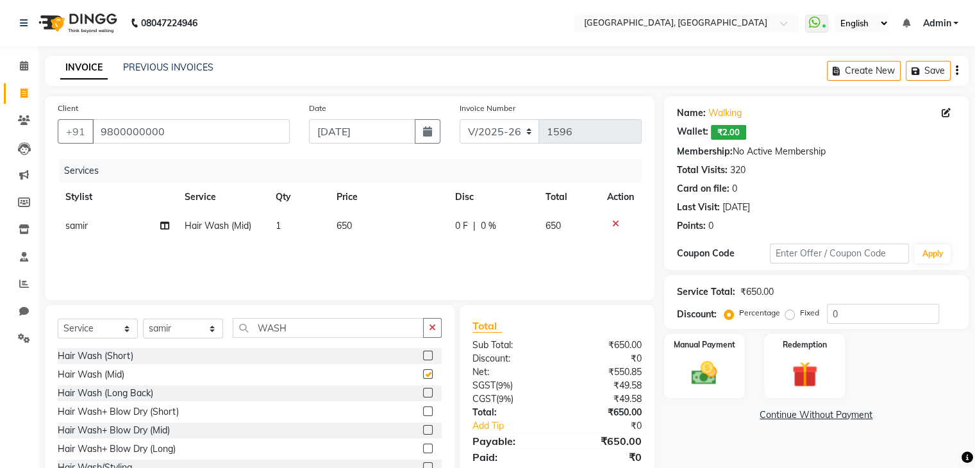
click at [385, 230] on td "650" at bounding box center [388, 226] width 119 height 29
checkbox input "false"
select select "88735"
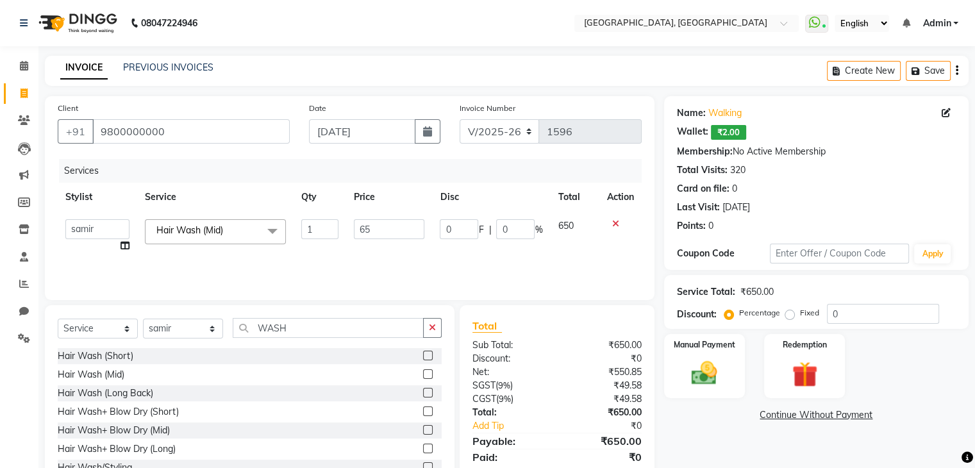
type input "6"
type input "450"
click at [694, 379] on img at bounding box center [704, 373] width 43 height 31
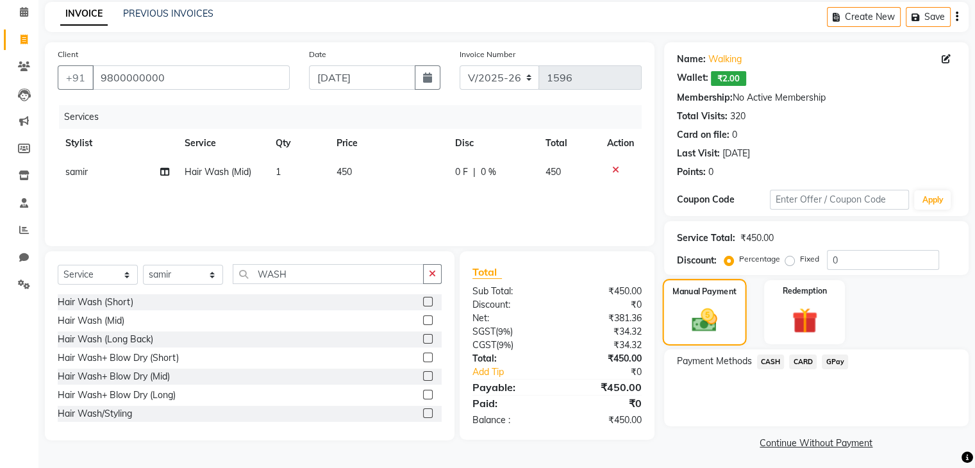
scroll to position [57, 0]
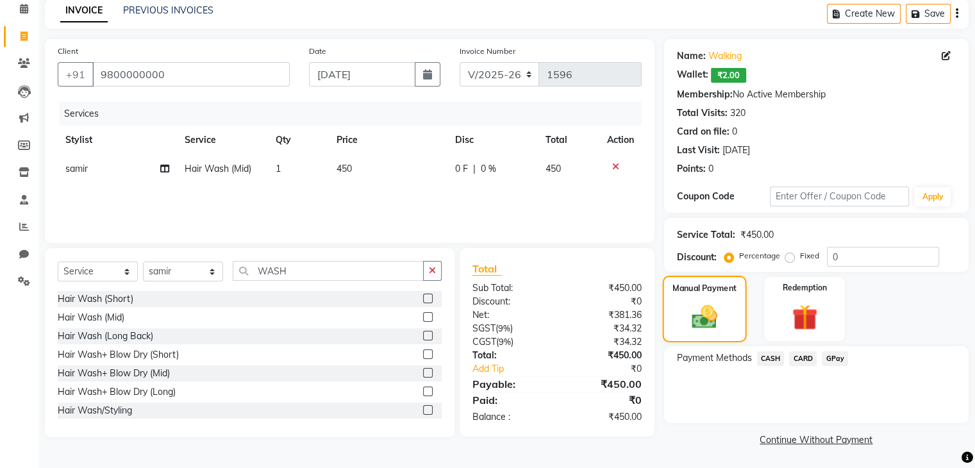
click at [776, 365] on span "CASH" at bounding box center [771, 358] width 28 height 15
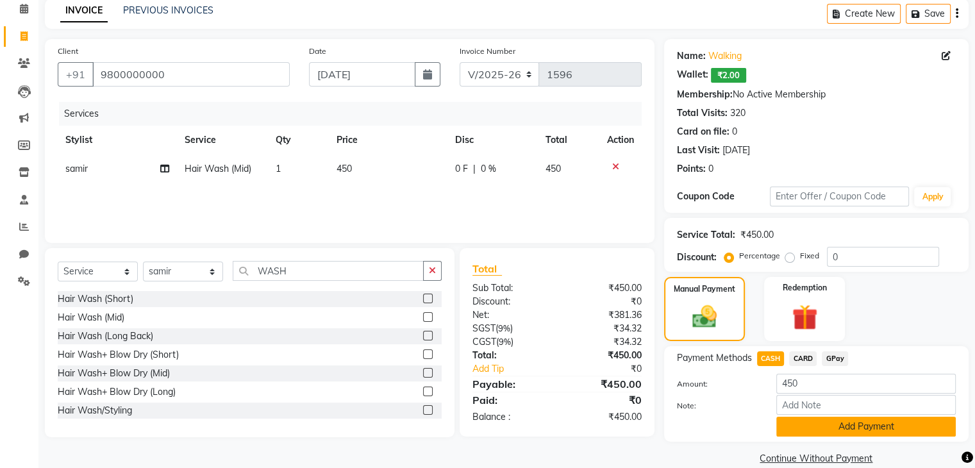
click at [816, 431] on button "Add Payment" at bounding box center [866, 427] width 180 height 20
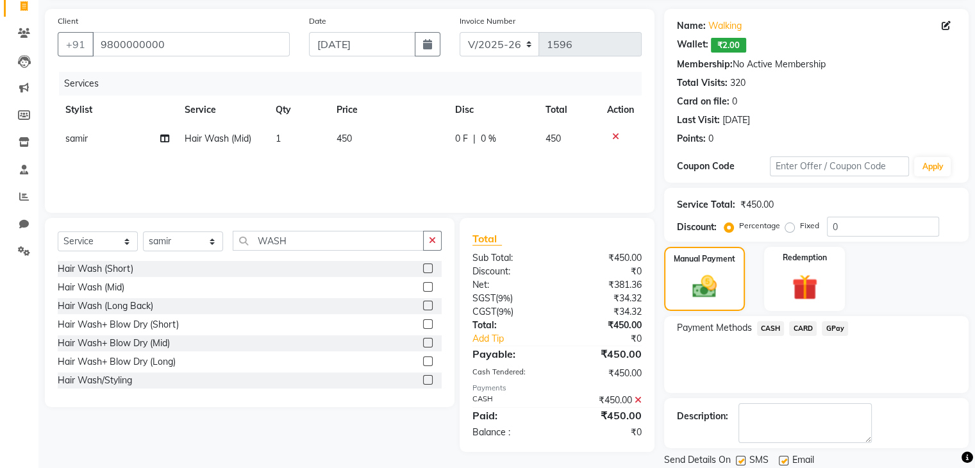
scroll to position [129, 0]
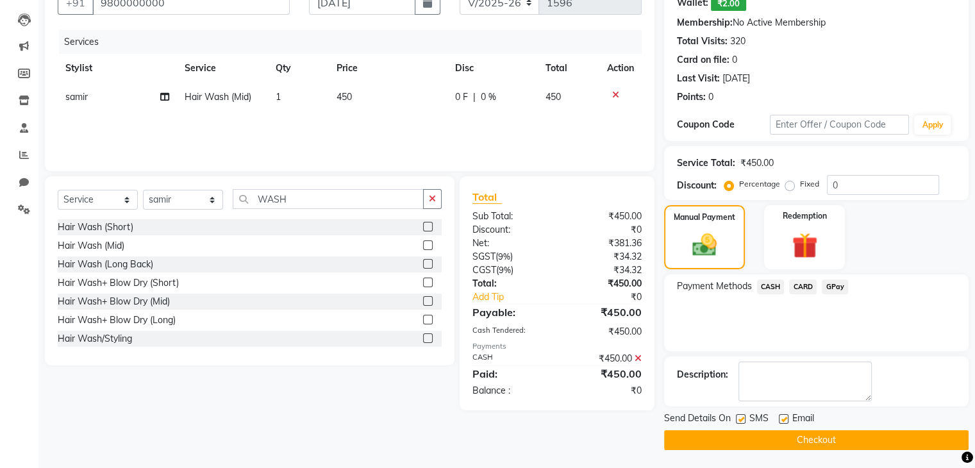
click at [848, 435] on button "Checkout" at bounding box center [816, 440] width 305 height 20
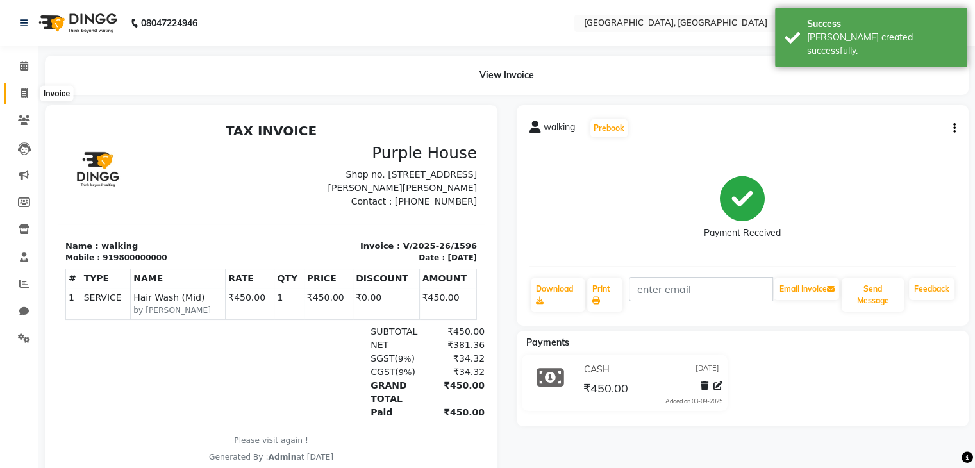
click at [26, 89] on icon at bounding box center [24, 93] width 7 height 10
select select "service"
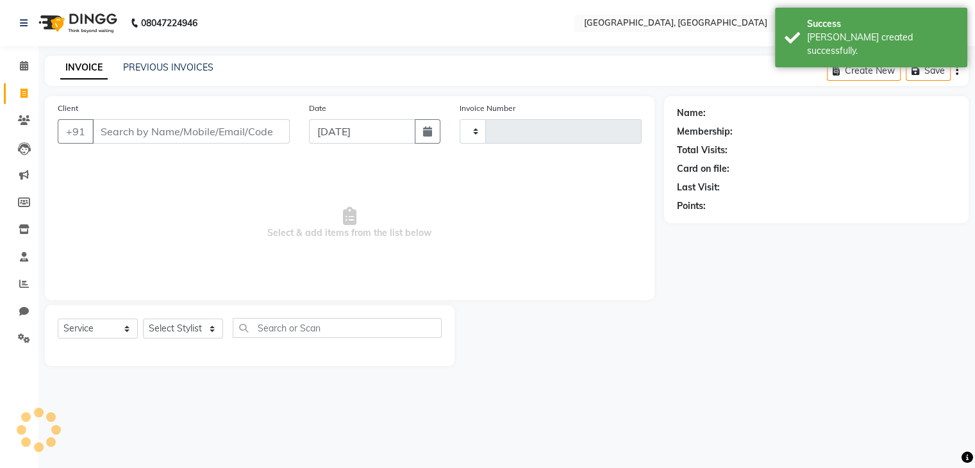
type input "1597"
select select "6682"
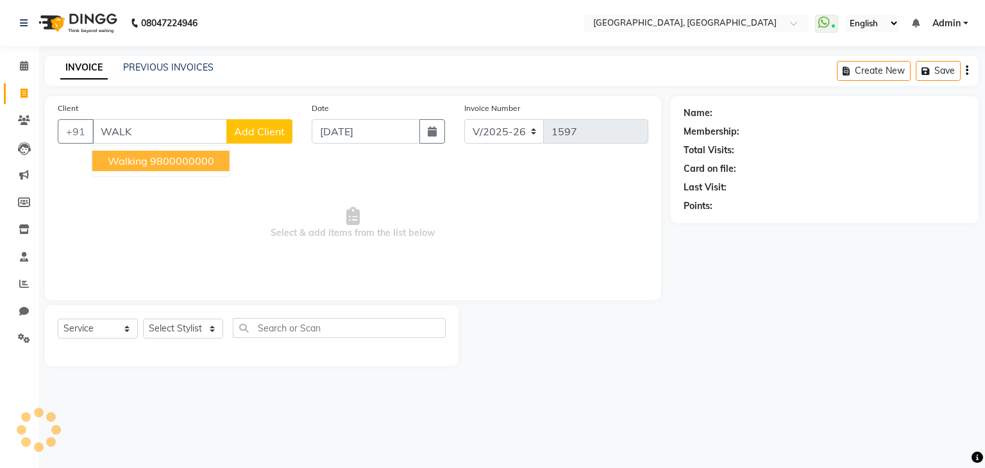
click at [165, 164] on ngb-highlight "9800000000" at bounding box center [182, 161] width 64 height 13
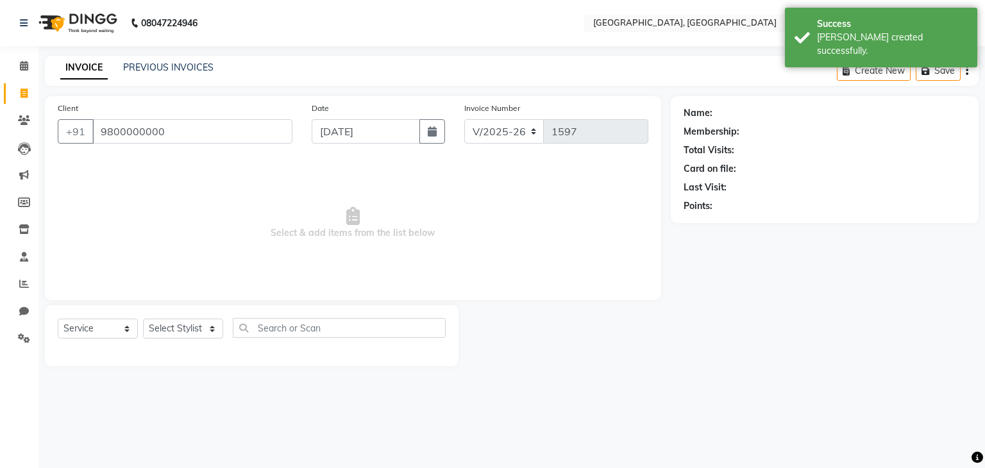
type input "9800000000"
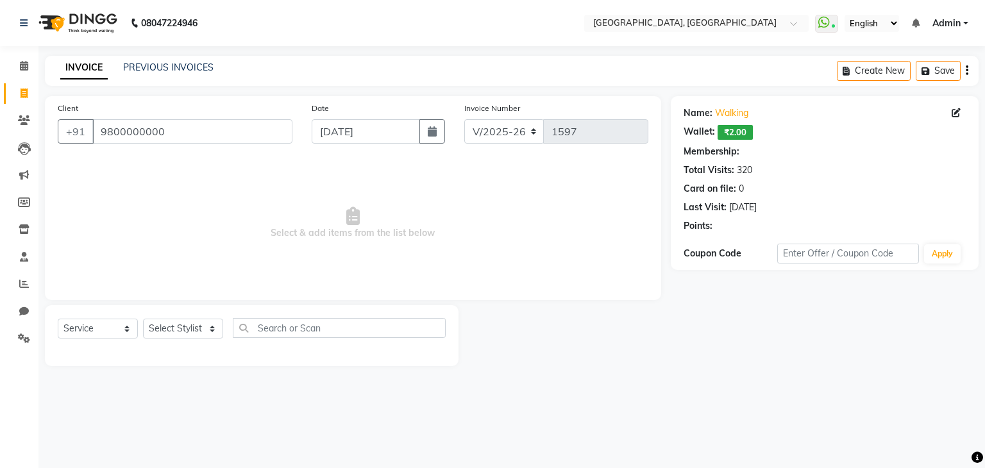
click at [180, 310] on div "Select Service Product Membership Package Voucher Prepaid Gift Card Select Styl…" at bounding box center [252, 335] width 414 height 61
click at [194, 321] on select "Select Stylist Aarti paswan Ankit Arjun Athing Femita Junu Mansi Mustafa Noor k…" at bounding box center [183, 329] width 80 height 20
select select "88735"
click at [143, 319] on select "Select Stylist Aarti paswan Ankit Arjun Athing Femita Junu Mansi Mustafa Noor k…" at bounding box center [183, 329] width 80 height 20
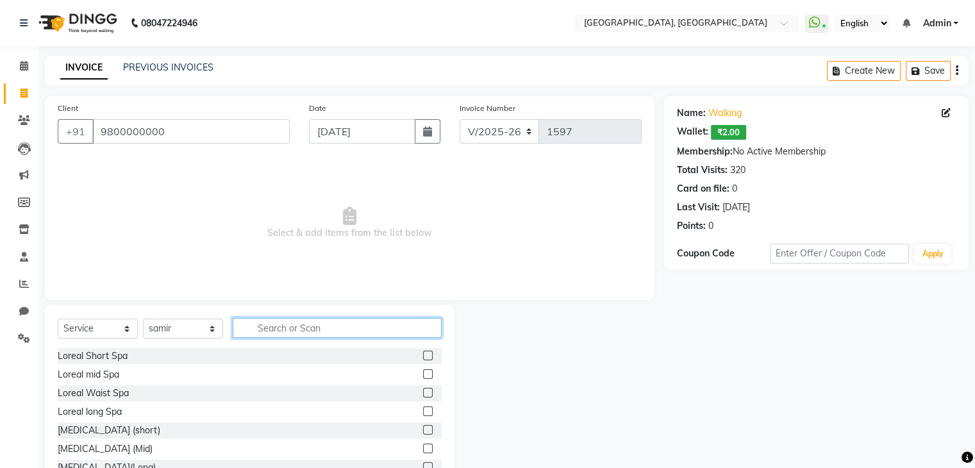
click at [251, 326] on input "text" at bounding box center [337, 328] width 209 height 20
type input "WAS"
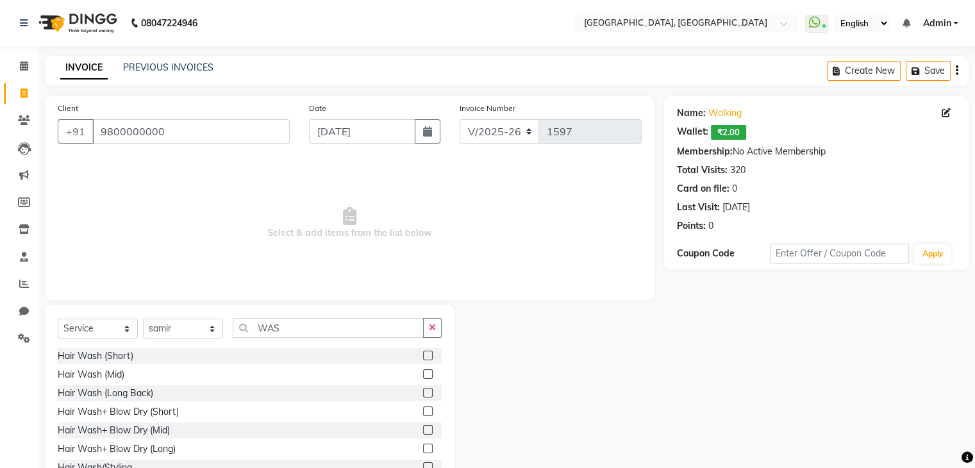
click at [423, 353] on label at bounding box center [428, 356] width 10 height 10
click at [423, 353] on input "checkbox" at bounding box center [427, 356] width 8 height 8
checkbox input "true"
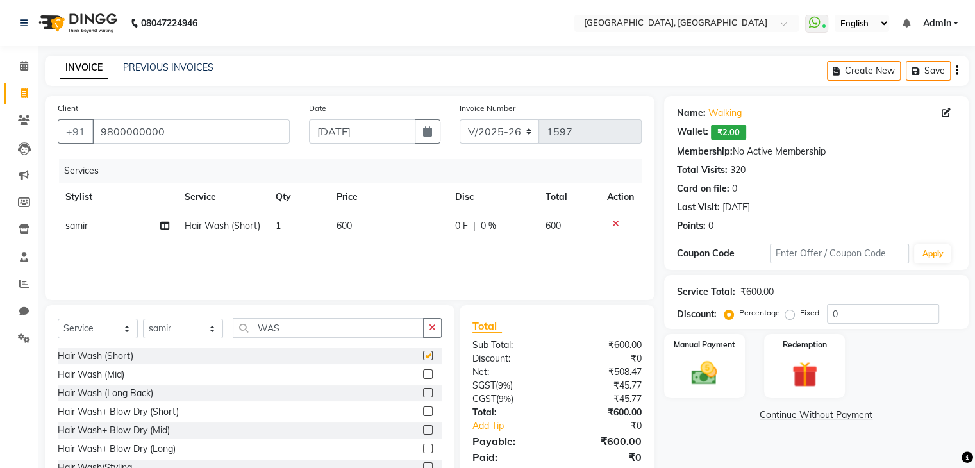
click at [402, 240] on td "600" at bounding box center [388, 226] width 119 height 29
select select "88735"
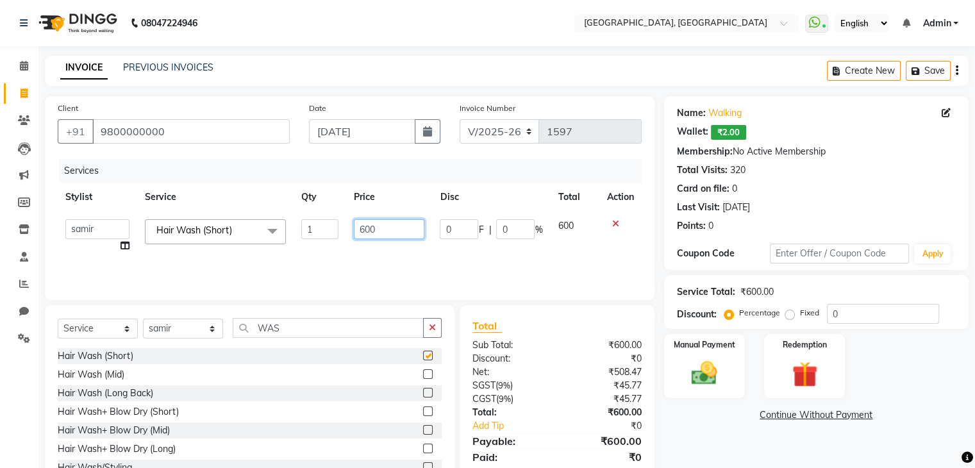
click at [399, 233] on input "600" at bounding box center [389, 229] width 71 height 20
checkbox input "false"
type input "6"
type input "500"
click at [730, 383] on div "Manual Payment" at bounding box center [704, 366] width 84 height 66
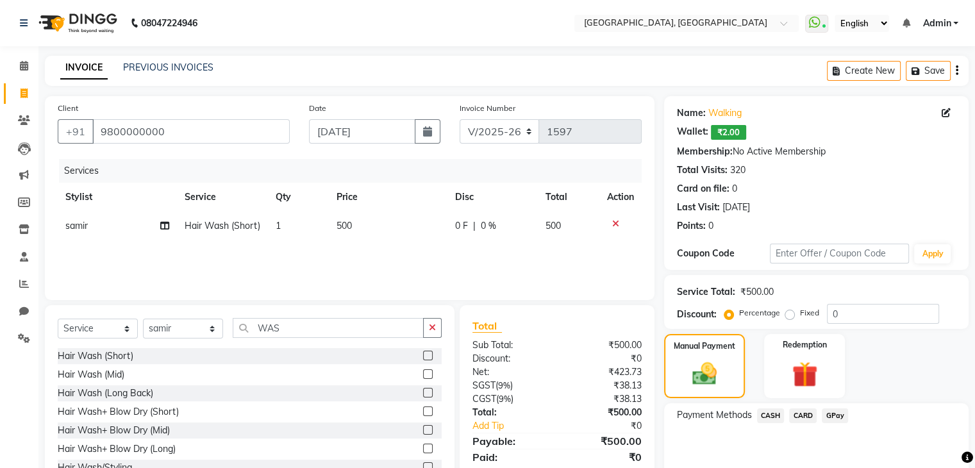
click at [836, 414] on span "GPay" at bounding box center [835, 415] width 26 height 15
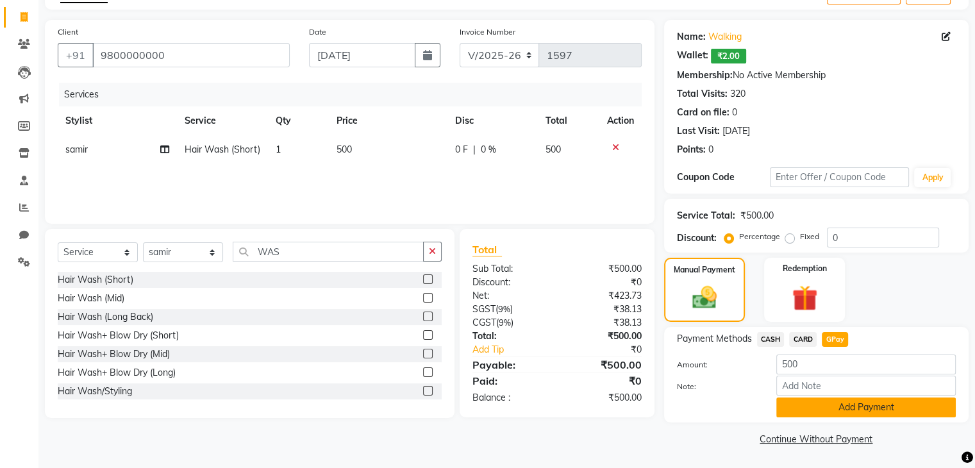
click at [834, 405] on button "Add Payment" at bounding box center [866, 408] width 180 height 20
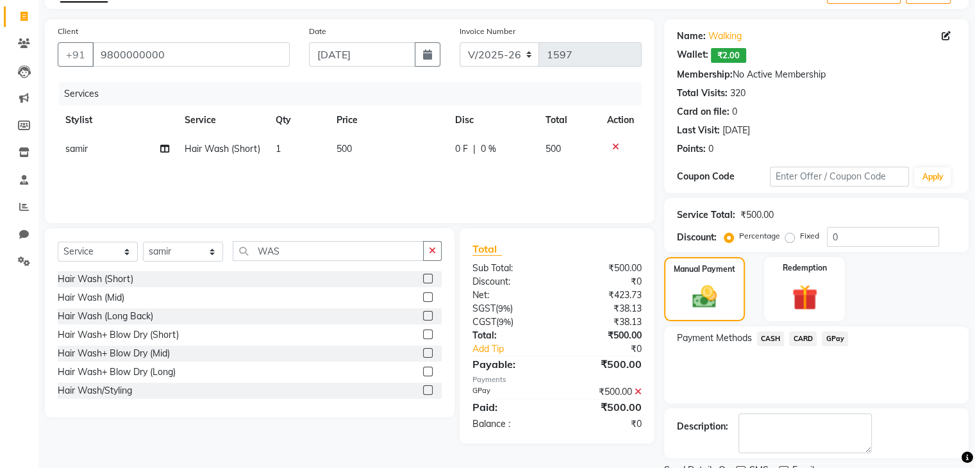
scroll to position [129, 0]
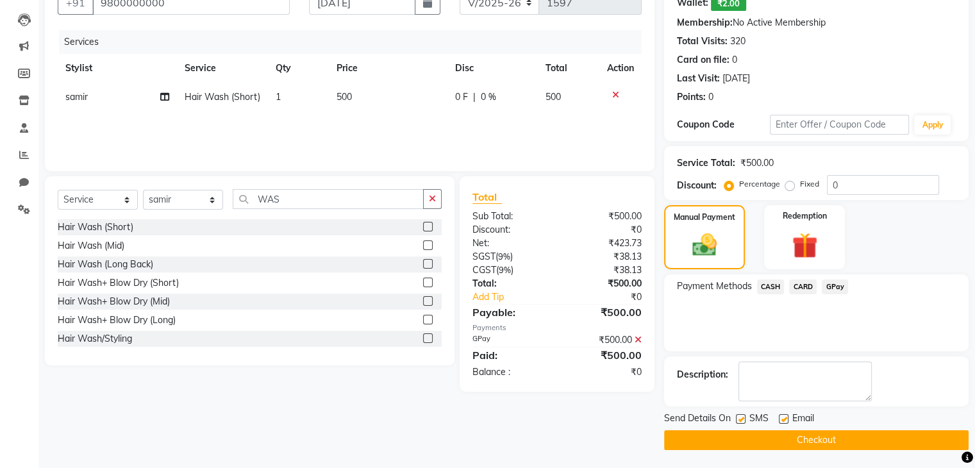
click at [777, 437] on button "Checkout" at bounding box center [816, 440] width 305 height 20
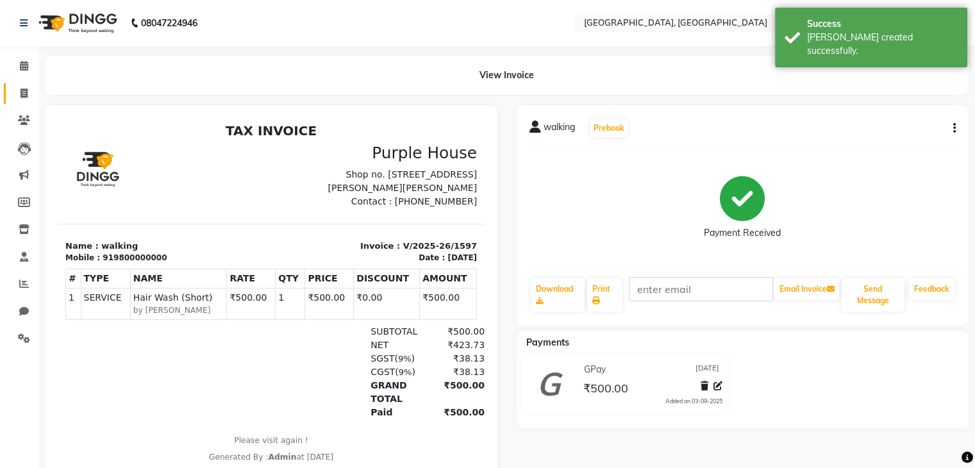
click at [24, 97] on icon at bounding box center [24, 93] width 7 height 10
select select "service"
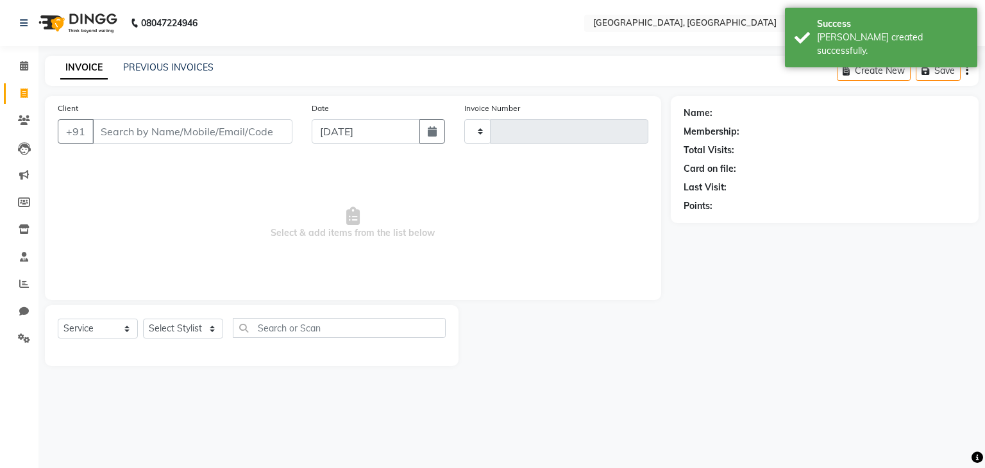
type input "1598"
click at [165, 69] on link "PREVIOUS INVOICES" at bounding box center [168, 68] width 90 height 12
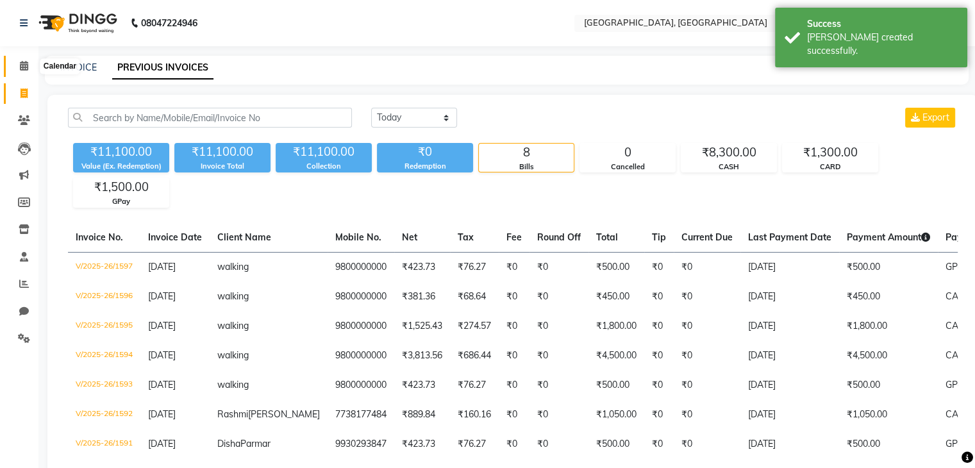
click at [21, 72] on span at bounding box center [24, 66] width 22 height 15
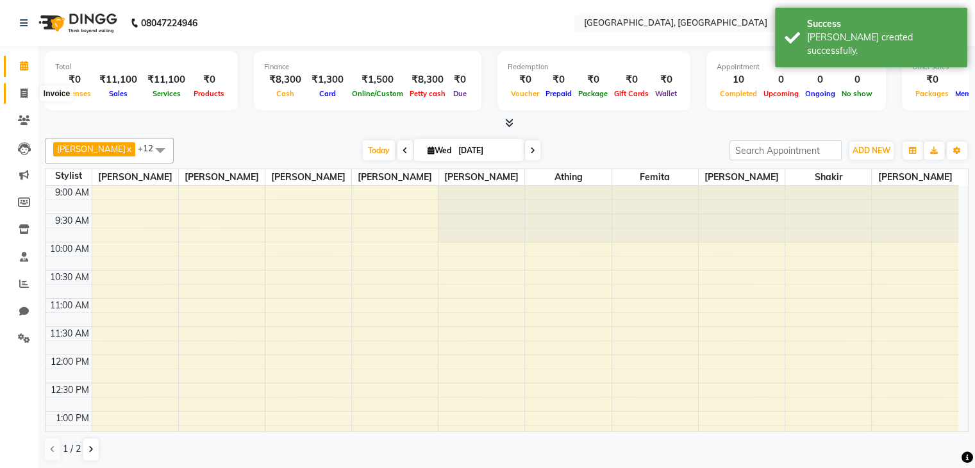
click at [21, 90] on icon at bounding box center [24, 93] width 7 height 10
select select "6682"
select select "service"
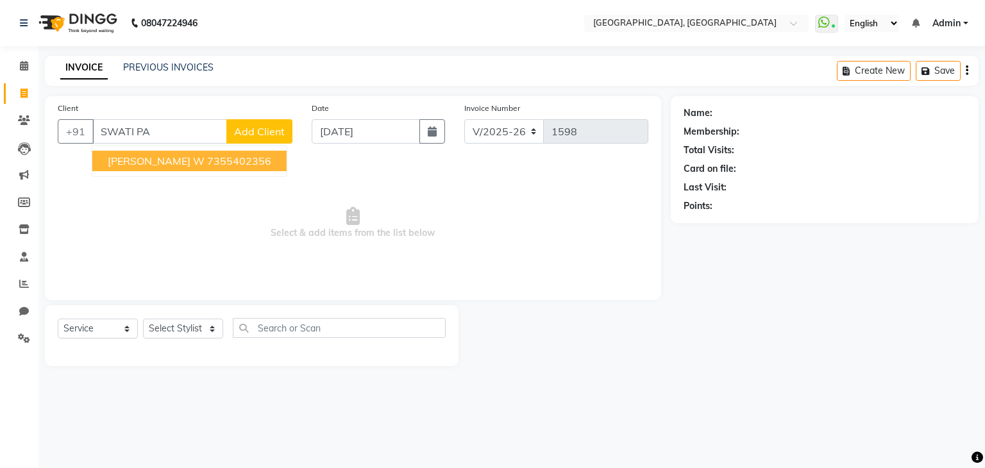
click at [213, 165] on ngb-highlight "7355402356" at bounding box center [239, 161] width 64 height 13
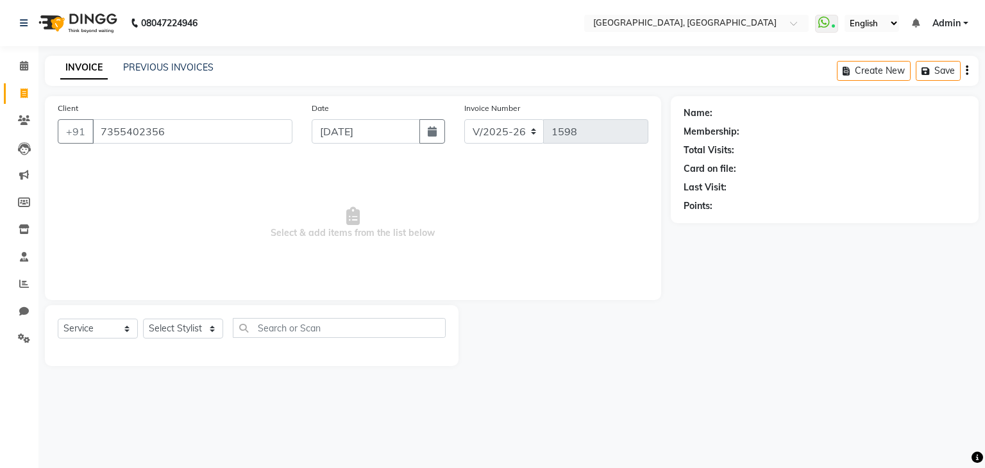
type input "7355402356"
click at [183, 332] on select "Select Stylist Aarti paswan Ankit Arjun Athing Femita Junu Mansi Mustafa Noor k…" at bounding box center [183, 329] width 80 height 20
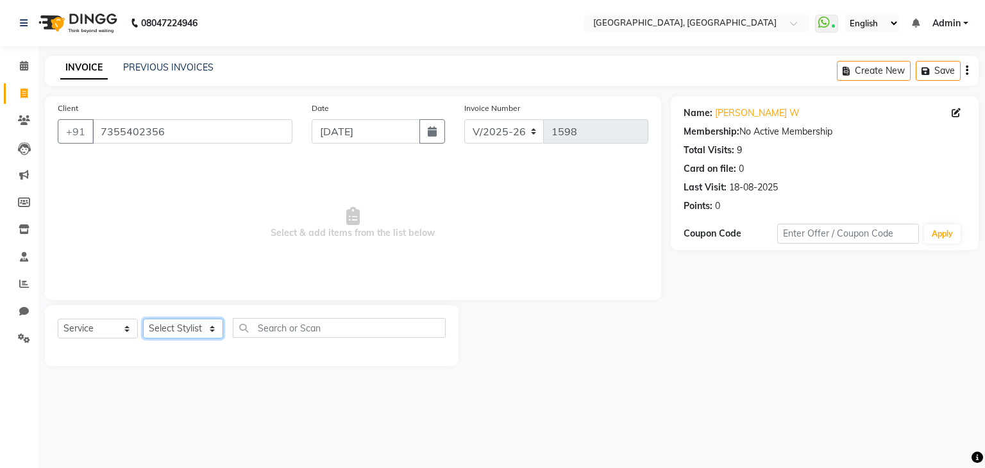
select select "88735"
click at [143, 319] on select "Select Stylist Aarti paswan Ankit Arjun Athing Femita Junu Mansi Mustafa Noor k…" at bounding box center [183, 329] width 80 height 20
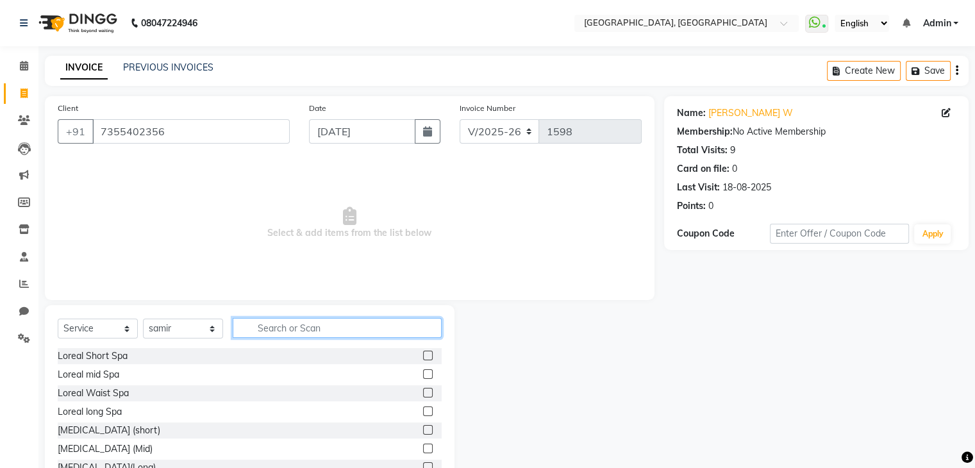
click at [258, 320] on input "text" at bounding box center [337, 328] width 209 height 20
type input "WASH"
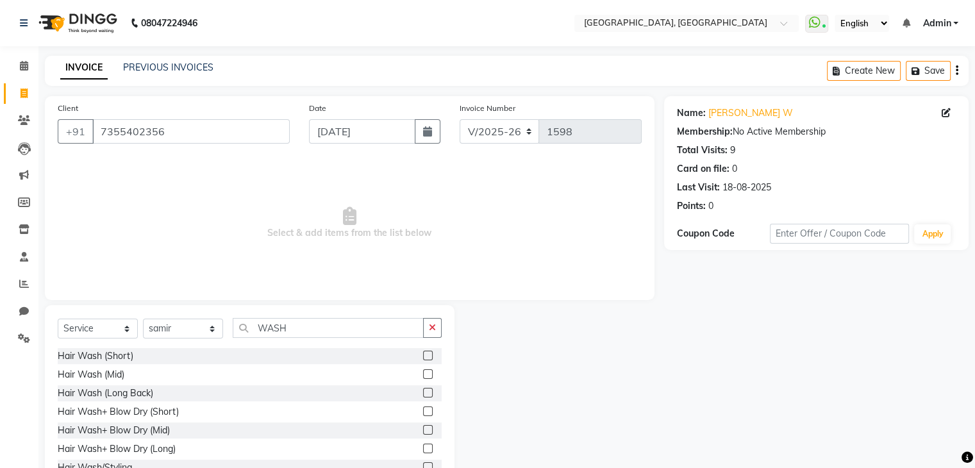
click at [423, 410] on label at bounding box center [428, 412] width 10 height 10
click at [423, 410] on input "checkbox" at bounding box center [427, 412] width 8 height 8
checkbox input "true"
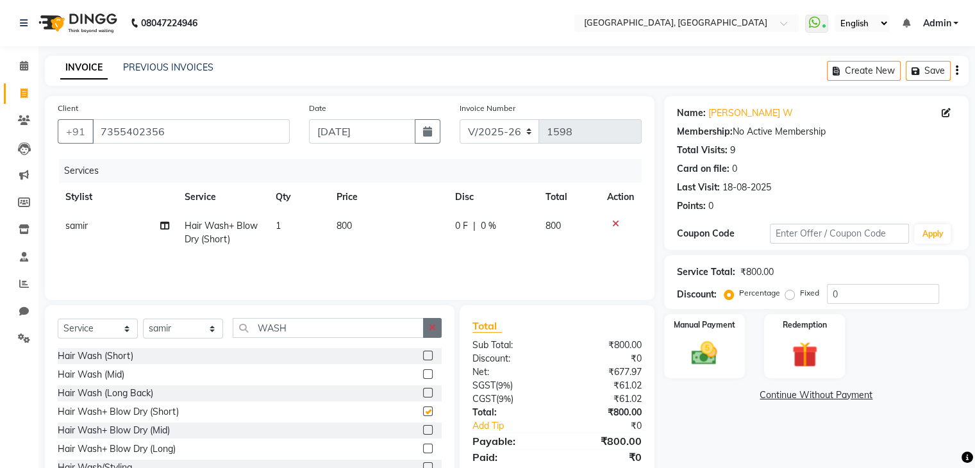
click at [423, 333] on button "button" at bounding box center [432, 328] width 19 height 20
click at [206, 339] on select "Select Stylist Aarti paswan Ankit Arjun Athing Femita Junu Mansi Mustafa Noor k…" at bounding box center [183, 329] width 80 height 20
select select "52150"
click at [143, 319] on select "Select Stylist Aarti paswan Ankit Arjun Athing Femita Junu Mansi Mustafa Noor k…" at bounding box center [183, 329] width 80 height 20
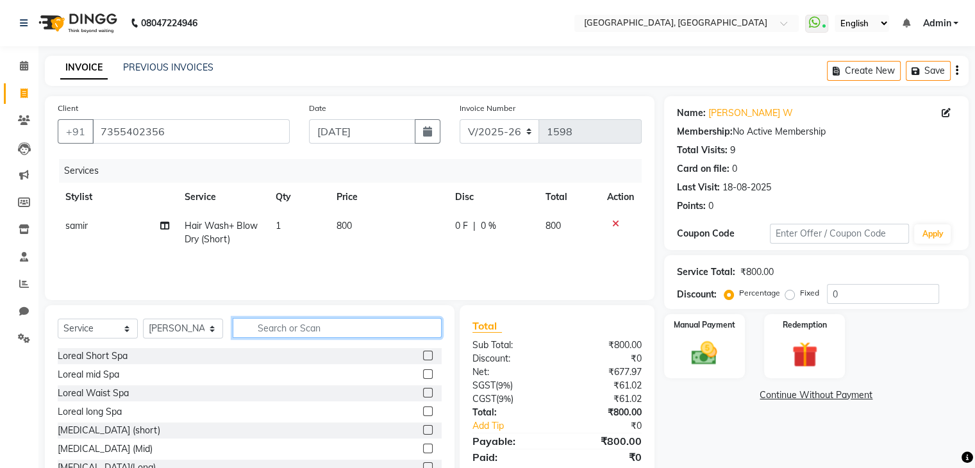
click at [298, 326] on input "text" at bounding box center [337, 328] width 209 height 20
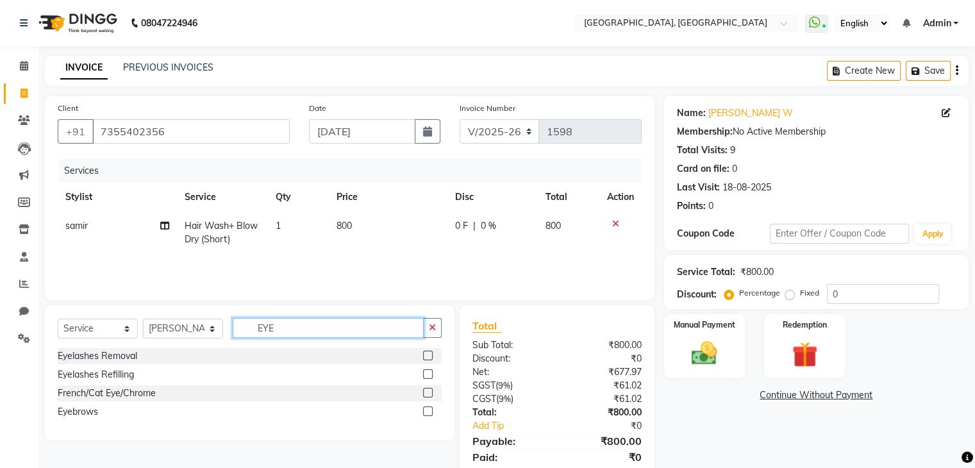
type input "EYE"
click at [428, 412] on label at bounding box center [428, 412] width 10 height 10
click at [428, 412] on input "checkbox" at bounding box center [427, 412] width 8 height 8
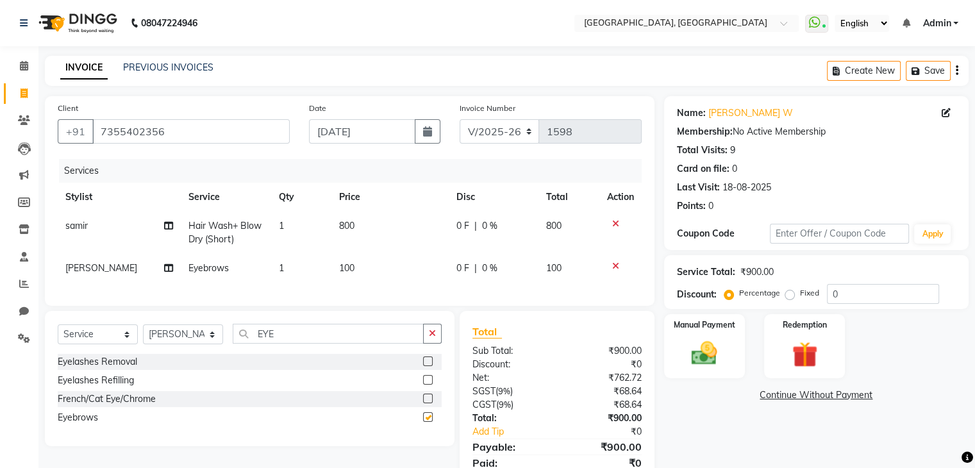
scroll to position [61, 0]
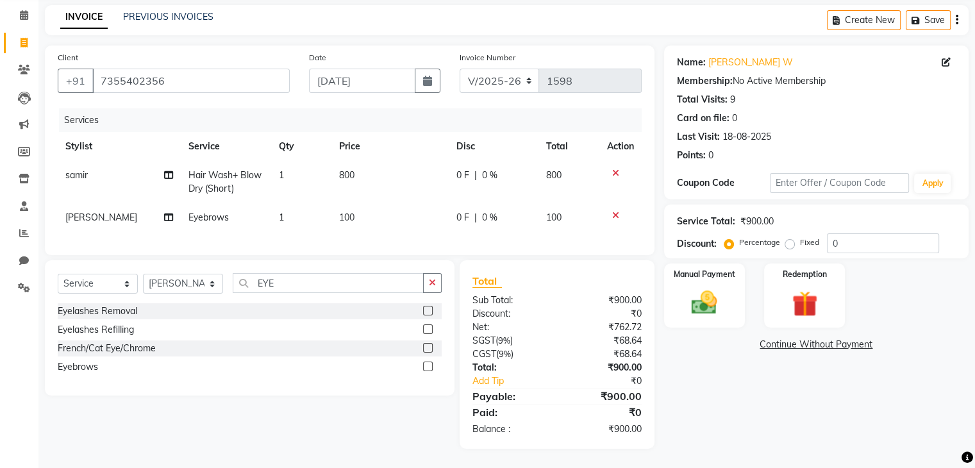
checkbox input "false"
click at [710, 290] on img at bounding box center [704, 303] width 43 height 31
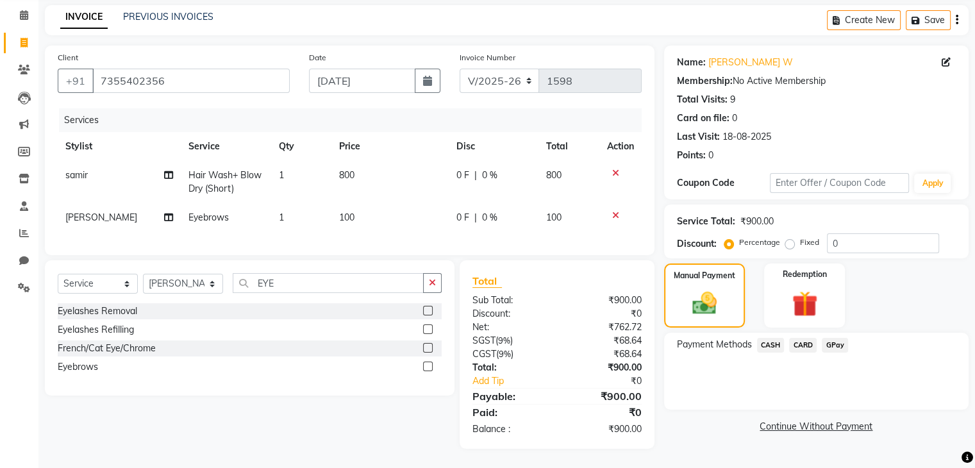
click at [774, 341] on span "CASH" at bounding box center [771, 345] width 28 height 15
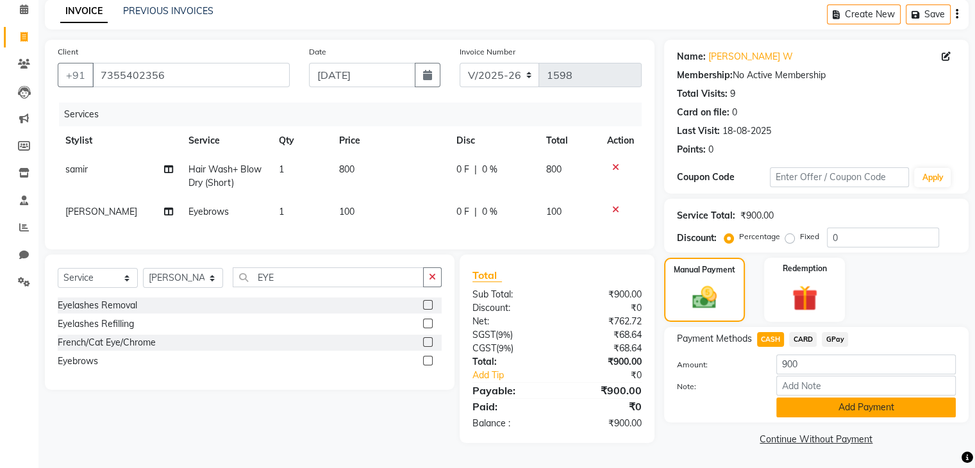
click at [808, 398] on button "Add Payment" at bounding box center [866, 408] width 180 height 20
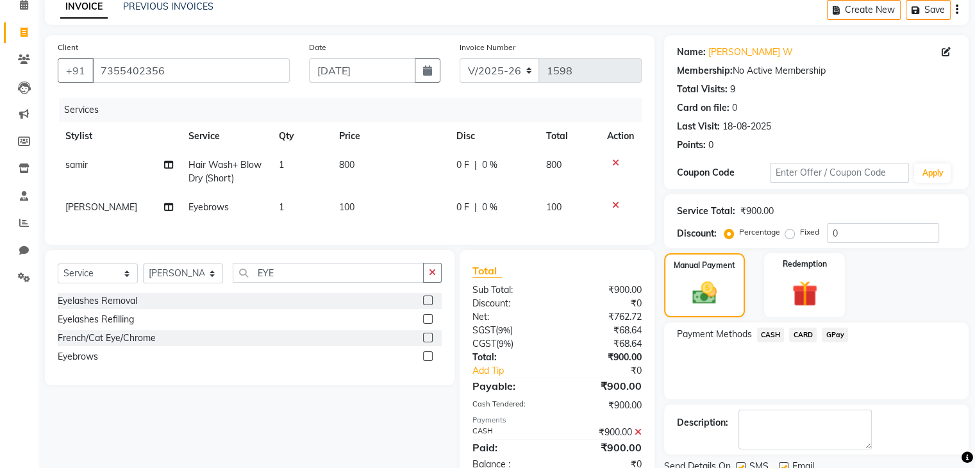
scroll to position [110, 0]
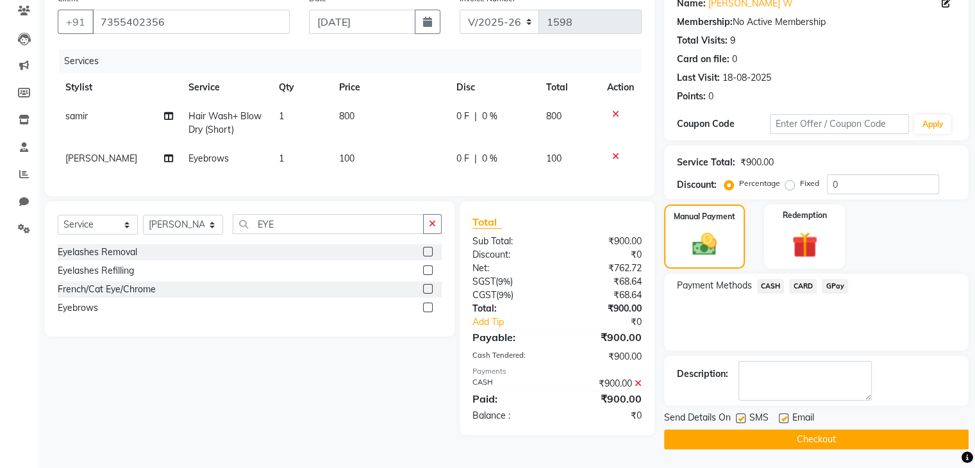
click at [813, 431] on button "Checkout" at bounding box center [816, 440] width 305 height 20
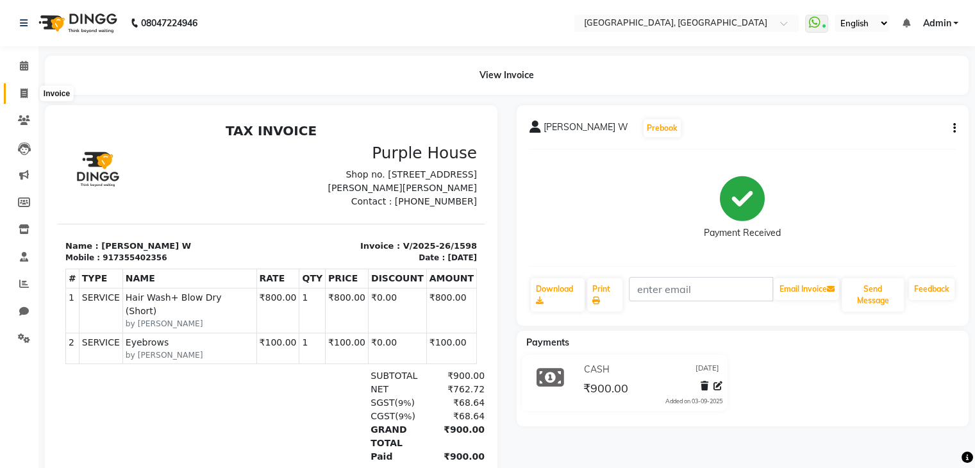
click at [15, 98] on span at bounding box center [24, 94] width 22 height 15
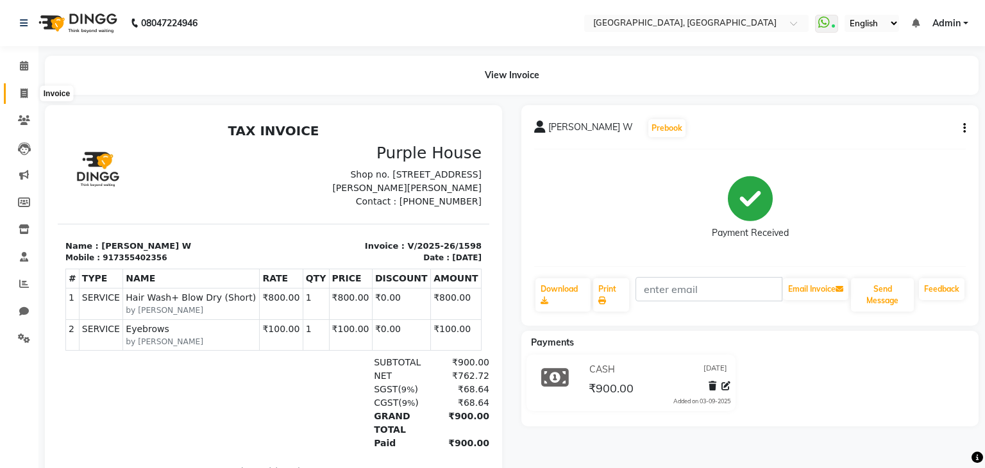
select select "6682"
select select "service"
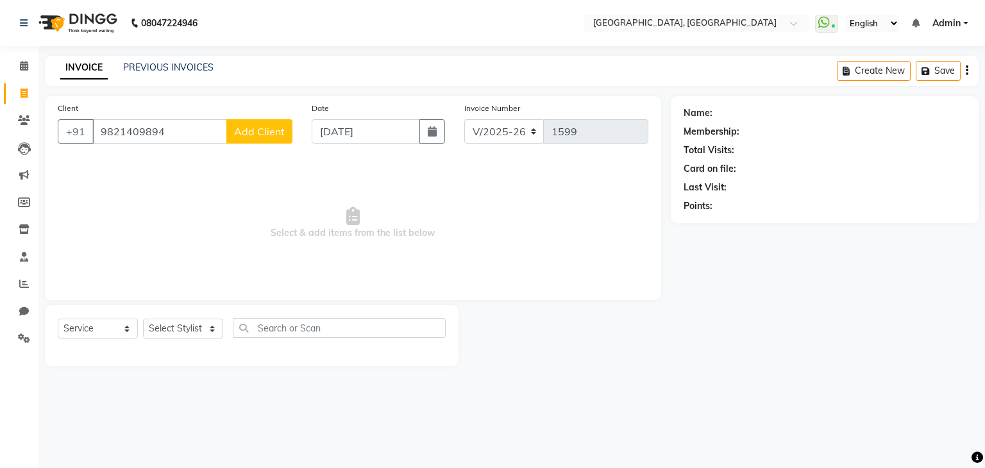
type input "9821409894"
click at [268, 137] on span "Add Client" at bounding box center [259, 131] width 51 height 13
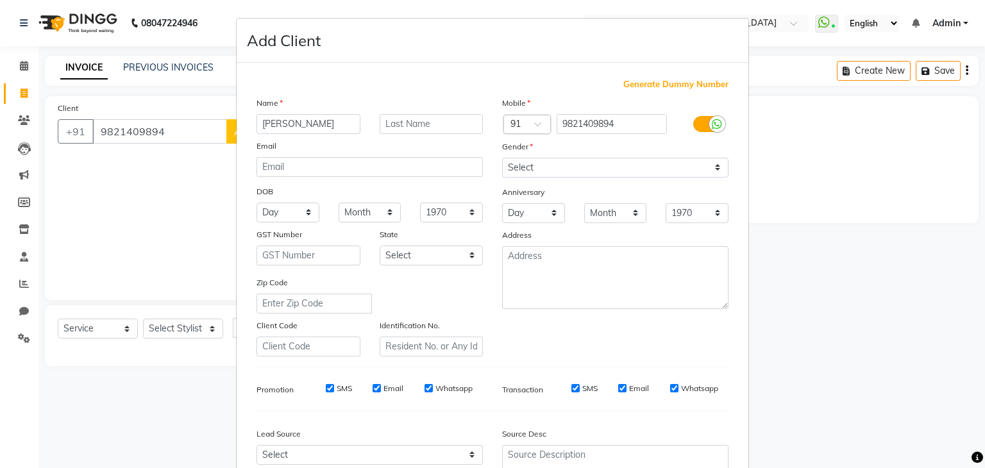
type input "[PERSON_NAME]"
click at [385, 126] on input "text" at bounding box center [432, 124] width 104 height 20
type input "fe"
click at [584, 170] on select "Select Male Female Other Prefer Not To Say" at bounding box center [615, 168] width 226 height 20
select select "female"
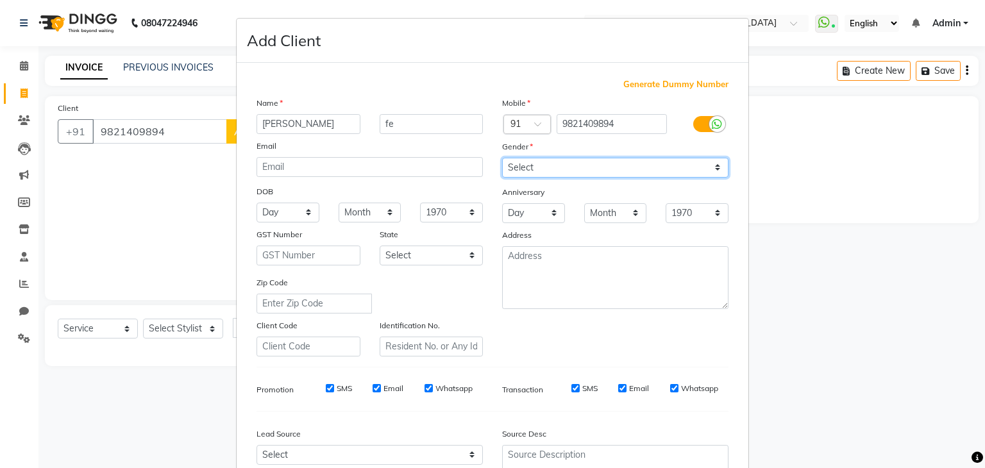
click at [502, 158] on select "Select Male Female Other Prefer Not To Say" at bounding box center [615, 168] width 226 height 20
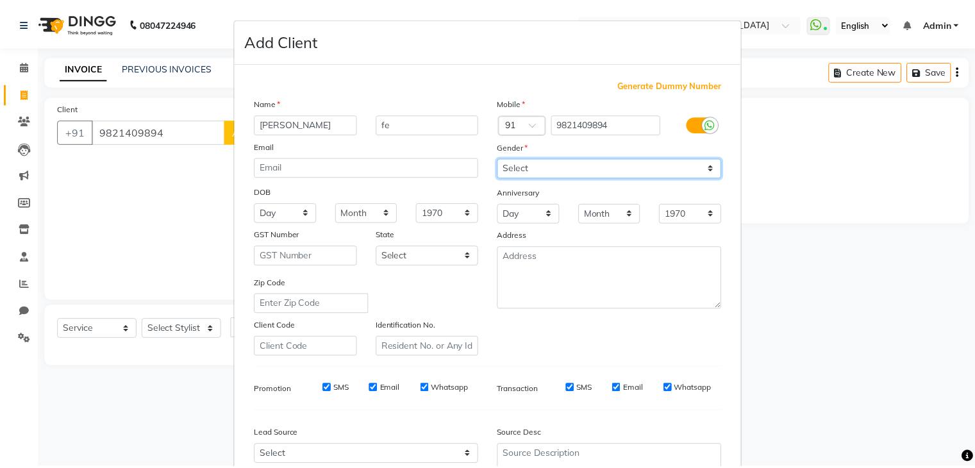
scroll to position [130, 0]
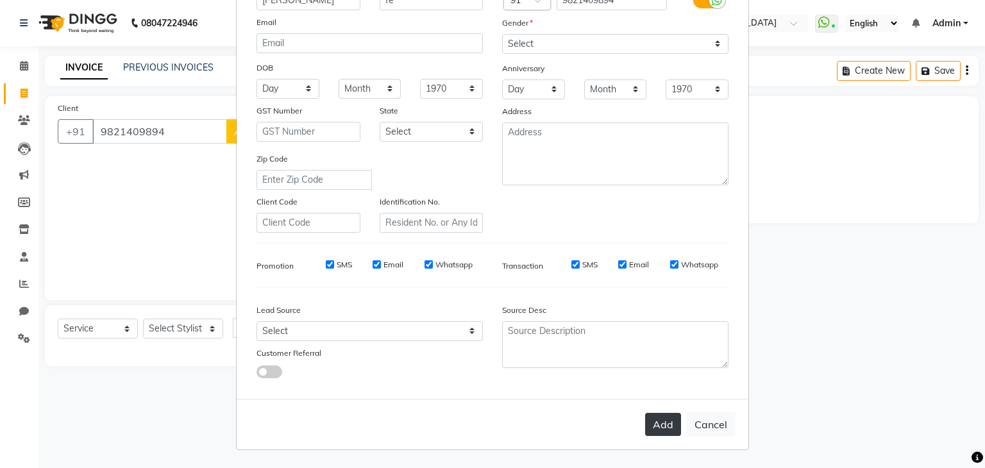
click at [645, 426] on button "Add" at bounding box center [663, 424] width 36 height 23
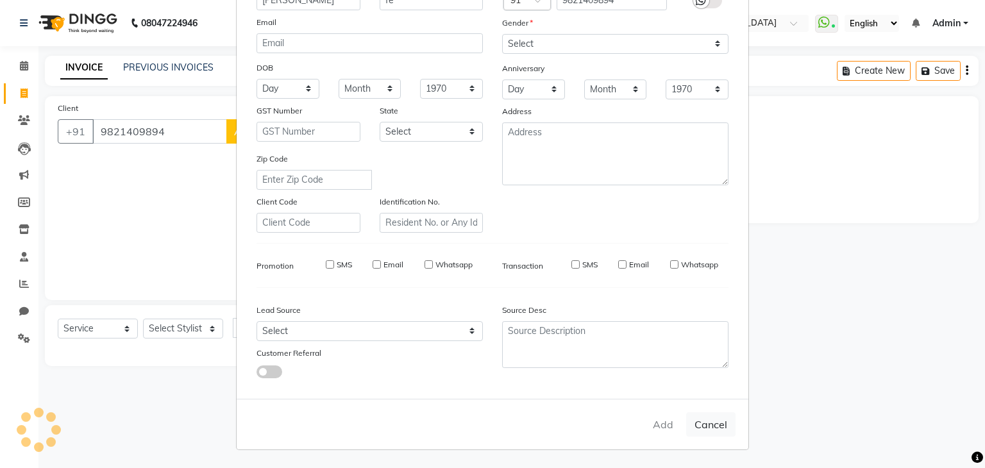
select select
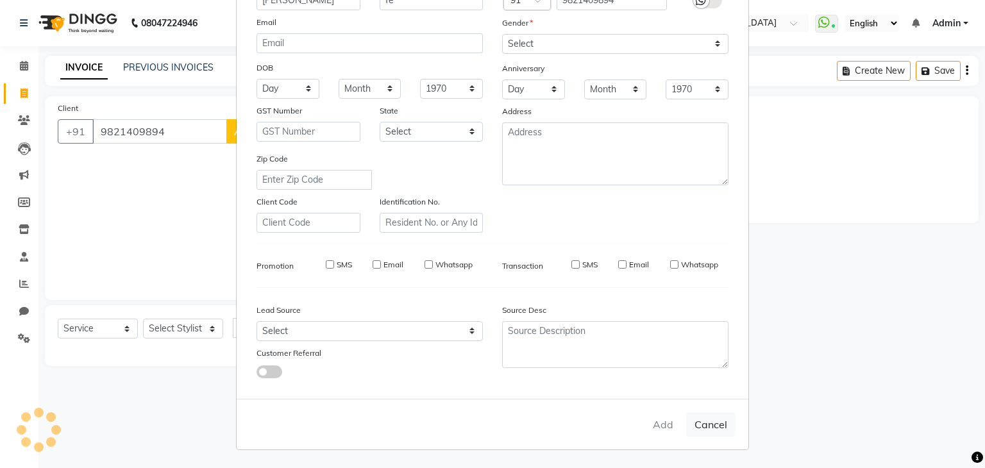
select select
checkbox input "false"
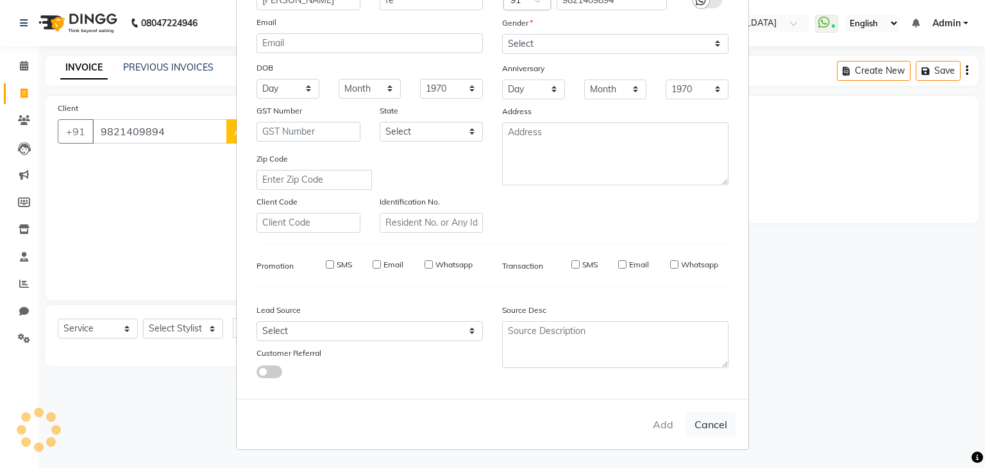
checkbox input "false"
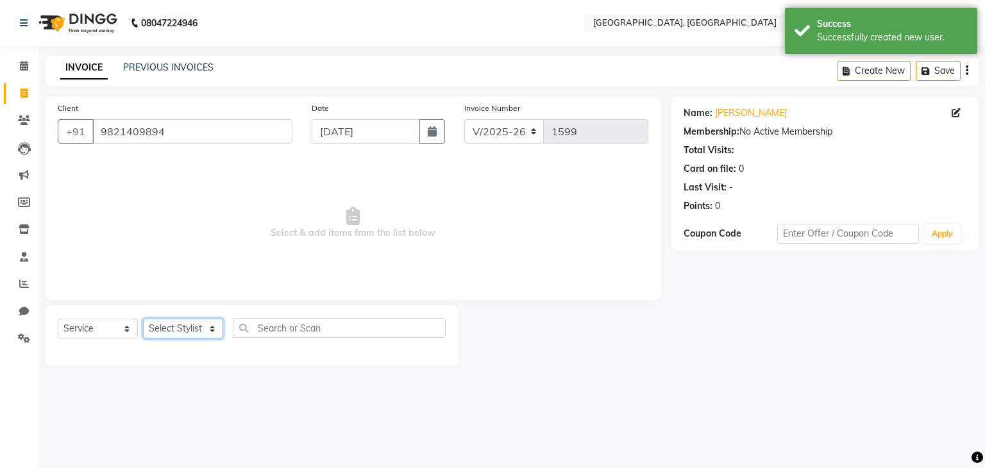
click at [158, 331] on select "Select Stylist Aarti paswan Ankit Arjun Athing Femita Junu Mansi Mustafa Noor k…" at bounding box center [183, 329] width 80 height 20
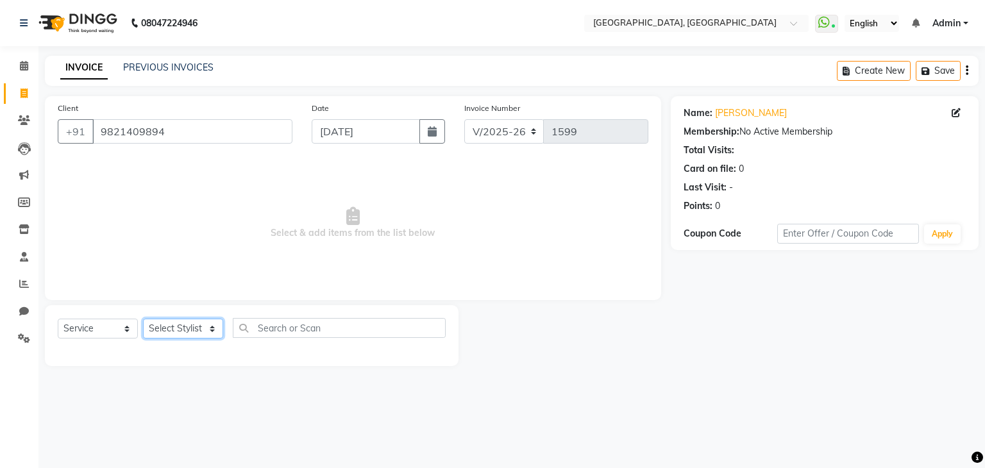
select select "68292"
click at [143, 319] on select "Select Stylist Aarti paswan Ankit Arjun Athing Femita Junu Mansi Mustafa Noor k…" at bounding box center [183, 329] width 80 height 20
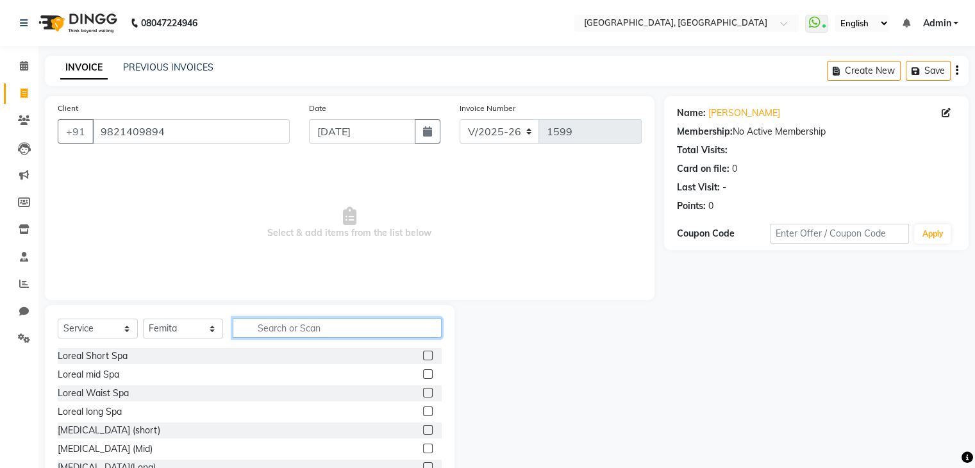
click at [267, 322] on input "text" at bounding box center [337, 328] width 209 height 20
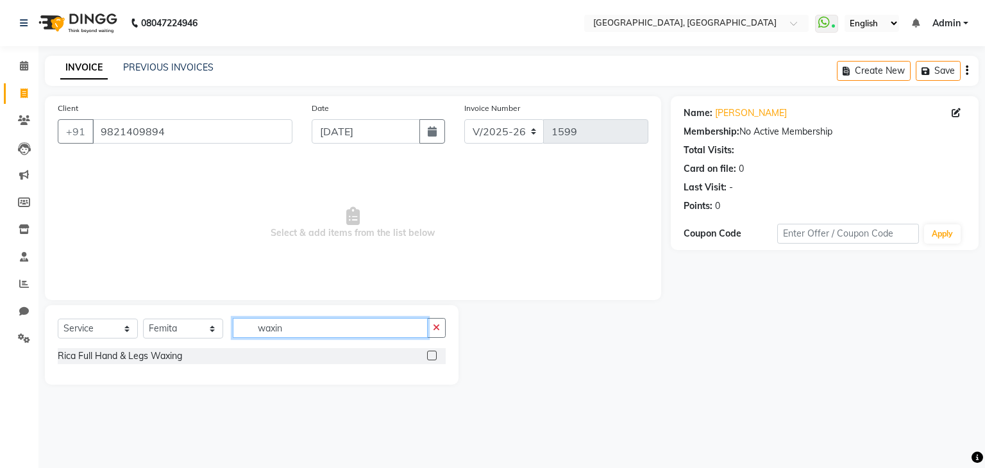
type input "waxin"
click at [432, 358] on label at bounding box center [432, 356] width 10 height 10
click at [432, 358] on input "checkbox" at bounding box center [431, 356] width 8 height 8
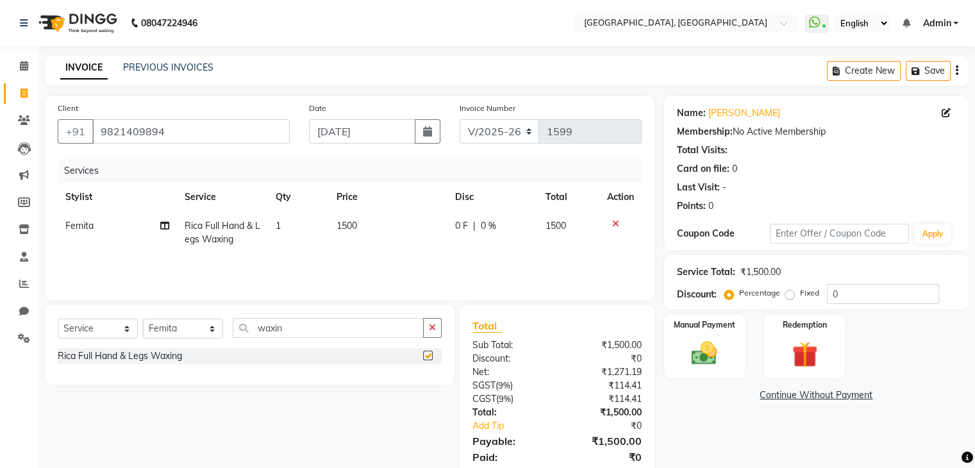
checkbox input "false"
click at [433, 334] on button "button" at bounding box center [432, 328] width 19 height 20
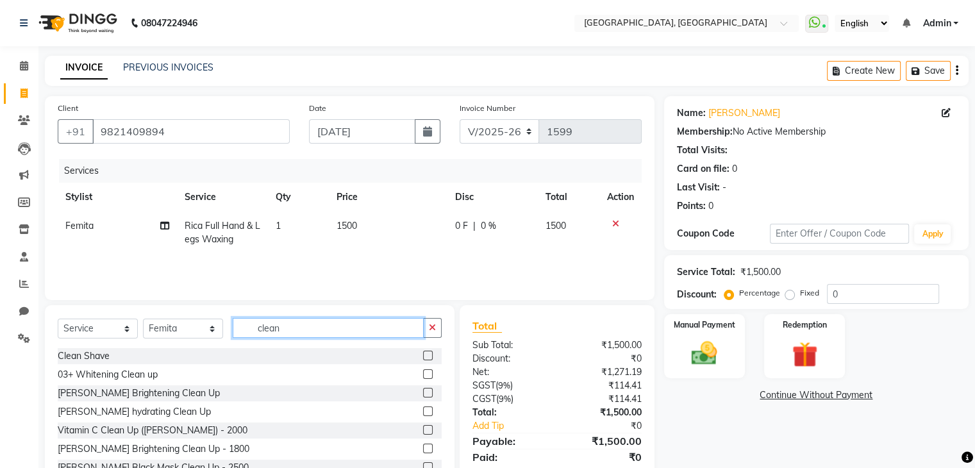
type input "clean"
click at [423, 389] on div at bounding box center [432, 393] width 19 height 16
click at [423, 391] on label at bounding box center [428, 393] width 10 height 10
click at [423, 391] on input "checkbox" at bounding box center [427, 393] width 8 height 8
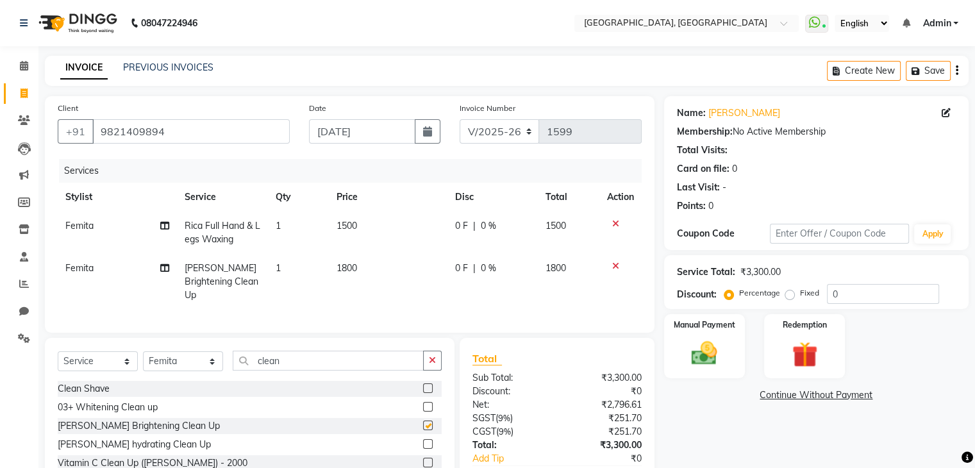
checkbox input "false"
click at [396, 237] on td "1500" at bounding box center [388, 233] width 119 height 42
select select "68292"
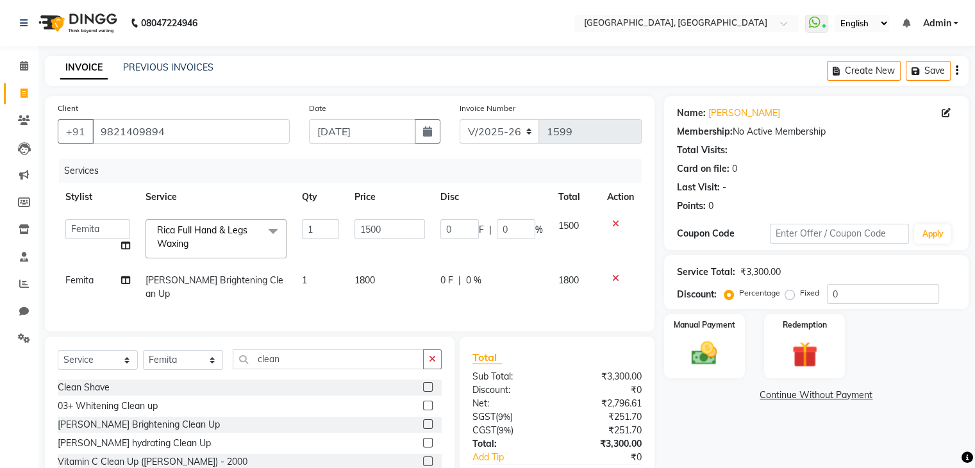
click at [609, 222] on div at bounding box center [620, 223] width 27 height 9
click at [612, 224] on icon at bounding box center [615, 223] width 7 height 9
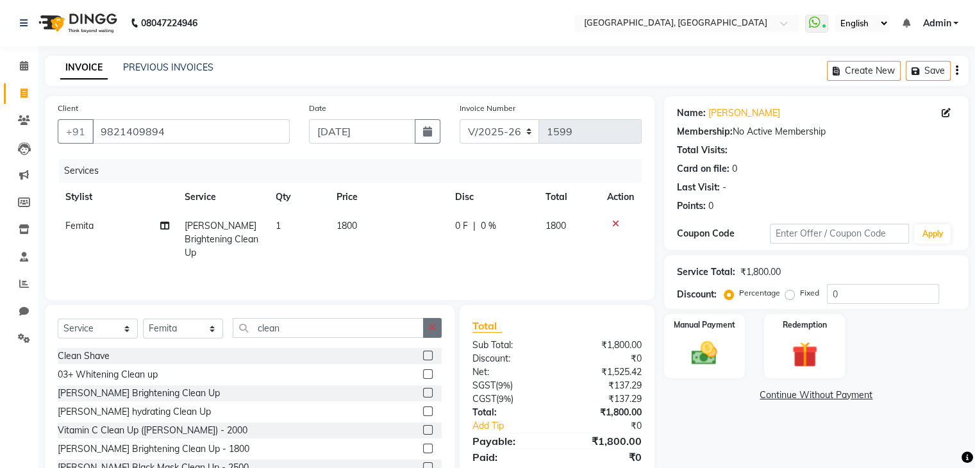
click at [423, 331] on button "button" at bounding box center [432, 328] width 19 height 20
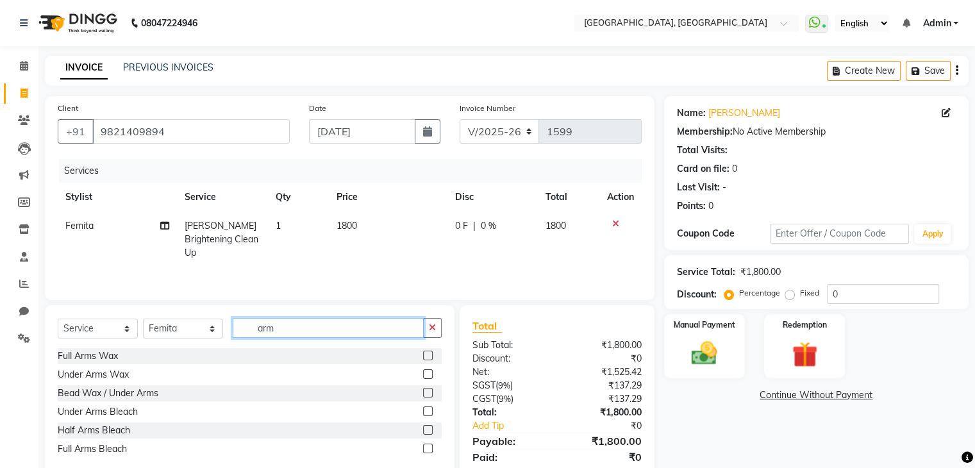
type input "arm"
click at [428, 355] on label at bounding box center [428, 356] width 10 height 10
click at [428, 355] on input "checkbox" at bounding box center [427, 356] width 8 height 8
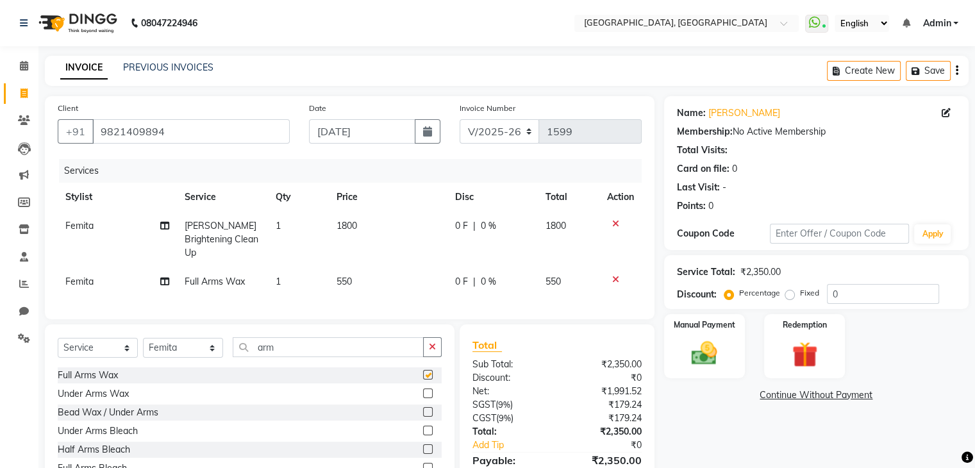
checkbox input "false"
click at [398, 268] on td "550" at bounding box center [388, 281] width 119 height 29
select select "68292"
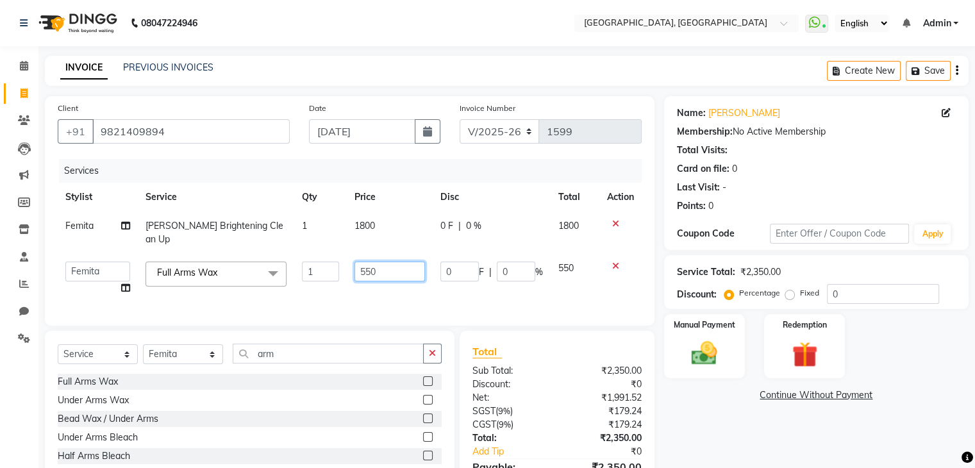
click at [398, 268] on input "550" at bounding box center [390, 272] width 71 height 20
type input "5"
type input "800"
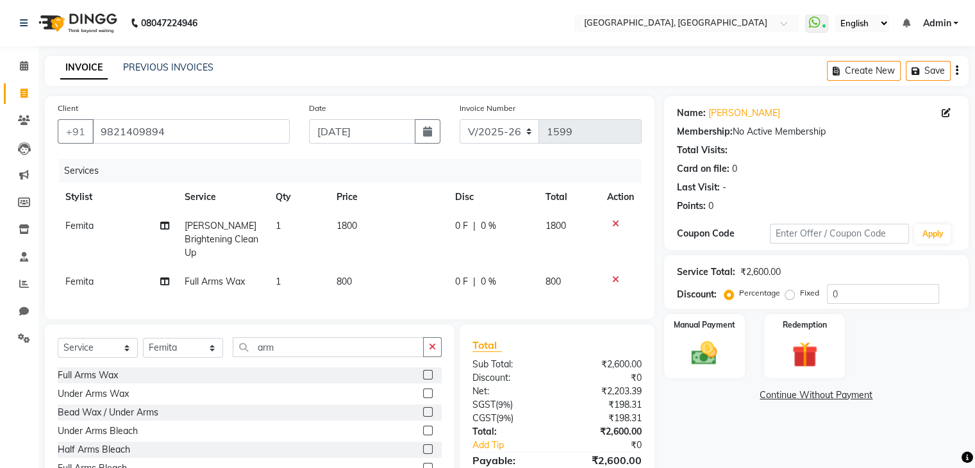
click at [399, 187] on th "Price" at bounding box center [388, 197] width 119 height 29
click at [435, 342] on icon "button" at bounding box center [432, 346] width 7 height 9
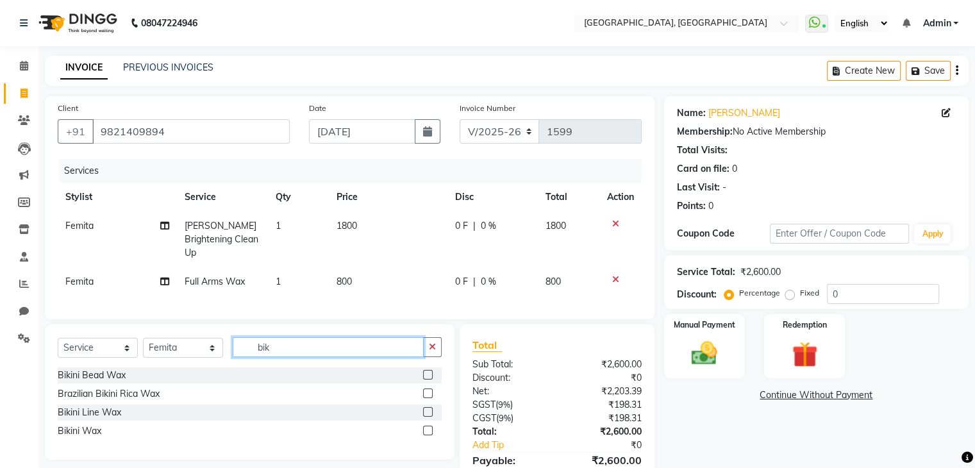
type input "bik"
click at [428, 371] on label at bounding box center [428, 375] width 10 height 10
click at [428, 371] on input "checkbox" at bounding box center [427, 375] width 8 height 8
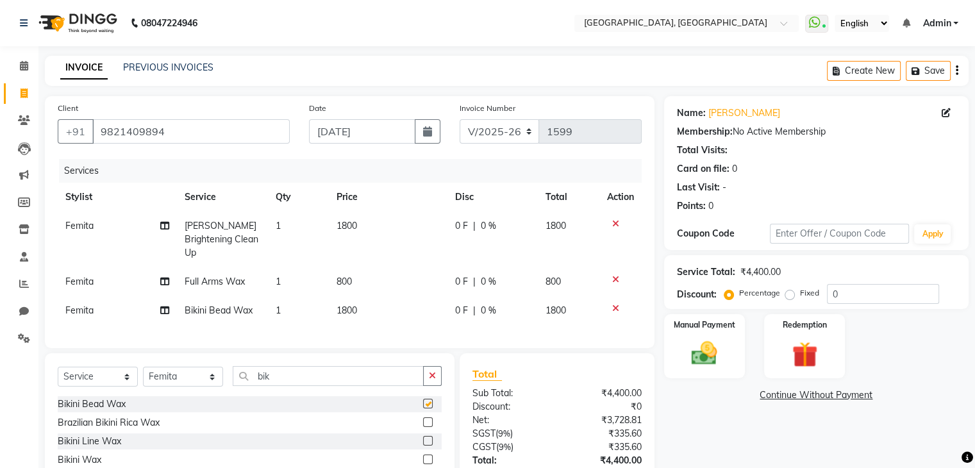
checkbox input "false"
click at [389, 296] on td "1800" at bounding box center [388, 310] width 119 height 29
select select "68292"
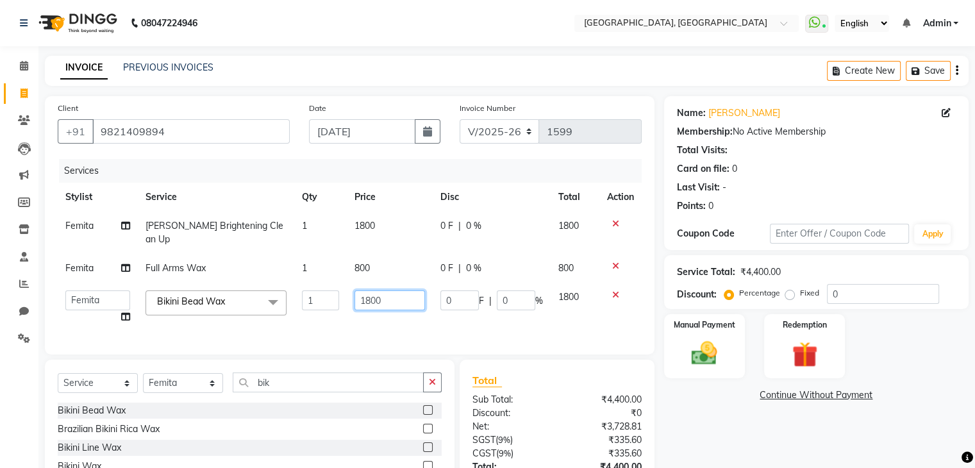
click at [367, 294] on input "1800" at bounding box center [390, 300] width 71 height 20
click at [371, 294] on input "1800" at bounding box center [390, 300] width 71 height 20
type input "1500"
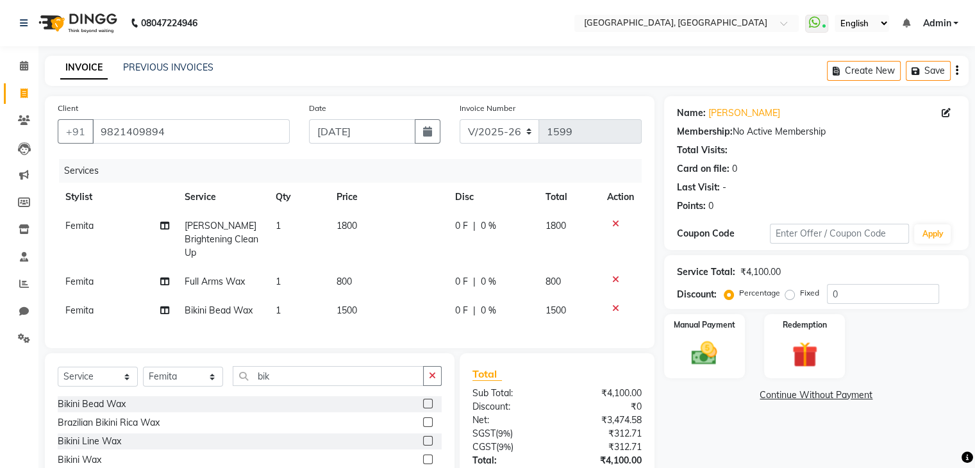
click at [374, 246] on tbody "Femita Janssen Brightening Clean Up 1 1800 0 F | 0 % 1800 Femita Full Arms Wax …" at bounding box center [350, 268] width 584 height 113
click at [428, 377] on button "button" at bounding box center [432, 376] width 19 height 20
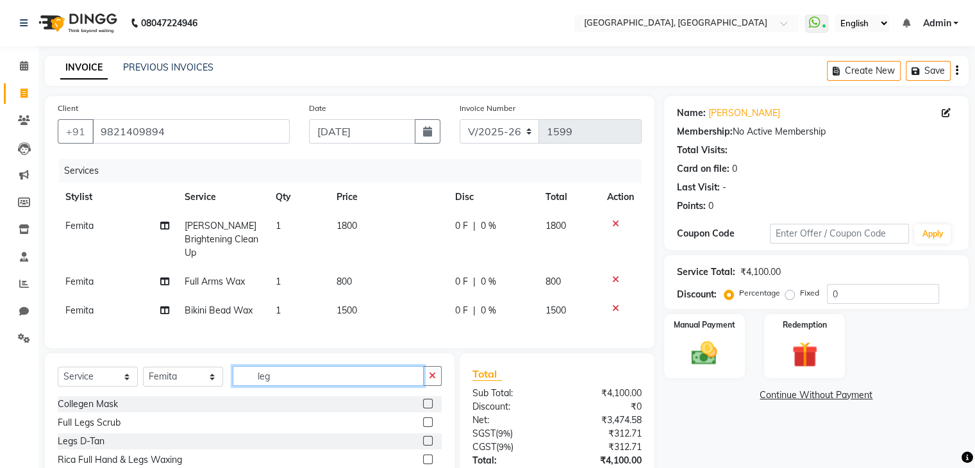
scroll to position [90, 0]
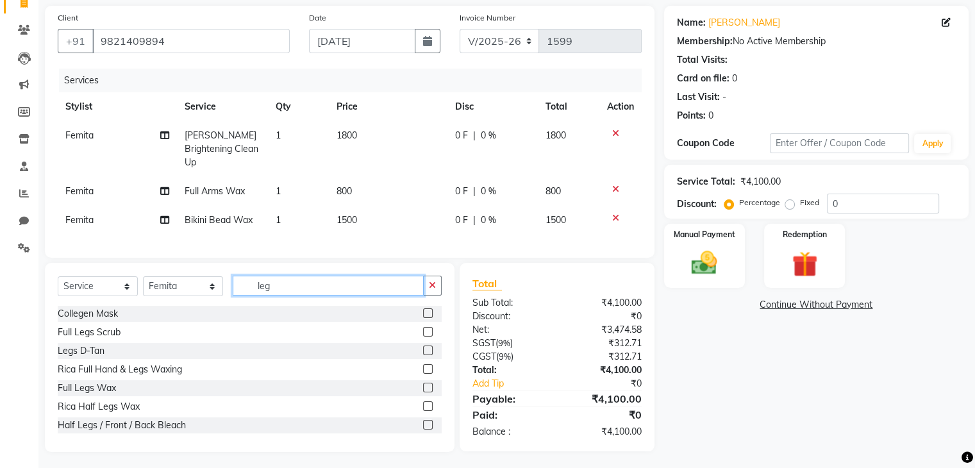
type input "leg"
click at [423, 421] on label at bounding box center [428, 425] width 10 height 10
click at [423, 421] on input "checkbox" at bounding box center [427, 425] width 8 height 8
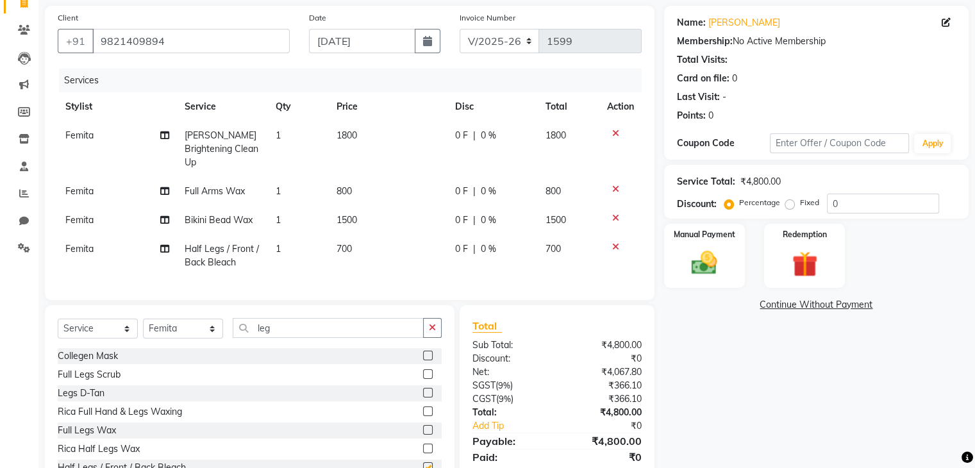
checkbox input "false"
click at [391, 235] on td "700" at bounding box center [388, 256] width 119 height 42
select select "68292"
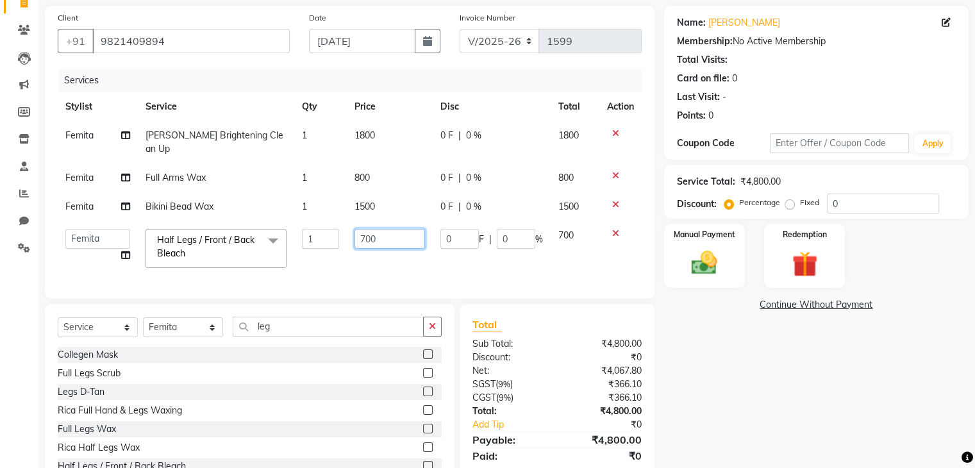
click at [394, 230] on input "700" at bounding box center [390, 239] width 71 height 20
type input "7"
type input "450"
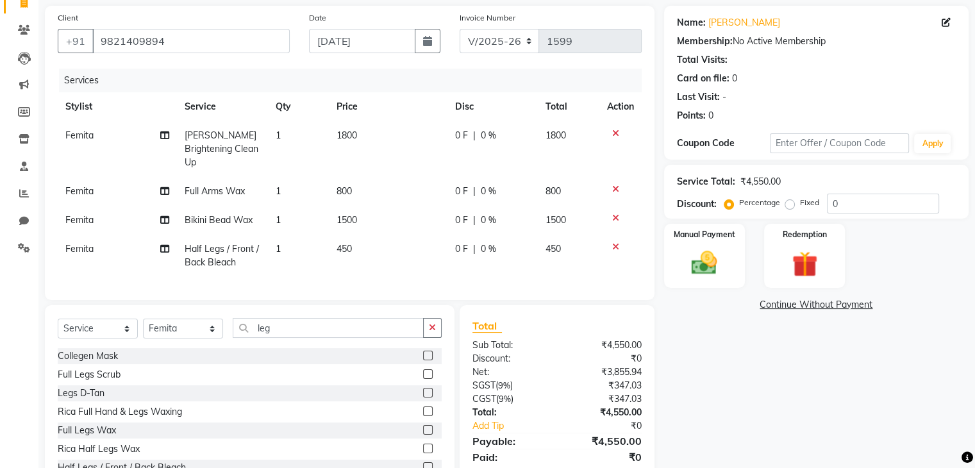
click at [343, 258] on tr "Femita Half Legs / Front / Back Bleach 1 450 0 F | 0 % 450" at bounding box center [350, 256] width 584 height 42
click at [440, 328] on button "button" at bounding box center [432, 328] width 19 height 20
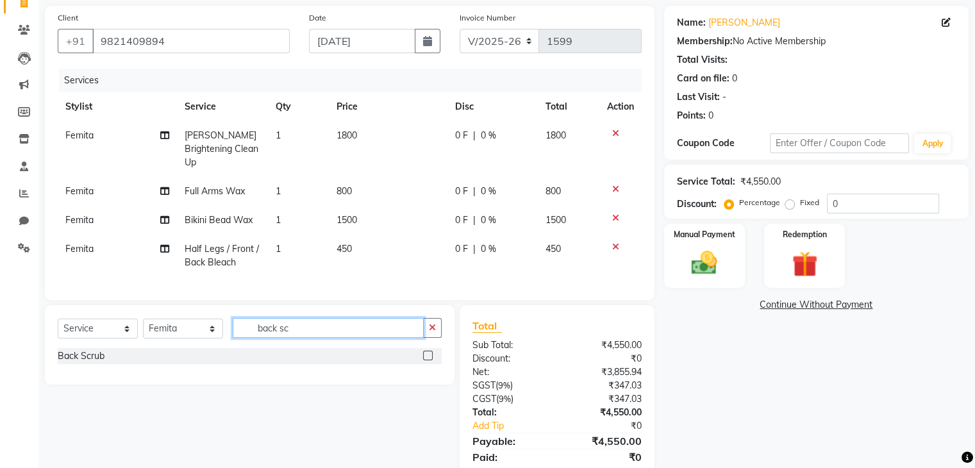
type input "back sc"
click at [425, 351] on label at bounding box center [428, 356] width 10 height 10
click at [425, 352] on input "checkbox" at bounding box center [427, 356] width 8 height 8
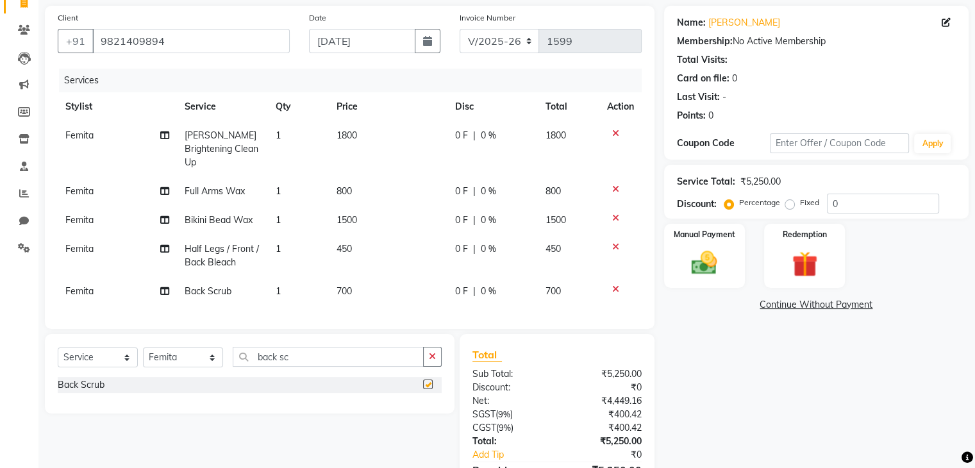
checkbox input "false"
click at [442, 349] on div "Select Service Product Membership Package Voucher Prepaid Gift Card Select Styl…" at bounding box center [250, 374] width 410 height 80
click at [439, 349] on button "button" at bounding box center [432, 357] width 19 height 20
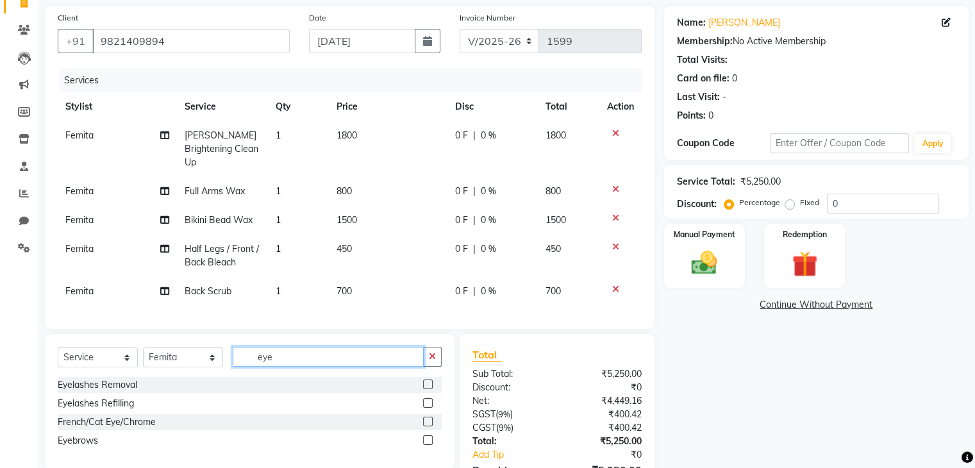
type input "eye"
click at [431, 437] on label at bounding box center [428, 440] width 10 height 10
click at [431, 437] on input "checkbox" at bounding box center [427, 441] width 8 height 8
checkbox input "true"
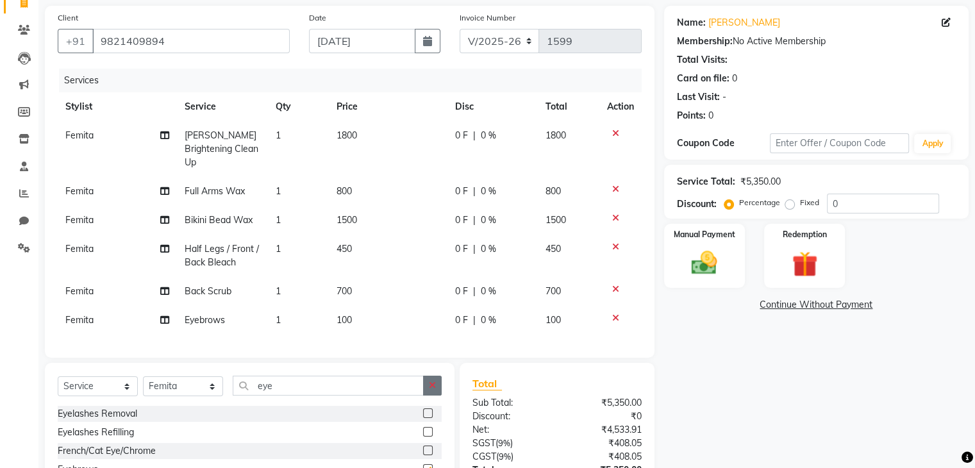
click at [438, 392] on button "button" at bounding box center [432, 386] width 19 height 20
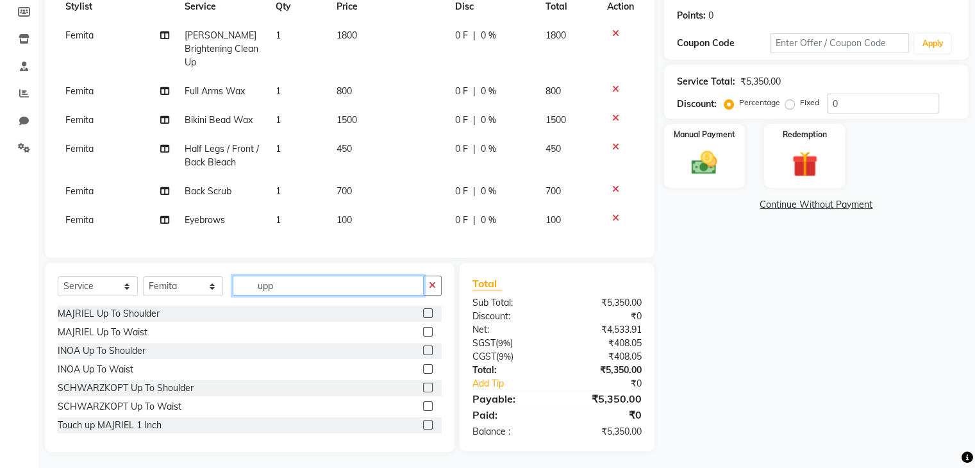
scroll to position [190, 0]
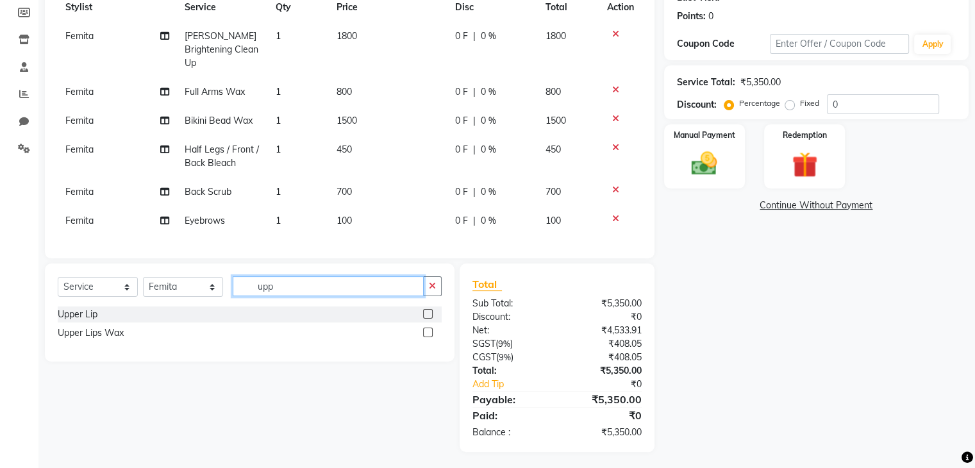
type input "upp"
click at [430, 313] on label at bounding box center [428, 314] width 10 height 10
click at [430, 313] on input "checkbox" at bounding box center [427, 314] width 8 height 8
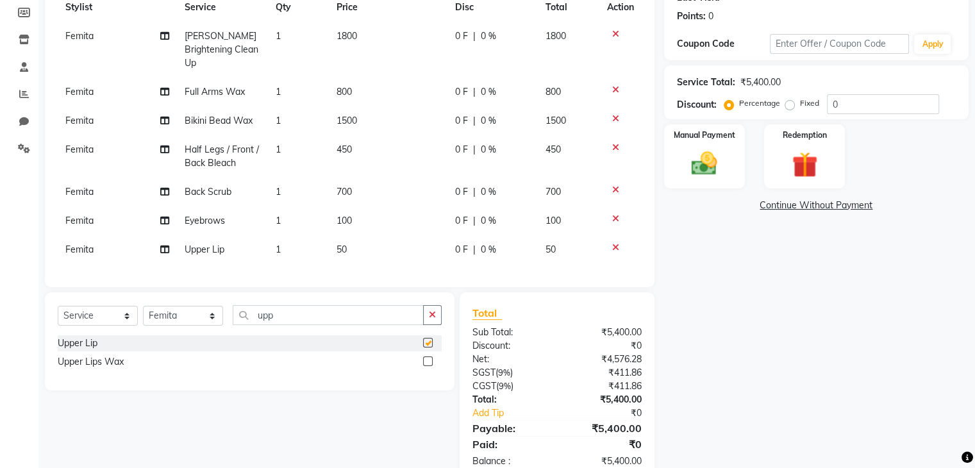
checkbox input "false"
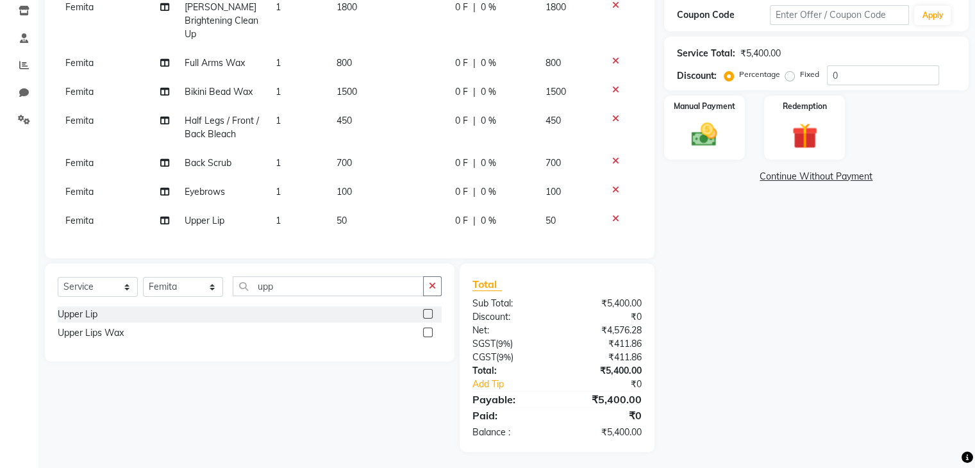
click at [440, 286] on button "button" at bounding box center [432, 286] width 19 height 20
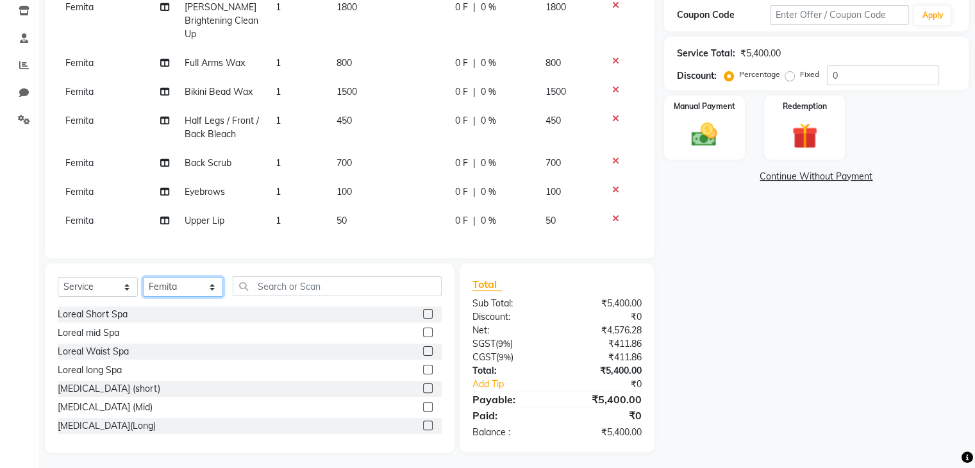
click at [215, 287] on select "Select Stylist Aarti paswan Ankit Arjun Athing Femita Junu Mansi Mustafa Noor k…" at bounding box center [183, 287] width 80 height 20
select select "56705"
click at [143, 277] on select "Select Stylist Aarti paswan Ankit Arjun Athing Femita Junu Mansi Mustafa Noor k…" at bounding box center [183, 287] width 80 height 20
click at [296, 286] on input "text" at bounding box center [337, 286] width 209 height 20
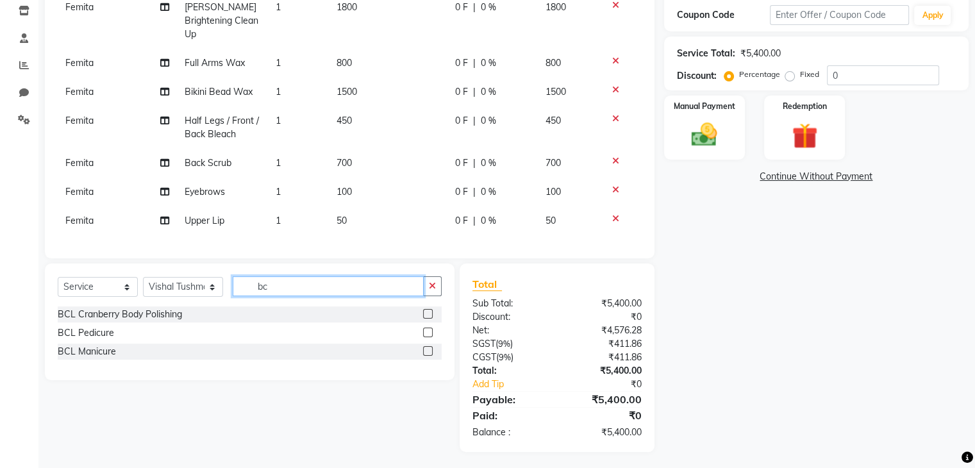
type input "bc"
click at [428, 328] on label at bounding box center [428, 333] width 10 height 10
click at [428, 329] on input "checkbox" at bounding box center [427, 333] width 8 height 8
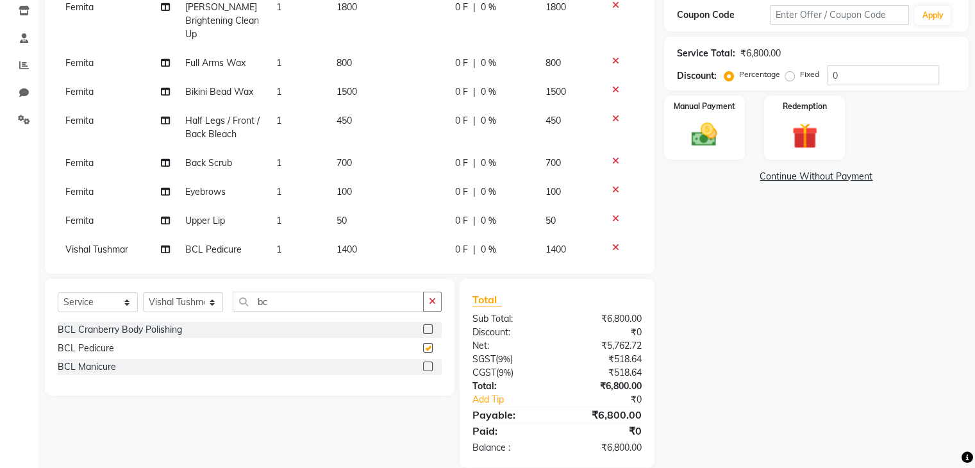
checkbox input "false"
click at [721, 156] on div "Manual Payment" at bounding box center [704, 127] width 84 height 66
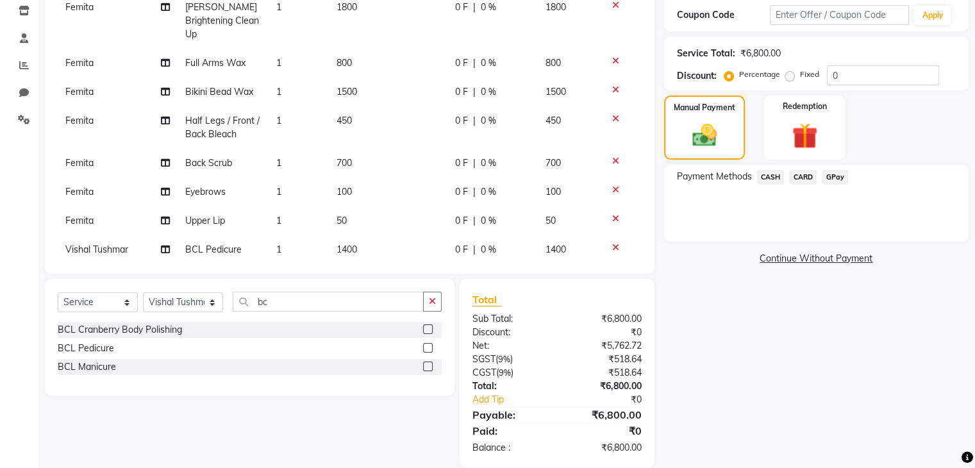
click at [801, 181] on span "CARD" at bounding box center [803, 177] width 28 height 15
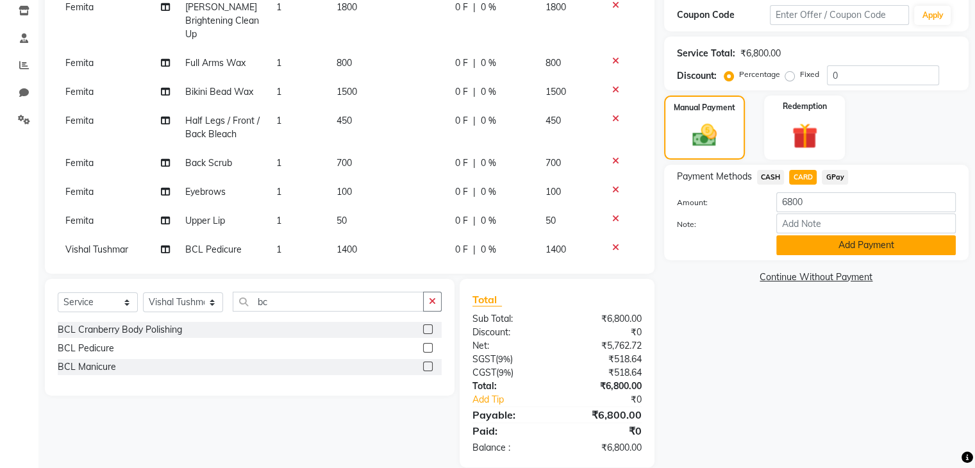
click at [835, 249] on button "Add Payment" at bounding box center [866, 245] width 180 height 20
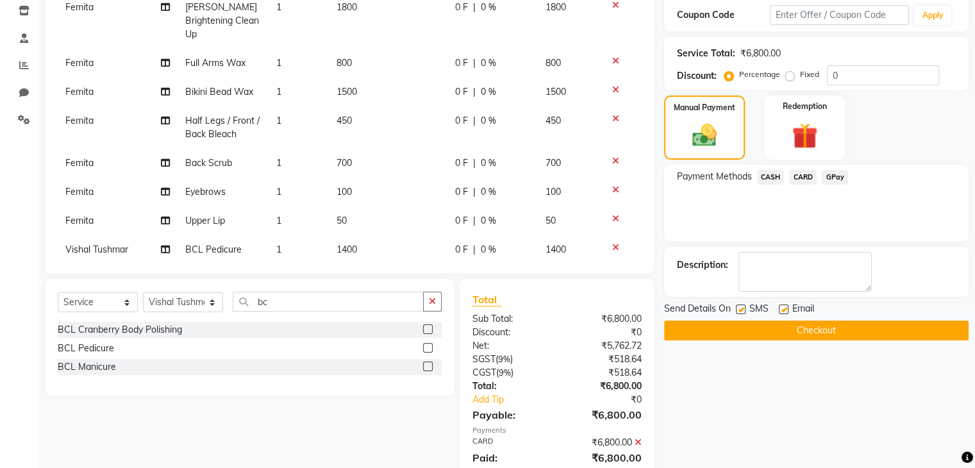
click at [777, 337] on button "Checkout" at bounding box center [816, 331] width 305 height 20
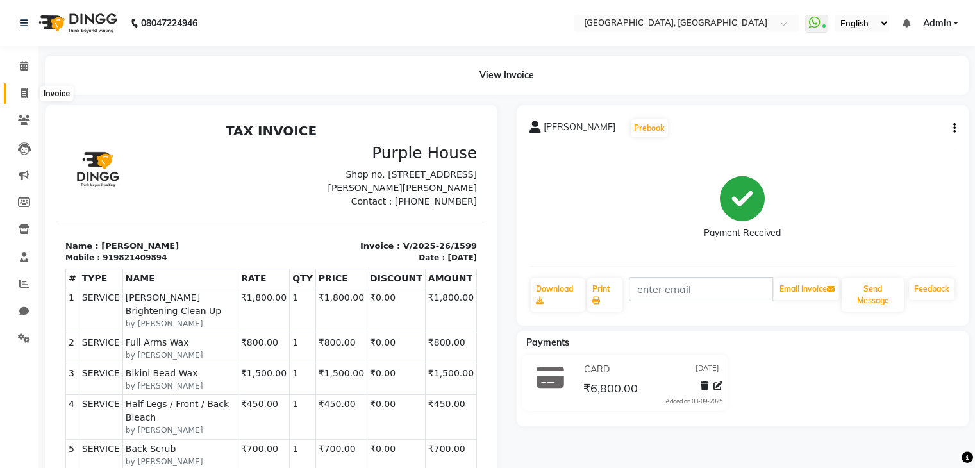
click at [31, 90] on span at bounding box center [24, 94] width 22 height 15
select select "service"
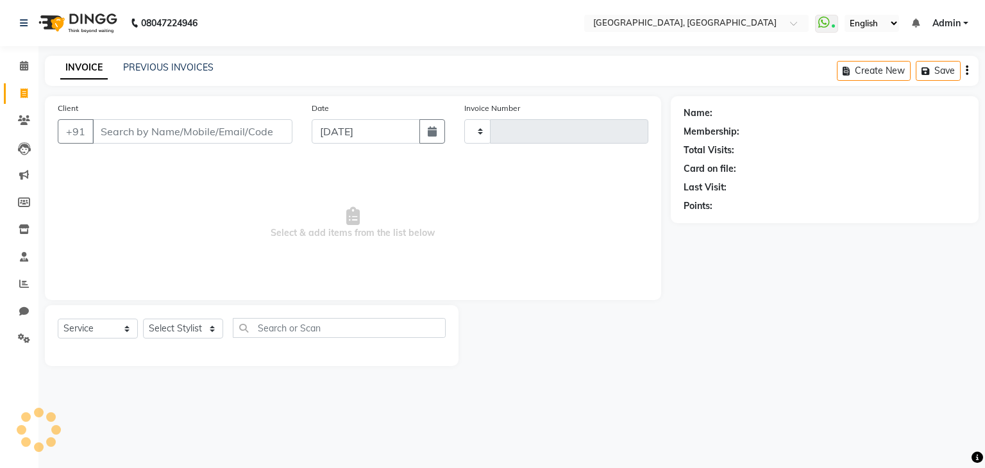
type input "1600"
select select "6682"
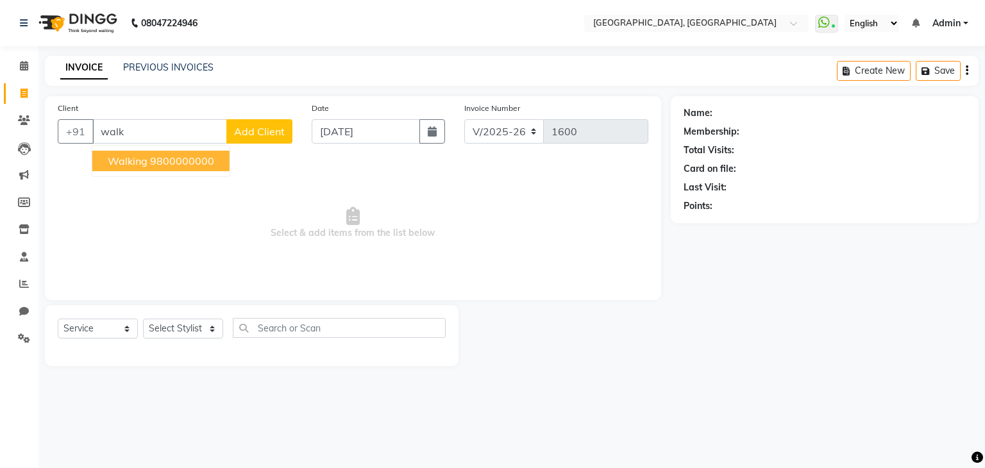
click at [192, 167] on button "walking 9800000000" at bounding box center [160, 161] width 137 height 21
type input "9800000000"
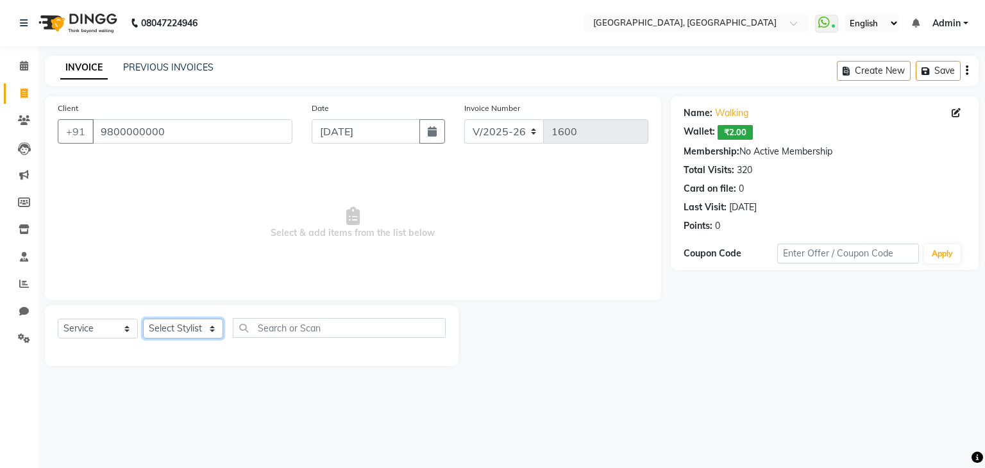
click at [199, 328] on select "Select Stylist Aarti paswan Ankit Arjun Athing Femita Junu Mansi Mustafa Noor k…" at bounding box center [183, 329] width 80 height 20
select select "75783"
click at [143, 319] on select "Select Stylist Aarti paswan Ankit Arjun Athing Femita Junu Mansi Mustafa Noor k…" at bounding box center [183, 329] width 80 height 20
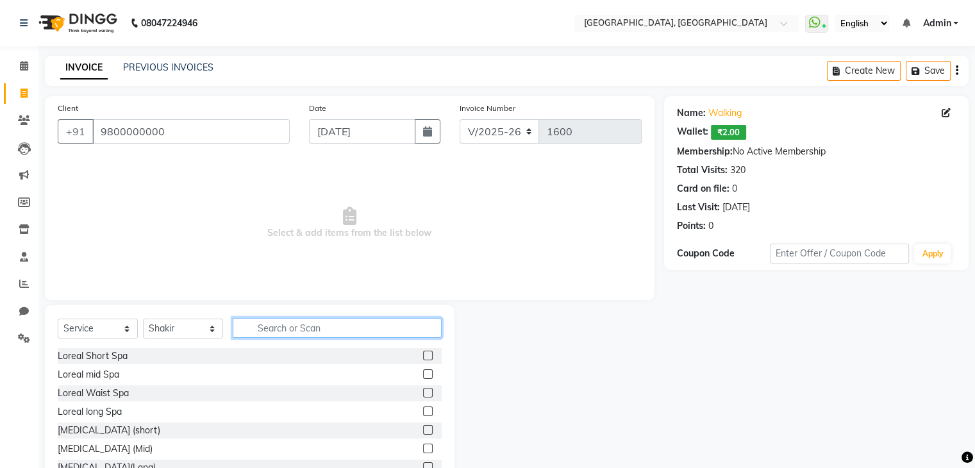
click at [274, 332] on input "text" at bounding box center [337, 328] width 209 height 20
type input "tou"
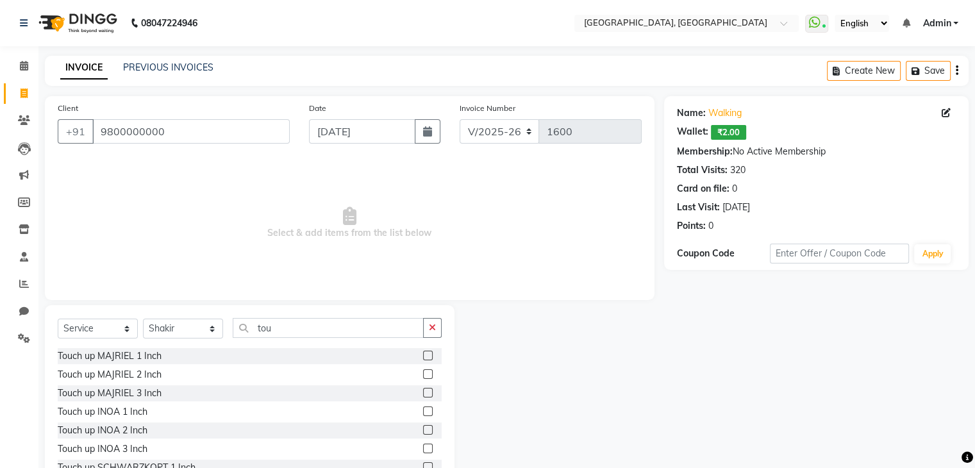
click at [423, 359] on label at bounding box center [428, 356] width 10 height 10
click at [423, 359] on input "checkbox" at bounding box center [427, 356] width 8 height 8
checkbox input "true"
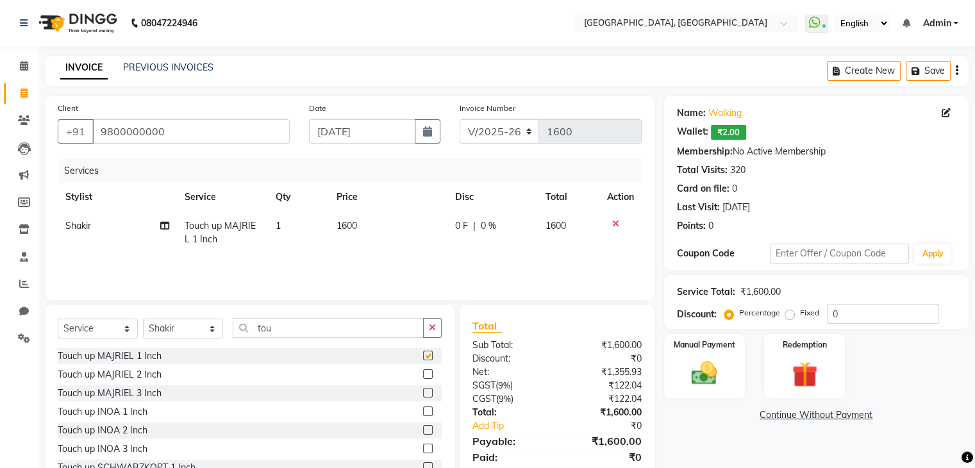
click at [385, 236] on td "1600" at bounding box center [388, 233] width 119 height 42
select select "75783"
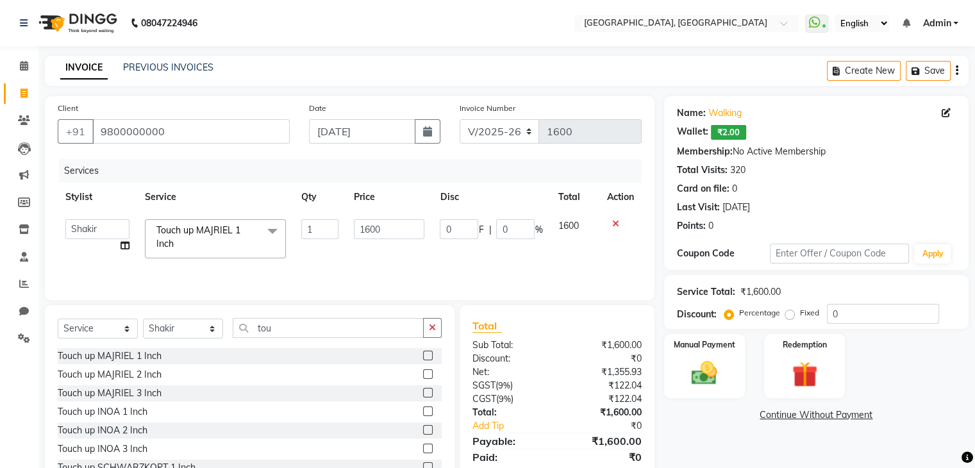
checkbox input "false"
click at [390, 228] on input "1600" at bounding box center [389, 229] width 71 height 20
type input "1500"
click at [440, 333] on button "button" at bounding box center [432, 328] width 19 height 20
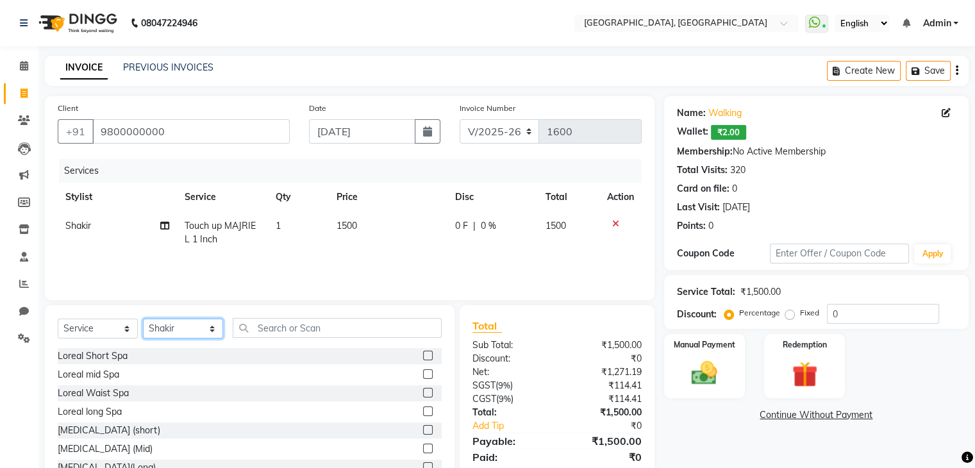
click at [199, 328] on select "Select Stylist Aarti paswan Ankit Arjun Athing Femita Junu Mansi Mustafa Noor k…" at bounding box center [183, 329] width 80 height 20
click at [695, 382] on img at bounding box center [704, 373] width 43 height 31
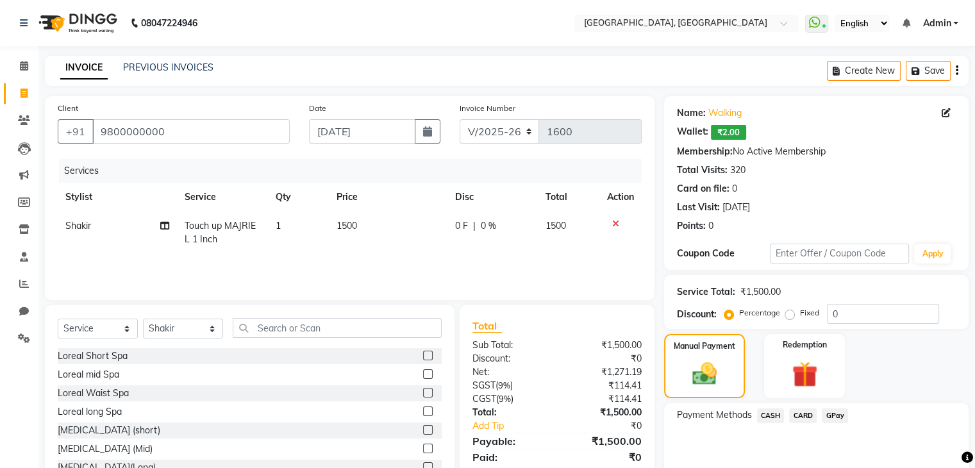
scroll to position [57, 0]
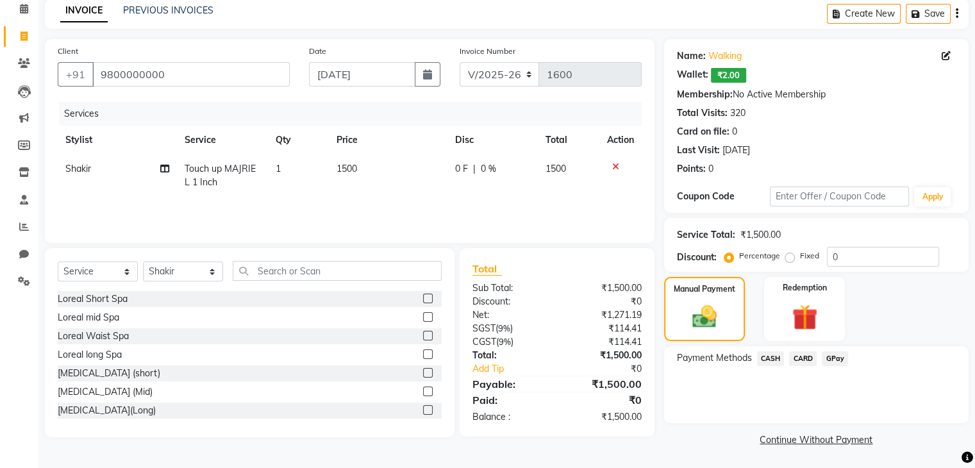
click at [773, 365] on span "CASH" at bounding box center [771, 358] width 28 height 15
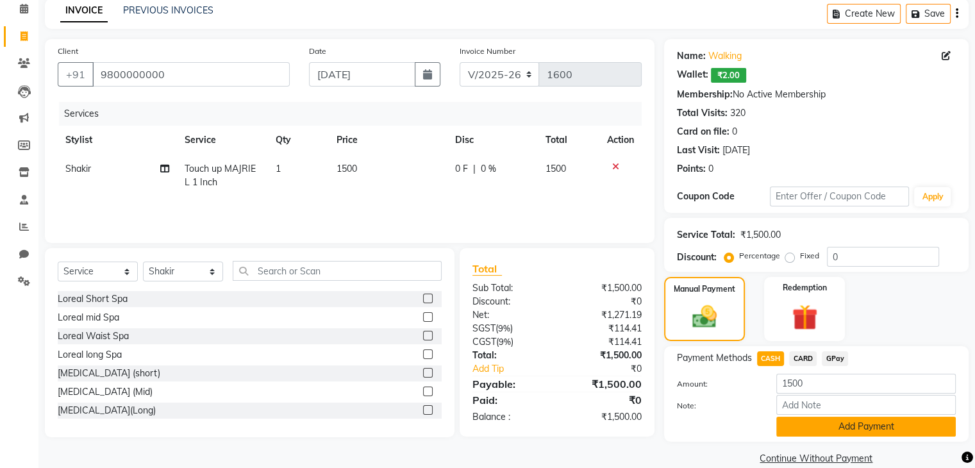
click at [801, 432] on button "Add Payment" at bounding box center [866, 427] width 180 height 20
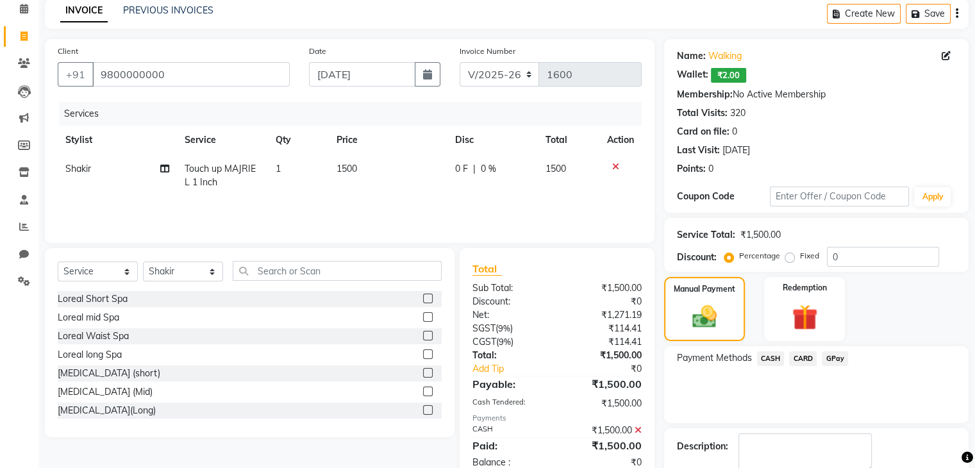
scroll to position [129, 0]
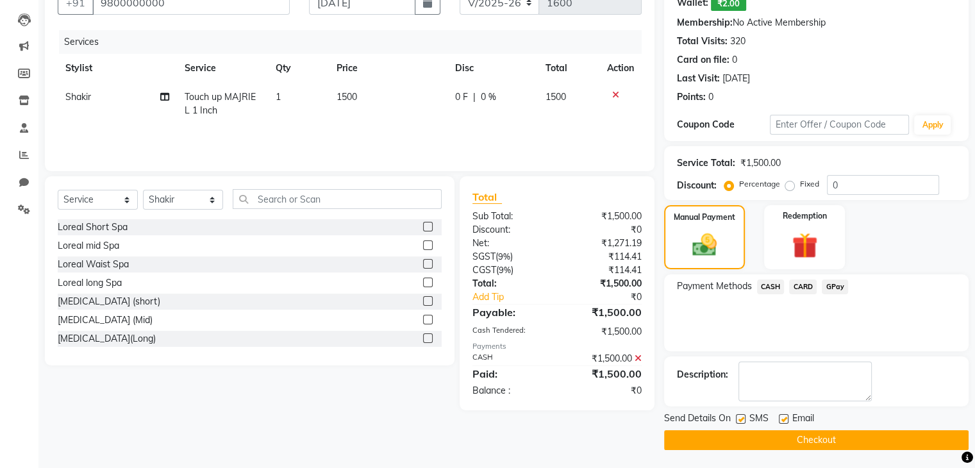
click at [801, 432] on button "Checkout" at bounding box center [816, 440] width 305 height 20
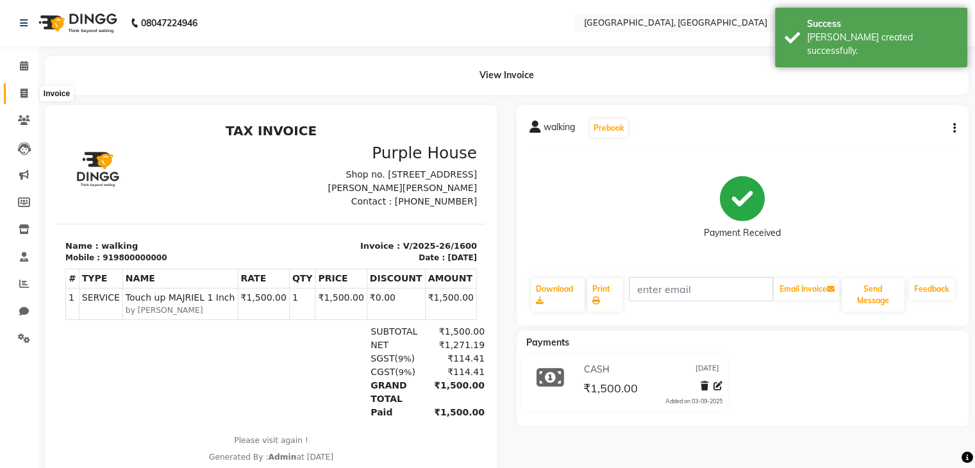
click at [14, 93] on span at bounding box center [24, 94] width 22 height 15
select select "6682"
select select "service"
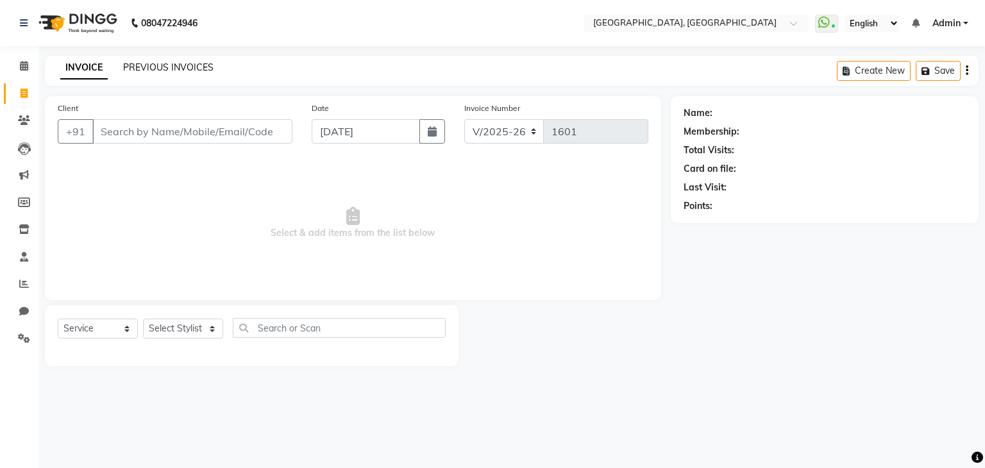
click at [149, 67] on link "PREVIOUS INVOICES" at bounding box center [168, 68] width 90 height 12
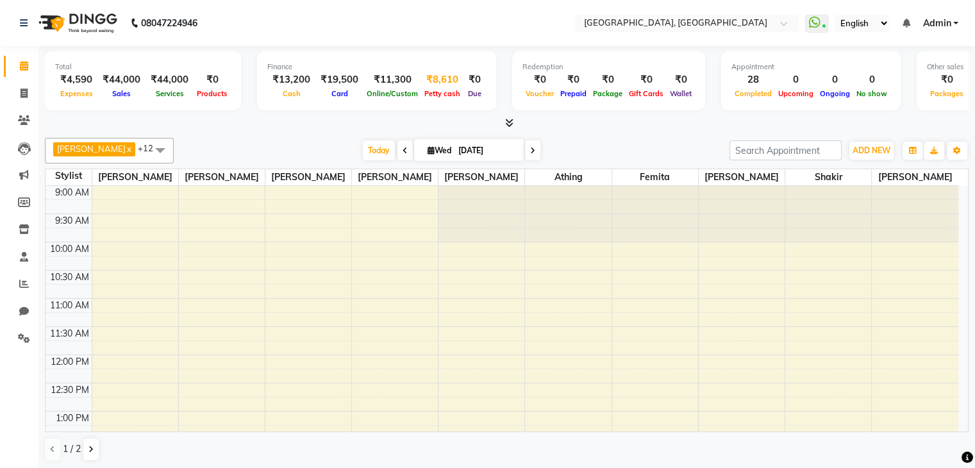
click at [446, 88] on div "Petty cash" at bounding box center [442, 93] width 42 height 13
click at [441, 87] on div "Petty cash" at bounding box center [442, 93] width 42 height 13
click at [431, 83] on div "₹8,610" at bounding box center [442, 79] width 42 height 15
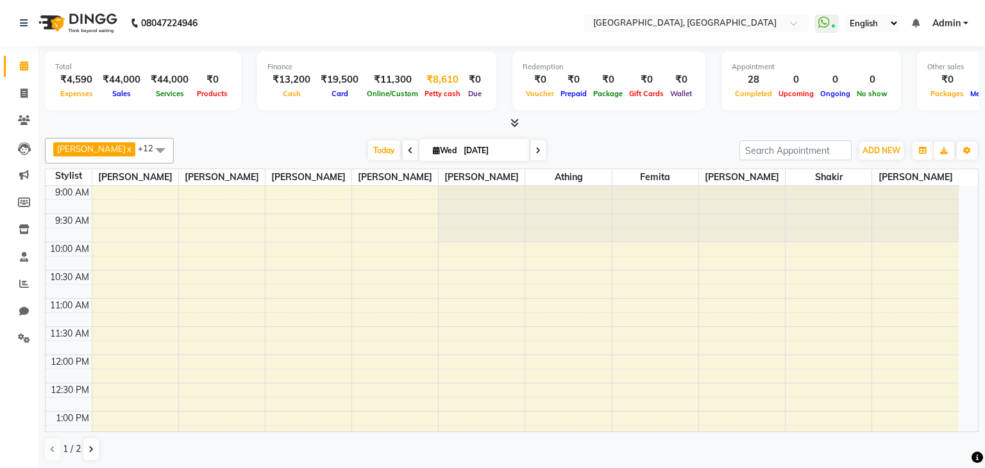
select select "5717"
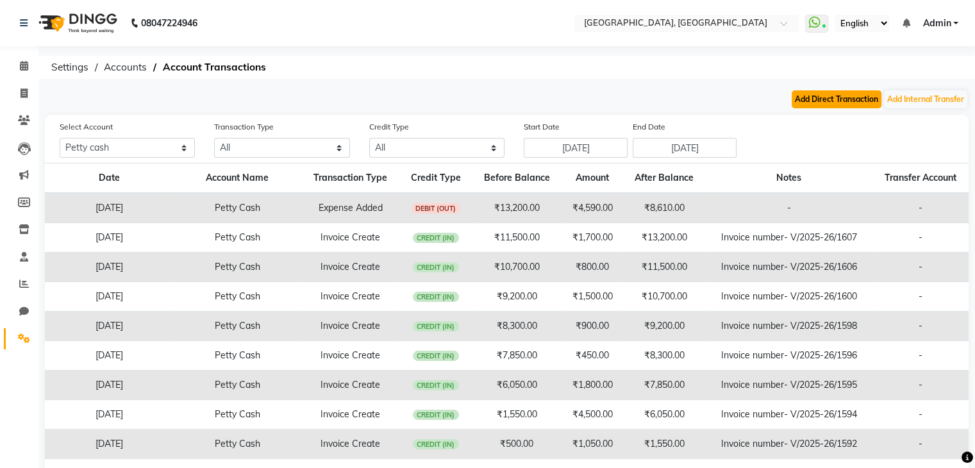
click at [821, 91] on button "Add Direct Transaction" at bounding box center [837, 99] width 90 height 18
select select "direct"
select select "5717"
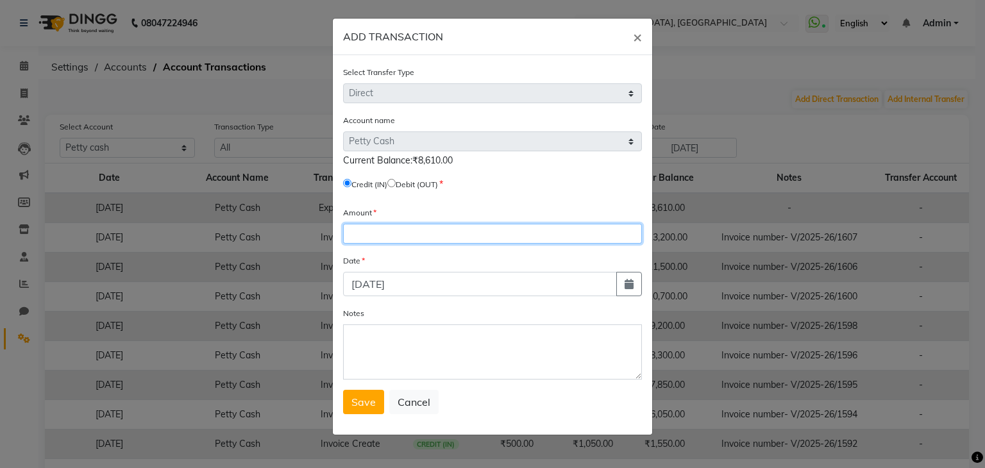
click at [383, 228] on input "number" at bounding box center [492, 234] width 299 height 20
type input "170"
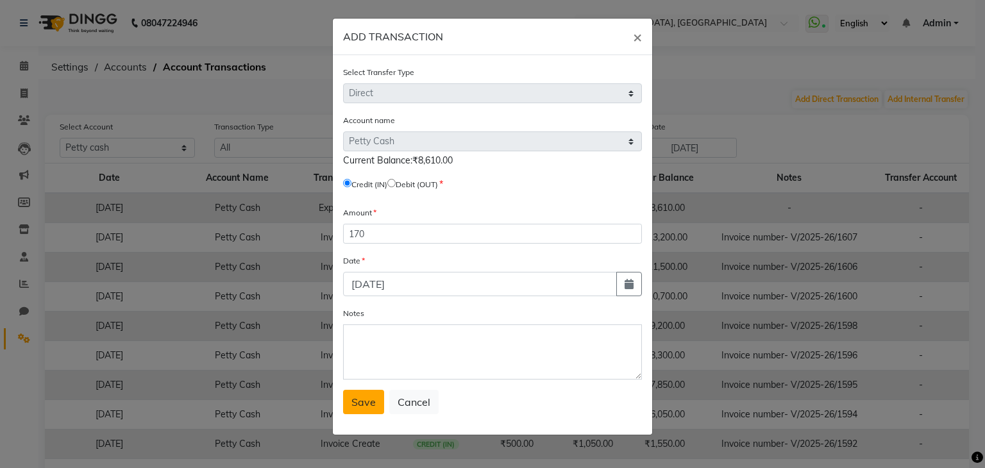
click at [363, 398] on button "Save" at bounding box center [363, 402] width 41 height 24
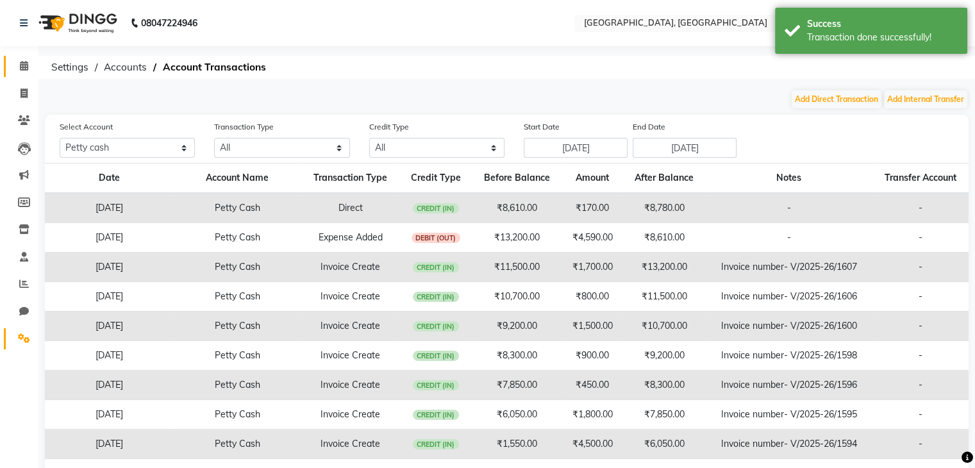
click at [6, 72] on link "Calendar" at bounding box center [19, 66] width 31 height 21
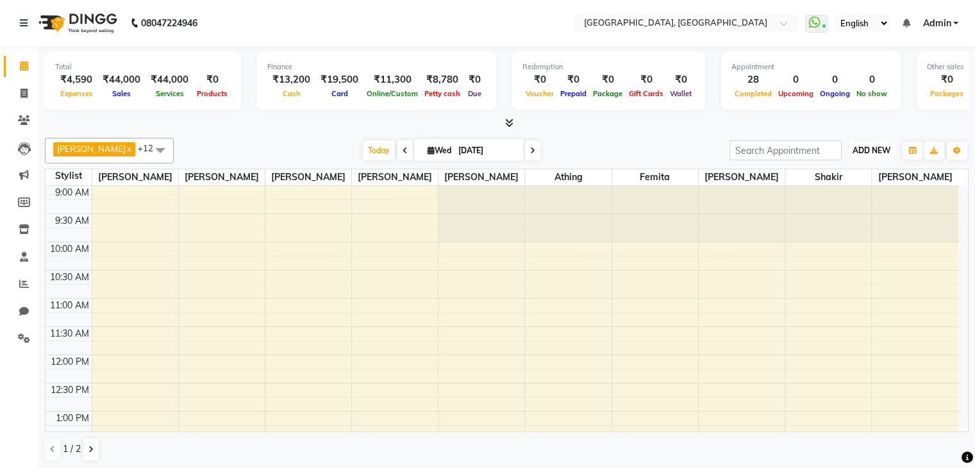
click at [877, 149] on span "ADD NEW" at bounding box center [872, 151] width 38 height 10
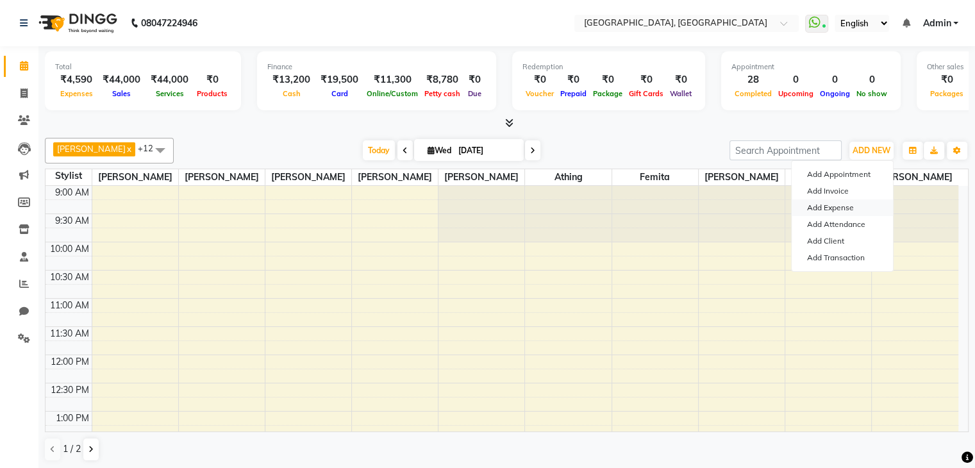
click at [817, 209] on link "Add Expense" at bounding box center [842, 207] width 101 height 17
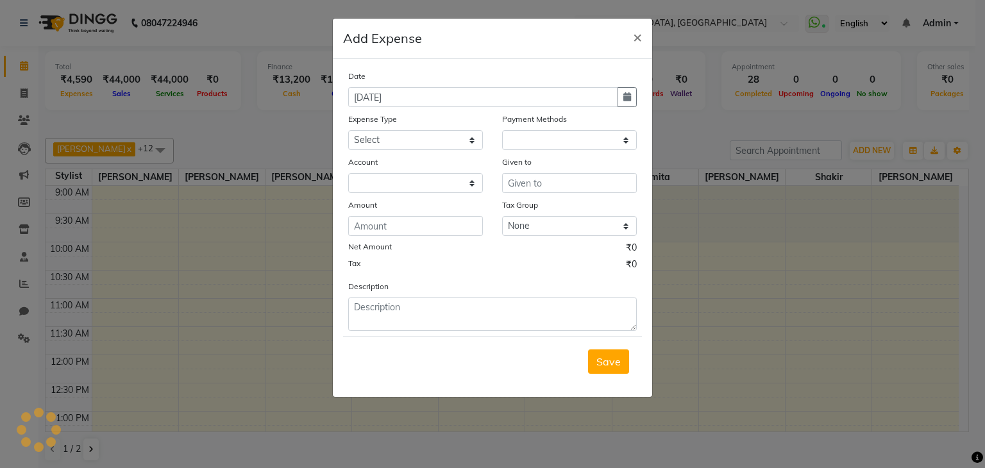
select select "1"
select select "5717"
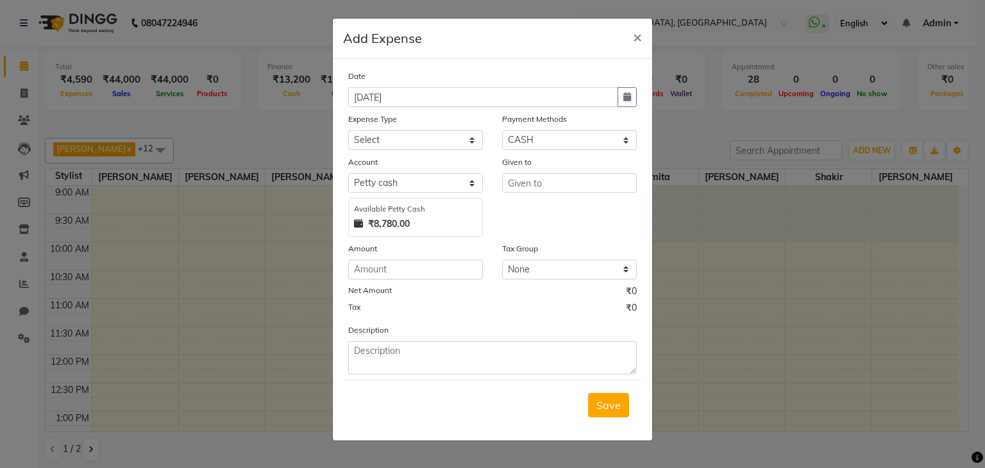
click at [441, 130] on div "Expense Type" at bounding box center [415, 121] width 135 height 18
click at [439, 140] on select "Select Advance Salary Bank charges Car maintenance Cash transfer to bank Cash t…" at bounding box center [415, 140] width 135 height 20
select select "9"
click at [348, 131] on select "Select Advance Salary Bank charges Car maintenance Cash transfer to bank Cash t…" at bounding box center [415, 140] width 135 height 20
click at [430, 283] on div "Date 03-09-2025 Expense Type Select Advance Salary Bank charges Car maintenance…" at bounding box center [492, 221] width 289 height 305
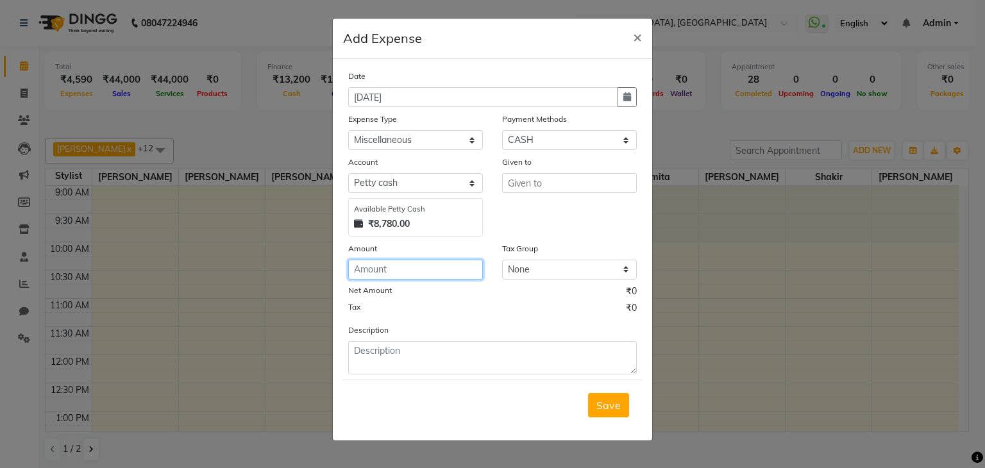
click at [431, 277] on input "number" at bounding box center [415, 270] width 135 height 20
type input "50"
click at [512, 385] on div "Save" at bounding box center [492, 405] width 299 height 51
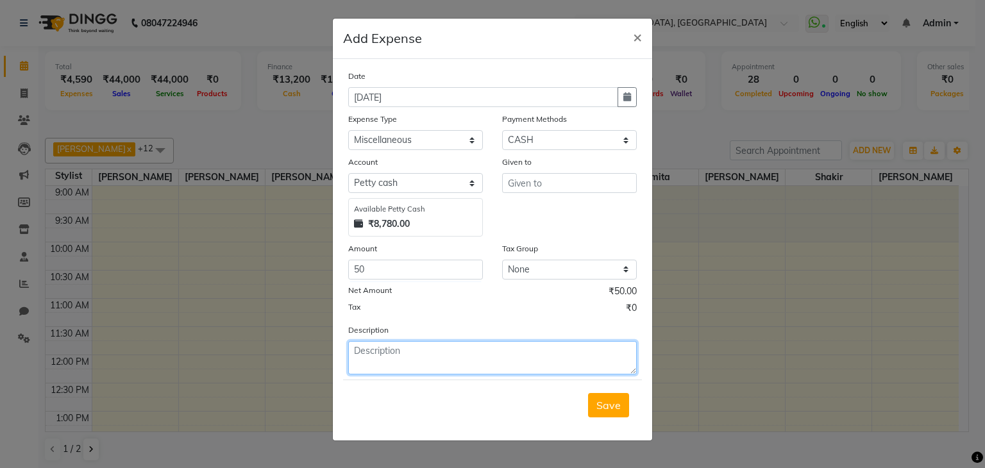
click at [507, 358] on textarea at bounding box center [492, 357] width 289 height 33
type textarea "nn"
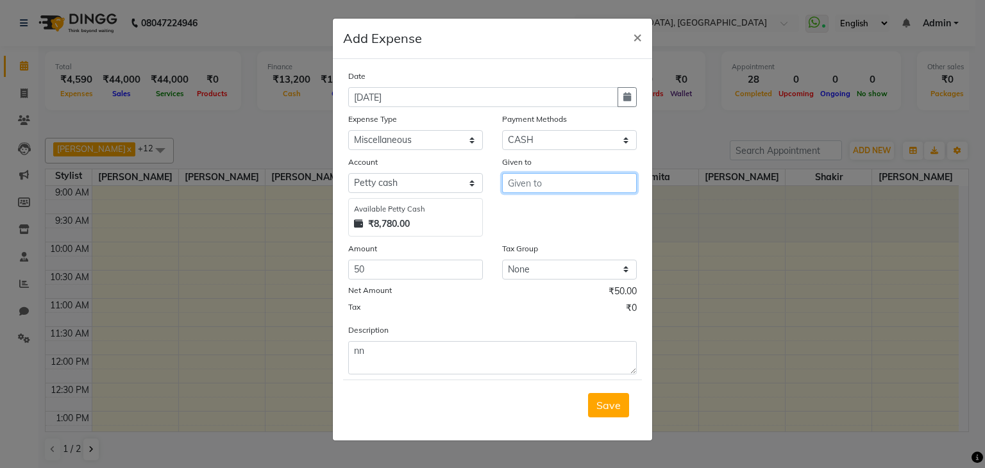
click at [582, 187] on input "text" at bounding box center [569, 183] width 135 height 20
type input "ll"
click at [600, 401] on span "Save" at bounding box center [608, 405] width 24 height 13
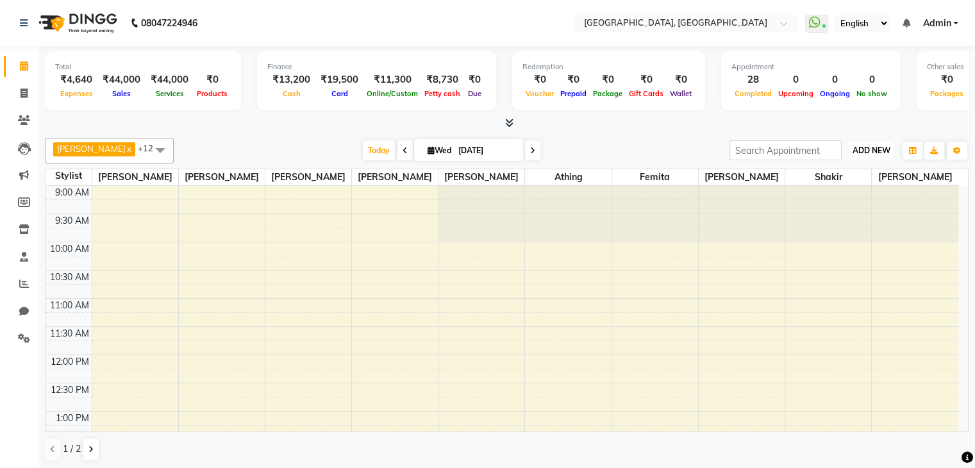
click at [883, 146] on span "ADD NEW" at bounding box center [872, 151] width 38 height 10
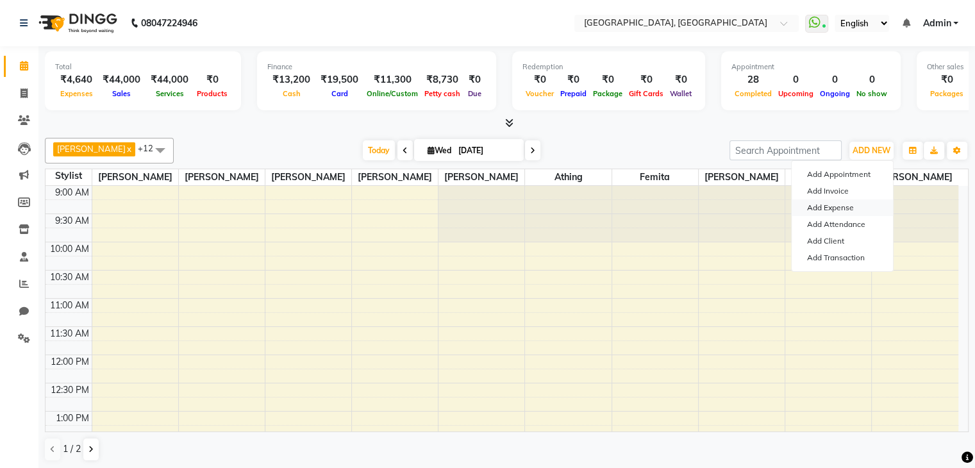
click at [831, 201] on link "Add Expense" at bounding box center [842, 207] width 101 height 17
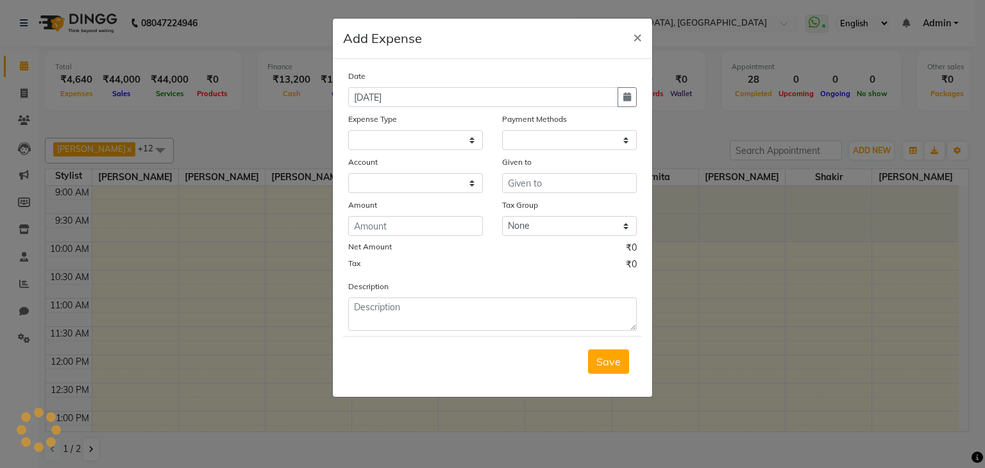
select select "1"
select select "5717"
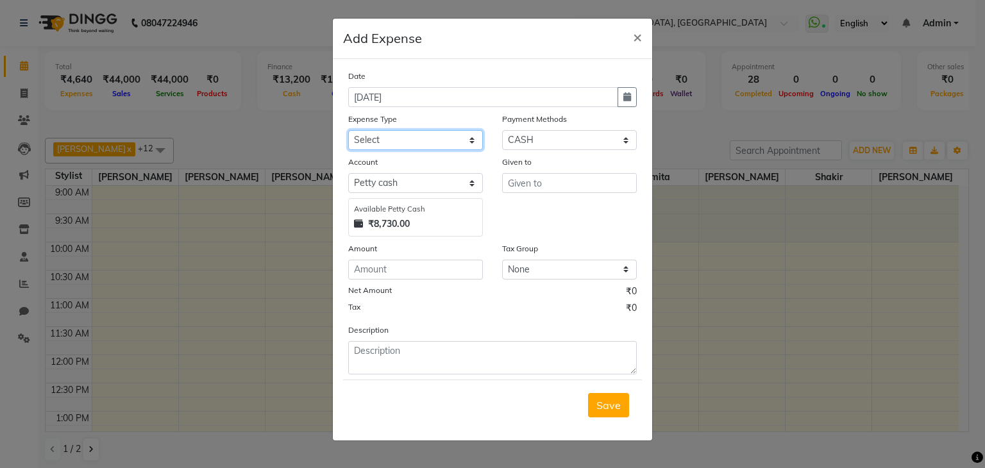
click at [401, 146] on select "Select Advance Salary Bank charges Car maintenance Cash transfer to bank Cash t…" at bounding box center [415, 140] width 135 height 20
select select "9"
click at [348, 131] on select "Select Advance Salary Bank charges Car maintenance Cash transfer to bank Cash t…" at bounding box center [415, 140] width 135 height 20
click at [395, 279] on input "number" at bounding box center [415, 270] width 135 height 20
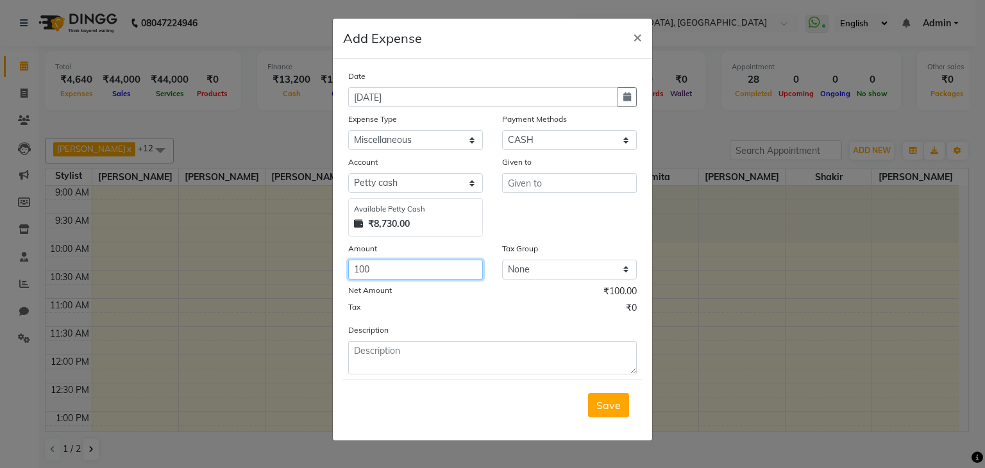
type input "100"
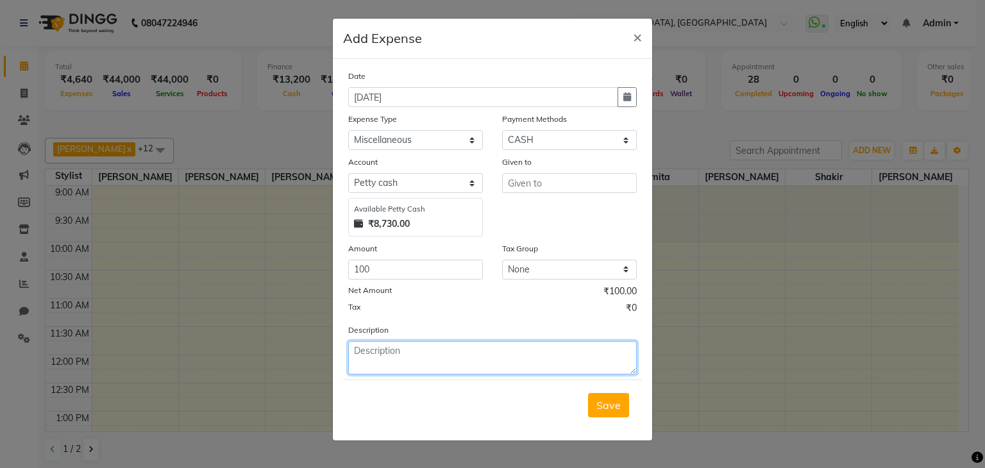
click at [421, 374] on textarea at bounding box center [492, 357] width 289 height 33
type textarea "jj"
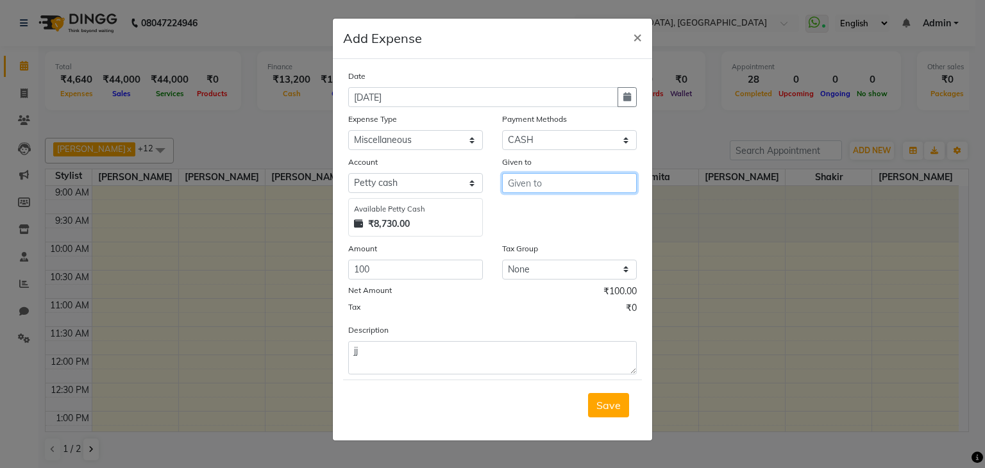
click at [565, 180] on input "text" at bounding box center [569, 183] width 135 height 20
type input "kk"
click at [613, 410] on span "Save" at bounding box center [608, 405] width 24 height 13
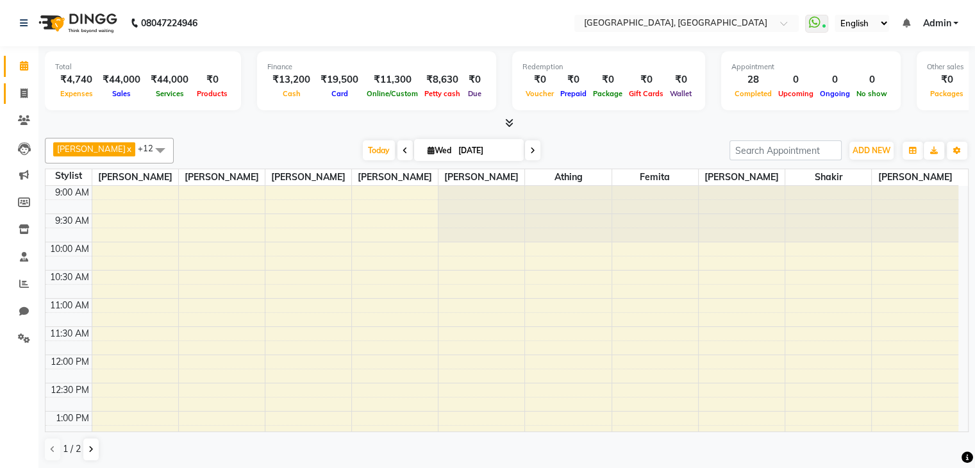
click at [21, 92] on icon at bounding box center [24, 93] width 7 height 10
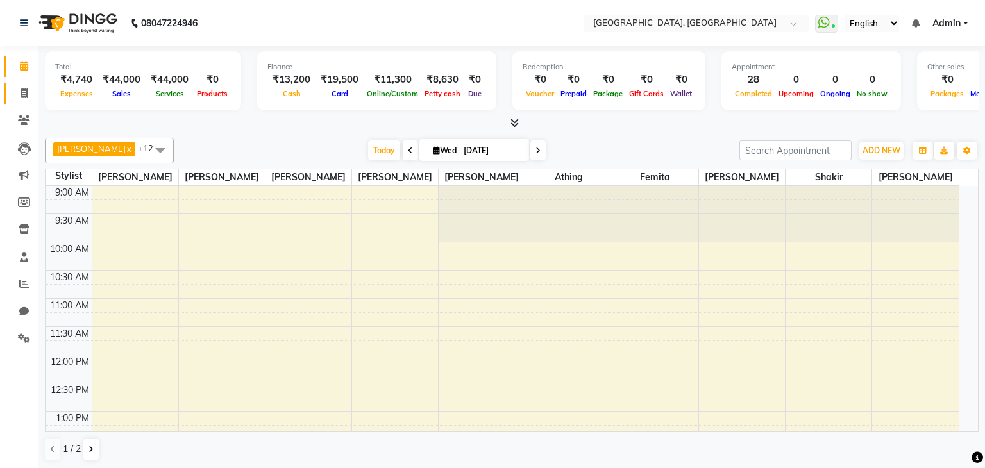
select select "6682"
select select "service"
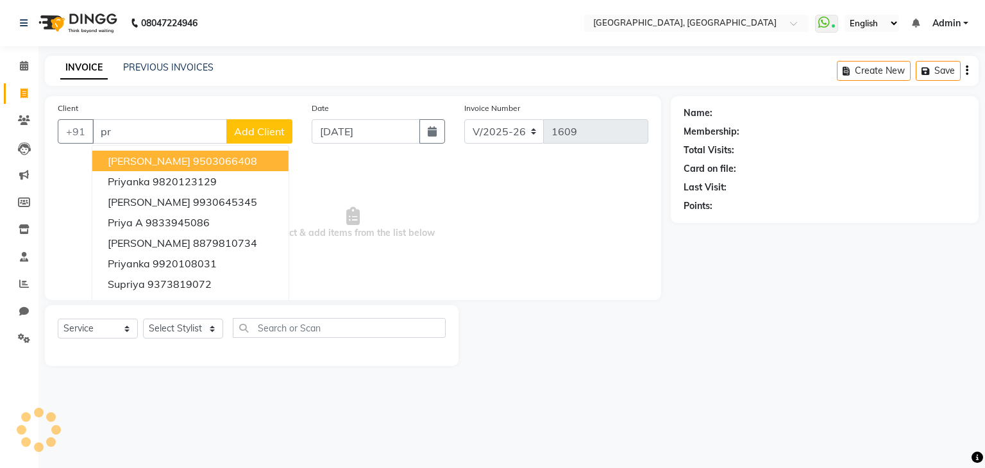
type input "p"
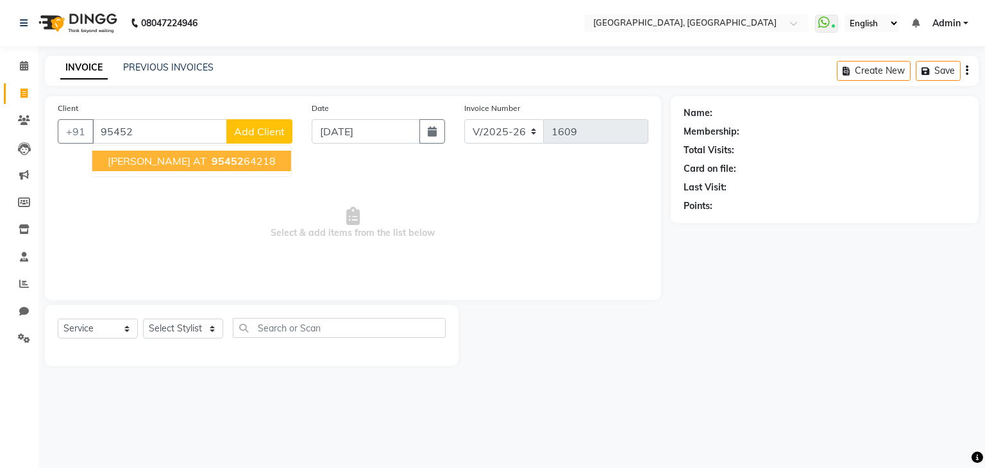
click at [212, 164] on span "95452" at bounding box center [228, 161] width 32 height 13
type input "9545264218"
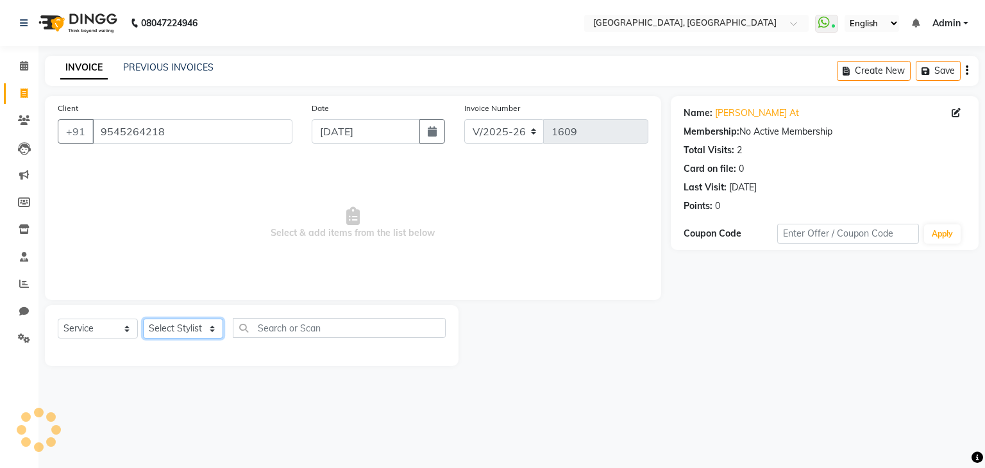
click at [195, 333] on select "Select Stylist Aarti paswan Ankit Arjun Athing Femita [PERSON_NAME] [PERSON_NAM…" at bounding box center [183, 329] width 80 height 20
select select "71762"
click at [143, 319] on select "Select Stylist Aarti paswan Ankit Arjun Athing Femita [PERSON_NAME] [PERSON_NAM…" at bounding box center [183, 329] width 80 height 20
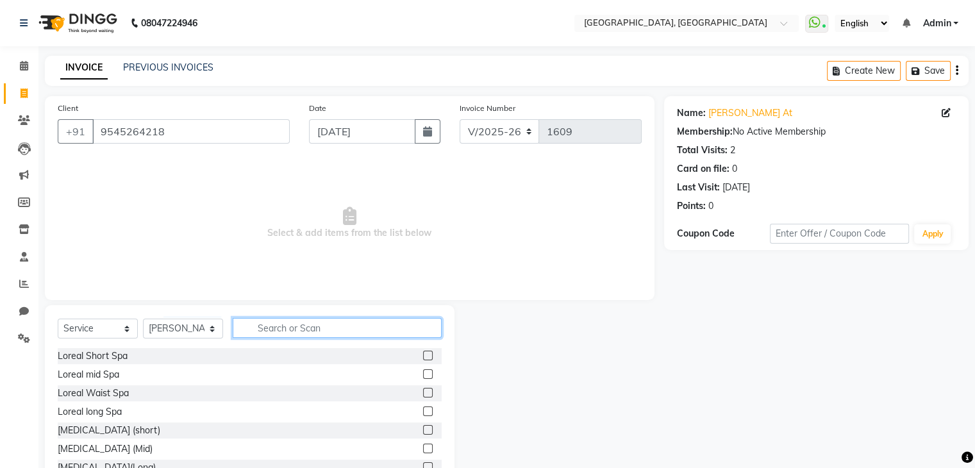
click at [295, 331] on input "text" at bounding box center [337, 328] width 209 height 20
type input "gel po"
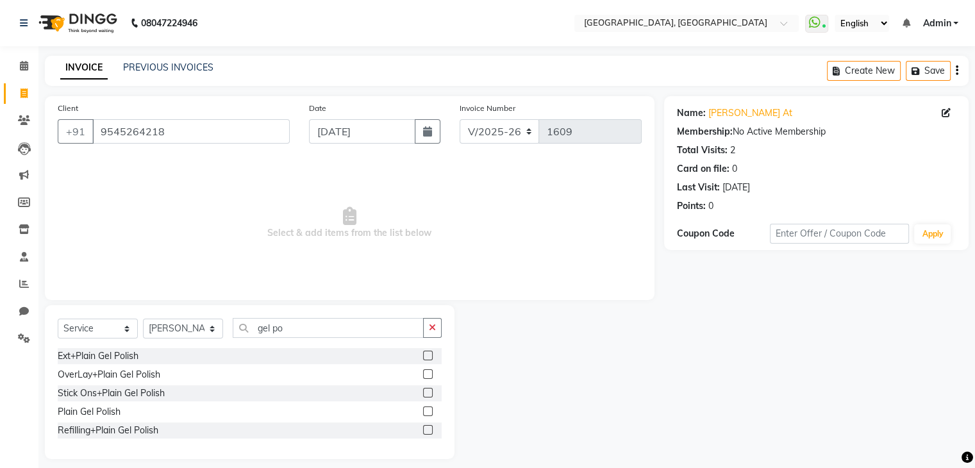
click at [428, 412] on label at bounding box center [428, 412] width 10 height 10
click at [428, 412] on input "checkbox" at bounding box center [427, 412] width 8 height 8
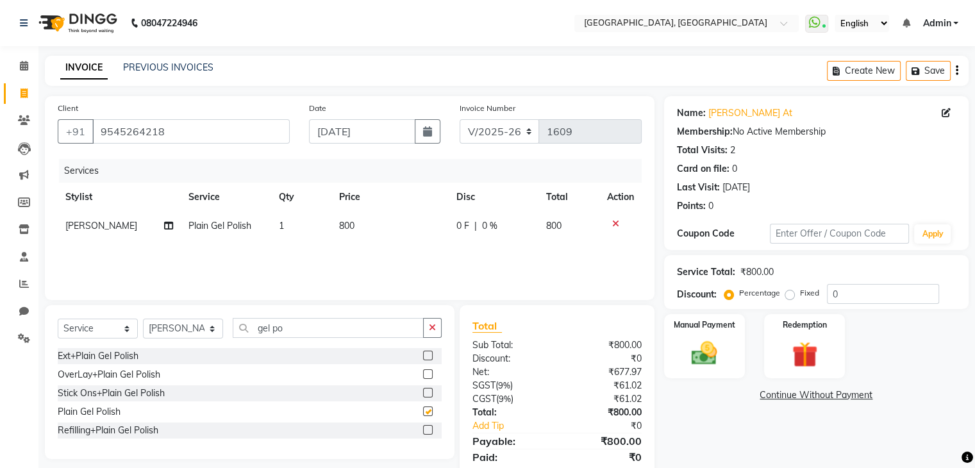
checkbox input "false"
click at [439, 319] on button "button" at bounding box center [432, 328] width 19 height 20
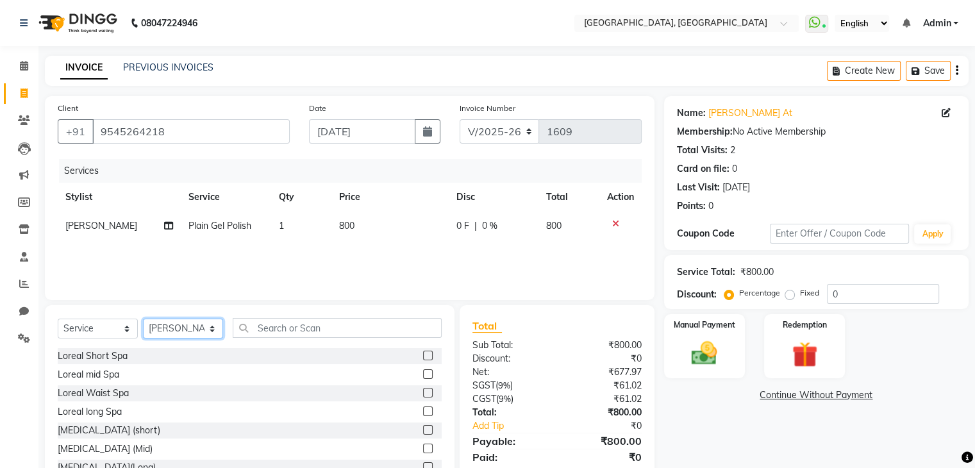
click at [195, 335] on select "Select Stylist Aarti paswan Ankit Arjun Athing Femita [PERSON_NAME] [PERSON_NAM…" at bounding box center [183, 329] width 80 height 20
select select "68292"
click at [143, 319] on select "Select Stylist Aarti paswan Ankit Arjun Athing Femita [PERSON_NAME] [PERSON_NAM…" at bounding box center [183, 329] width 80 height 20
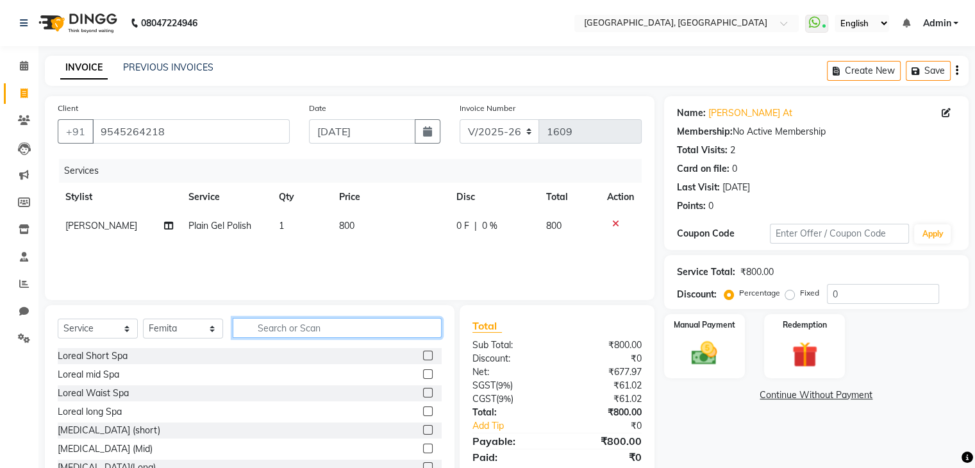
click at [316, 333] on input "text" at bounding box center [337, 328] width 209 height 20
type input "gel pol"
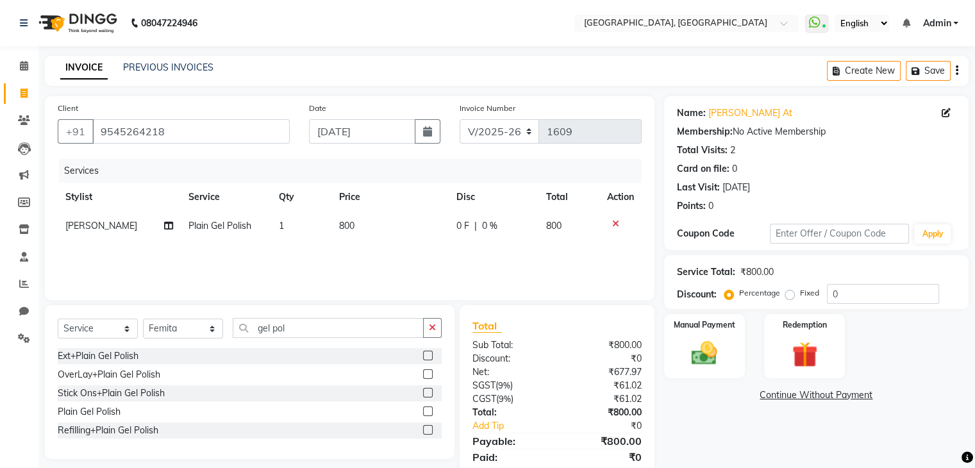
click at [430, 395] on label at bounding box center [428, 393] width 10 height 10
click at [430, 395] on input "checkbox" at bounding box center [427, 393] width 8 height 8
checkbox input "true"
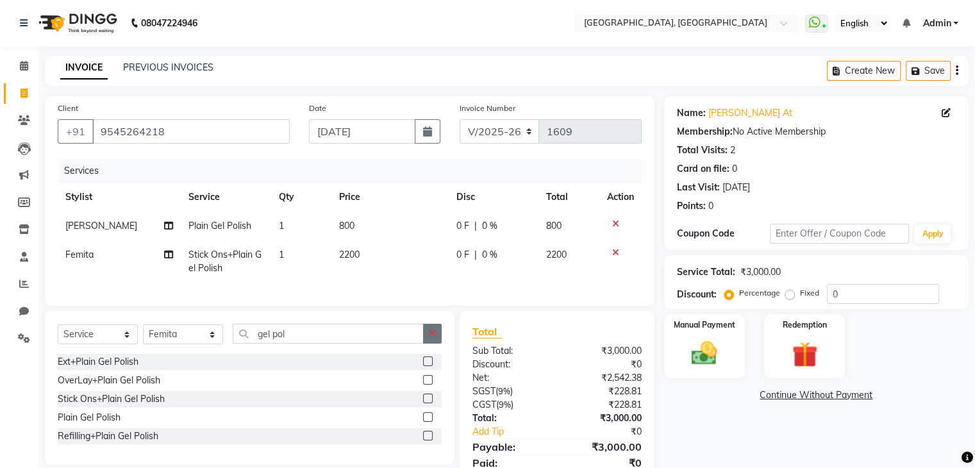
click at [439, 344] on button "button" at bounding box center [432, 334] width 19 height 20
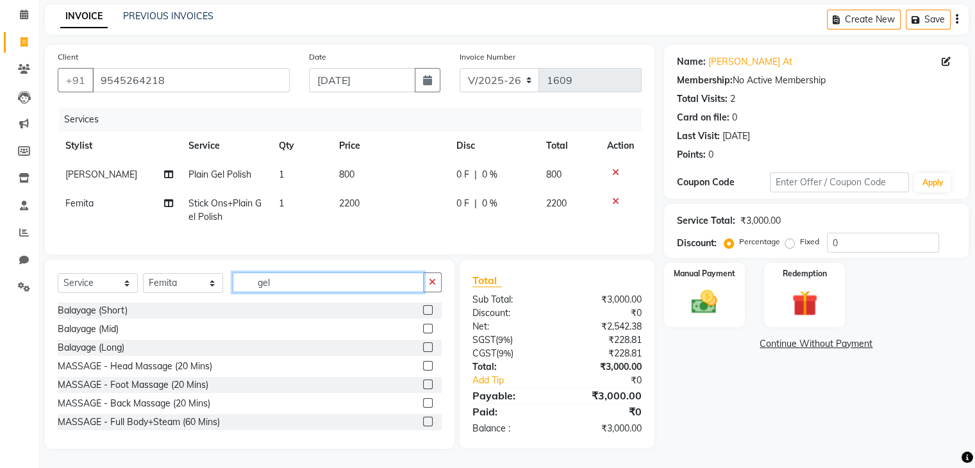
scroll to position [61, 0]
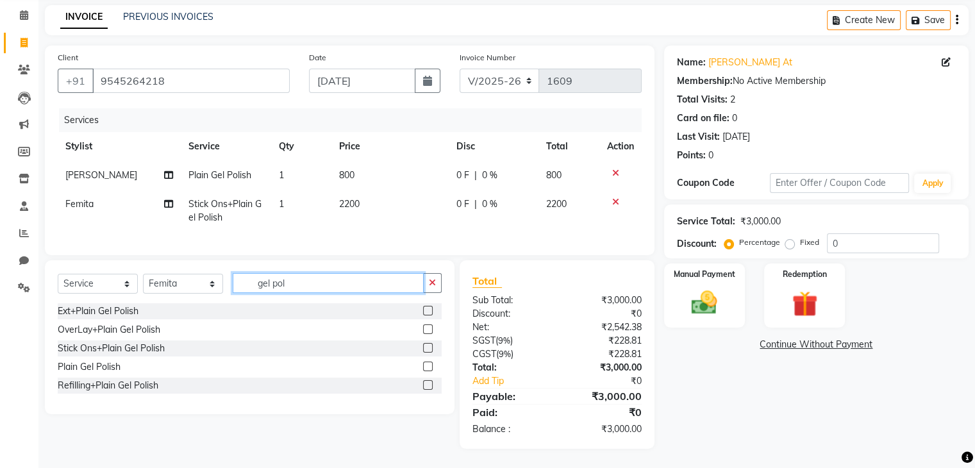
type input "gel pol"
click at [428, 367] on label at bounding box center [428, 367] width 10 height 10
click at [428, 367] on input "checkbox" at bounding box center [427, 367] width 8 height 8
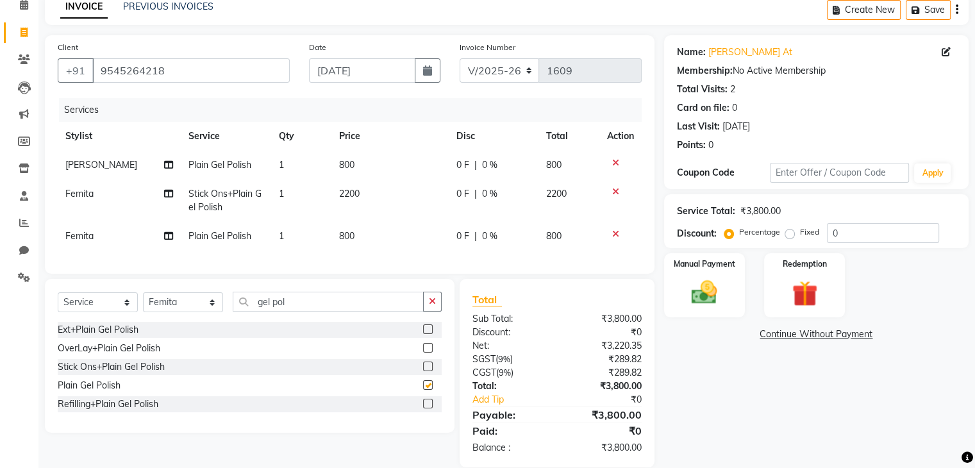
checkbox input "false"
click at [613, 192] on icon at bounding box center [615, 191] width 7 height 9
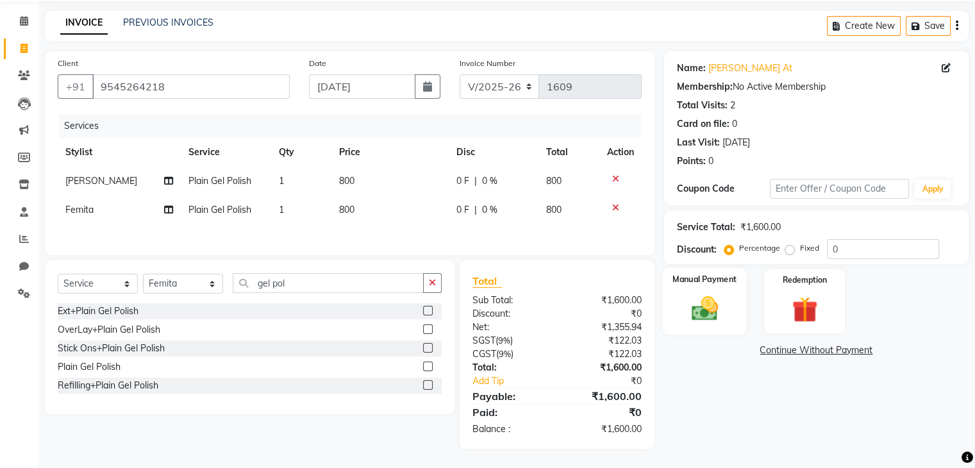
click at [704, 285] on div "Manual Payment" at bounding box center [704, 301] width 84 height 66
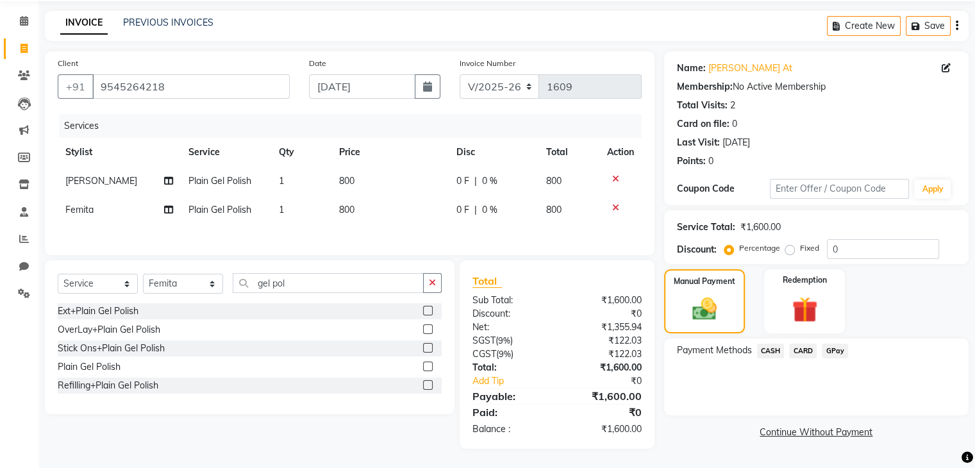
click at [834, 348] on span "GPay" at bounding box center [835, 351] width 26 height 15
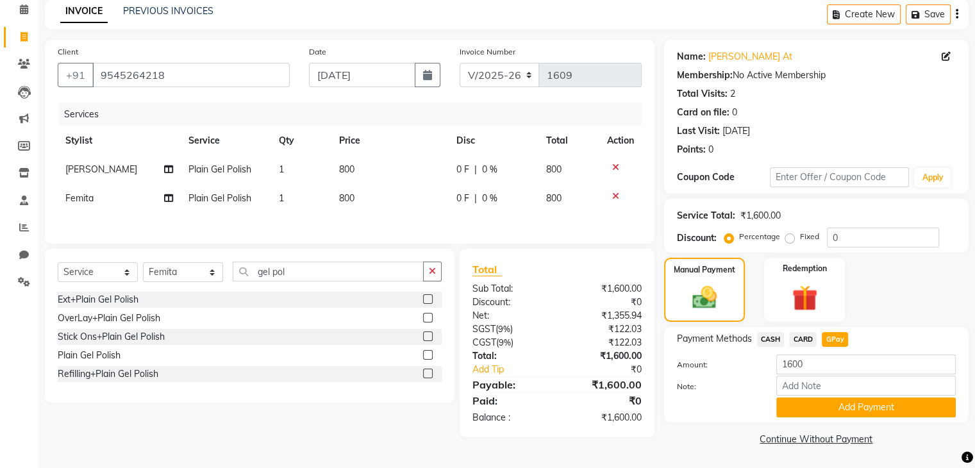
click at [844, 433] on link "Continue Without Payment" at bounding box center [816, 439] width 299 height 13
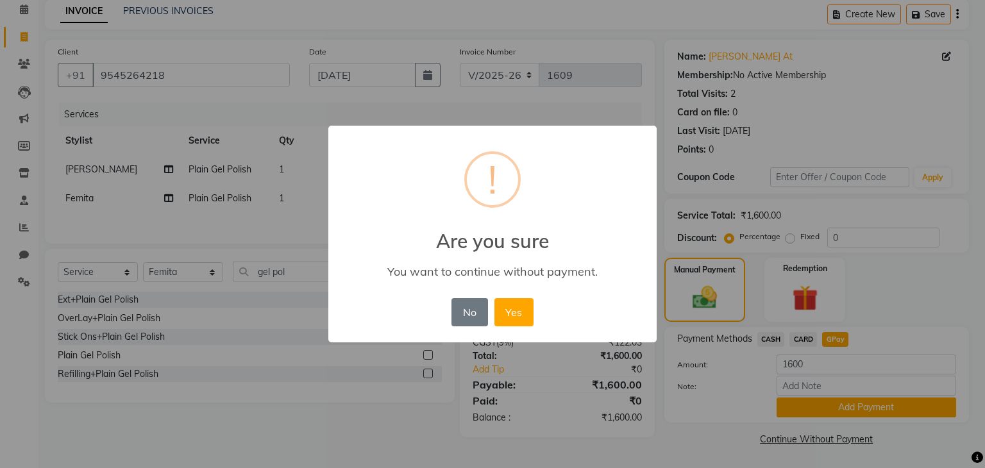
click at [858, 403] on div "× ! Are you sure You want to continue without payment. No No Yes" at bounding box center [492, 234] width 985 height 468
click at [471, 323] on button "No" at bounding box center [469, 312] width 36 height 28
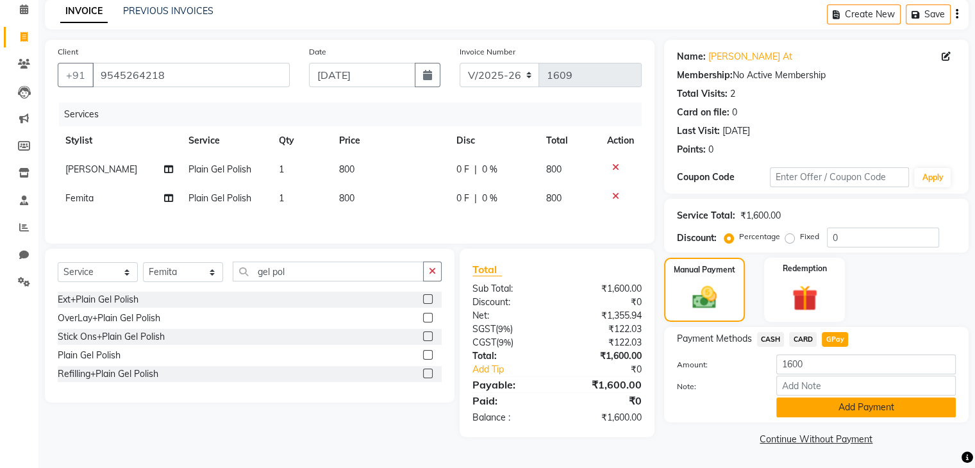
click at [844, 408] on button "Add Payment" at bounding box center [866, 408] width 180 height 20
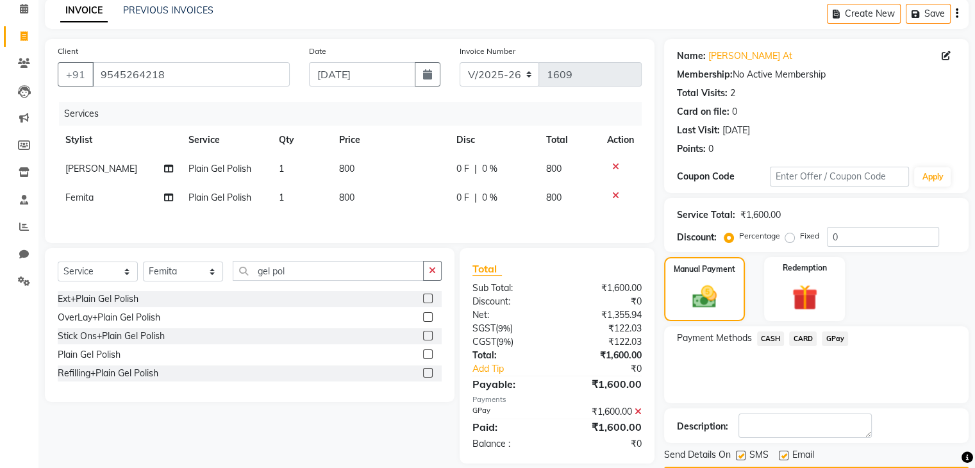
scroll to position [94, 0]
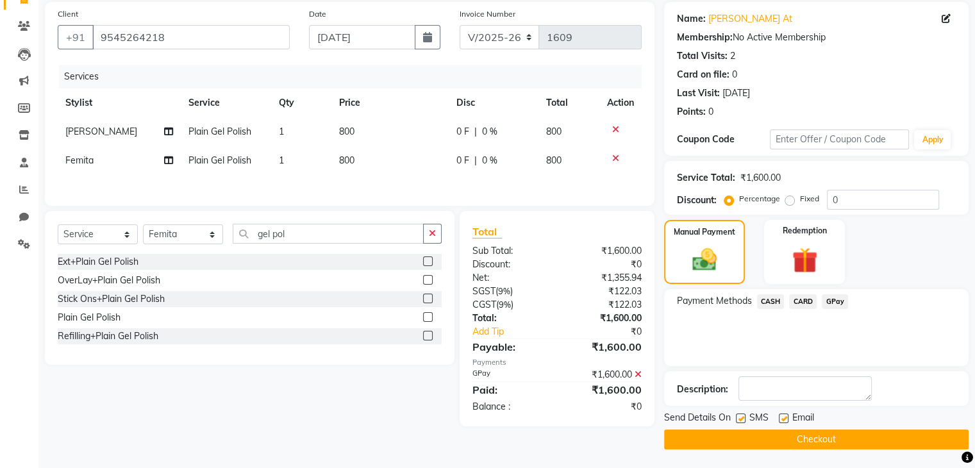
click at [880, 431] on button "Checkout" at bounding box center [816, 440] width 305 height 20
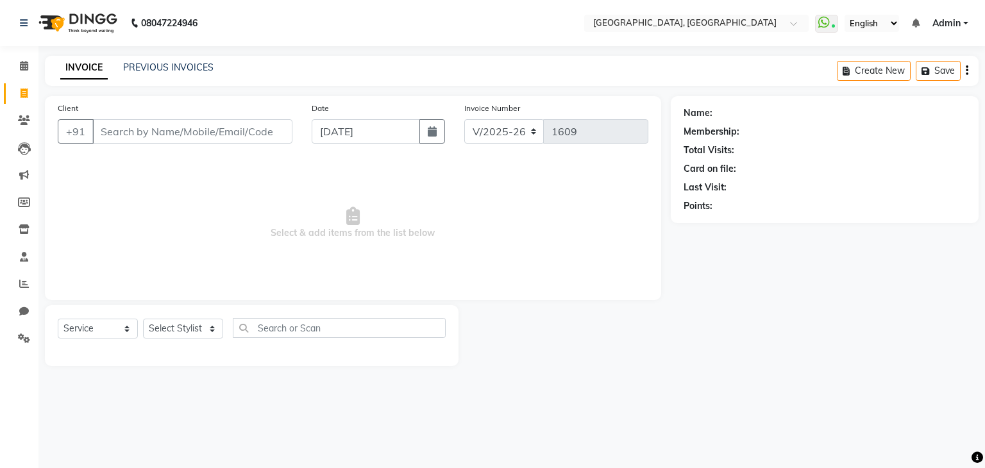
select select "6682"
select select "service"
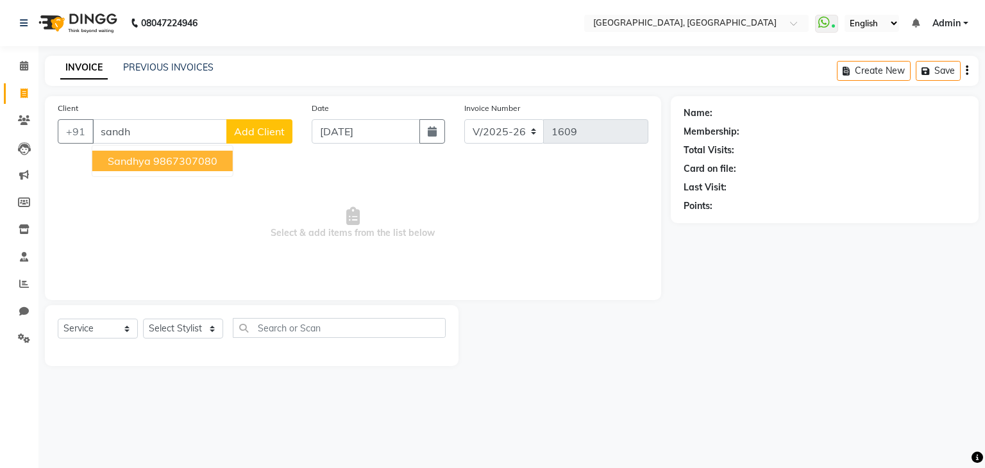
click at [193, 165] on ngb-highlight "9867307080" at bounding box center [185, 161] width 64 height 13
type input "9867307080"
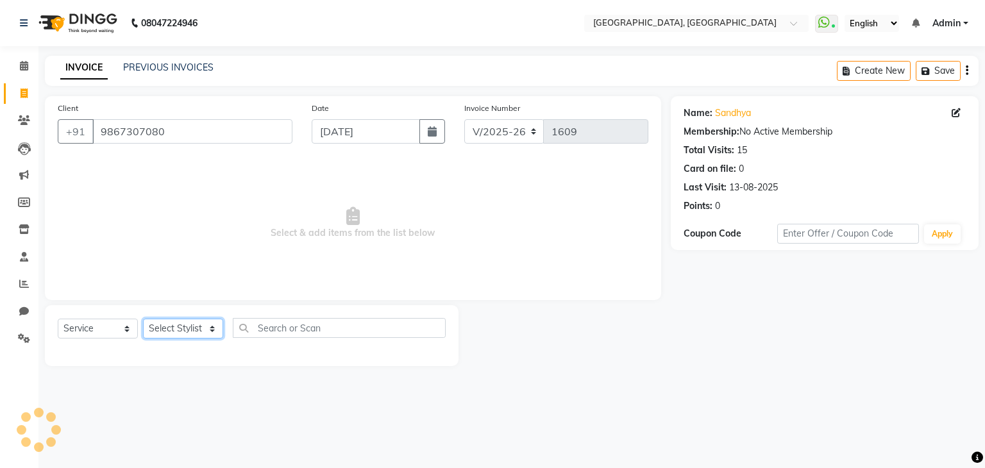
click at [210, 323] on select "Select Stylist Aarti paswan Ankit Arjun Athing Femita Junu Mansi Mustafa Noor k…" at bounding box center [183, 329] width 80 height 20
select select "52151"
click at [143, 319] on select "Select Stylist Aarti paswan Ankit Arjun Athing Femita Junu Mansi Mustafa Noor k…" at bounding box center [183, 329] width 80 height 20
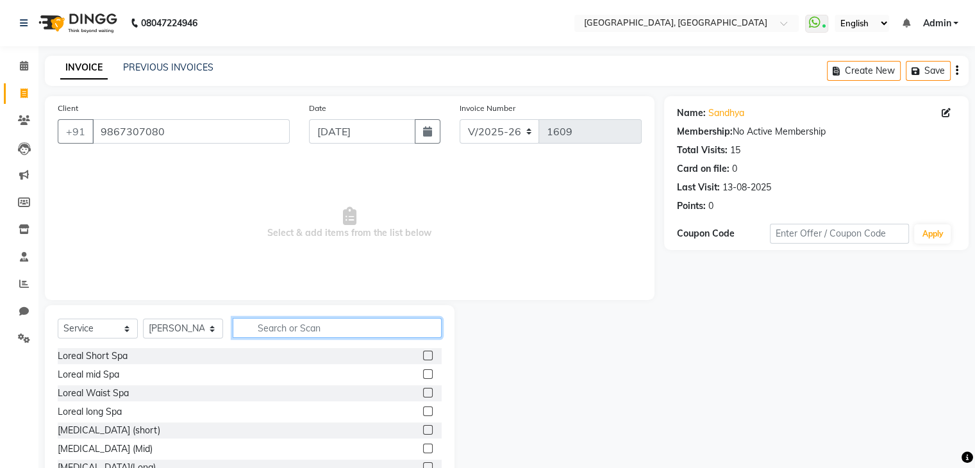
click at [320, 324] on input "text" at bounding box center [337, 328] width 209 height 20
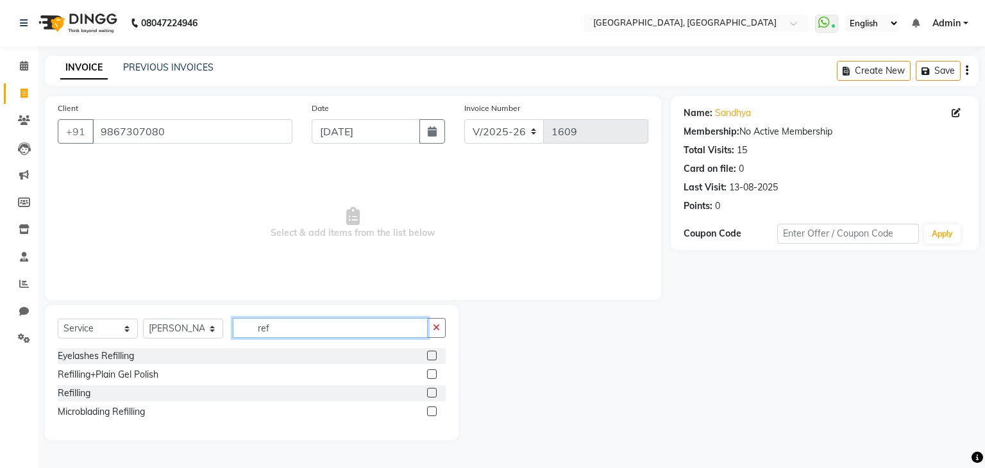
type input "ref"
click at [444, 390] on div at bounding box center [436, 393] width 19 height 16
click at [444, 336] on button "button" at bounding box center [436, 328] width 19 height 20
type input "refi"
click at [433, 393] on label at bounding box center [432, 393] width 10 height 10
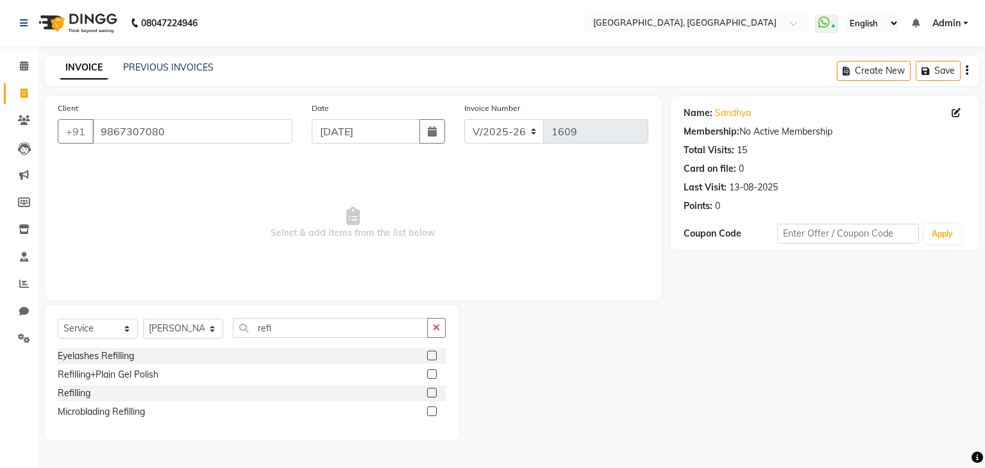
click at [433, 393] on input "checkbox" at bounding box center [431, 393] width 8 height 8
checkbox input "true"
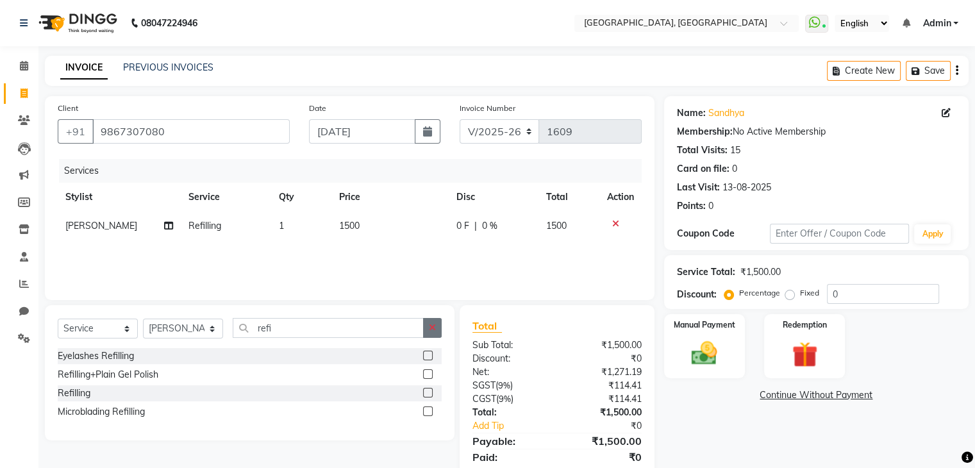
click at [432, 329] on icon "button" at bounding box center [432, 327] width 7 height 9
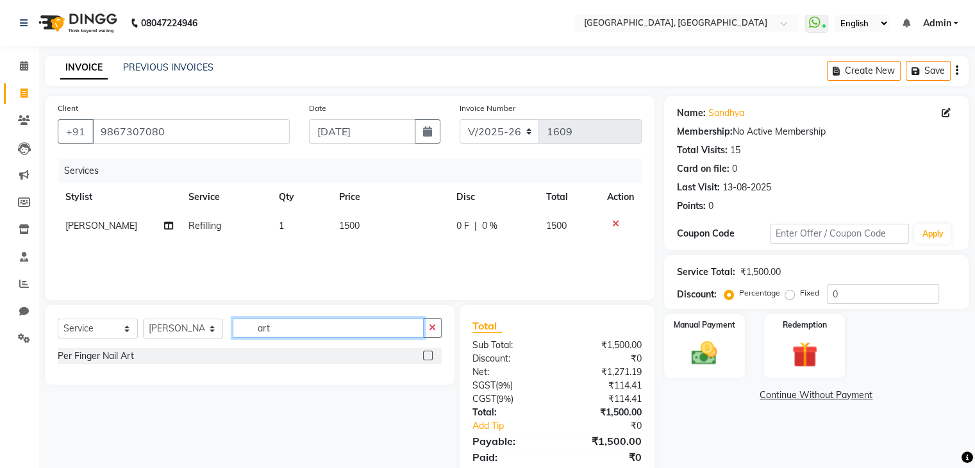
type input "art"
click at [428, 356] on label at bounding box center [428, 356] width 10 height 10
click at [428, 356] on input "checkbox" at bounding box center [427, 356] width 8 height 8
checkbox input "true"
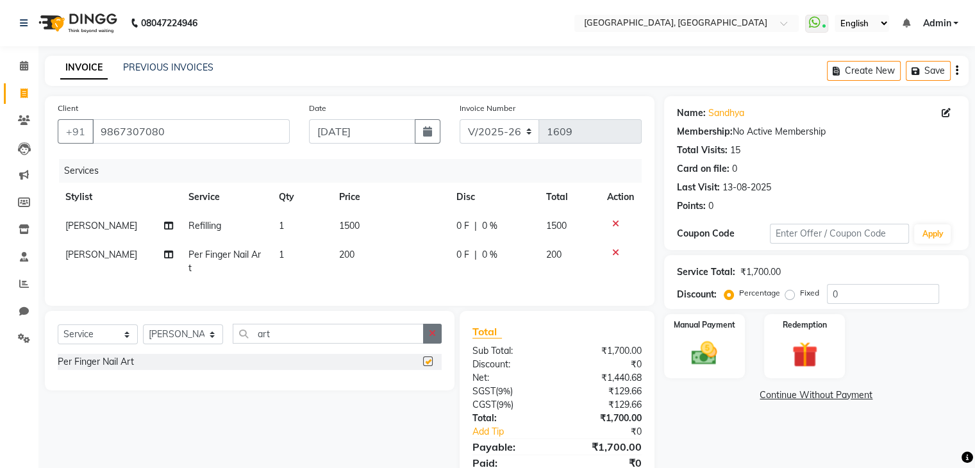
click at [433, 338] on icon "button" at bounding box center [432, 333] width 7 height 9
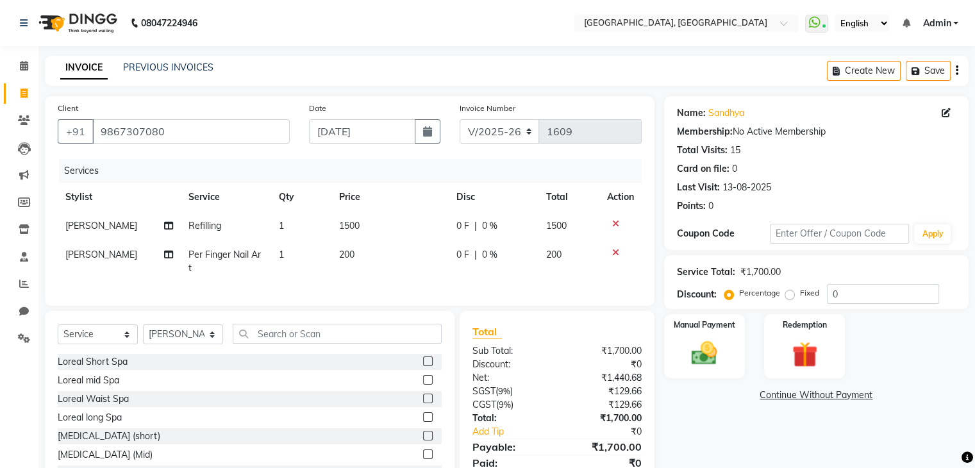
click at [391, 262] on td "200" at bounding box center [389, 261] width 117 height 42
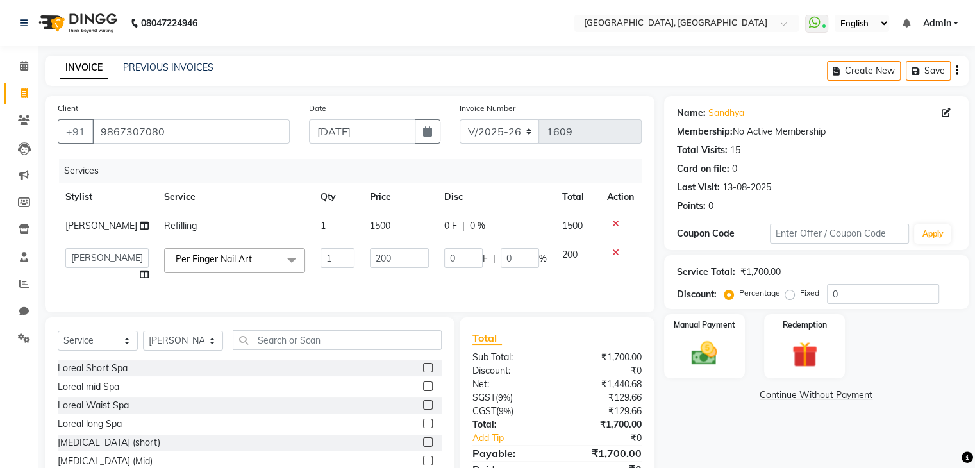
click at [598, 264] on td "200" at bounding box center [577, 264] width 45 height 49
click at [614, 255] on icon at bounding box center [615, 252] width 7 height 9
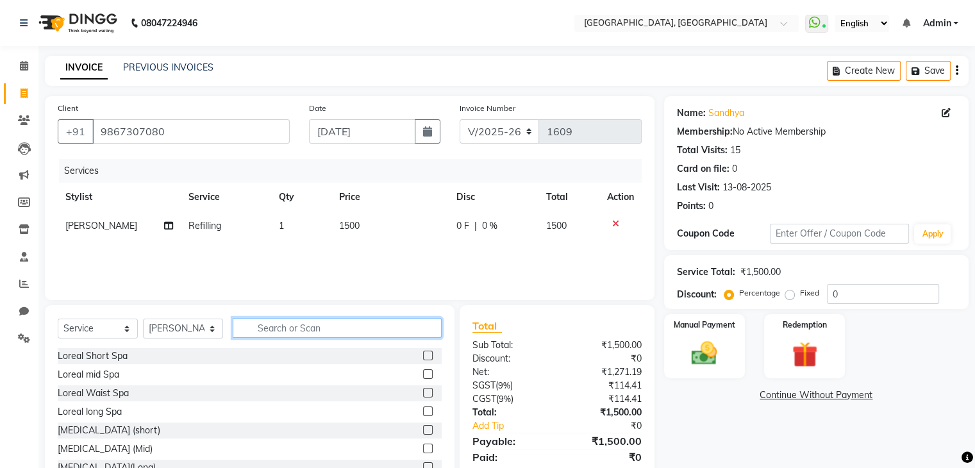
click at [365, 332] on input "text" at bounding box center [337, 328] width 209 height 20
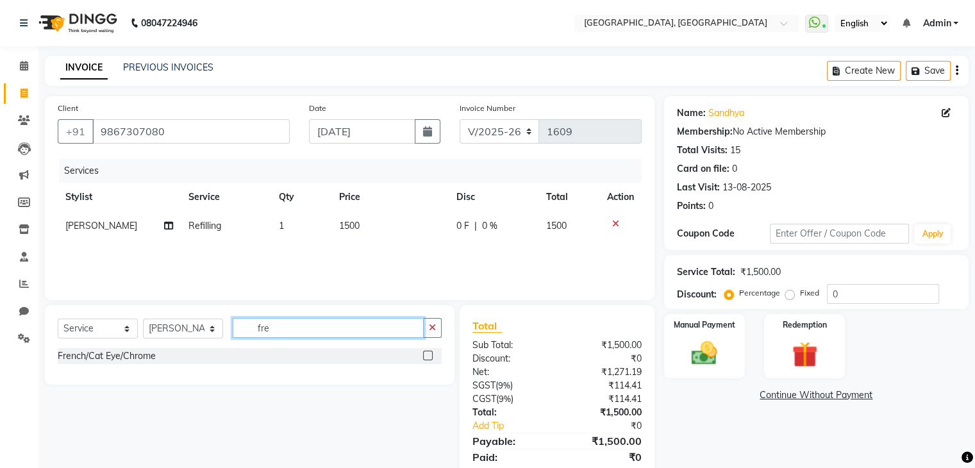
type input "fre"
click at [431, 351] on label at bounding box center [428, 356] width 10 height 10
click at [431, 352] on input "checkbox" at bounding box center [427, 356] width 8 height 8
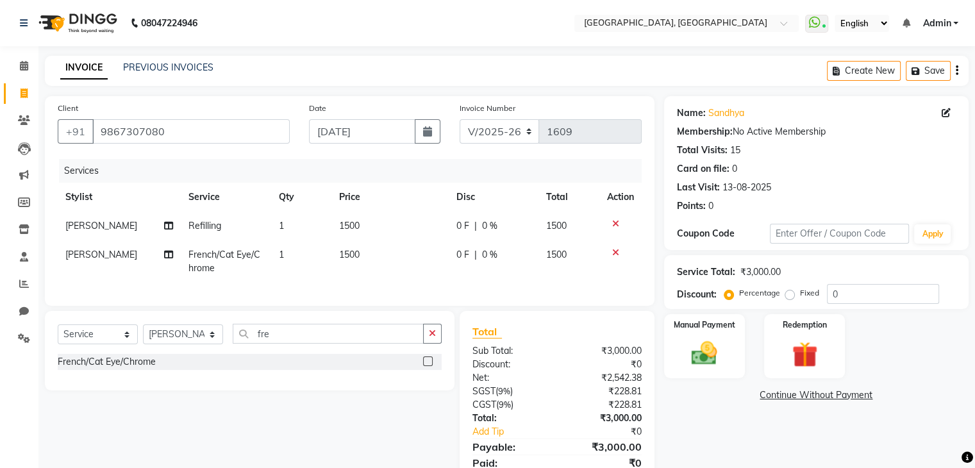
click at [431, 366] on label at bounding box center [428, 361] width 10 height 10
click at [431, 366] on input "checkbox" at bounding box center [427, 362] width 8 height 8
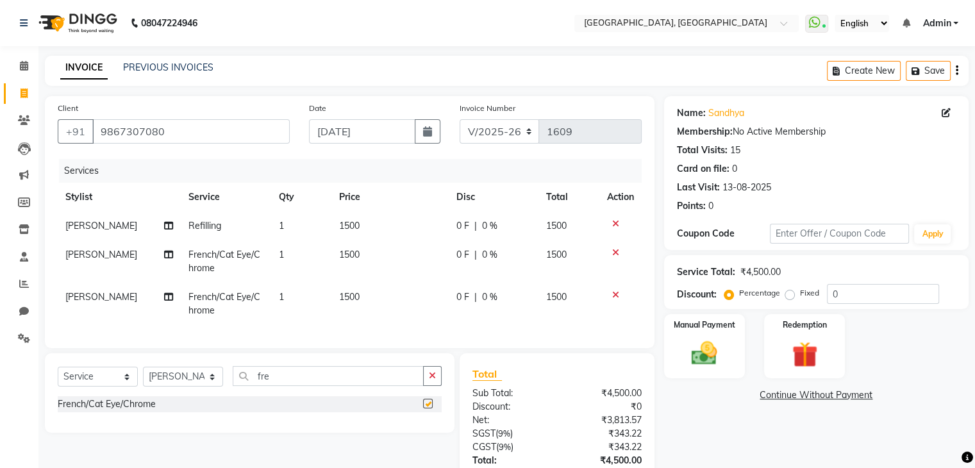
checkbox input "false"
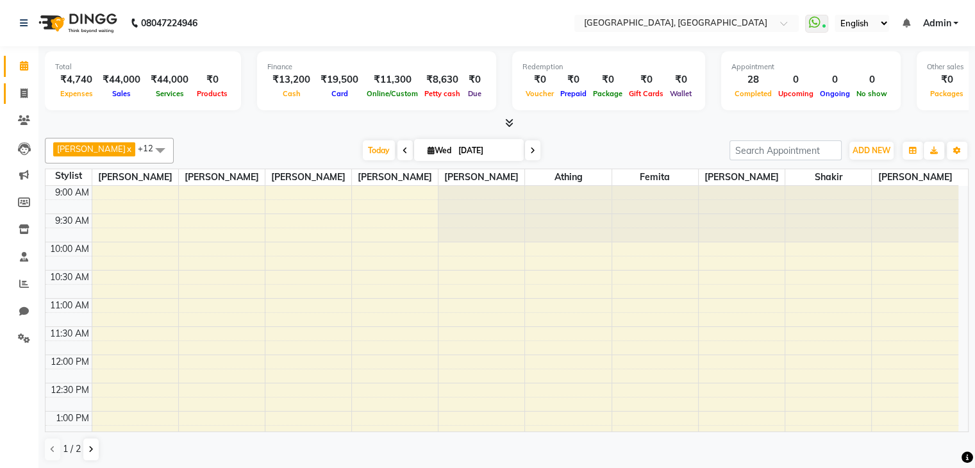
click at [24, 98] on span at bounding box center [24, 94] width 22 height 15
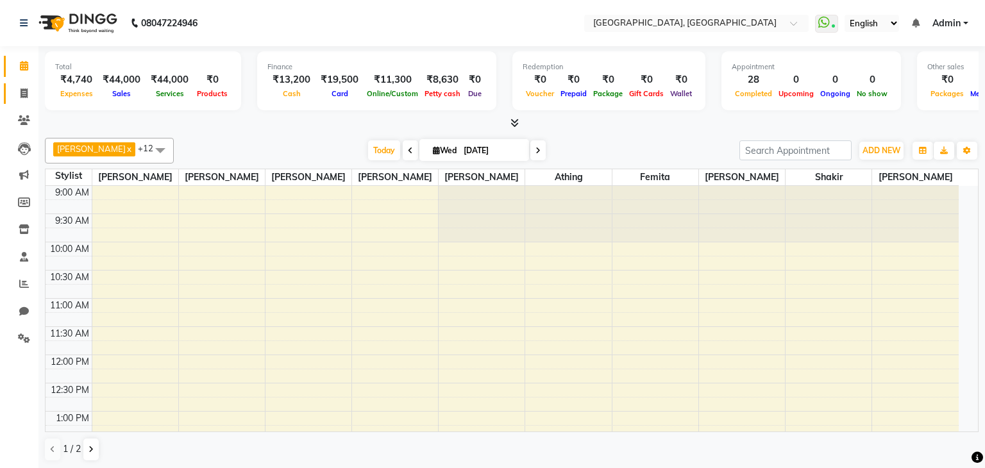
select select "6682"
select select "service"
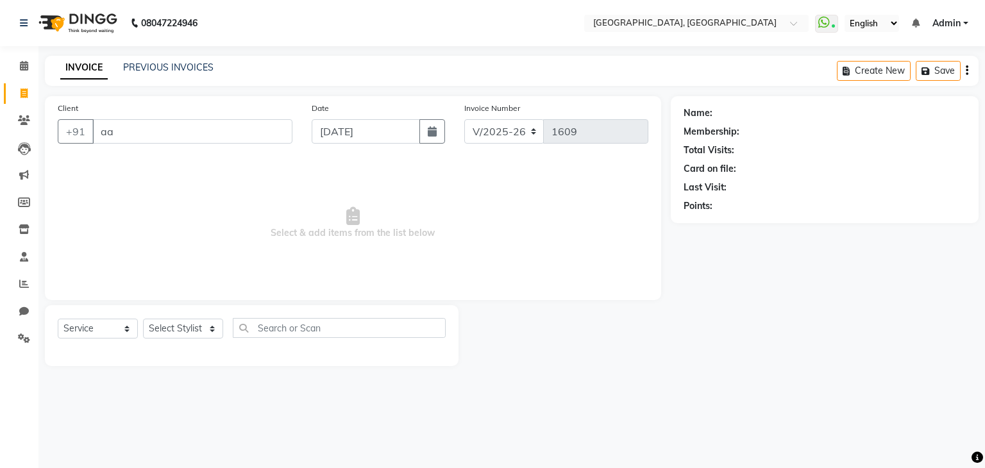
type input "a"
click at [178, 66] on link "PREVIOUS INVOICES" at bounding box center [168, 68] width 90 height 12
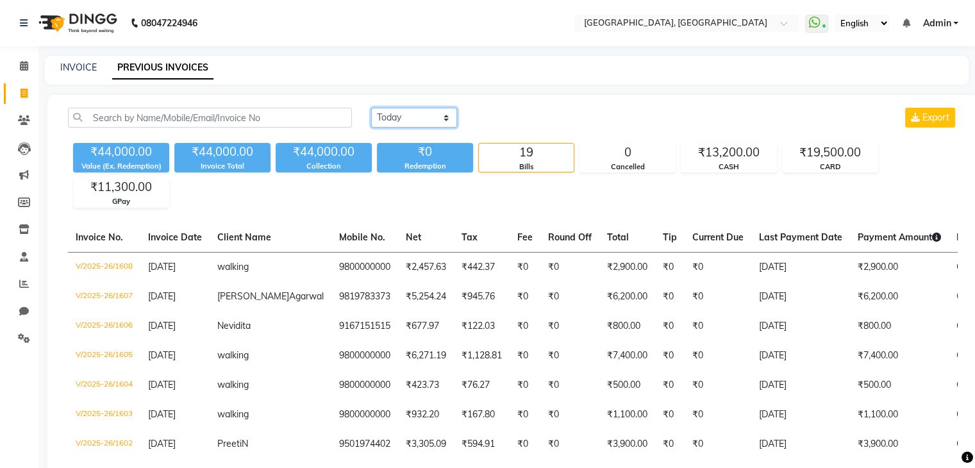
click at [426, 122] on select "[DATE] [DATE] Custom Range" at bounding box center [414, 118] width 86 height 20
select select "[DATE]"
click at [371, 108] on select "[DATE] [DATE] Custom Range" at bounding box center [414, 118] width 86 height 20
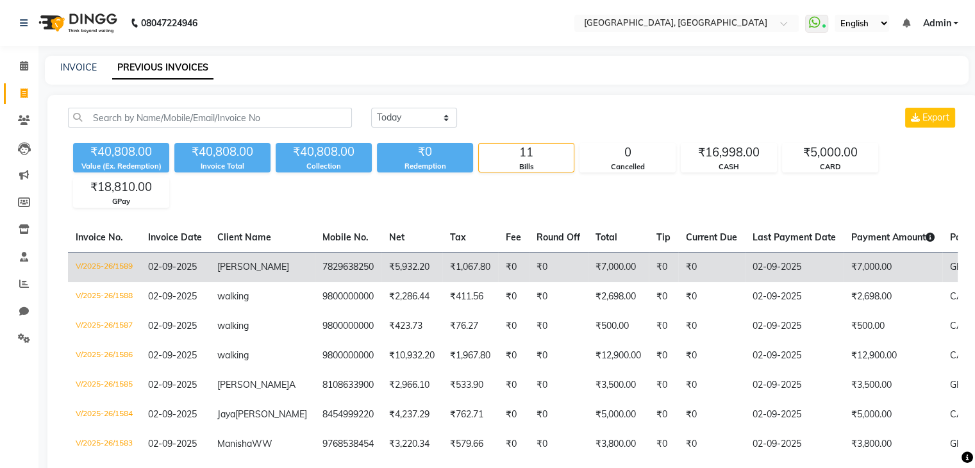
click at [678, 256] on td "₹0" at bounding box center [711, 267] width 67 height 30
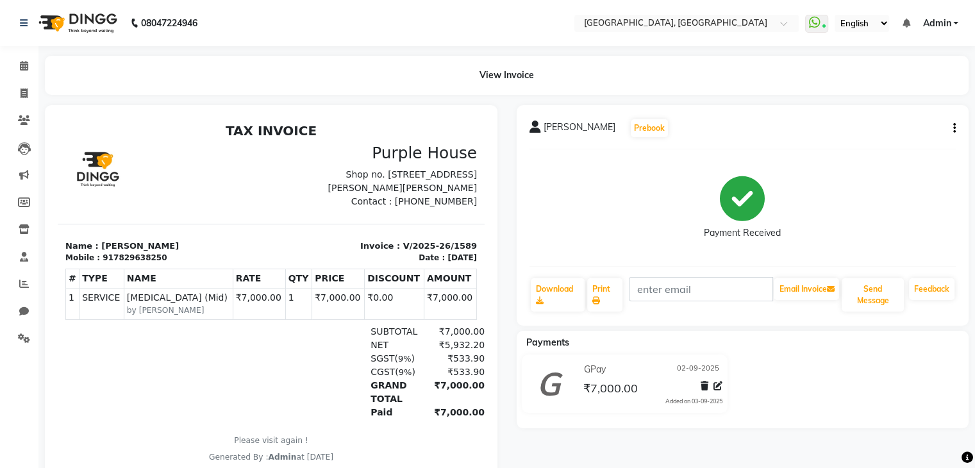
click at [952, 123] on button "button" at bounding box center [952, 128] width 8 height 13
click at [887, 96] on div "Cancel Invoice" at bounding box center [890, 96] width 88 height 16
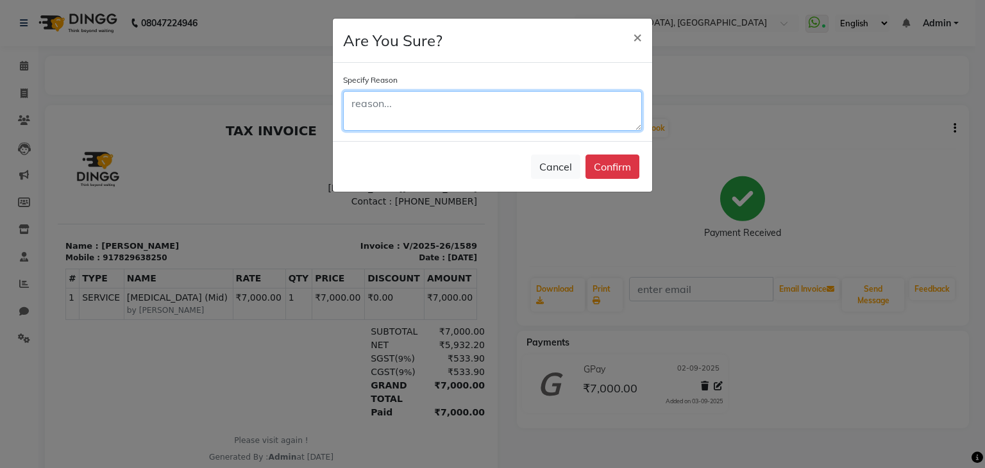
click at [513, 110] on textarea at bounding box center [492, 111] width 299 height 40
type textarea "wrong"
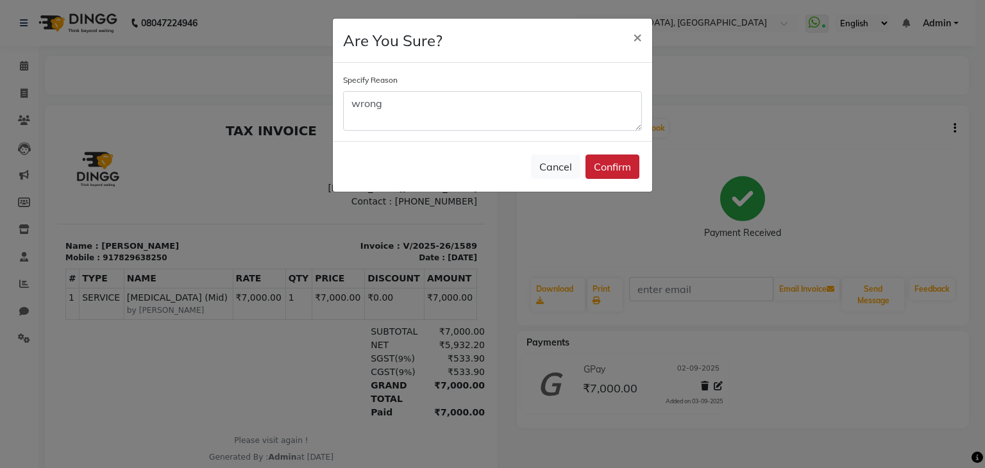
click at [623, 158] on button "Confirm" at bounding box center [612, 167] width 54 height 24
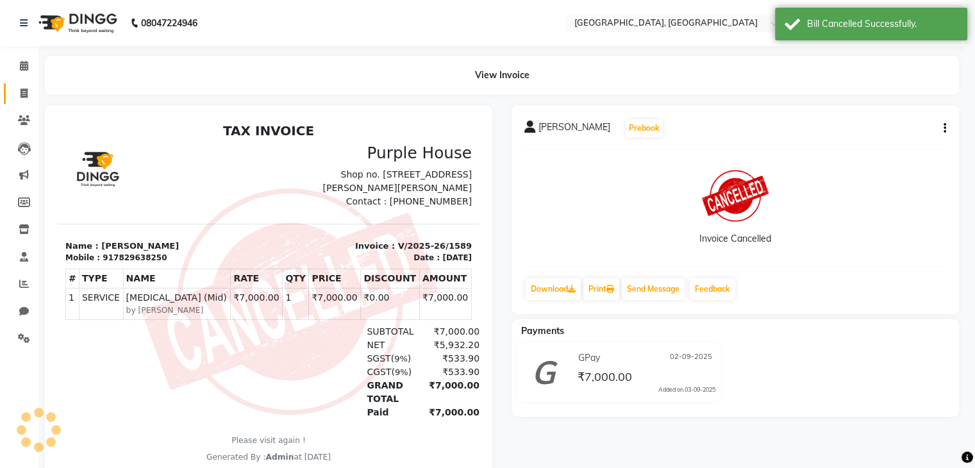
click at [24, 87] on span at bounding box center [24, 94] width 22 height 15
select select "service"
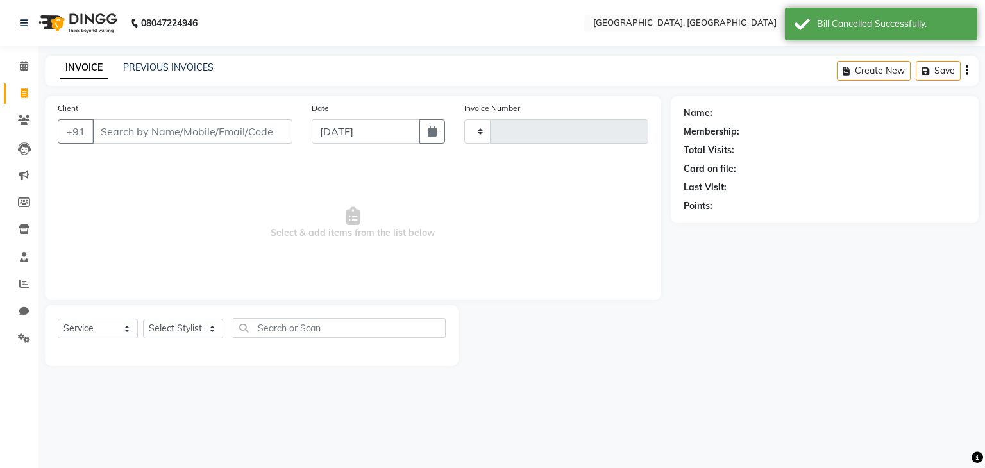
type input "1609"
select select "6682"
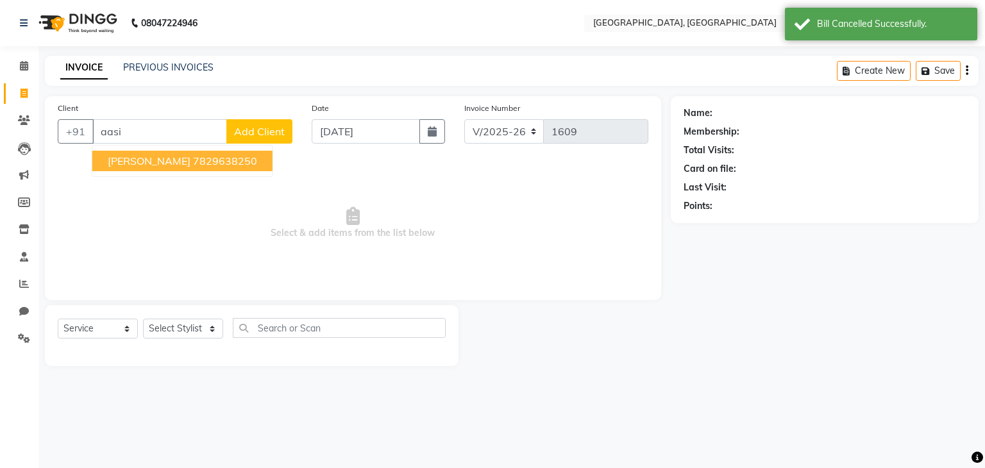
click at [193, 155] on ngb-highlight "7829638250" at bounding box center [225, 161] width 64 height 13
type input "7829638250"
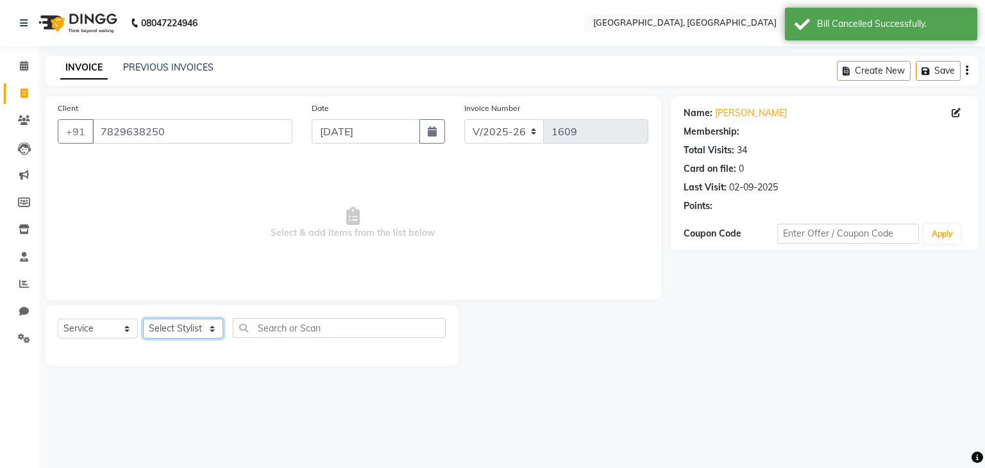
click at [194, 320] on select "Select Stylist Aarti paswan Ankit Arjun Athing Femita [PERSON_NAME] [PERSON_NAM…" at bounding box center [183, 329] width 80 height 20
select select "52158"
click at [143, 319] on select "Select Stylist Aarti paswan Ankit Arjun Athing Femita [PERSON_NAME] [PERSON_NAM…" at bounding box center [183, 329] width 80 height 20
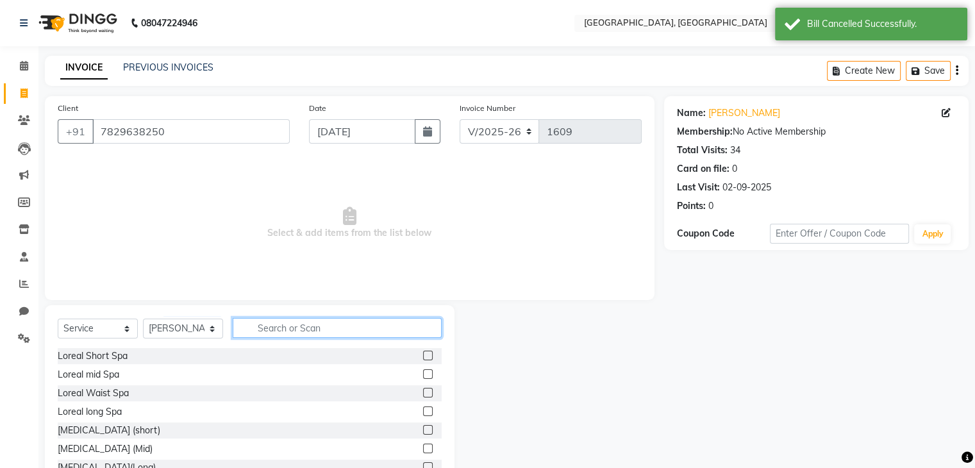
click at [251, 319] on input "text" at bounding box center [337, 328] width 209 height 20
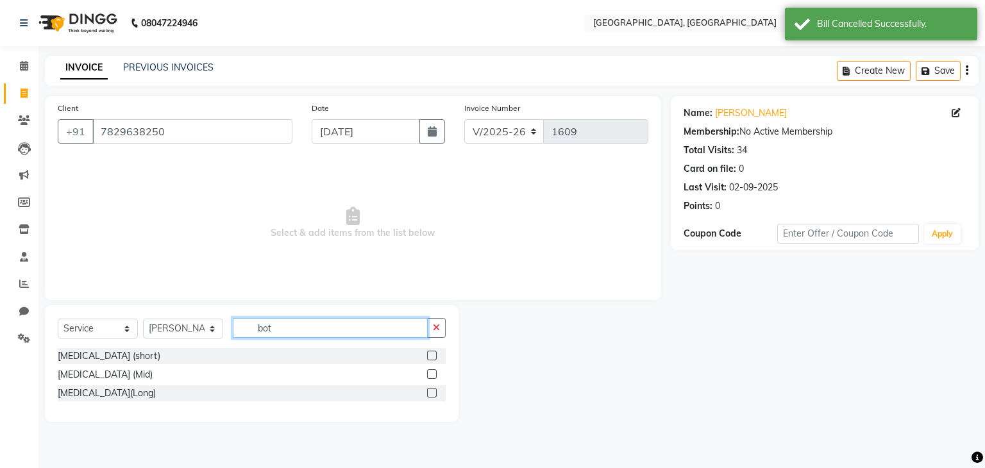
type input "bot"
click at [432, 372] on label at bounding box center [432, 374] width 10 height 10
click at [432, 372] on input "checkbox" at bounding box center [431, 375] width 8 height 8
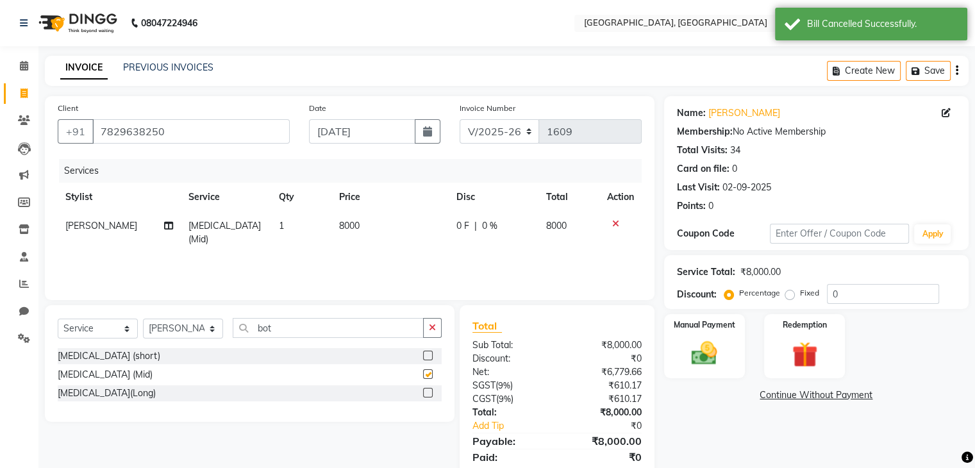
click at [387, 223] on td "8000" at bounding box center [389, 233] width 117 height 42
checkbox input "false"
select select "52158"
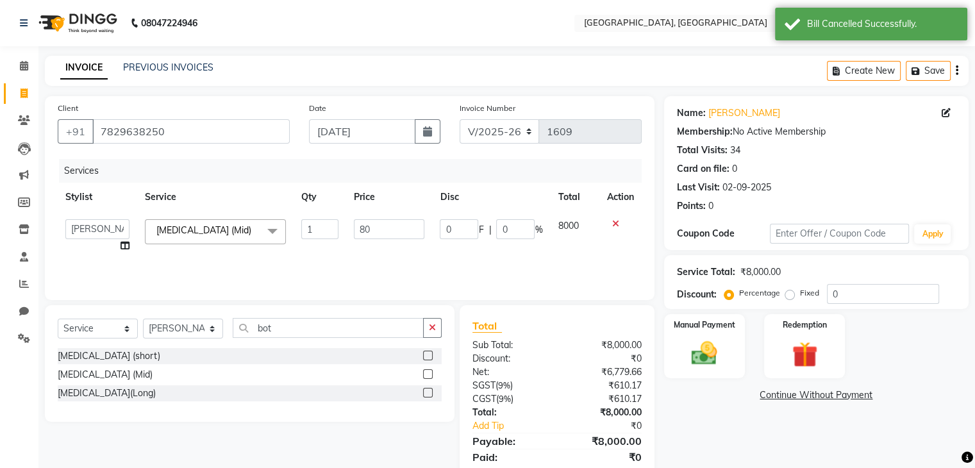
type input "8"
type input "7000"
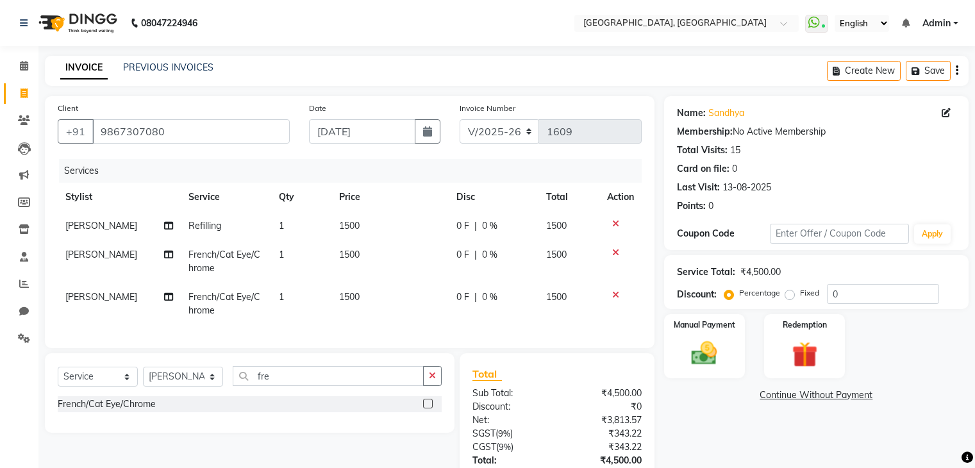
select select "6682"
select select "service"
select select "52151"
click at [351, 256] on span "1500" at bounding box center [349, 255] width 21 height 12
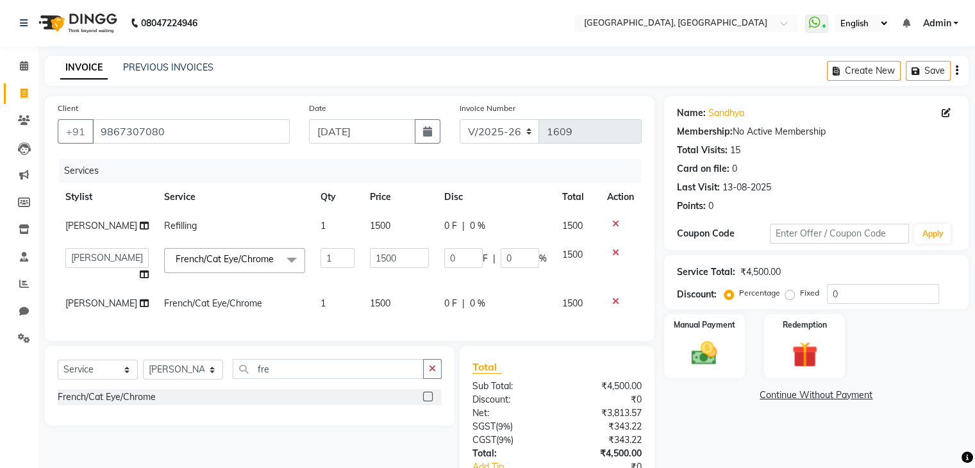
click at [370, 229] on span "1500" at bounding box center [380, 226] width 21 height 12
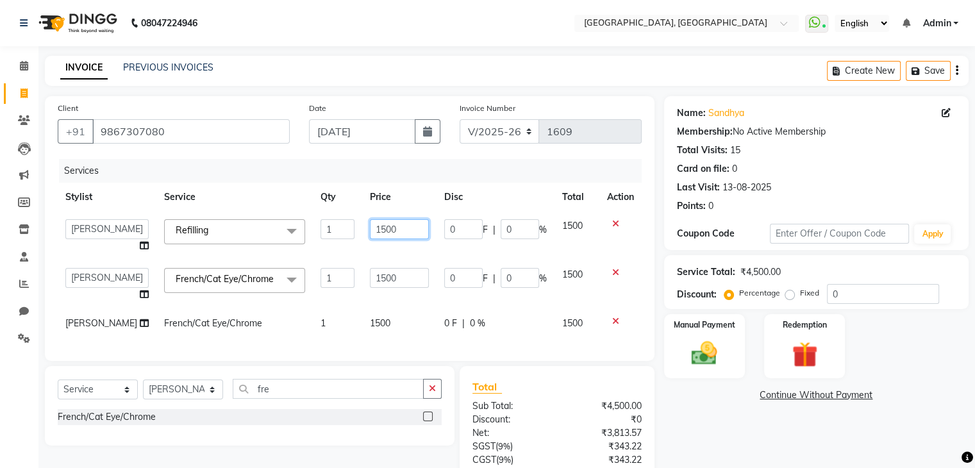
click at [370, 224] on input "1500" at bounding box center [399, 229] width 59 height 20
click at [372, 230] on input "1500" at bounding box center [399, 229] width 59 height 20
type input "2000"
click at [437, 190] on th "Disc" at bounding box center [496, 197] width 118 height 29
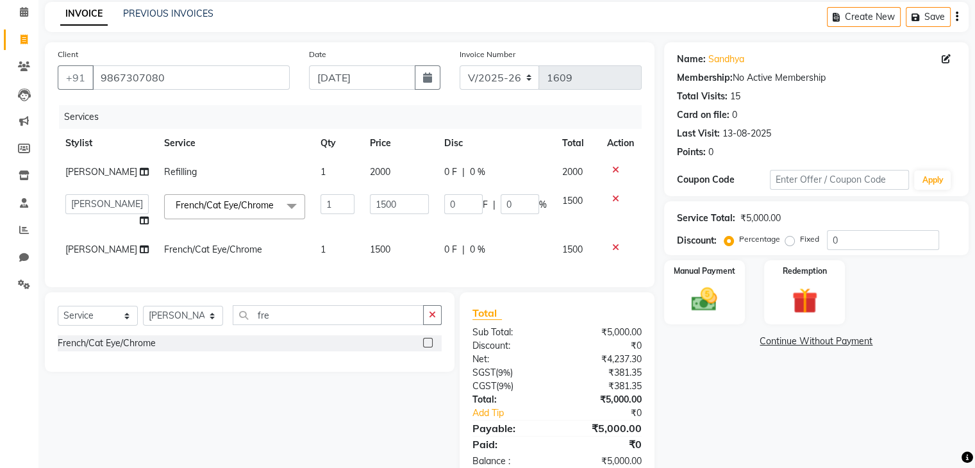
scroll to position [101, 0]
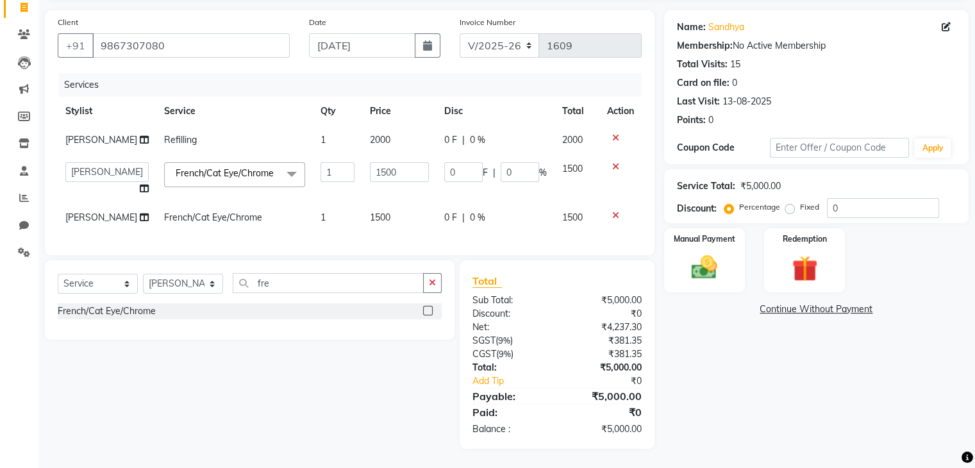
click at [614, 211] on icon at bounding box center [615, 215] width 7 height 9
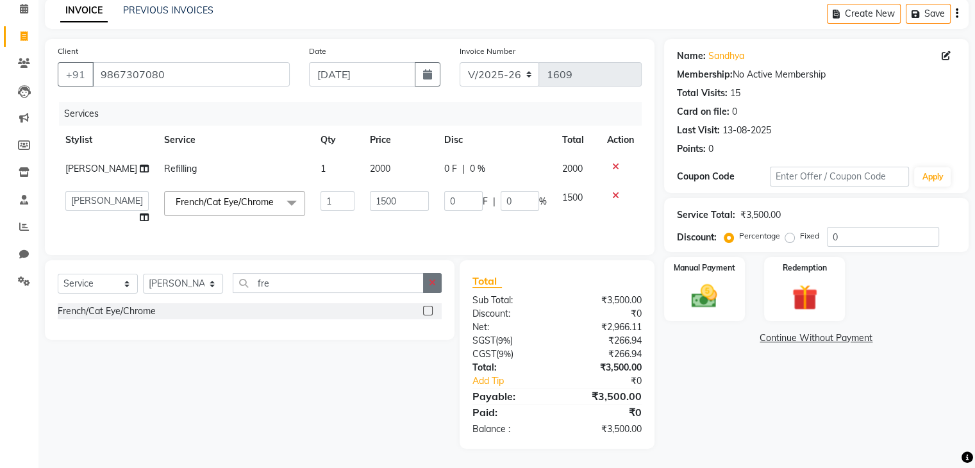
click at [433, 287] on icon "button" at bounding box center [432, 282] width 7 height 9
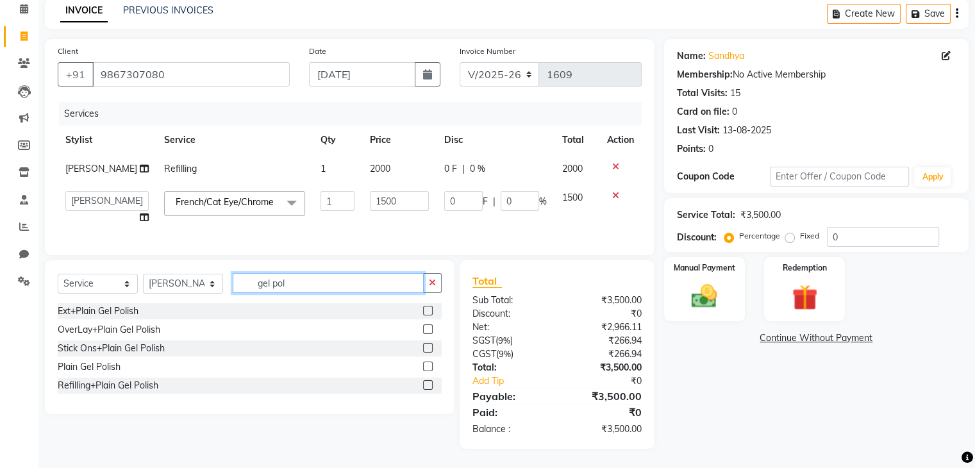
type input "gel pol"
click at [428, 366] on label at bounding box center [428, 367] width 10 height 10
click at [428, 366] on input "checkbox" at bounding box center [427, 367] width 8 height 8
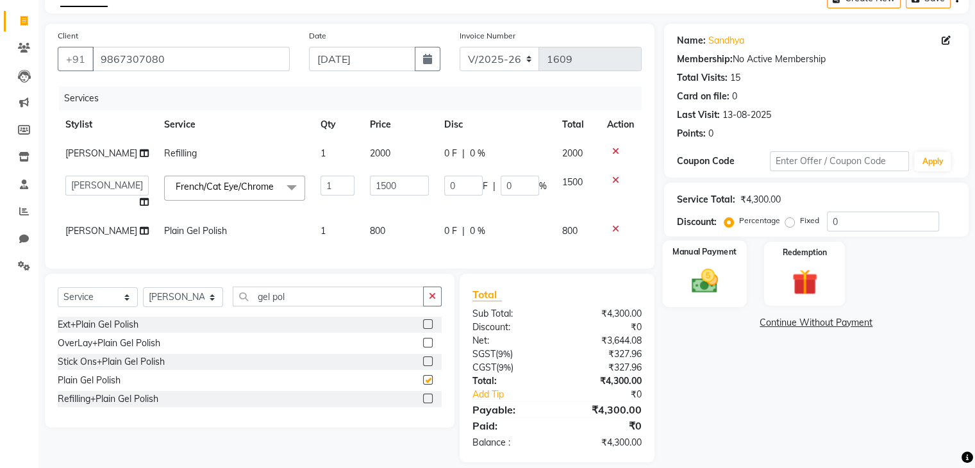
click at [696, 285] on img at bounding box center [704, 281] width 43 height 31
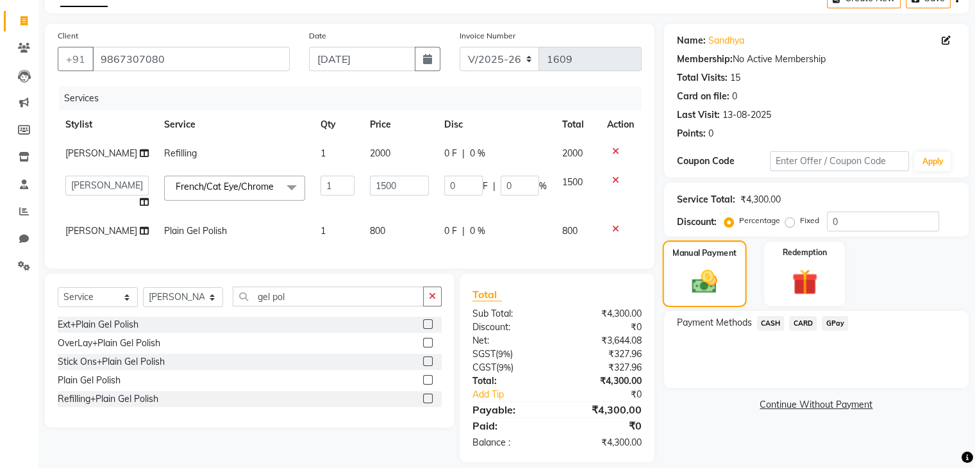
checkbox input "false"
click at [806, 327] on span "CARD" at bounding box center [803, 323] width 28 height 15
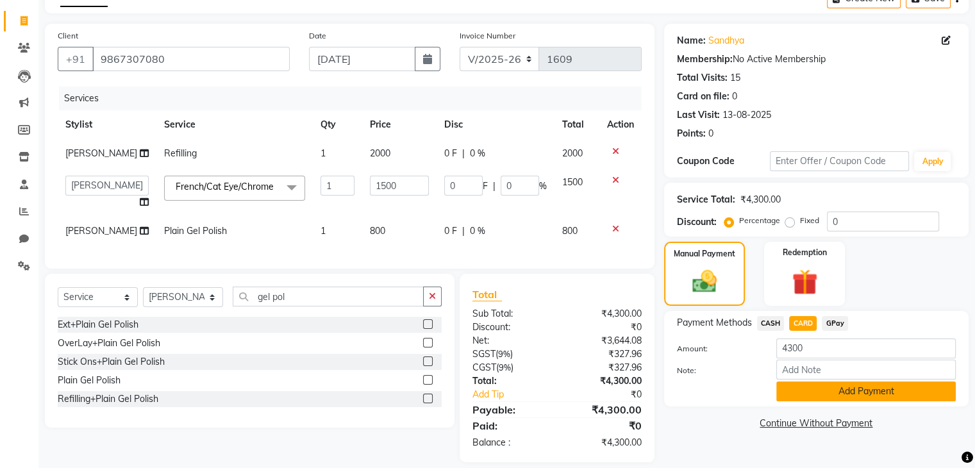
click at [819, 398] on button "Add Payment" at bounding box center [866, 392] width 180 height 20
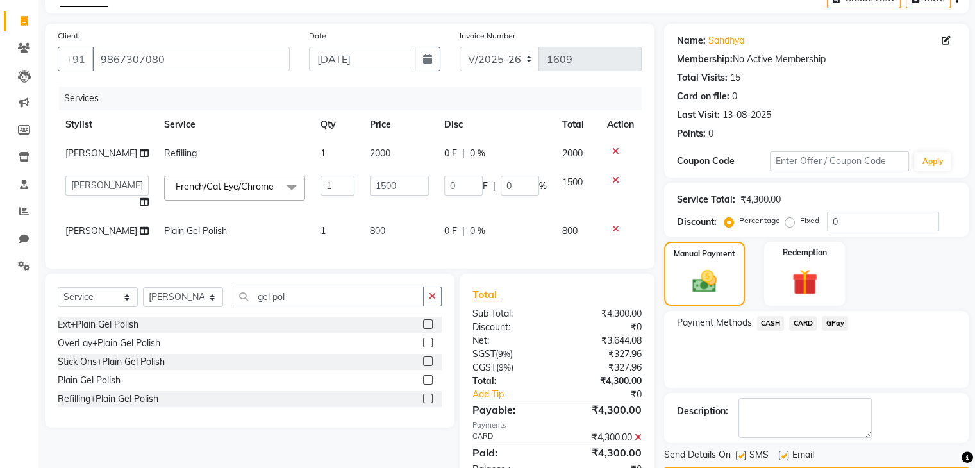
scroll to position [128, 0]
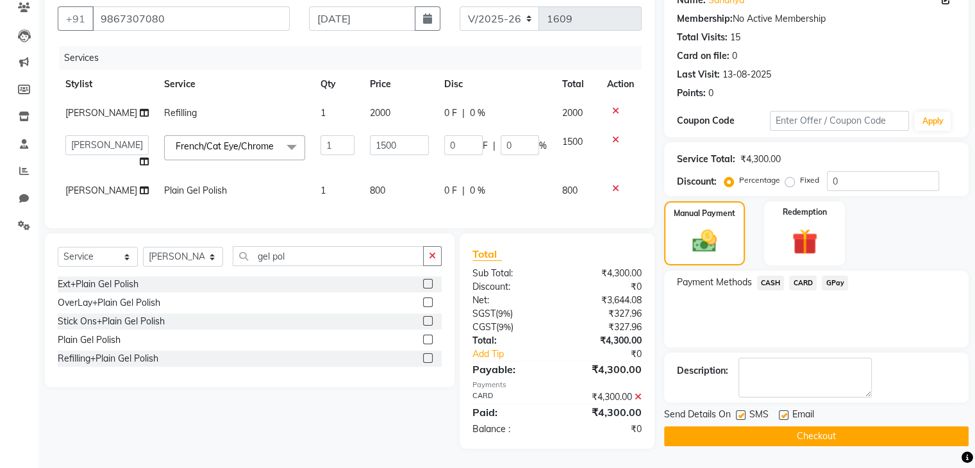
click at [805, 437] on div "Name: Sandhya Membership: No Active Membership Total Visits: 15 Card on file: 0…" at bounding box center [821, 215] width 314 height 465
click at [774, 426] on button "Checkout" at bounding box center [816, 436] width 305 height 20
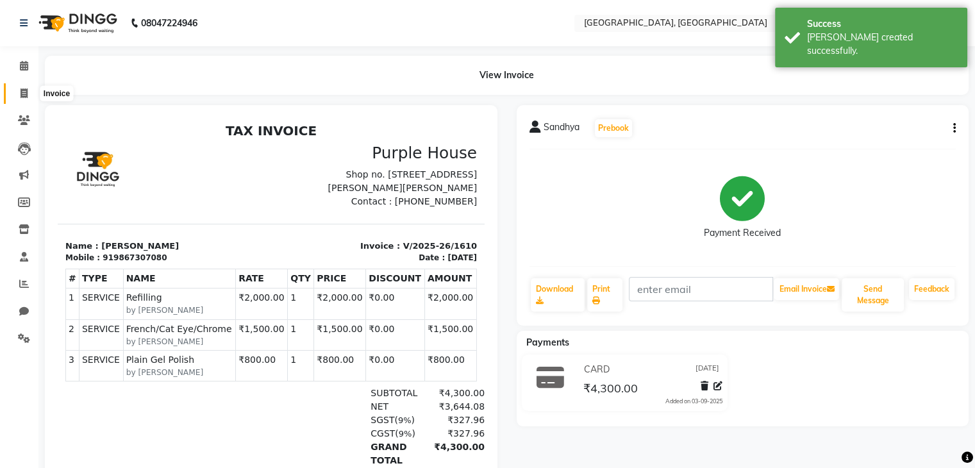
click at [26, 100] on span at bounding box center [24, 94] width 22 height 15
select select "6682"
select select "service"
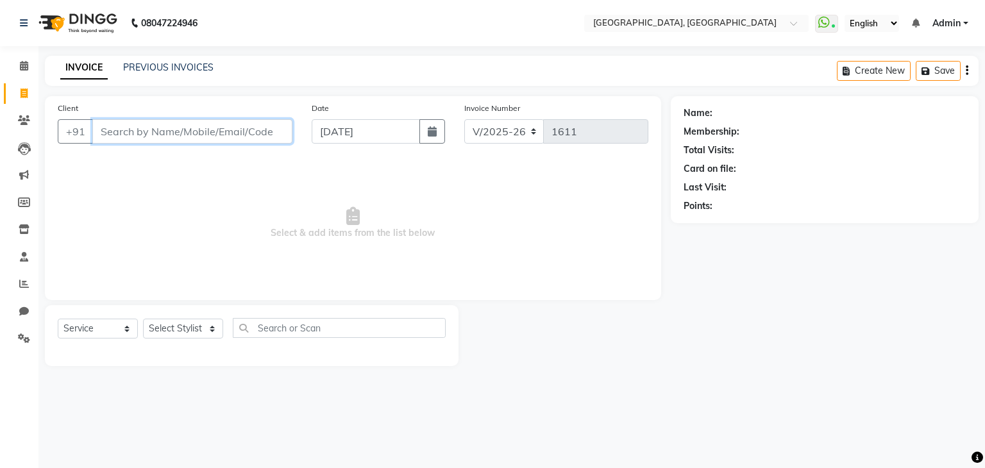
click at [182, 137] on input "Client" at bounding box center [192, 131] width 200 height 24
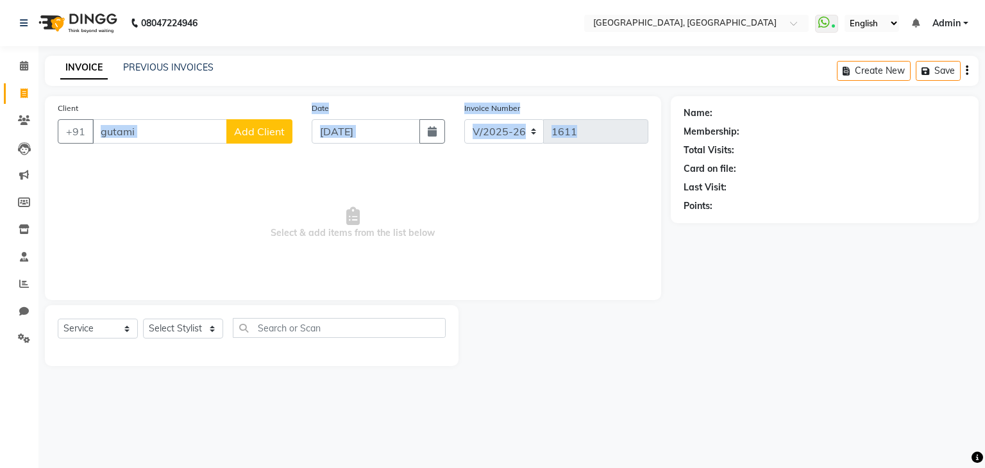
drag, startPoint x: 477, startPoint y: 192, endPoint x: 188, endPoint y: 121, distance: 298.0
click at [188, 121] on div "Client +91 gutami Add Client Date 03-09-2025 Invoice Number V/2025 V/2025-26 16…" at bounding box center [353, 198] width 616 height 204
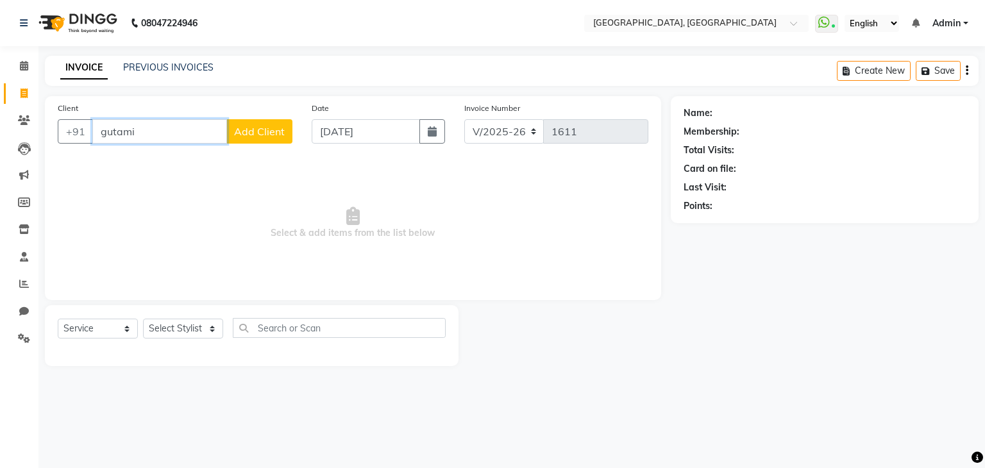
click at [189, 133] on input "gutami" at bounding box center [159, 131] width 135 height 24
type input "g"
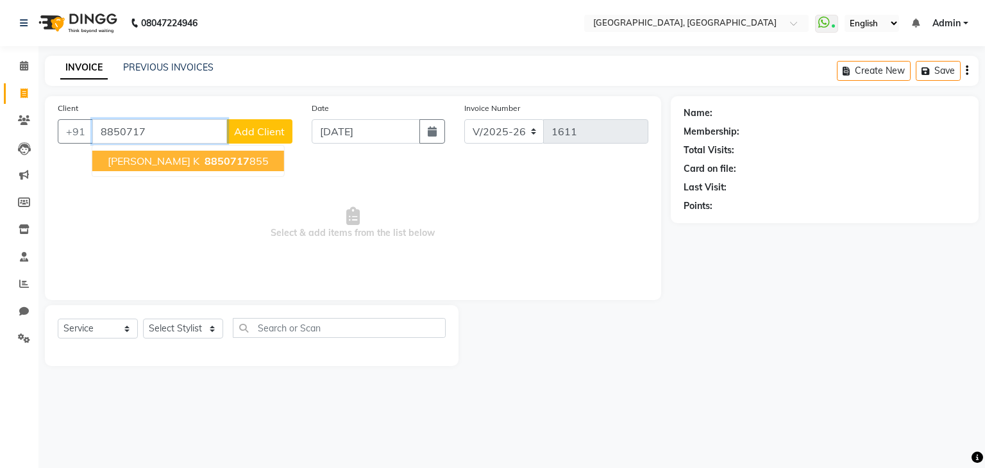
click at [178, 169] on button "Gautami K 8850717 855" at bounding box center [188, 161] width 192 height 21
type input "8850717855"
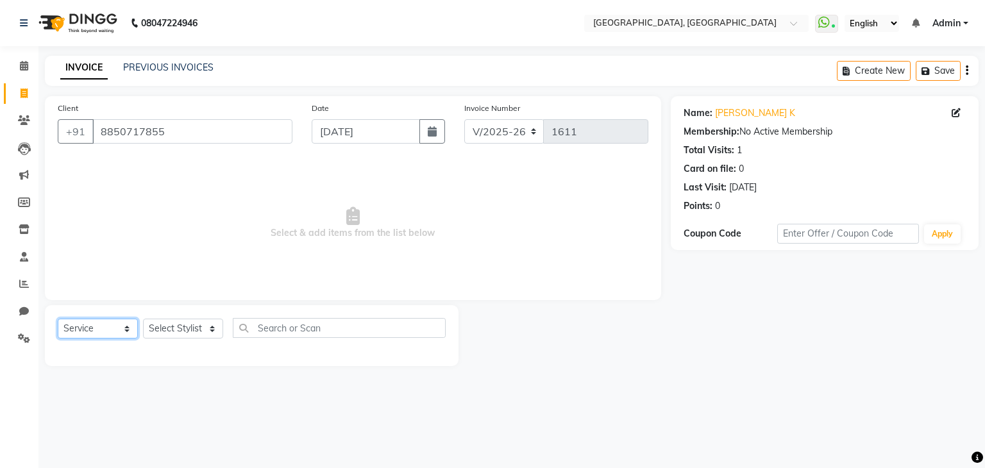
click at [125, 333] on select "Select Service Product Membership Package Voucher Prepaid Gift Card" at bounding box center [98, 329] width 80 height 20
click at [58, 319] on select "Select Service Product Membership Package Voucher Prepaid Gift Card" at bounding box center [98, 329] width 80 height 20
click at [207, 328] on select "Select Stylist Aarti paswan Ankit Arjun Athing Femita Junu Mansi Mustafa Noor k…" at bounding box center [183, 329] width 80 height 20
select select "88735"
click at [143, 319] on select "Select Stylist Aarti paswan Ankit Arjun Athing Femita Junu Mansi Mustafa Noor k…" at bounding box center [183, 329] width 80 height 20
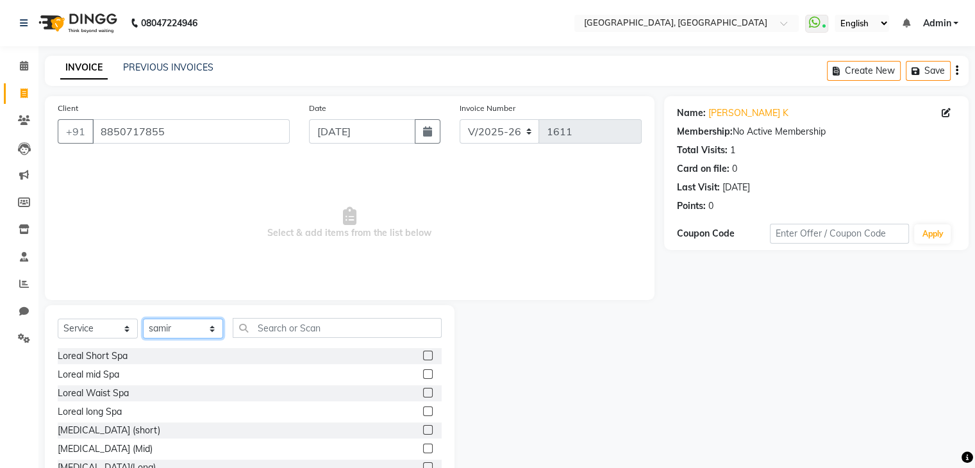
scroll to position [46, 0]
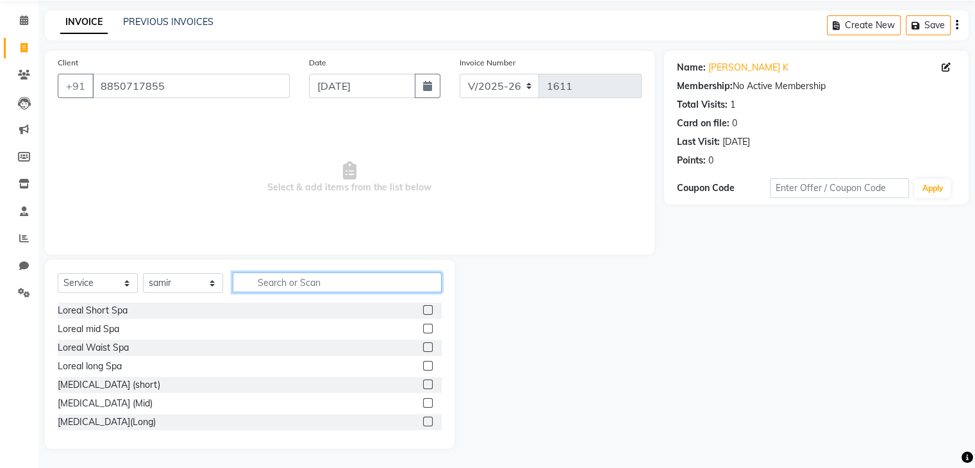
click at [280, 287] on input "text" at bounding box center [337, 283] width 209 height 20
click at [308, 288] on input "text" at bounding box center [337, 283] width 209 height 20
type input "hair"
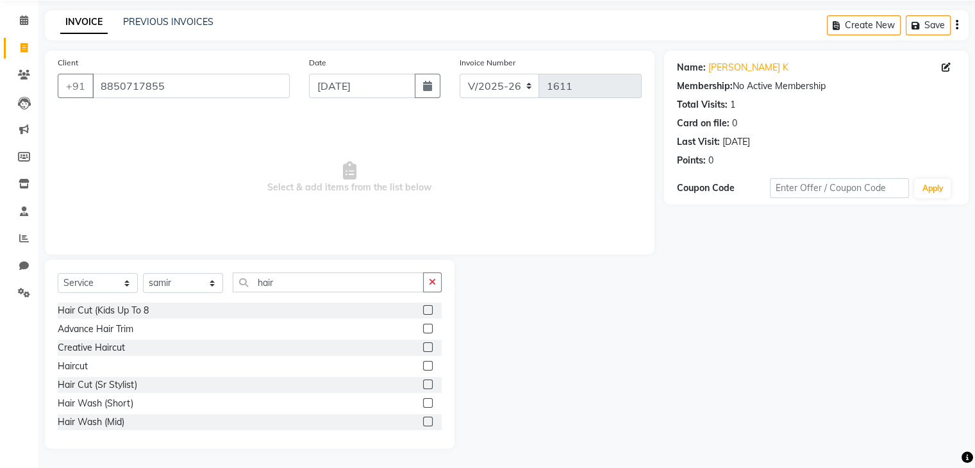
click at [423, 365] on label at bounding box center [428, 366] width 10 height 10
click at [423, 365] on input "checkbox" at bounding box center [427, 366] width 8 height 8
checkbox input "true"
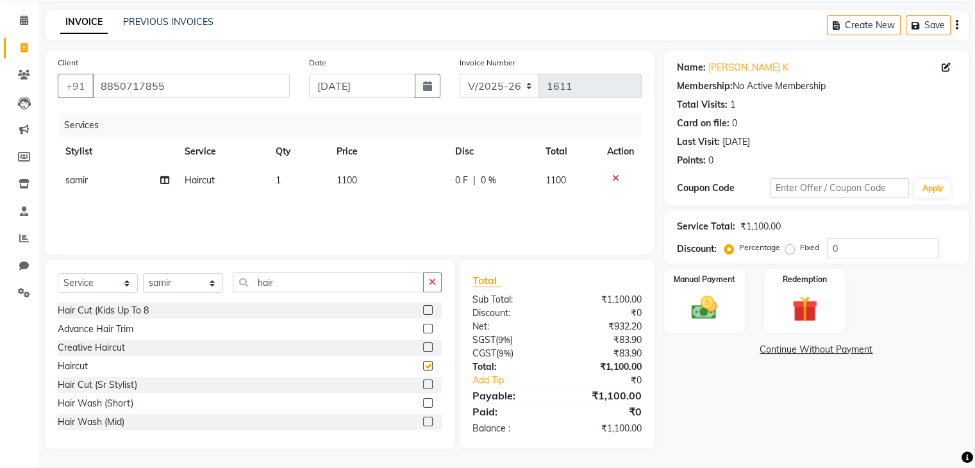
click at [392, 183] on td "1100" at bounding box center [388, 180] width 119 height 29
select select "88735"
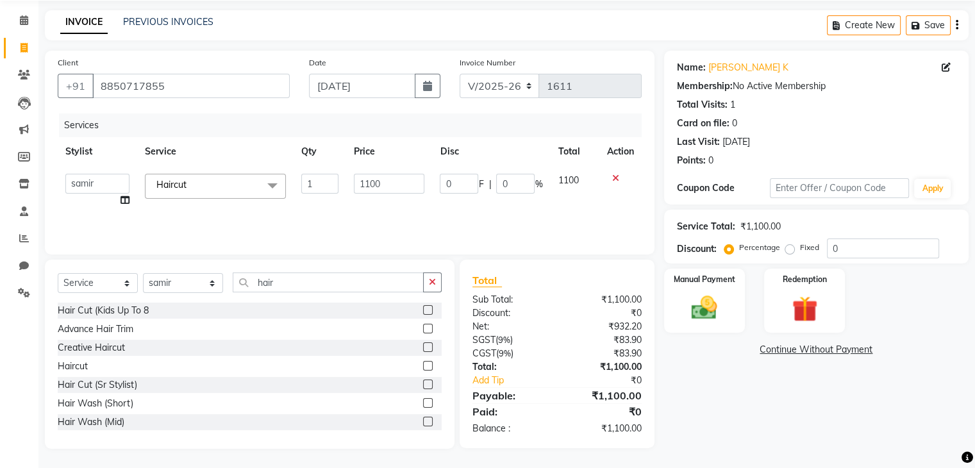
checkbox input "false"
click at [405, 178] on input "1100" at bounding box center [389, 184] width 71 height 20
type input "1800"
click at [712, 320] on img at bounding box center [704, 308] width 43 height 31
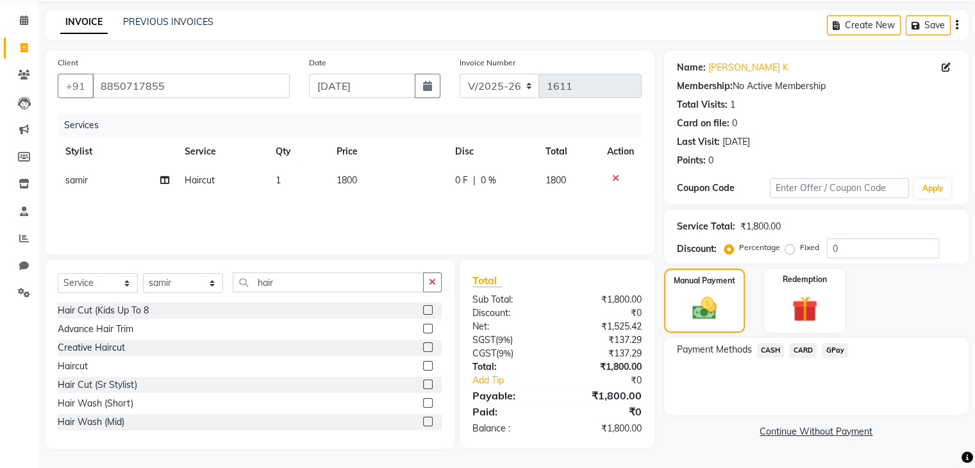
click at [802, 349] on span "CARD" at bounding box center [803, 350] width 28 height 15
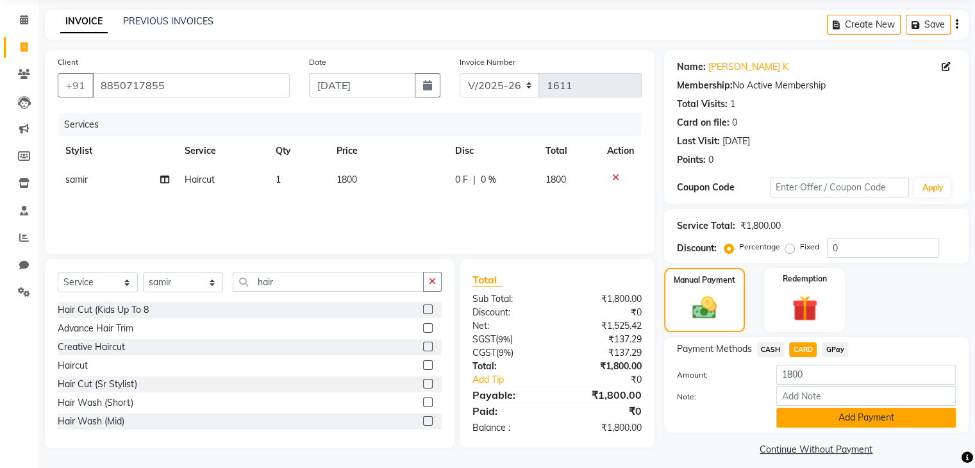
click at [813, 411] on button "Add Payment" at bounding box center [866, 418] width 180 height 20
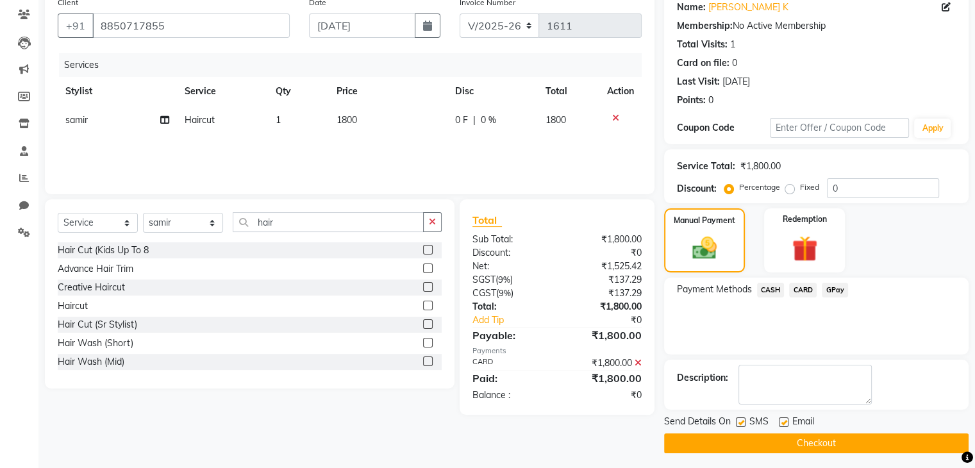
scroll to position [110, 0]
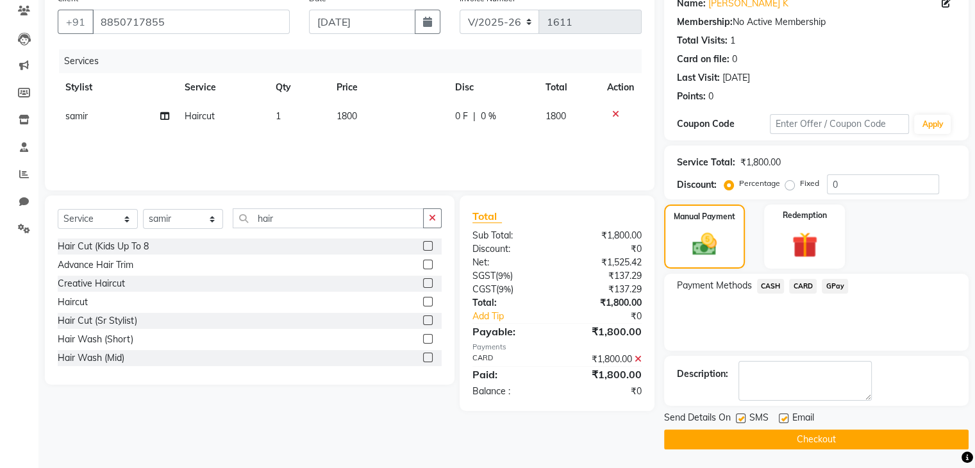
click at [828, 444] on button "Checkout" at bounding box center [816, 440] width 305 height 20
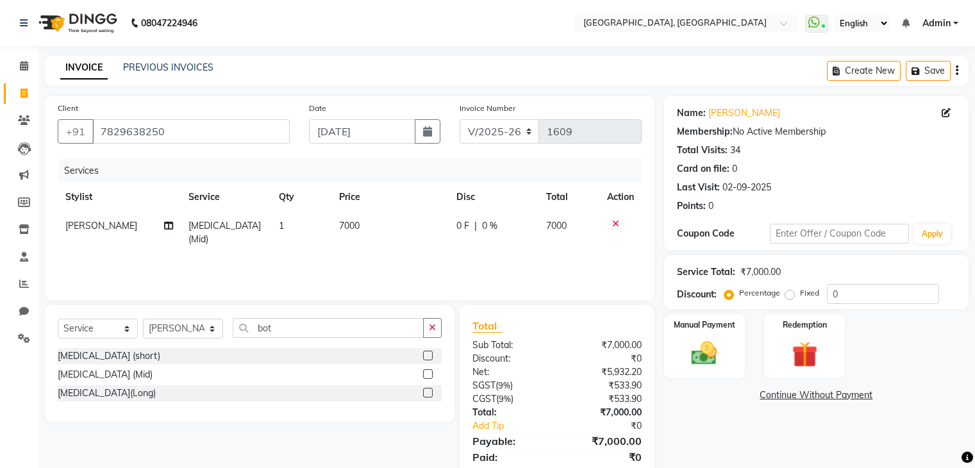
select select "6682"
select select "service"
select select "52158"
click at [731, 333] on div "Manual Payment" at bounding box center [704, 346] width 84 height 66
click at [839, 401] on span "GPay" at bounding box center [835, 396] width 26 height 15
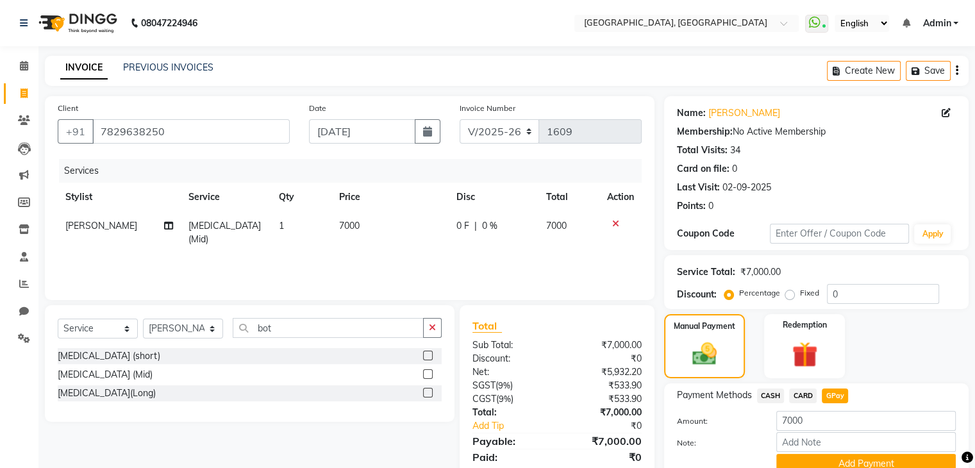
scroll to position [57, 0]
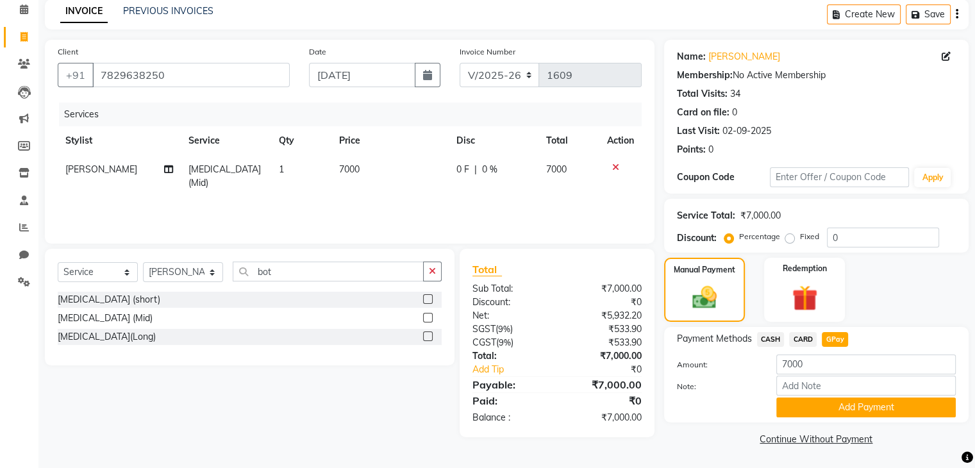
click at [839, 401] on button "Add Payment" at bounding box center [866, 408] width 180 height 20
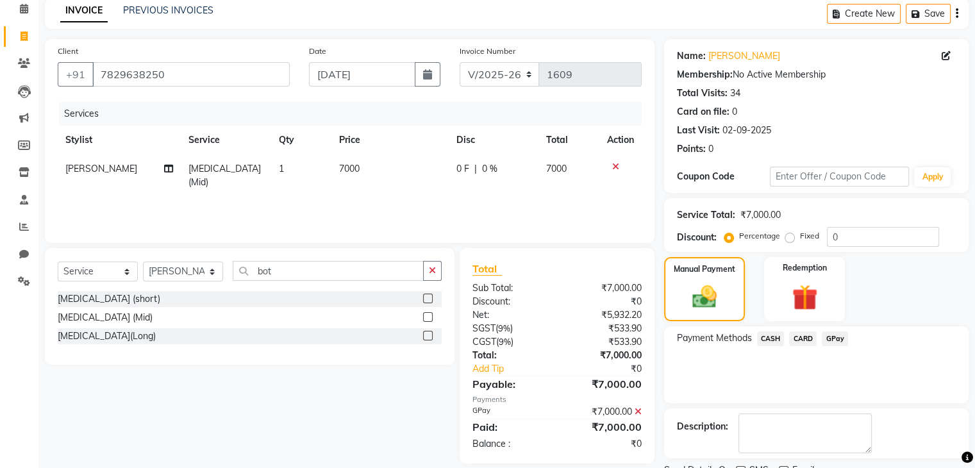
scroll to position [110, 0]
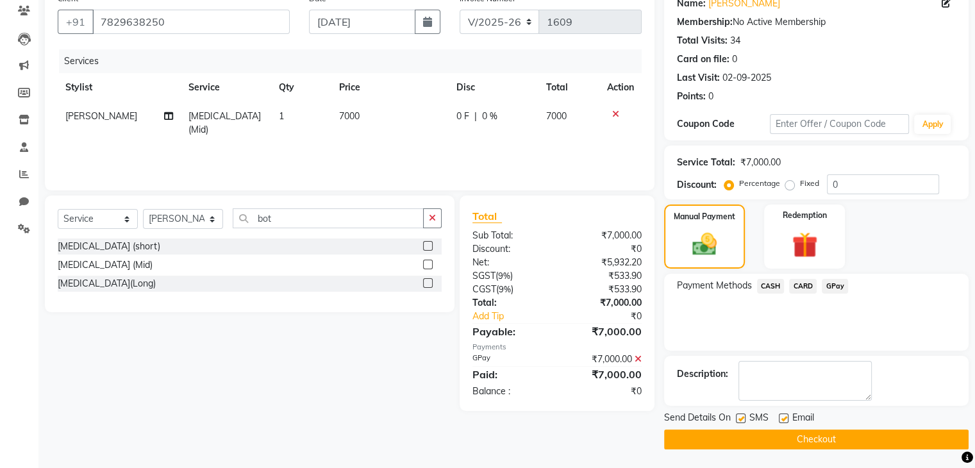
click at [828, 290] on span "GPay" at bounding box center [835, 286] width 26 height 15
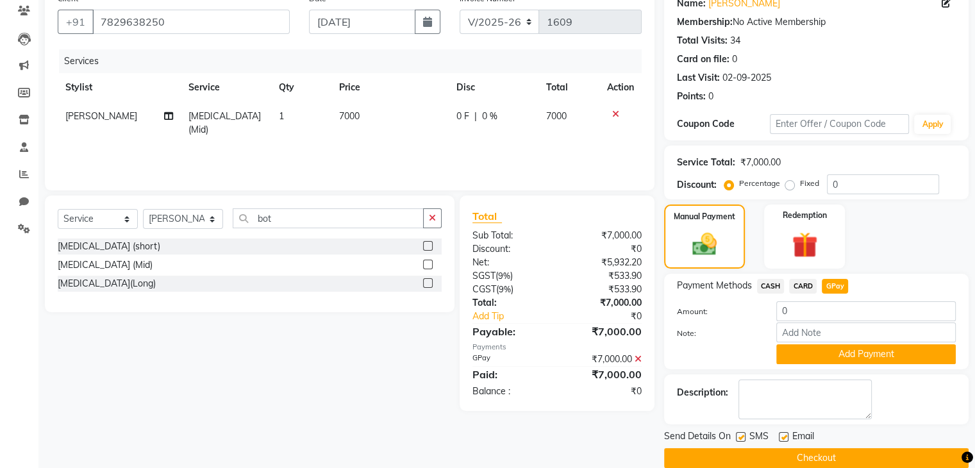
scroll to position [129, 0]
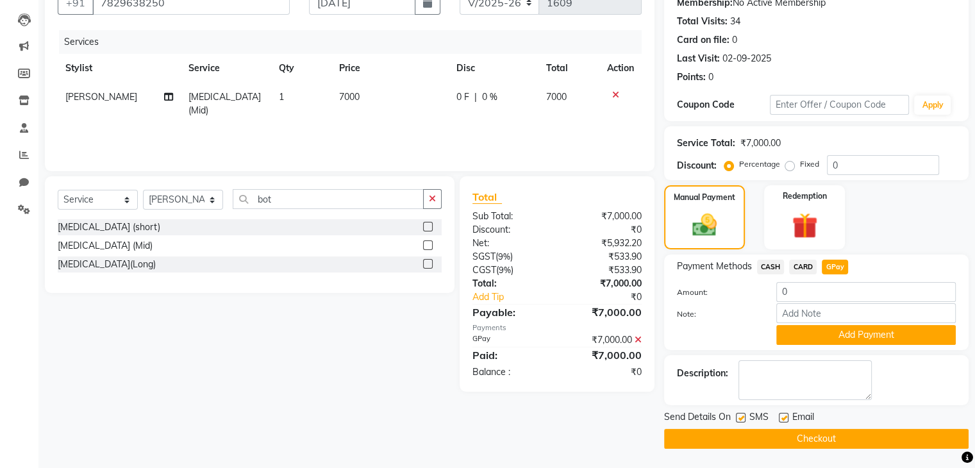
click at [753, 439] on button "Checkout" at bounding box center [816, 439] width 305 height 20
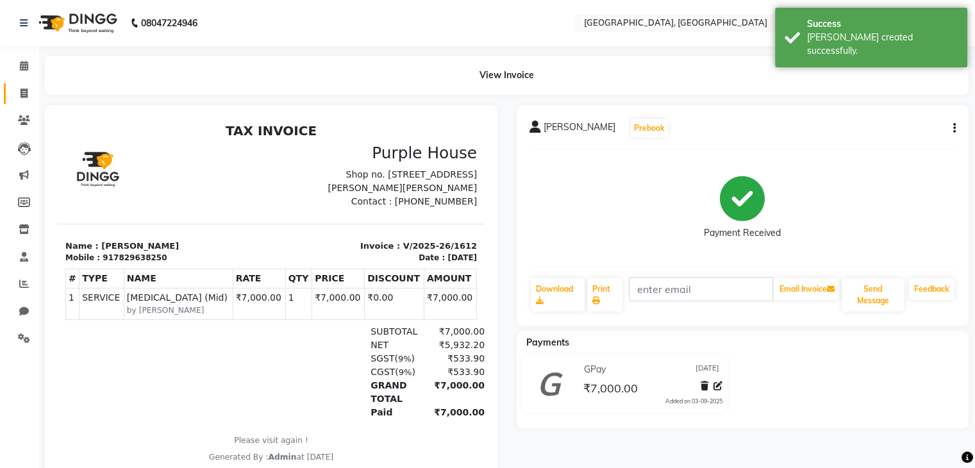
click at [26, 87] on span at bounding box center [24, 94] width 22 height 15
select select "6682"
select select "service"
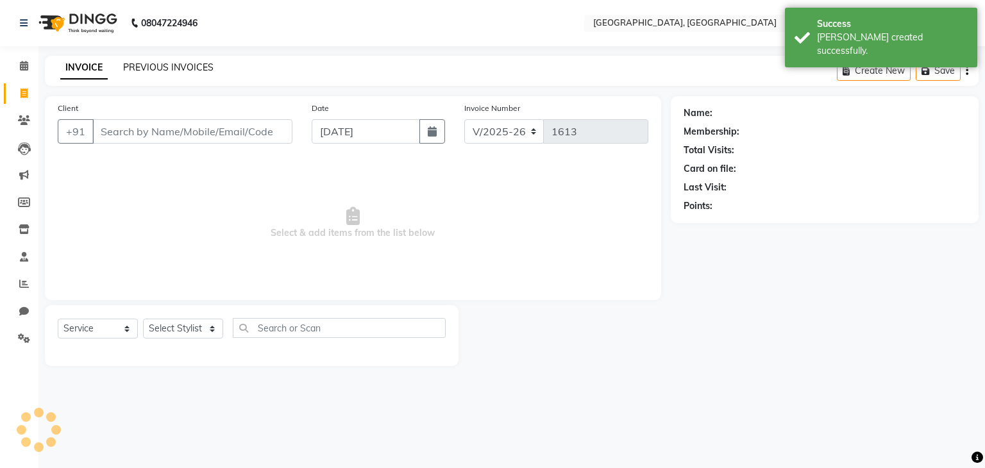
click at [151, 66] on link "PREVIOUS INVOICES" at bounding box center [168, 68] width 90 height 12
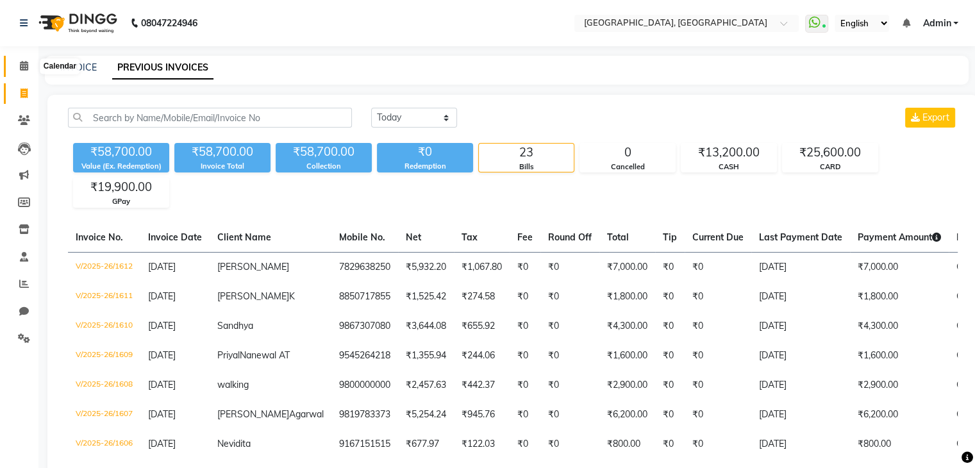
click at [27, 62] on icon at bounding box center [24, 66] width 8 height 10
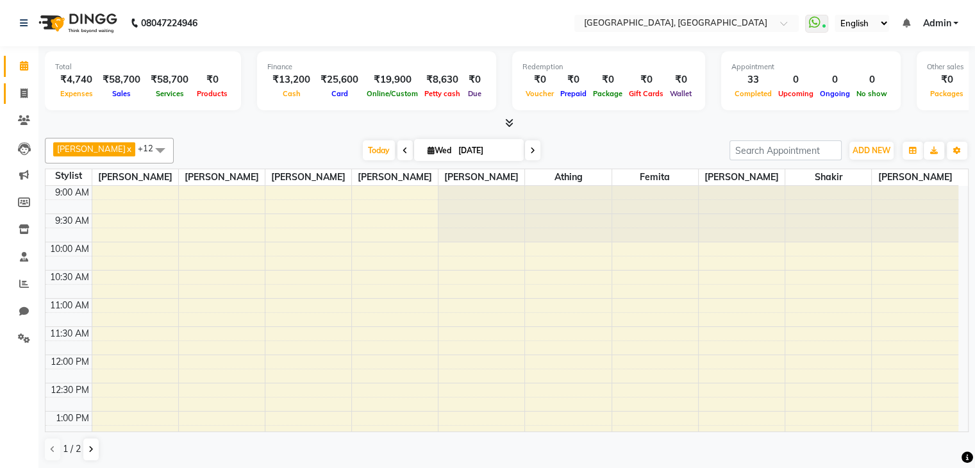
click at [24, 97] on icon at bounding box center [24, 93] width 7 height 10
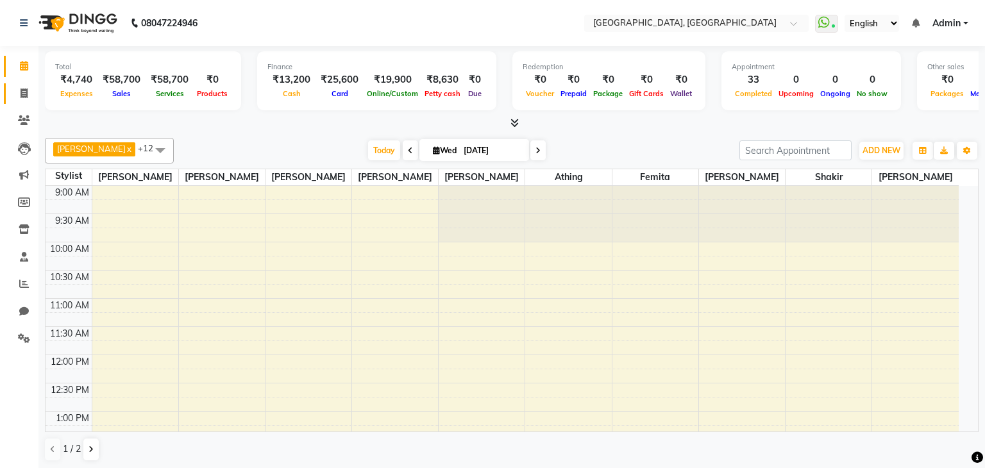
select select "6682"
select select "service"
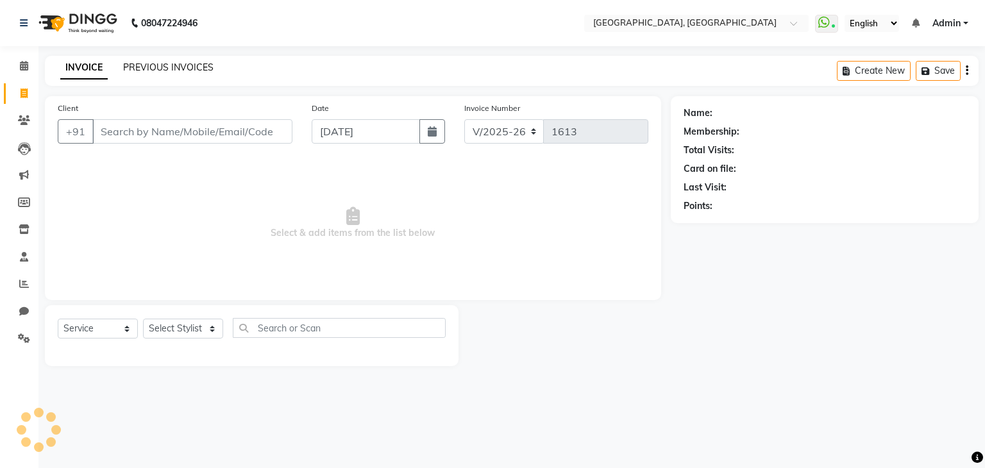
click at [188, 69] on link "PREVIOUS INVOICES" at bounding box center [168, 68] width 90 height 12
